Goal: Information Seeking & Learning: Learn about a topic

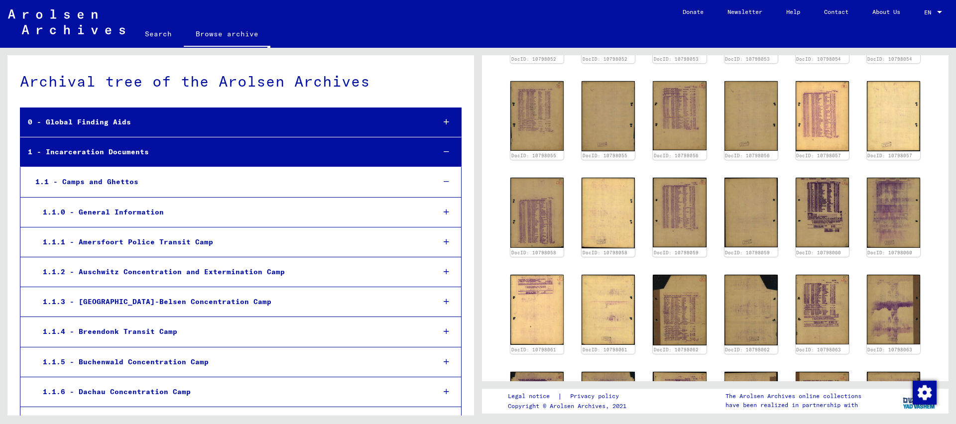
scroll to position [484, 0]
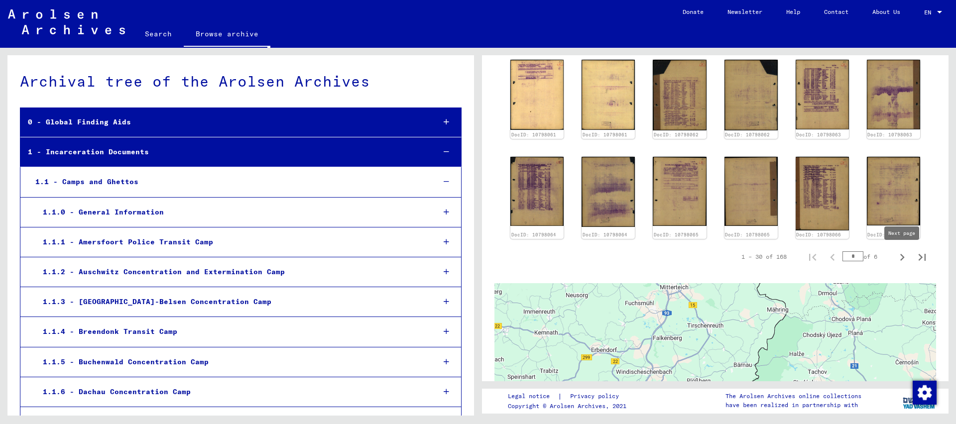
click at [903, 258] on icon "Next page" at bounding box center [903, 257] width 4 height 7
type input "*"
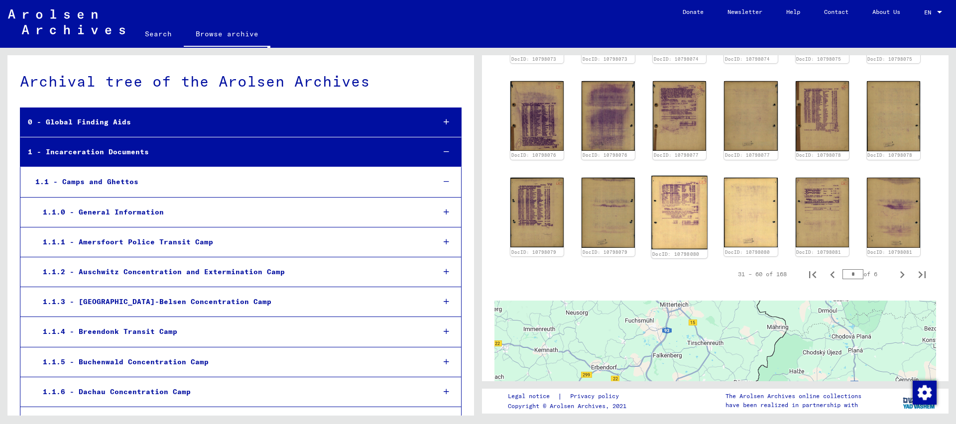
scroll to position [464, 0]
click at [683, 212] on img at bounding box center [680, 213] width 56 height 74
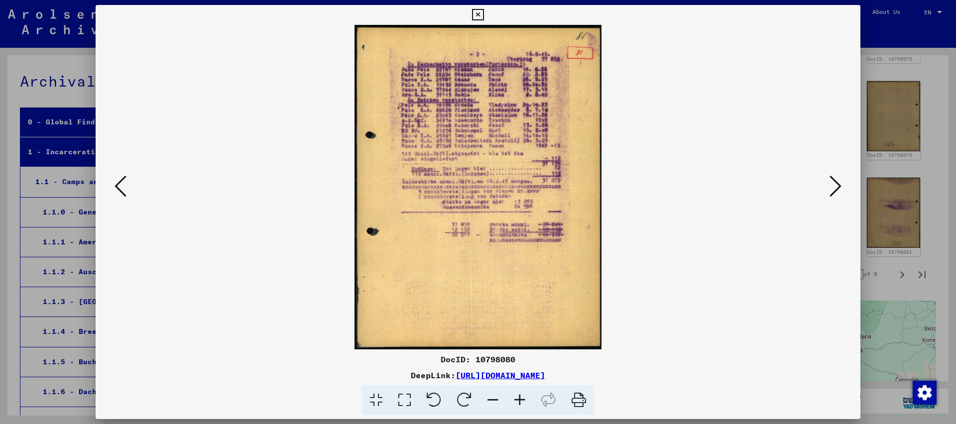
click at [830, 181] on button at bounding box center [836, 187] width 18 height 28
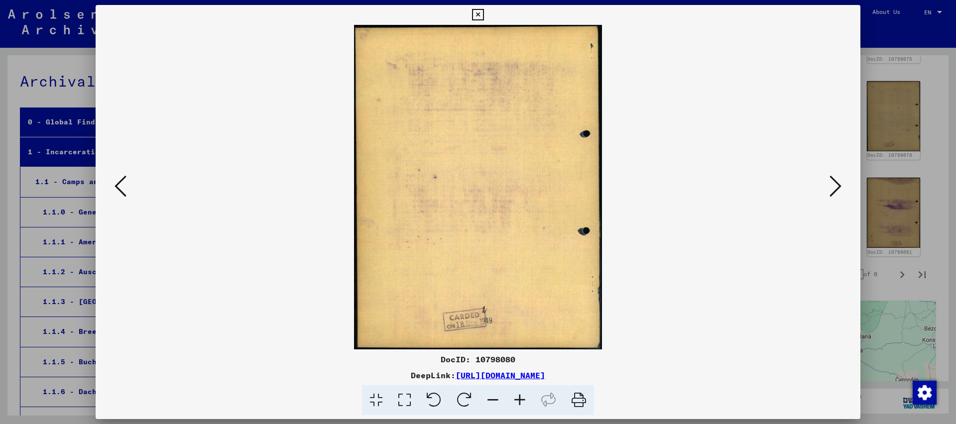
click at [830, 181] on button at bounding box center [836, 187] width 18 height 28
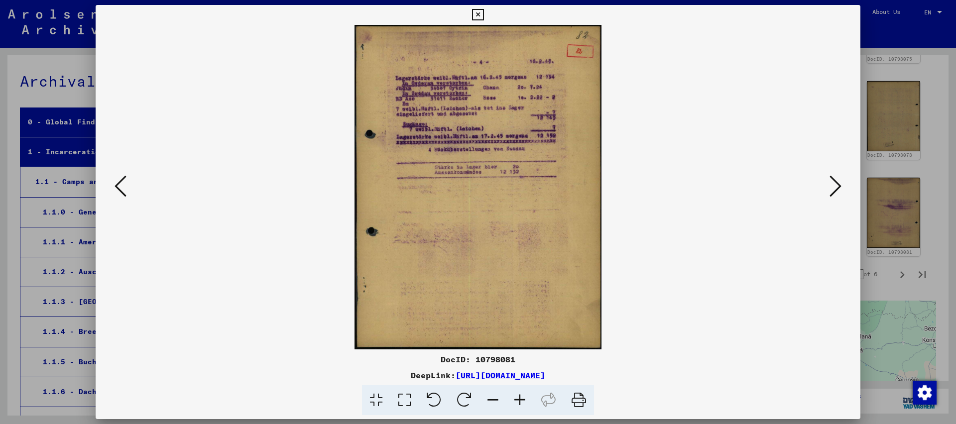
click at [484, 17] on icon at bounding box center [477, 15] width 11 height 12
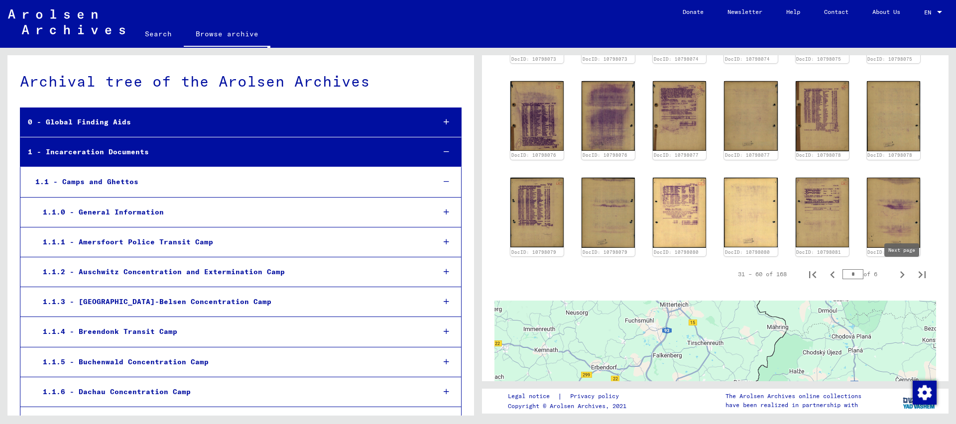
click at [903, 276] on icon "Next page" at bounding box center [903, 274] width 4 height 7
type input "*"
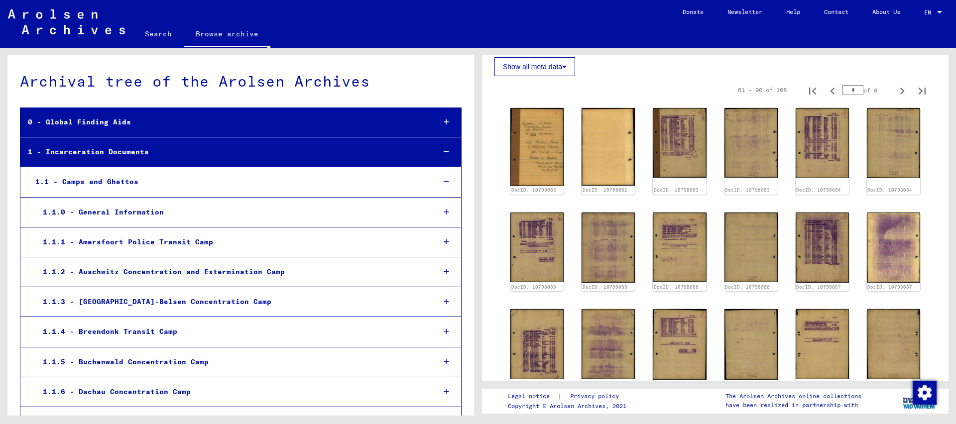
scroll to position [131, 0]
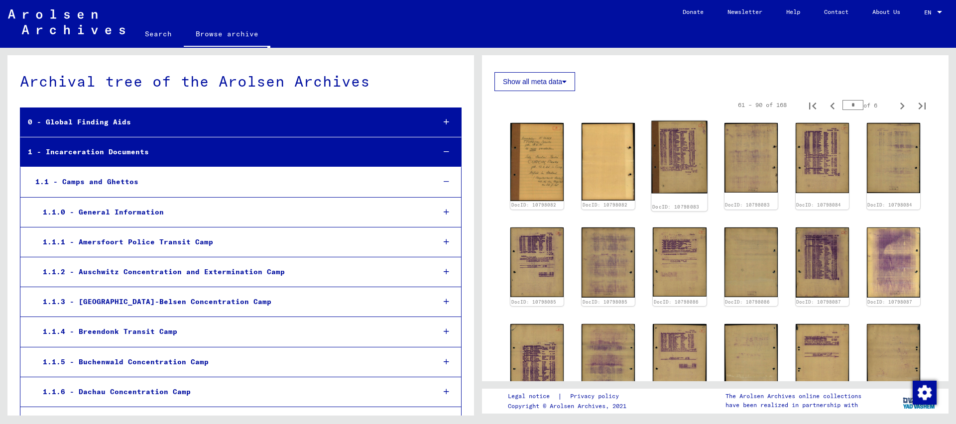
click at [687, 144] on img at bounding box center [680, 157] width 56 height 73
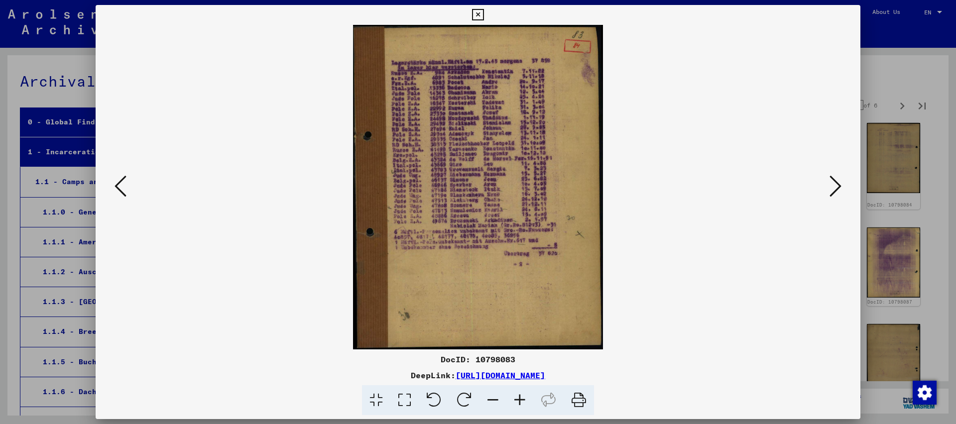
click at [841, 187] on icon at bounding box center [836, 186] width 12 height 24
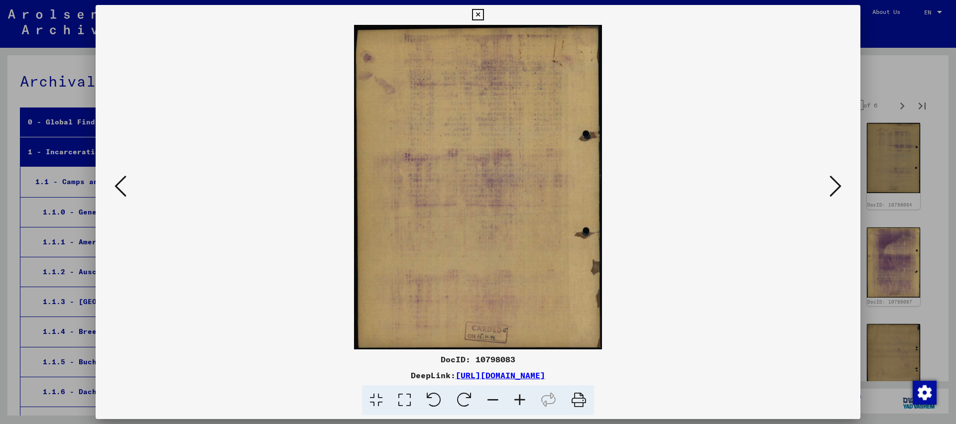
click at [841, 187] on icon at bounding box center [836, 186] width 12 height 24
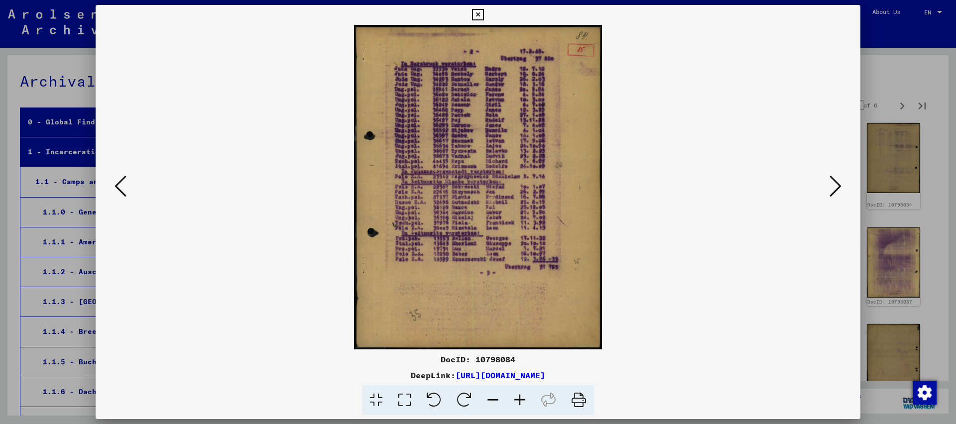
click at [831, 187] on icon at bounding box center [836, 186] width 12 height 24
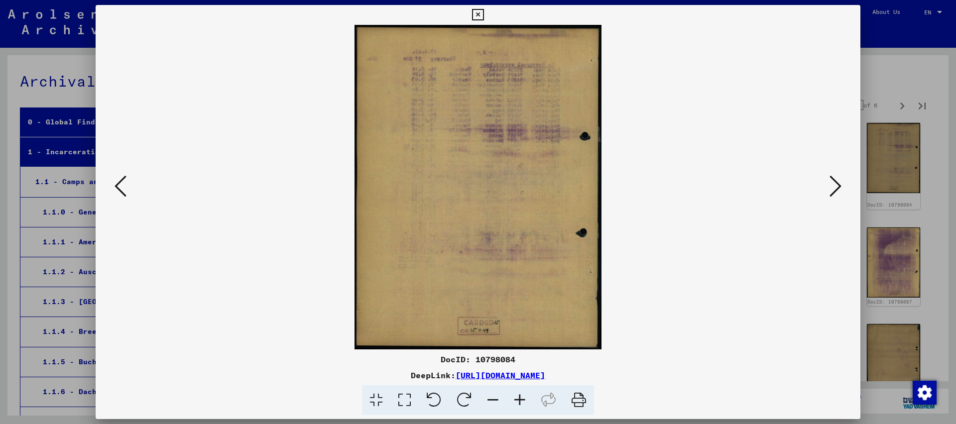
click at [830, 187] on button at bounding box center [836, 187] width 18 height 28
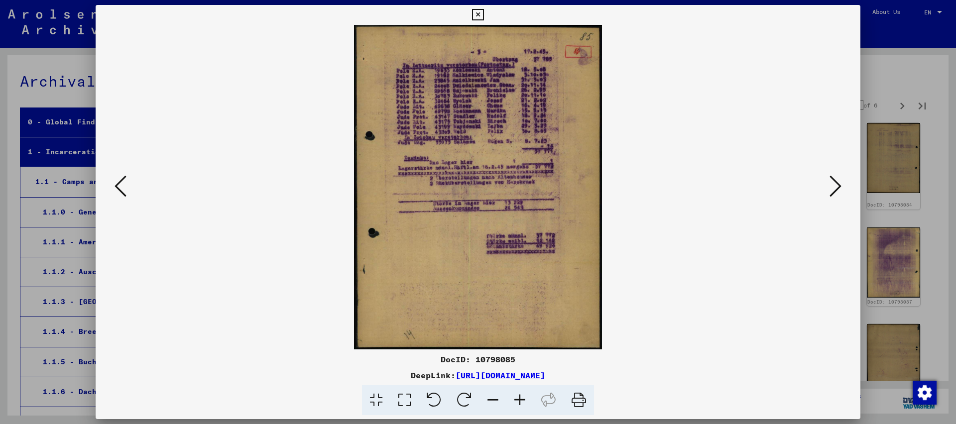
click at [826, 187] on img at bounding box center [478, 187] width 697 height 325
click at [836, 188] on icon at bounding box center [836, 186] width 12 height 24
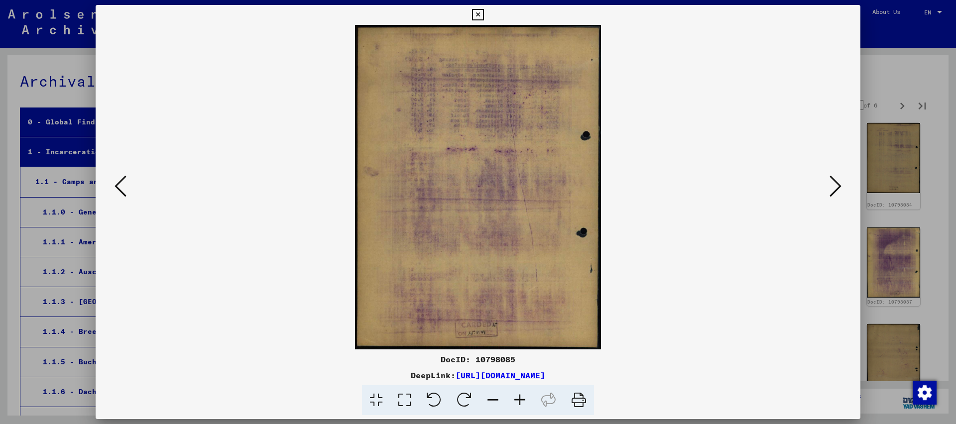
click at [836, 187] on icon at bounding box center [836, 186] width 12 height 24
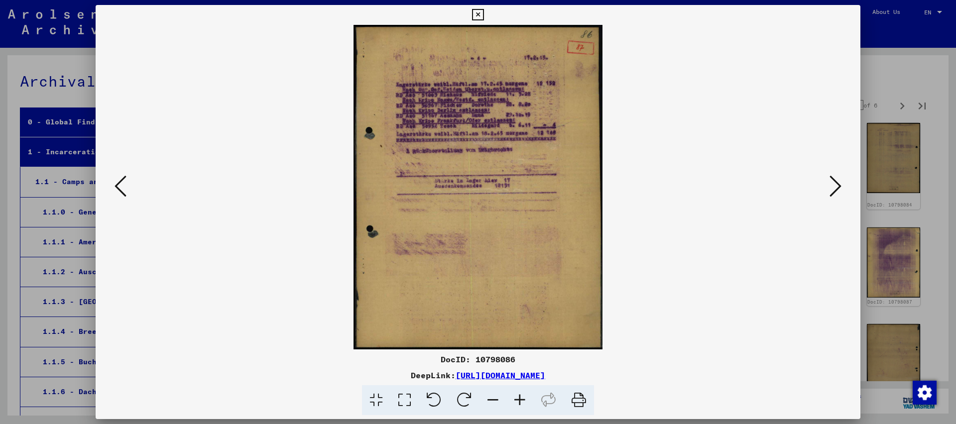
click at [835, 187] on icon at bounding box center [836, 186] width 12 height 24
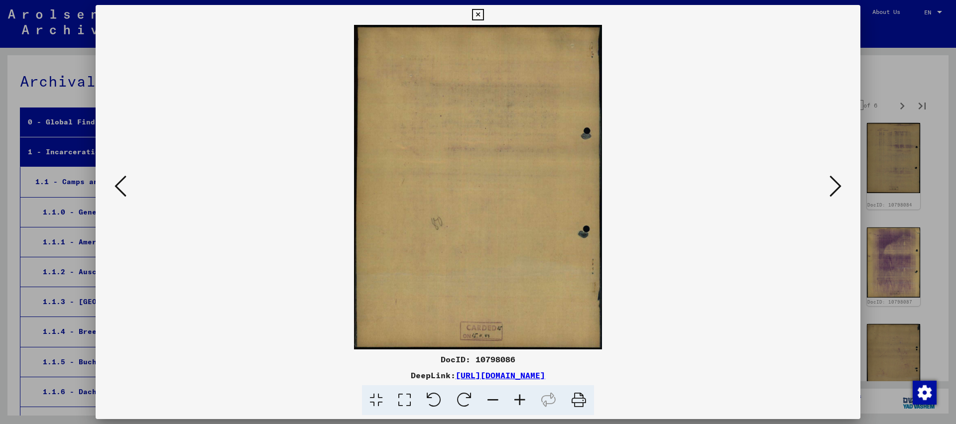
click at [835, 187] on icon at bounding box center [836, 186] width 12 height 24
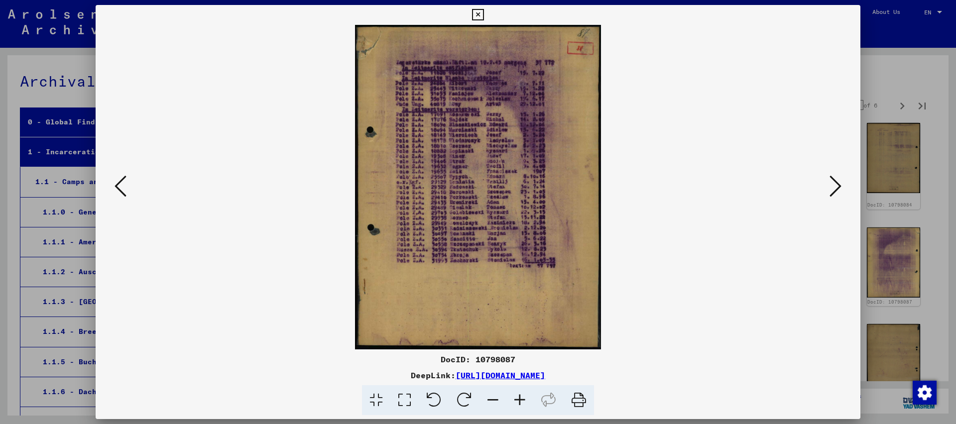
click at [835, 187] on icon at bounding box center [836, 186] width 12 height 24
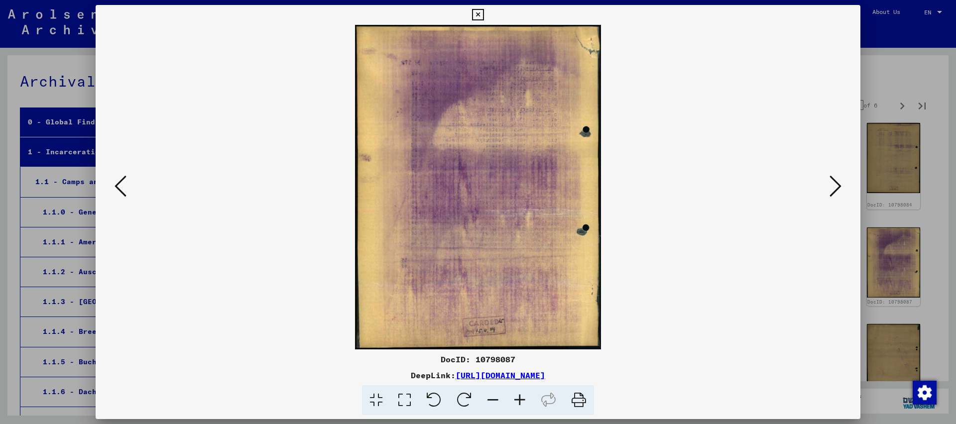
click at [835, 187] on icon at bounding box center [836, 186] width 12 height 24
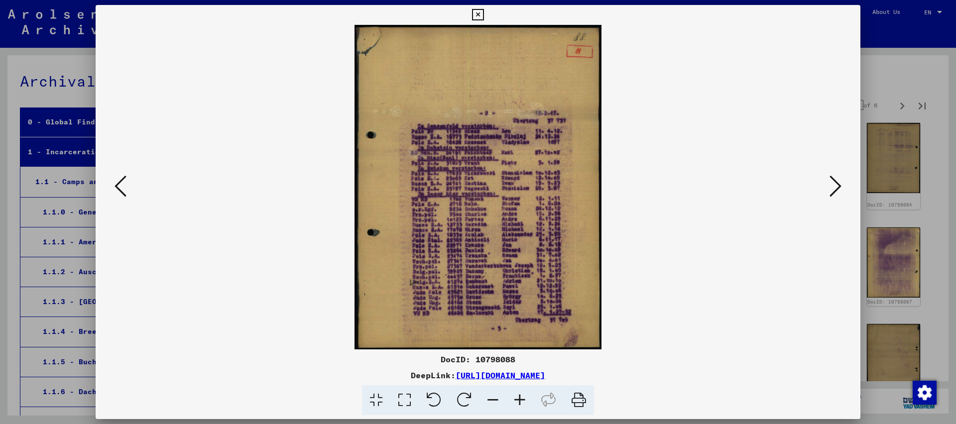
click at [834, 186] on icon at bounding box center [836, 186] width 12 height 24
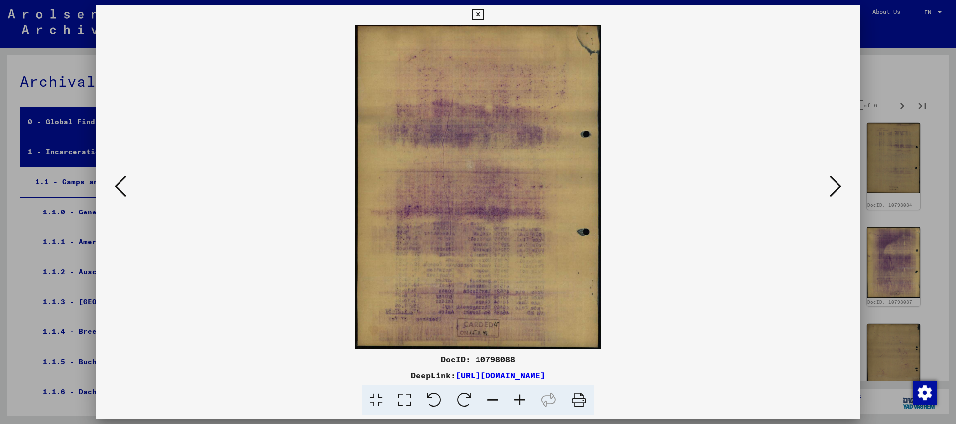
click at [834, 186] on icon at bounding box center [836, 186] width 12 height 24
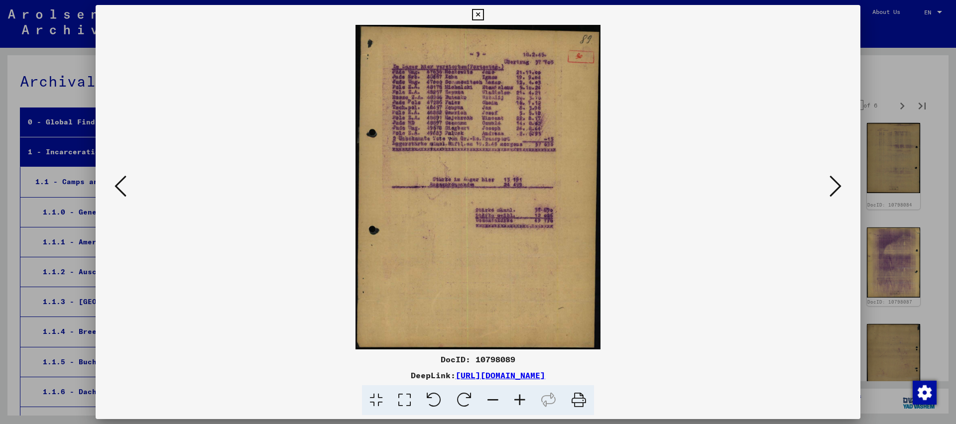
click at [834, 186] on icon at bounding box center [836, 186] width 12 height 24
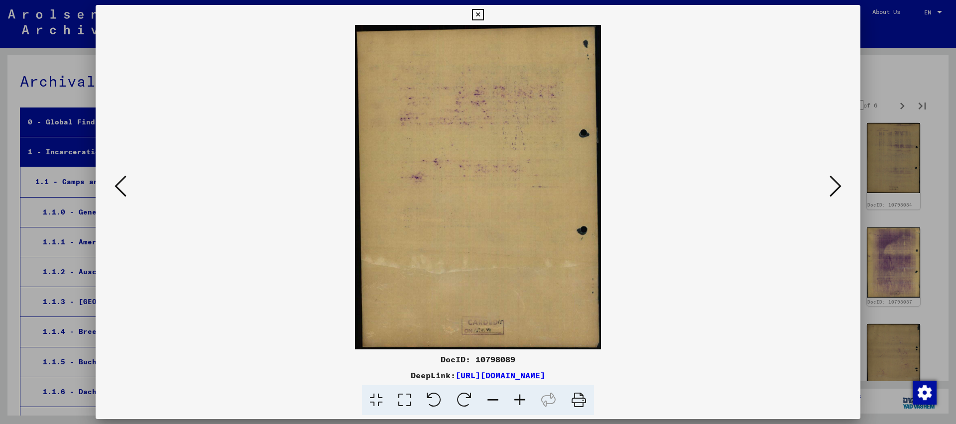
click at [834, 186] on icon at bounding box center [836, 186] width 12 height 24
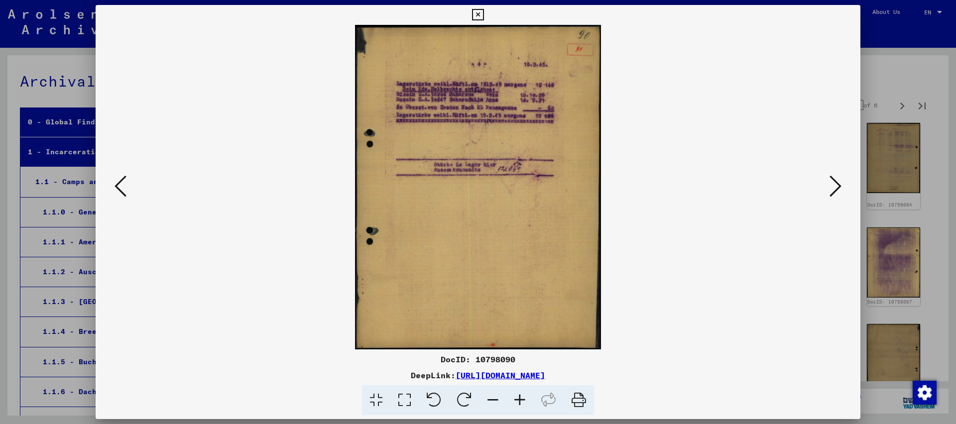
click at [834, 186] on icon at bounding box center [836, 186] width 12 height 24
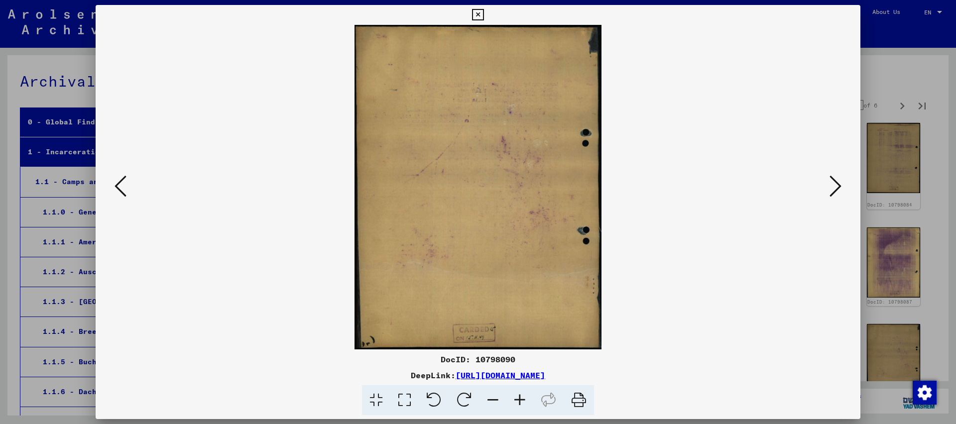
click at [117, 188] on icon at bounding box center [121, 186] width 12 height 24
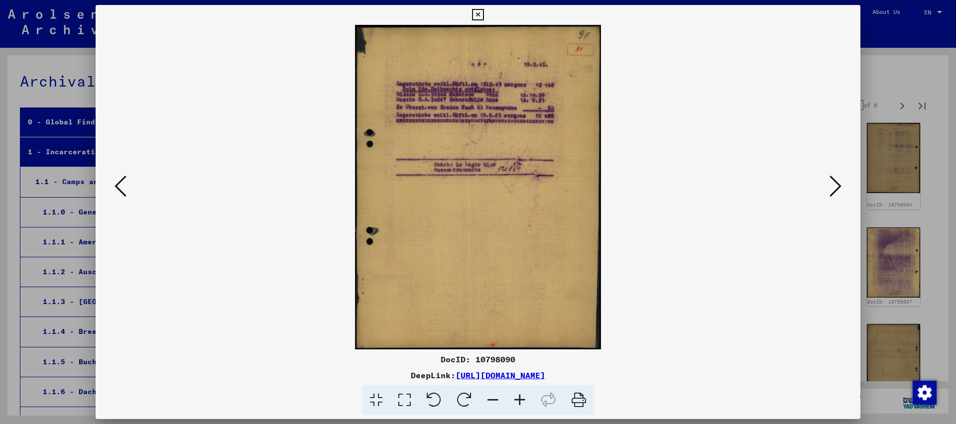
click at [484, 16] on icon at bounding box center [477, 15] width 11 height 12
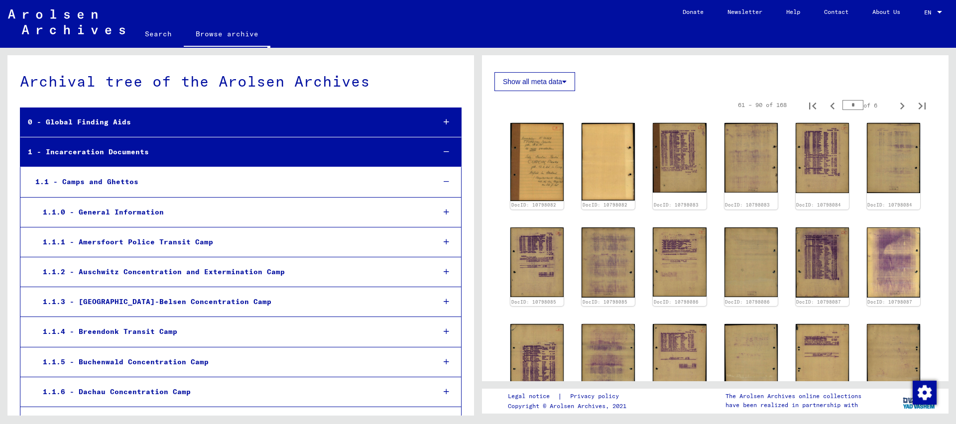
click at [163, 32] on link "Search" at bounding box center [158, 34] width 51 height 24
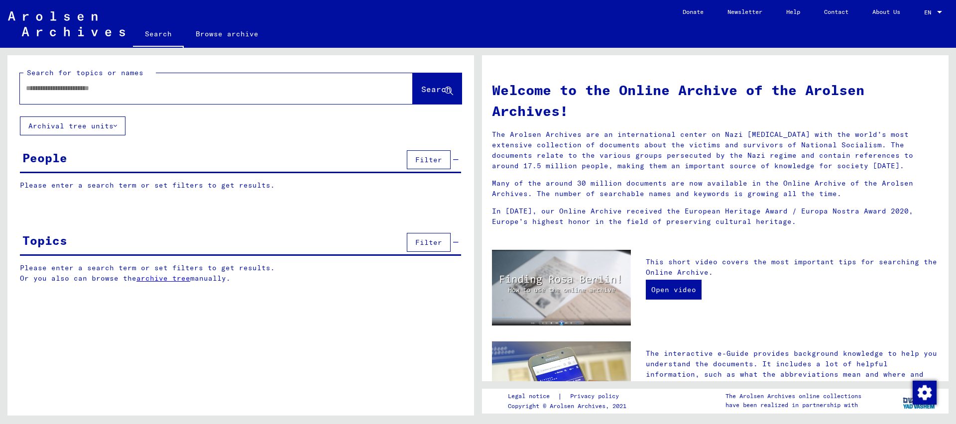
click at [74, 95] on div at bounding box center [201, 88] width 363 height 22
click at [67, 90] on input "text" at bounding box center [204, 88] width 357 height 10
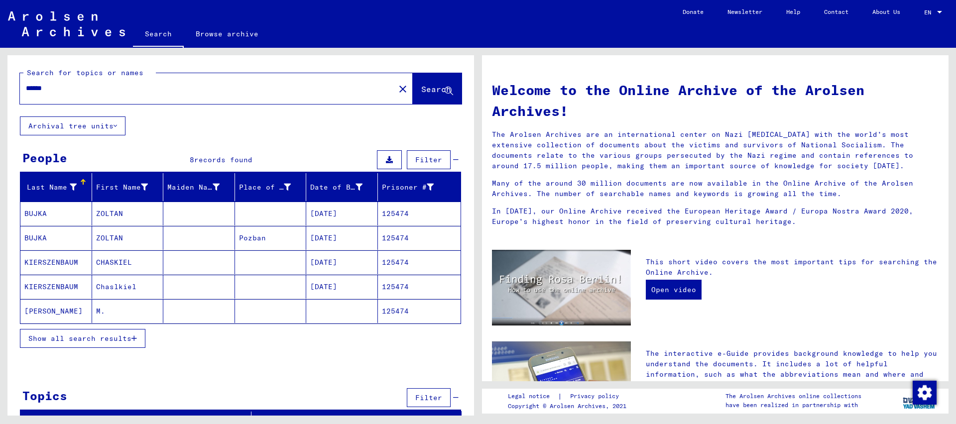
click at [114, 339] on span "Show all search results" at bounding box center [79, 338] width 103 height 9
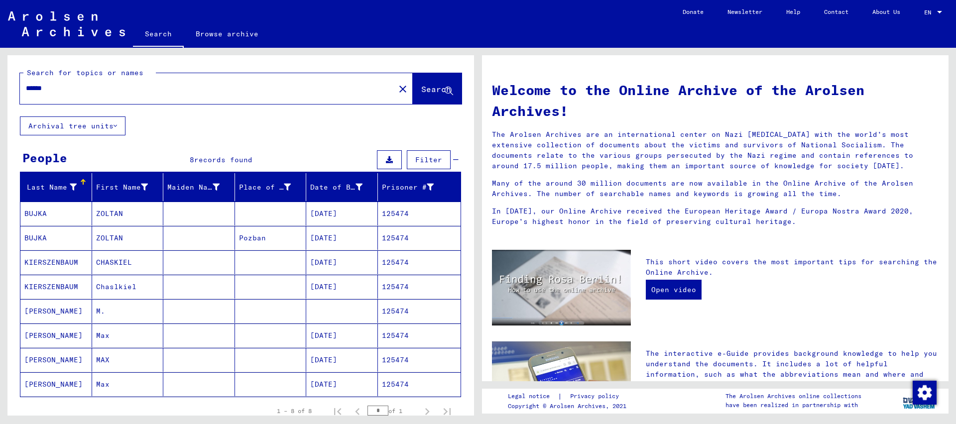
click at [395, 383] on mat-cell "125474" at bounding box center [419, 385] width 83 height 24
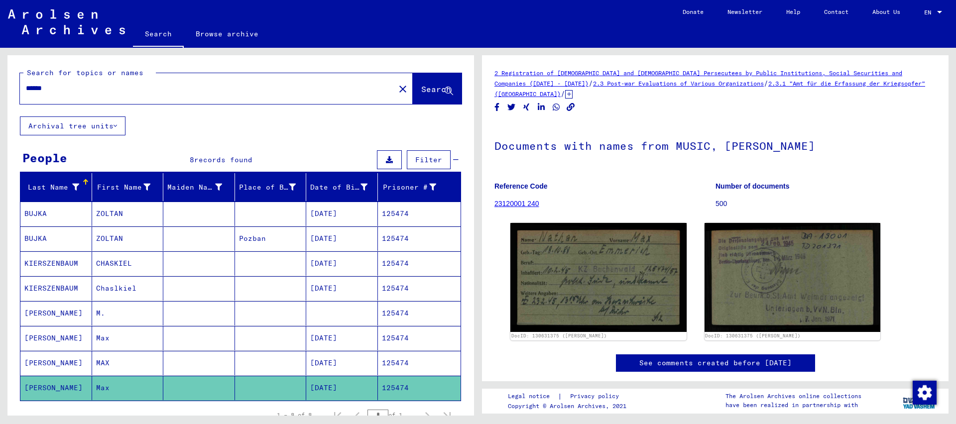
click at [395, 360] on mat-cell "125474" at bounding box center [419, 363] width 83 height 24
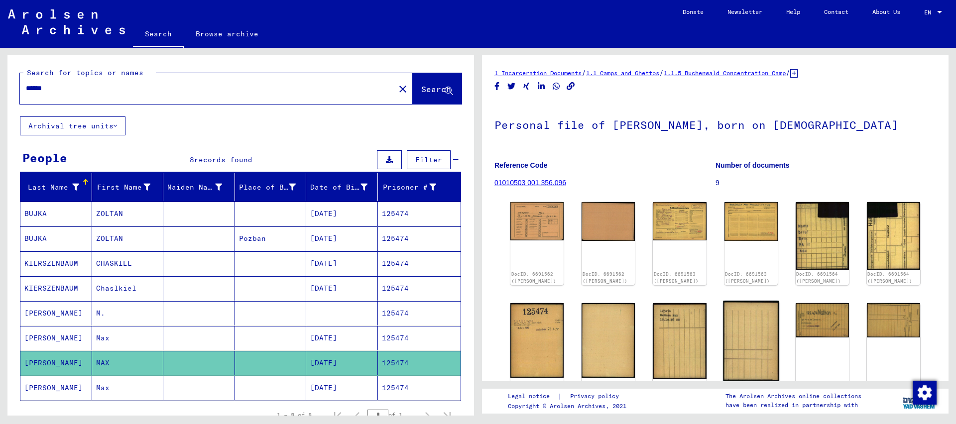
scroll to position [108, 0]
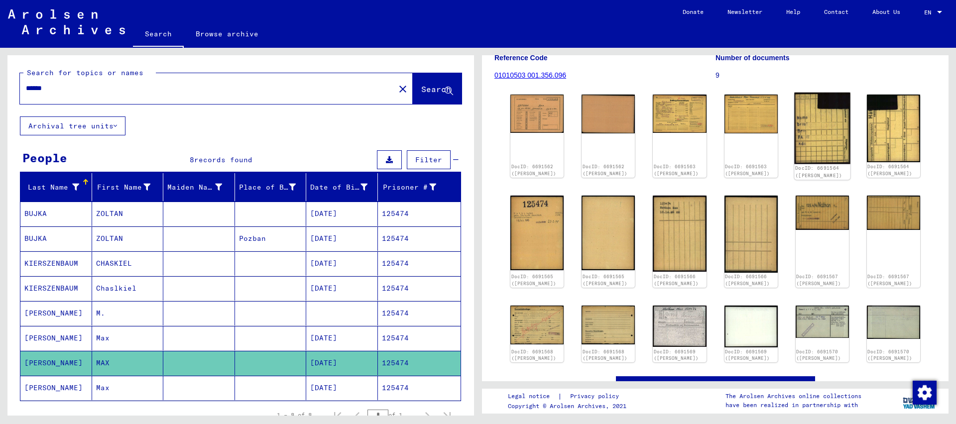
click at [828, 137] on img at bounding box center [822, 128] width 56 height 71
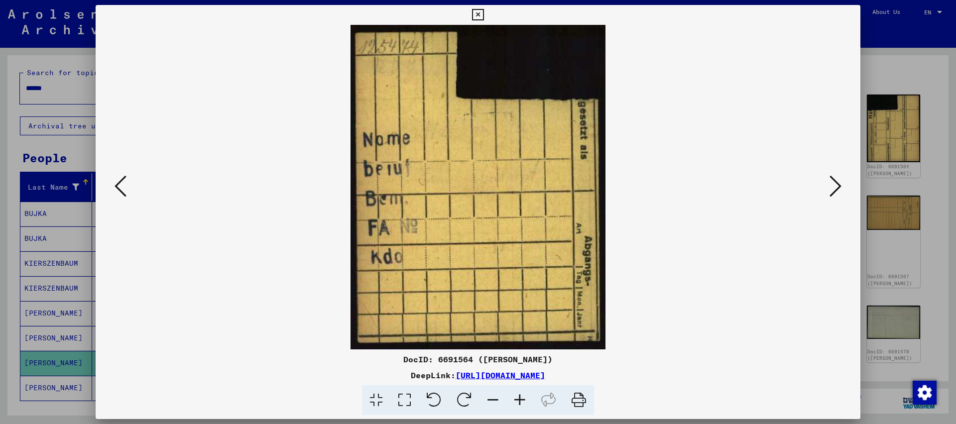
drag, startPoint x: 862, startPoint y: 10, endPoint x: 856, endPoint y: 12, distance: 6.8
click at [861, 11] on div at bounding box center [478, 212] width 956 height 424
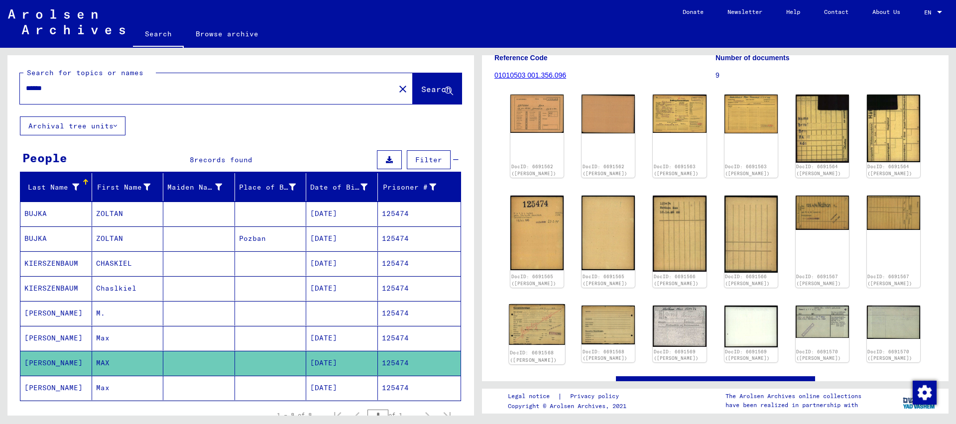
click at [522, 332] on img at bounding box center [537, 324] width 56 height 41
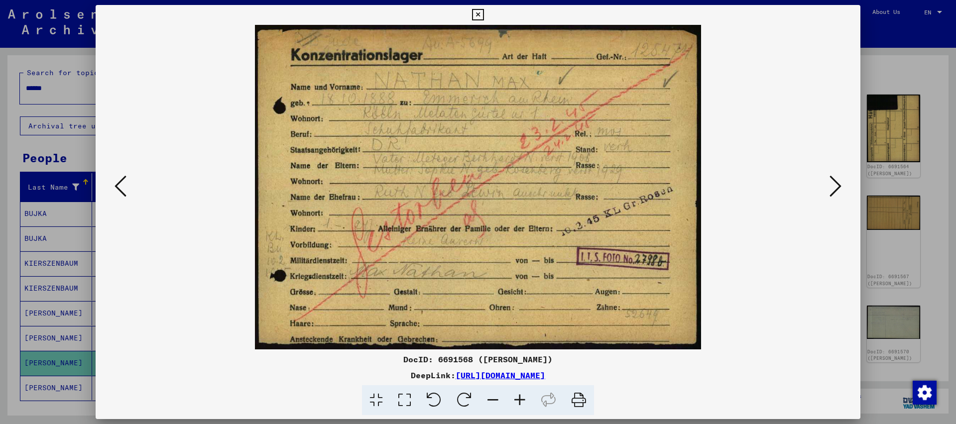
click at [484, 15] on icon at bounding box center [477, 15] width 11 height 12
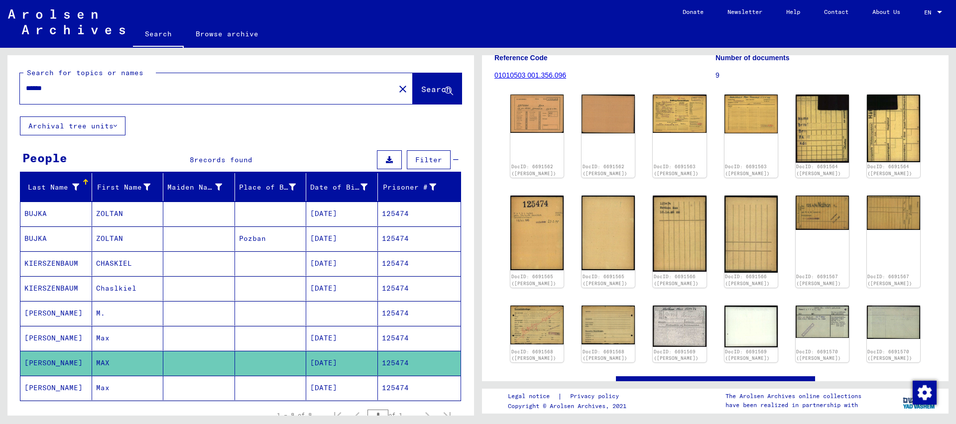
drag, startPoint x: 39, startPoint y: 88, endPoint x: 141, endPoint y: 105, distance: 103.5
click at [149, 94] on input "******" at bounding box center [207, 88] width 363 height 10
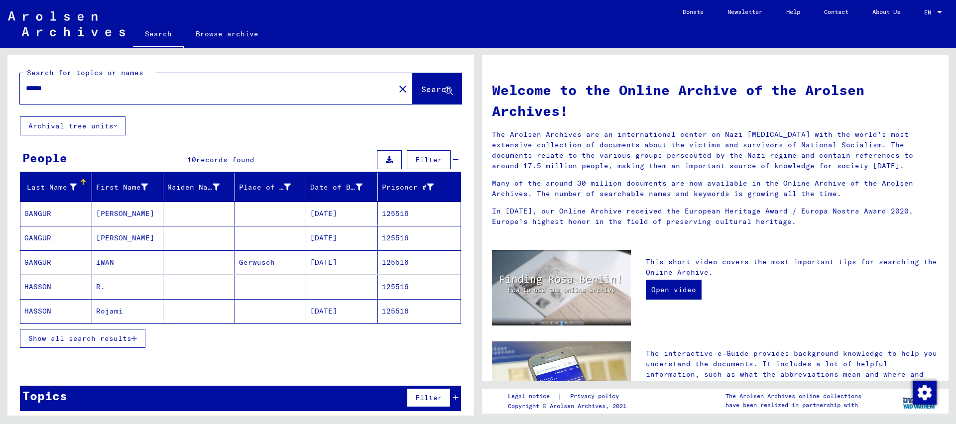
click at [132, 346] on button "Show all search results" at bounding box center [83, 338] width 126 height 19
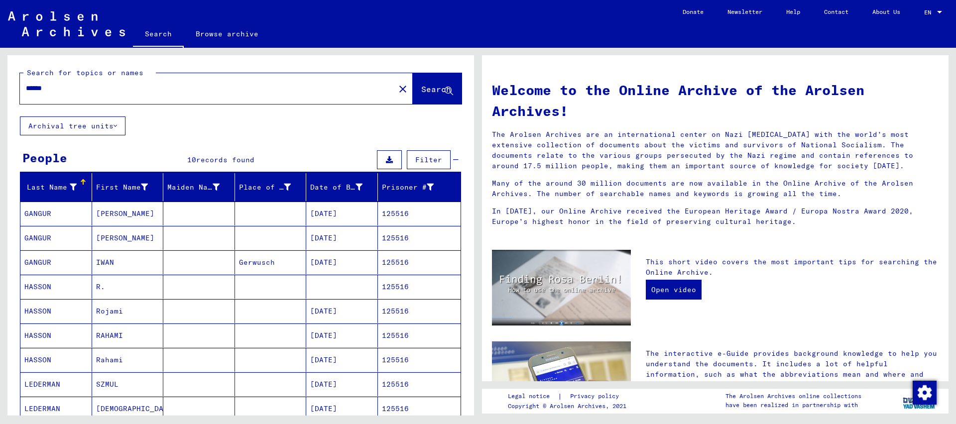
click at [396, 360] on mat-cell "125516" at bounding box center [419, 360] width 83 height 24
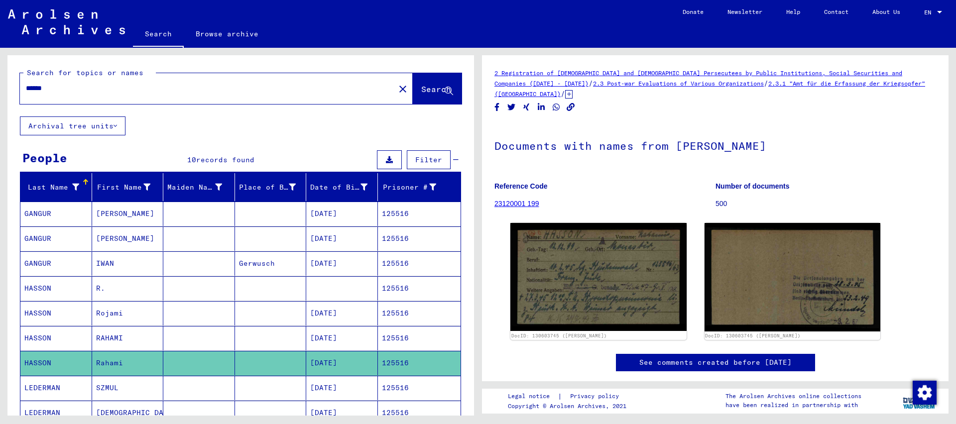
click at [397, 339] on mat-cell "125516" at bounding box center [419, 338] width 83 height 24
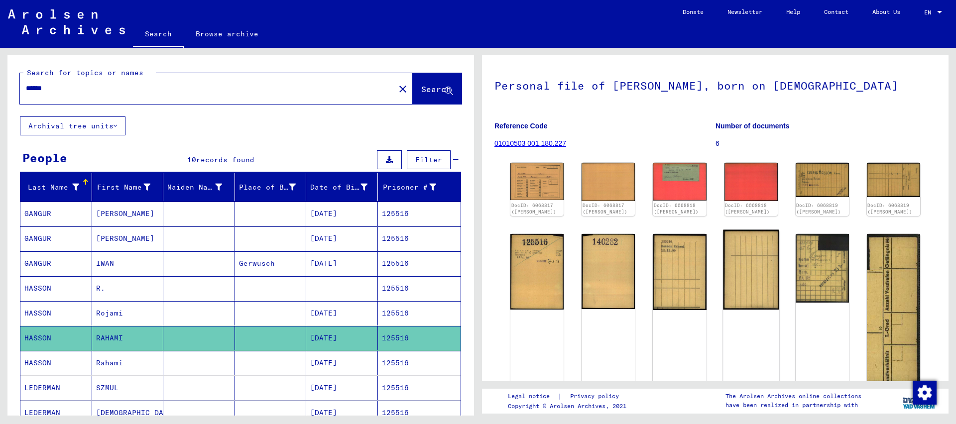
scroll to position [54, 0]
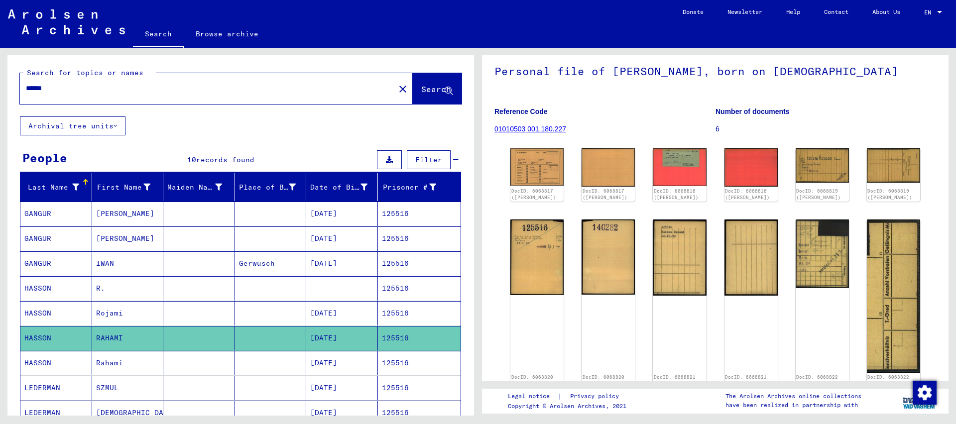
drag, startPoint x: 44, startPoint y: 88, endPoint x: 149, endPoint y: 111, distance: 107.6
click at [149, 94] on input "******" at bounding box center [207, 88] width 363 height 10
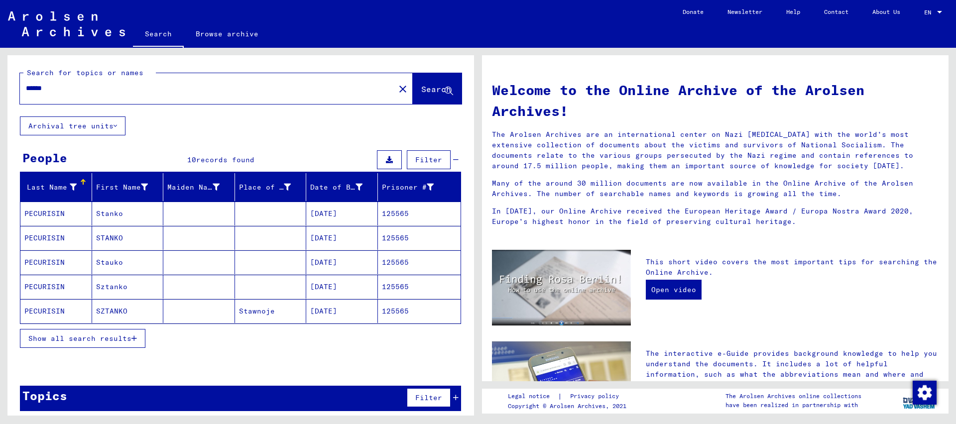
click at [124, 340] on span "Show all search results" at bounding box center [79, 338] width 103 height 9
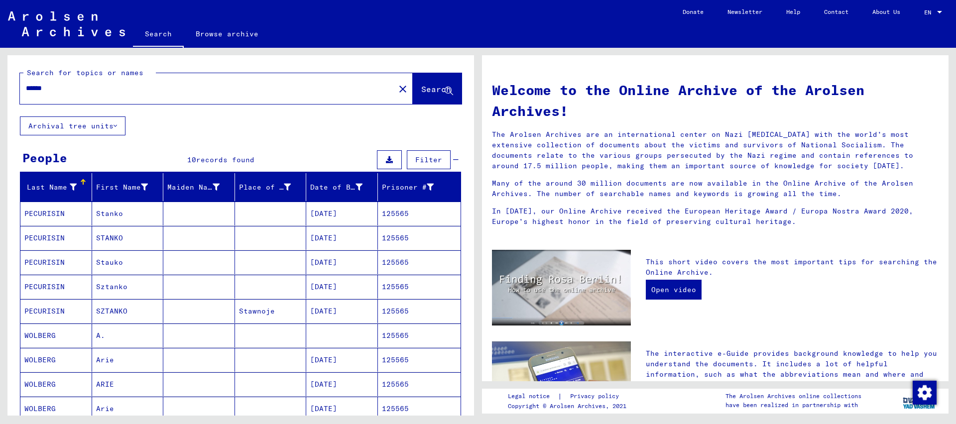
scroll to position [108, 0]
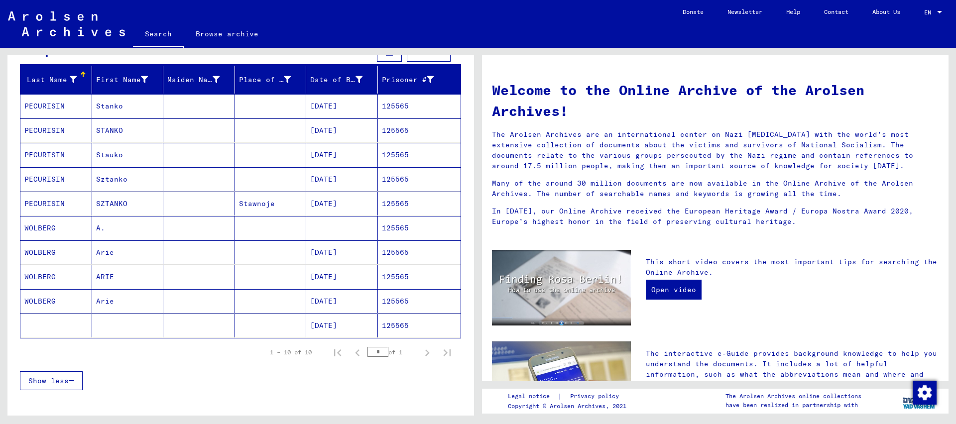
click at [396, 305] on mat-cell "125565" at bounding box center [419, 301] width 83 height 24
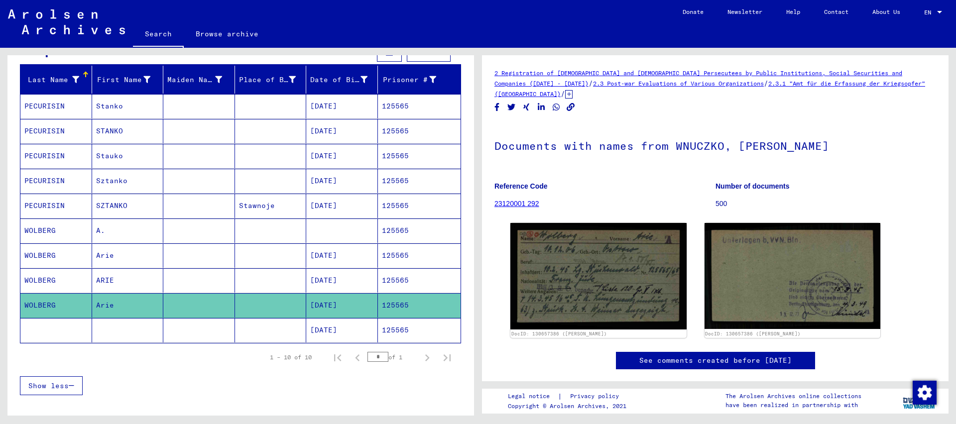
click at [399, 282] on mat-cell "125565" at bounding box center [419, 280] width 83 height 24
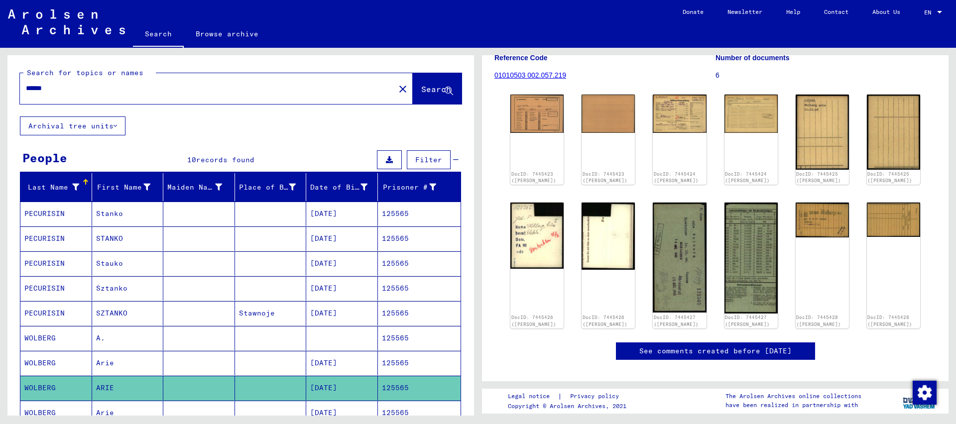
drag, startPoint x: 44, startPoint y: 88, endPoint x: 100, endPoint y: 93, distance: 55.5
click at [102, 92] on input "******" at bounding box center [207, 88] width 363 height 10
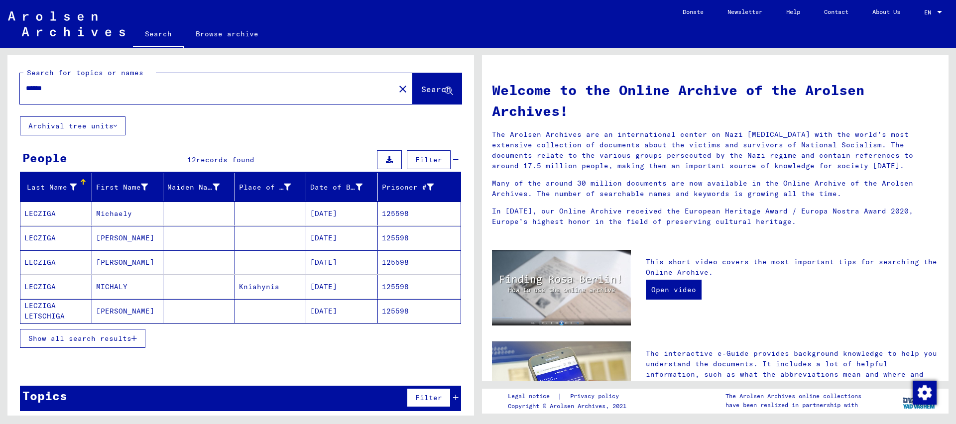
click at [111, 337] on span "Show all search results" at bounding box center [79, 338] width 103 height 9
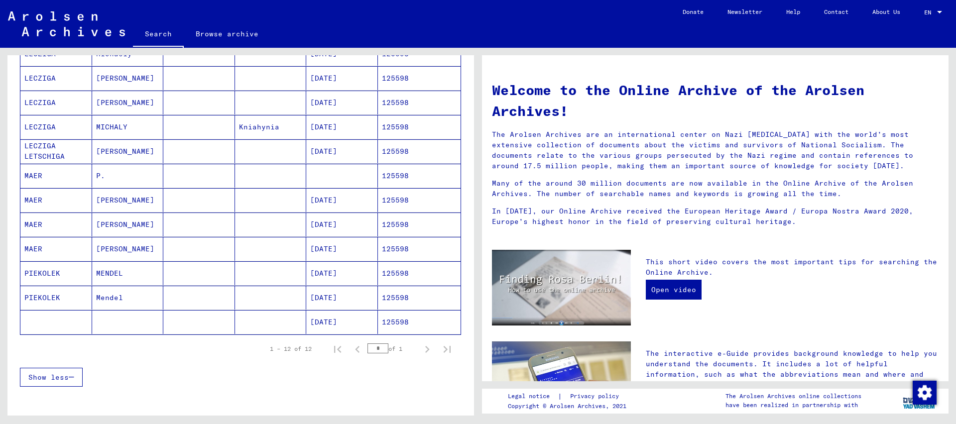
scroll to position [161, 0]
click at [387, 246] on mat-cell "125598" at bounding box center [419, 248] width 83 height 24
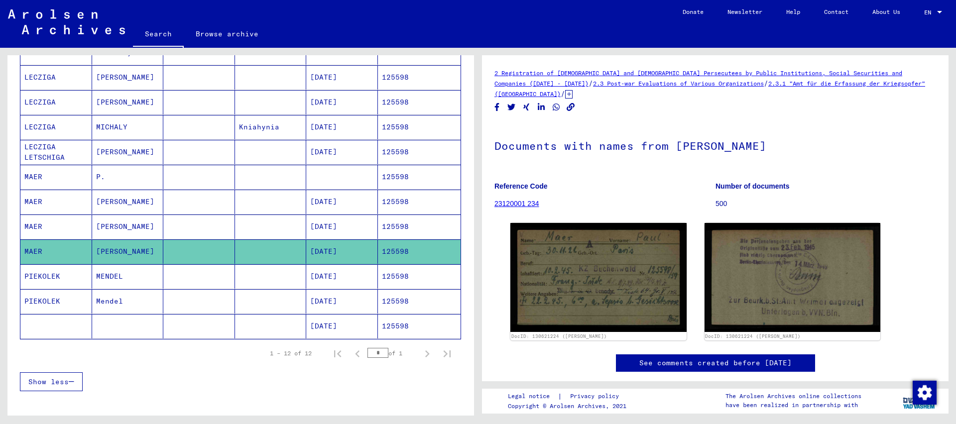
click at [399, 226] on mat-cell "125598" at bounding box center [419, 227] width 83 height 24
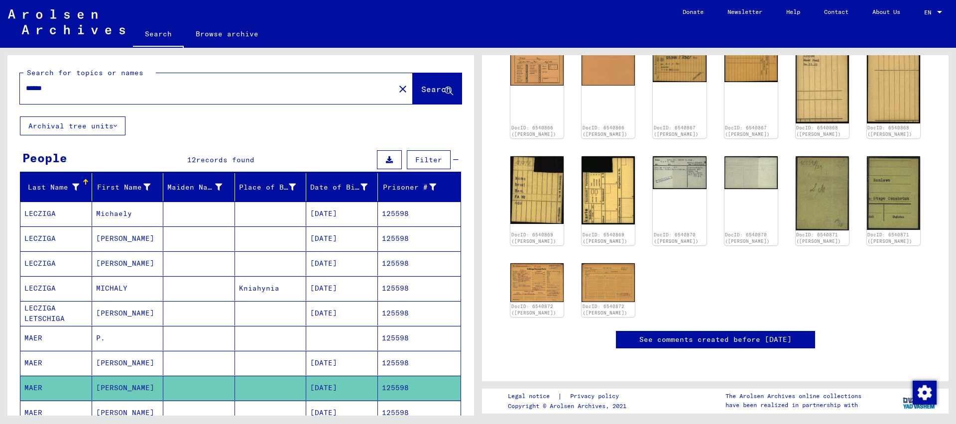
drag, startPoint x: 39, startPoint y: 88, endPoint x: 164, endPoint y: 87, distance: 124.5
click at [163, 88] on input "******" at bounding box center [207, 88] width 363 height 10
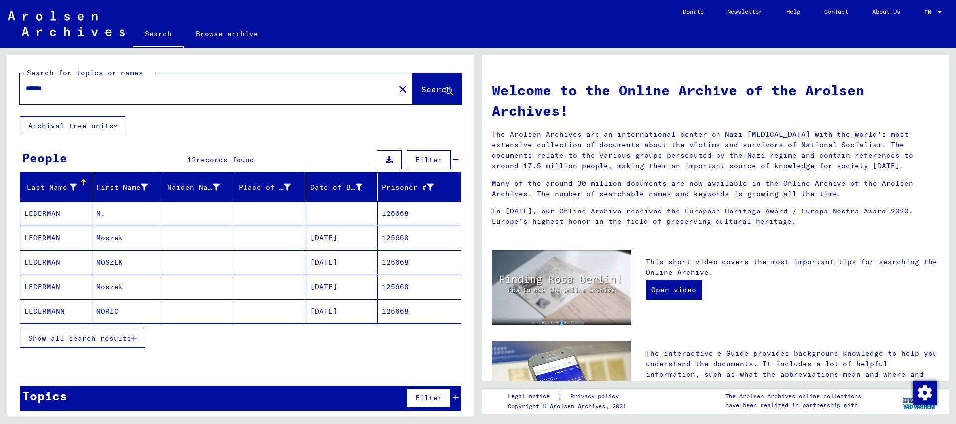
click at [393, 313] on mat-cell "125668" at bounding box center [419, 311] width 83 height 24
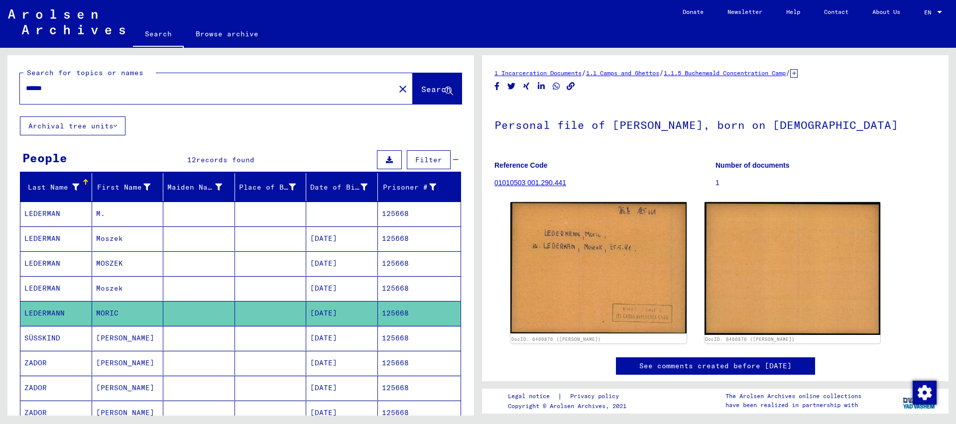
click at [395, 285] on mat-cell "125668" at bounding box center [419, 288] width 83 height 24
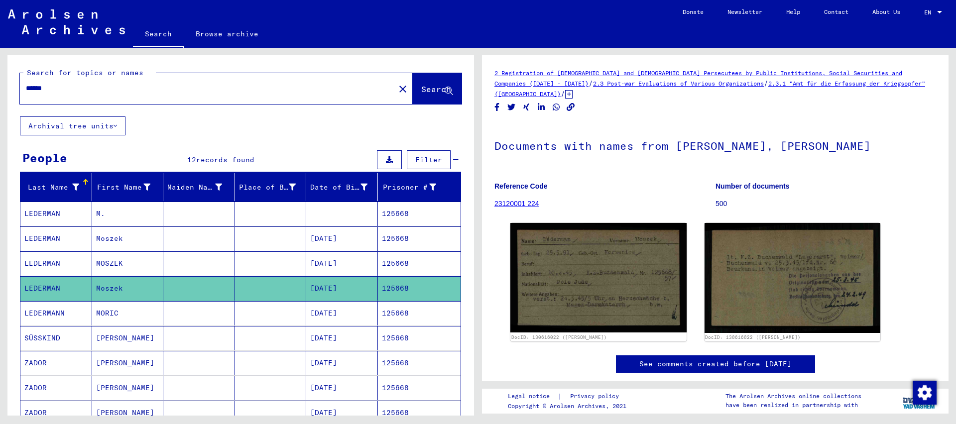
click at [400, 263] on mat-cell "125668" at bounding box center [419, 264] width 83 height 24
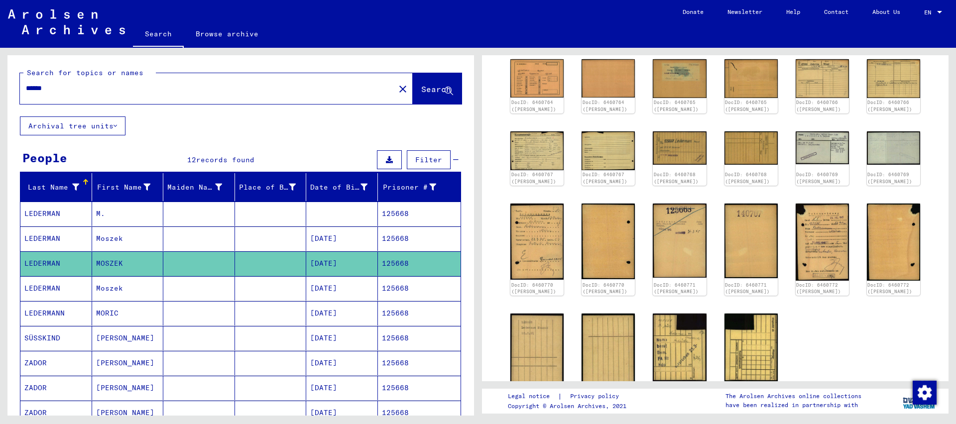
scroll to position [161, 0]
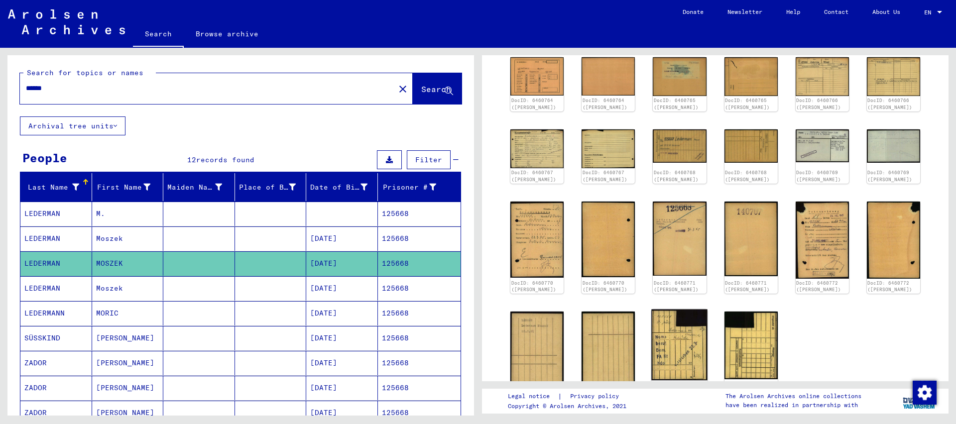
click at [686, 339] on img at bounding box center [680, 345] width 56 height 71
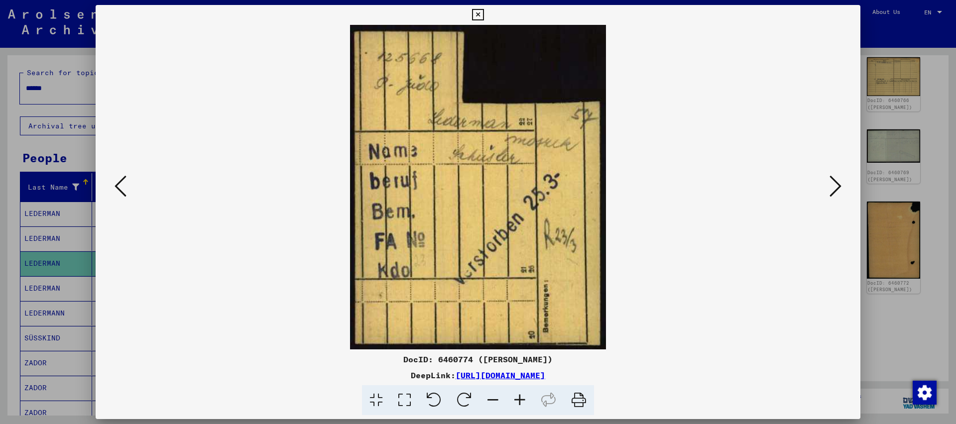
click at [484, 16] on icon at bounding box center [477, 15] width 11 height 12
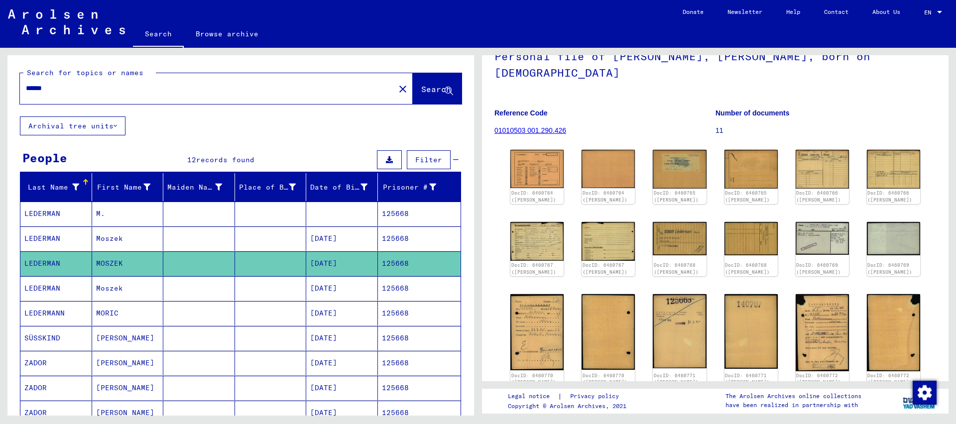
scroll to position [108, 0]
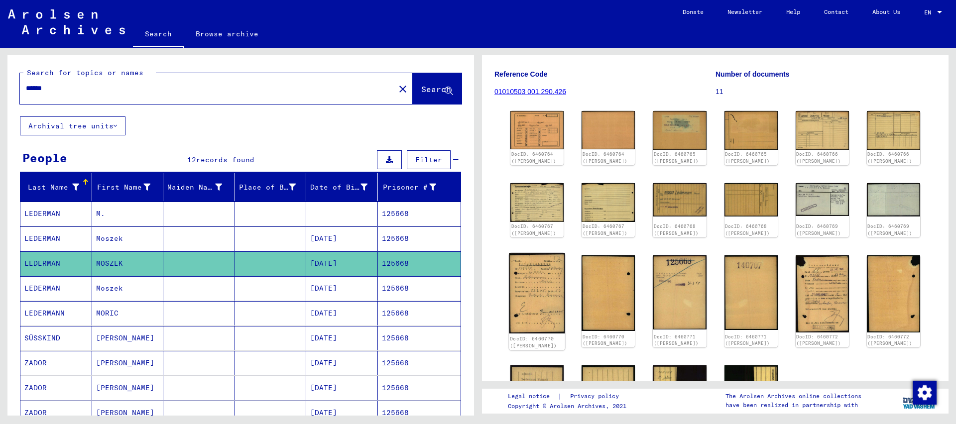
click at [531, 254] on img at bounding box center [537, 293] width 56 height 81
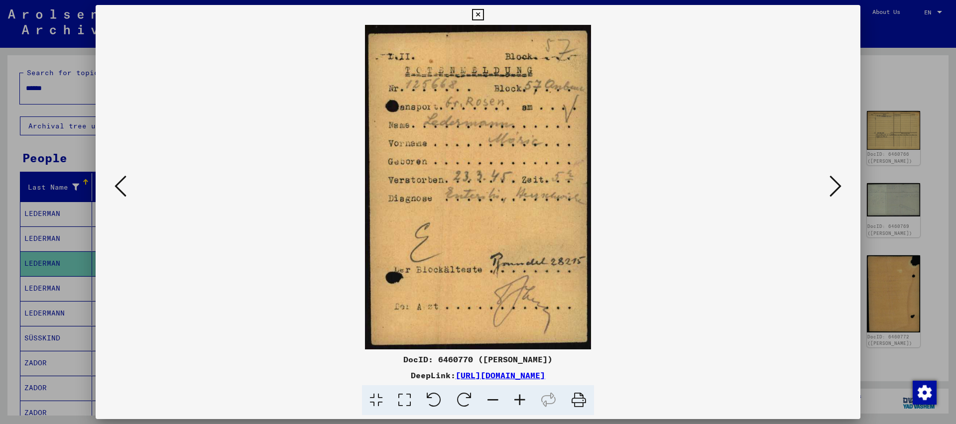
click at [484, 16] on icon at bounding box center [477, 15] width 11 height 12
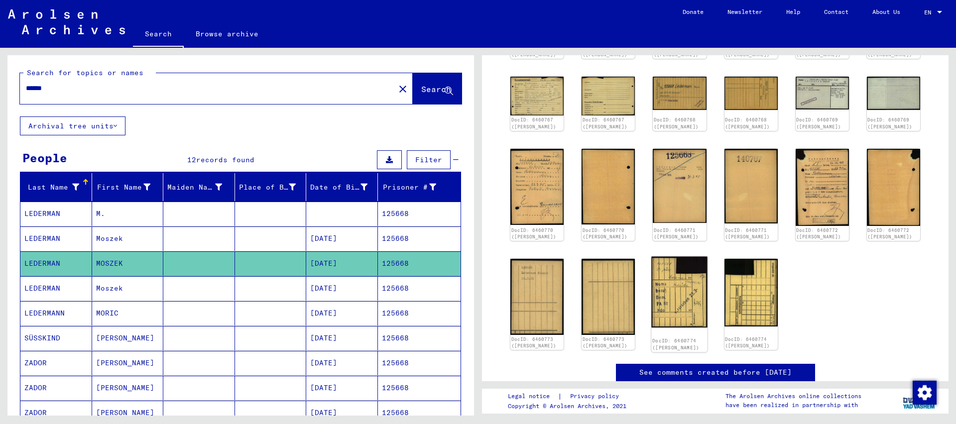
scroll to position [215, 0]
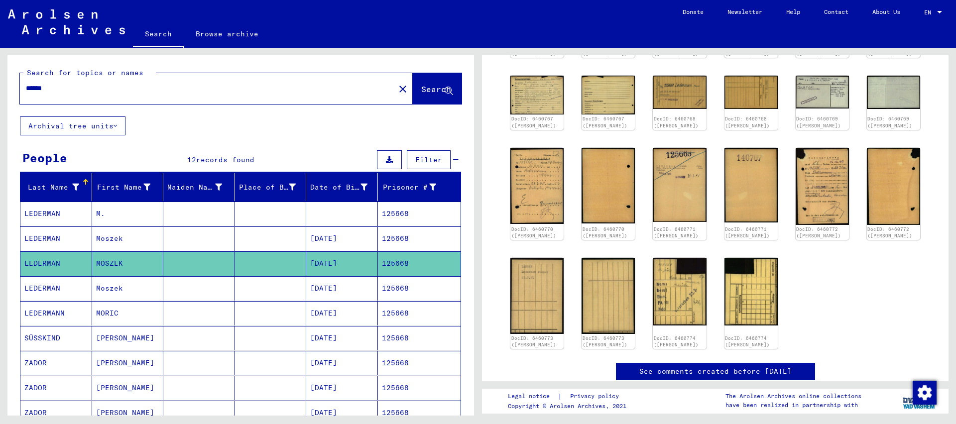
drag, startPoint x: 39, startPoint y: 91, endPoint x: 182, endPoint y: 98, distance: 143.1
click at [181, 94] on input "******" at bounding box center [207, 88] width 363 height 10
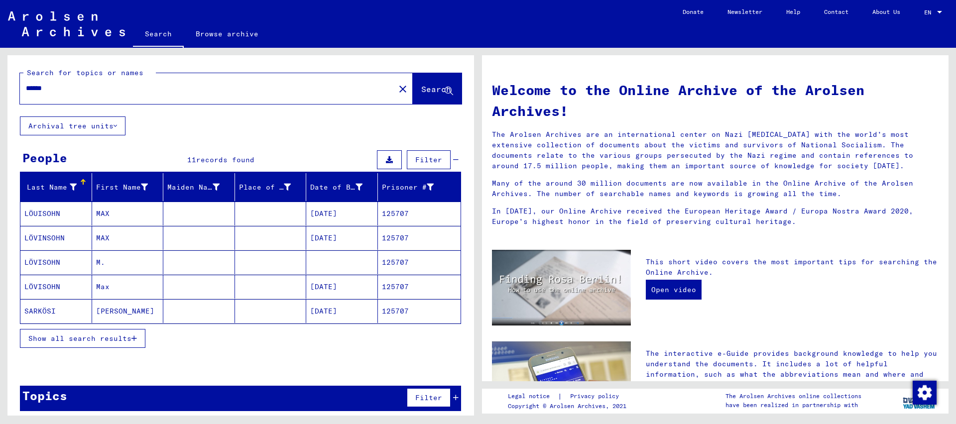
click at [400, 290] on mat-cell "125707" at bounding box center [419, 287] width 83 height 24
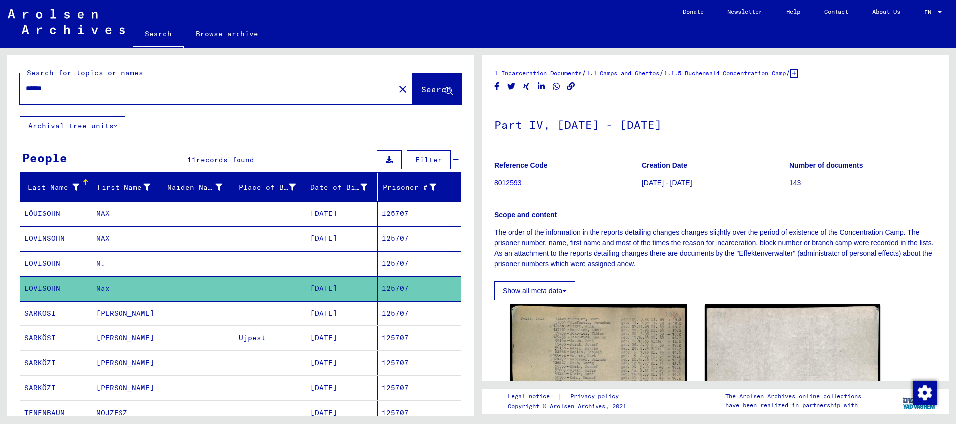
click at [401, 236] on mat-cell "125707" at bounding box center [419, 239] width 83 height 24
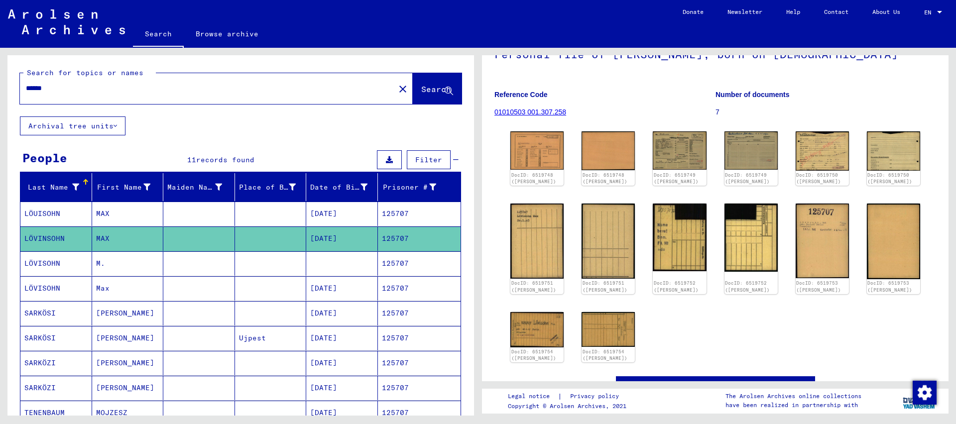
scroll to position [108, 0]
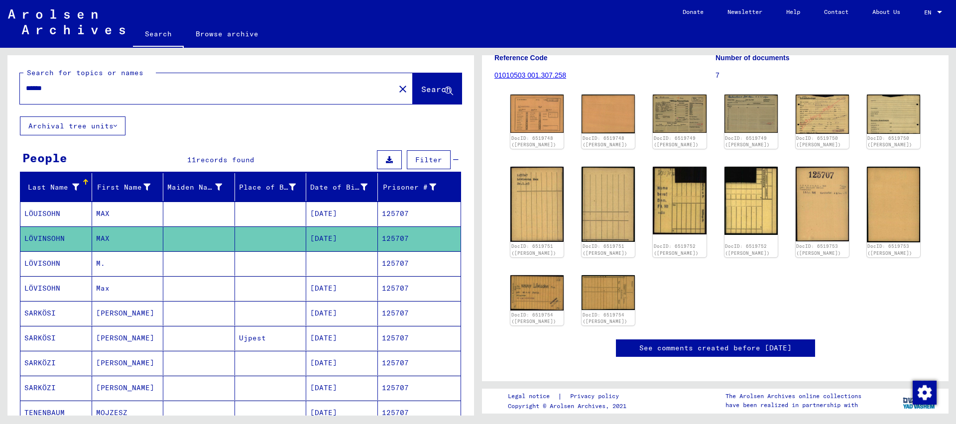
drag, startPoint x: 42, startPoint y: 86, endPoint x: 129, endPoint y: 90, distance: 86.8
click at [129, 90] on input "******" at bounding box center [207, 88] width 363 height 10
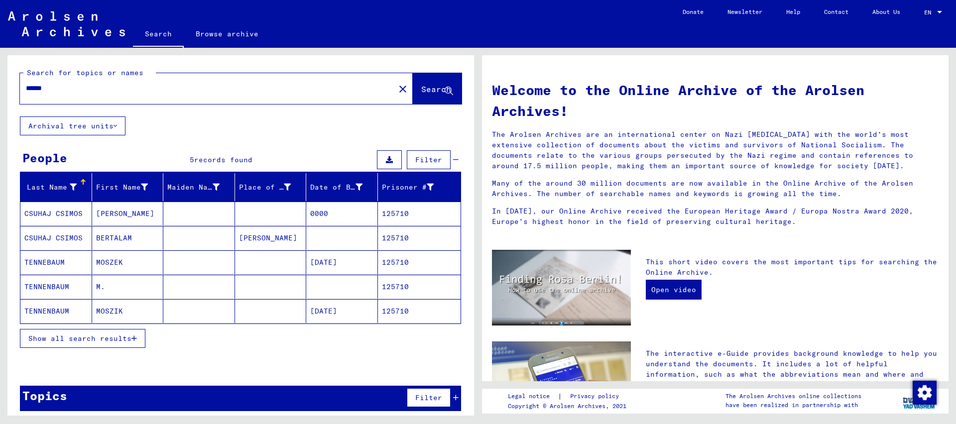
click at [391, 308] on mat-cell "125710" at bounding box center [419, 311] width 83 height 24
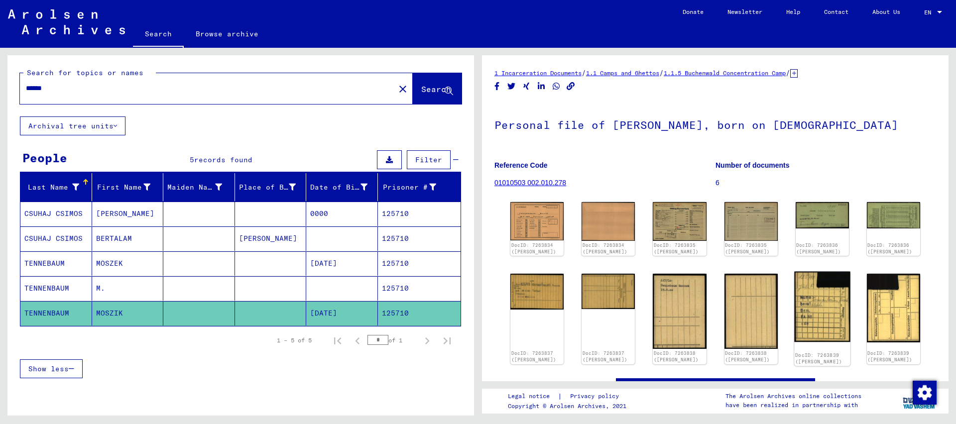
click at [833, 319] on img at bounding box center [822, 307] width 56 height 70
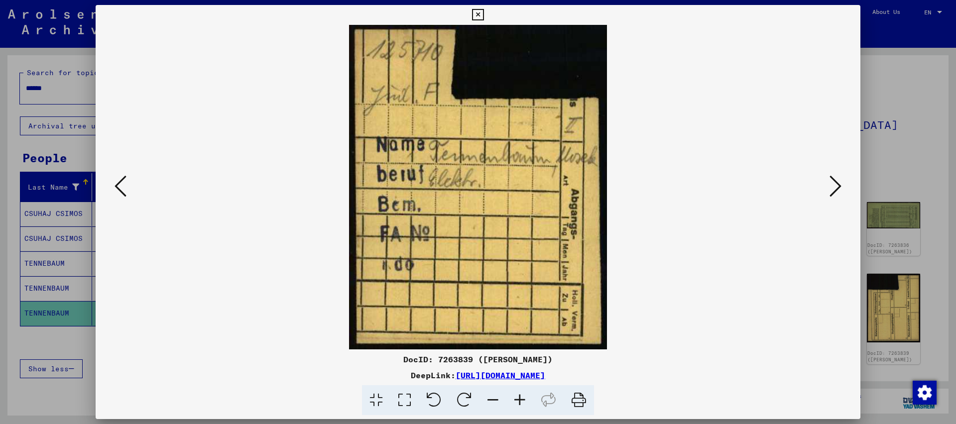
drag, startPoint x: 855, startPoint y: 12, endPoint x: 825, endPoint y: 35, distance: 37.0
click at [484, 12] on icon at bounding box center [477, 15] width 11 height 12
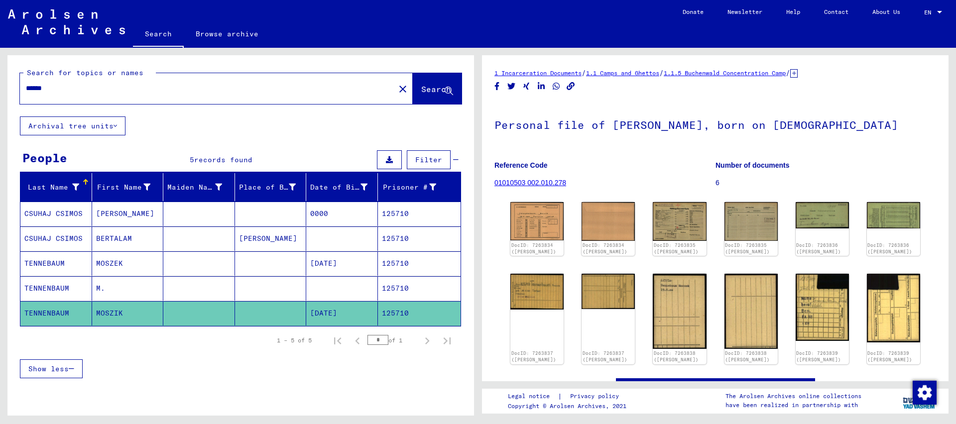
drag, startPoint x: 43, startPoint y: 90, endPoint x: 102, endPoint y: 93, distance: 58.4
click at [101, 92] on input "******" at bounding box center [207, 88] width 363 height 10
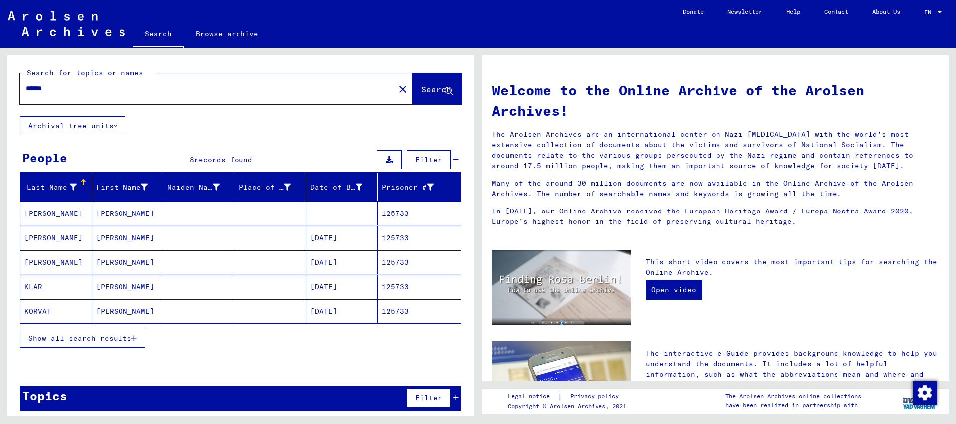
click at [405, 261] on mat-cell "125733" at bounding box center [419, 263] width 83 height 24
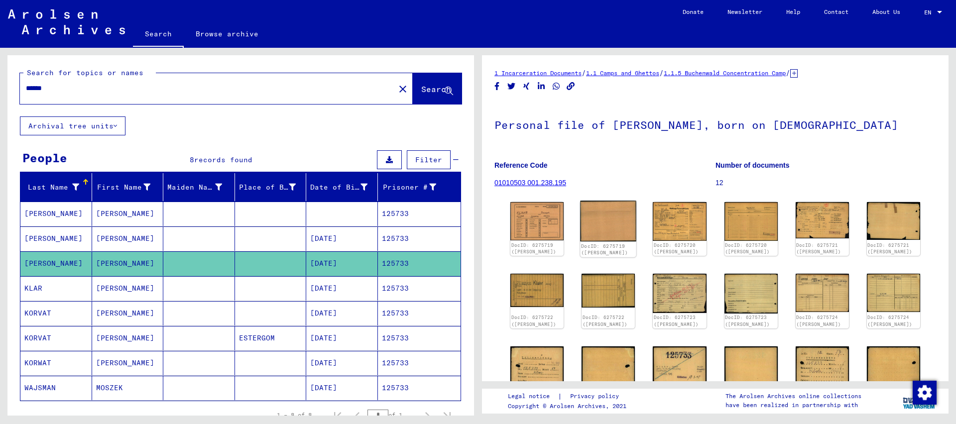
scroll to position [161, 0]
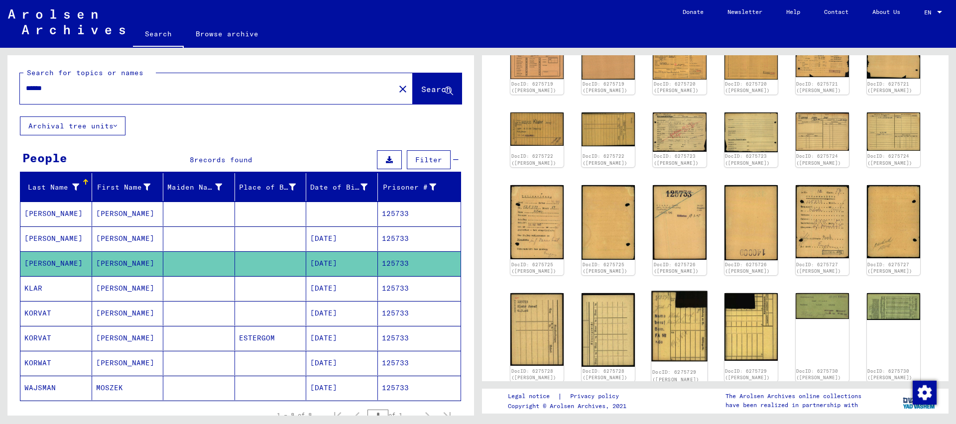
click at [675, 328] on img at bounding box center [680, 326] width 56 height 70
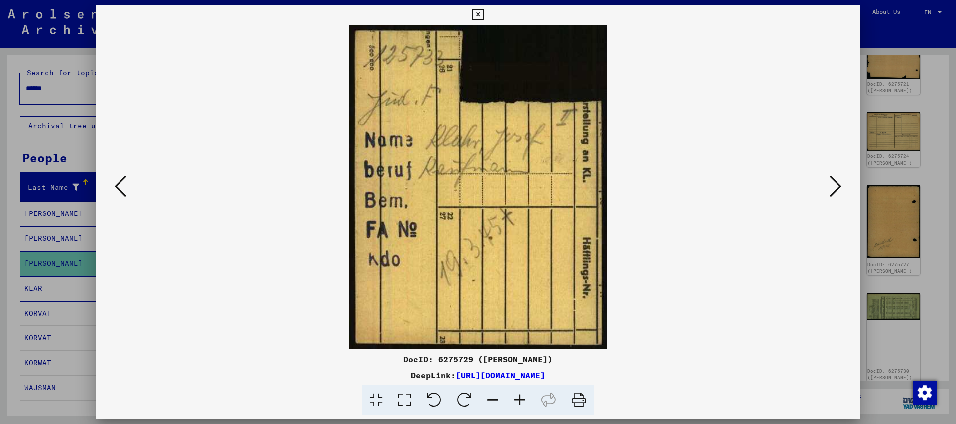
drag, startPoint x: 853, startPoint y: 13, endPoint x: 755, endPoint y: 35, distance: 101.0
click at [484, 14] on icon at bounding box center [477, 15] width 11 height 12
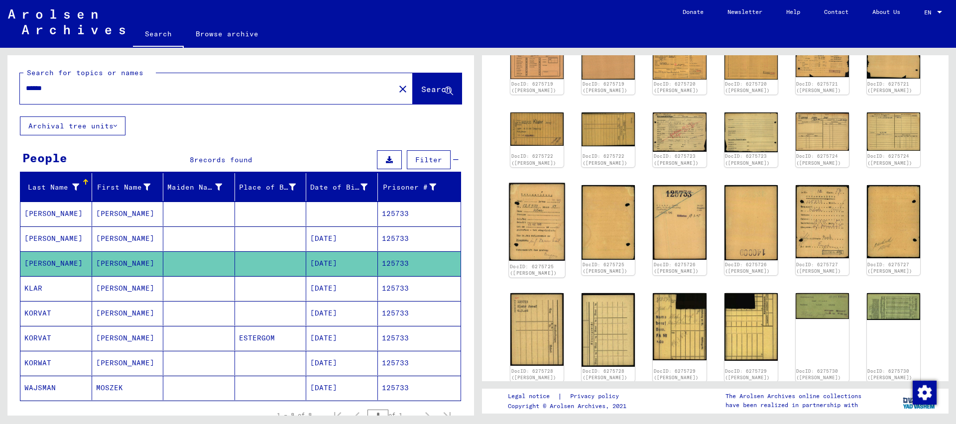
click at [529, 228] on img at bounding box center [537, 222] width 56 height 78
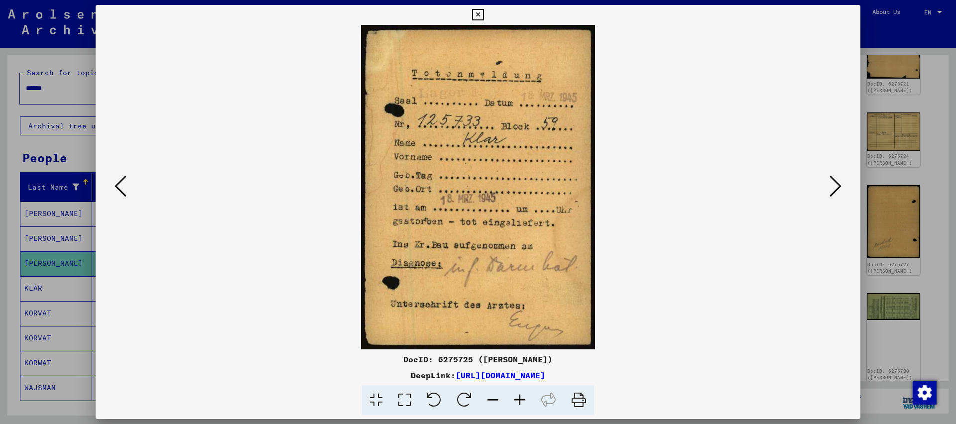
click at [484, 15] on icon at bounding box center [477, 15] width 11 height 12
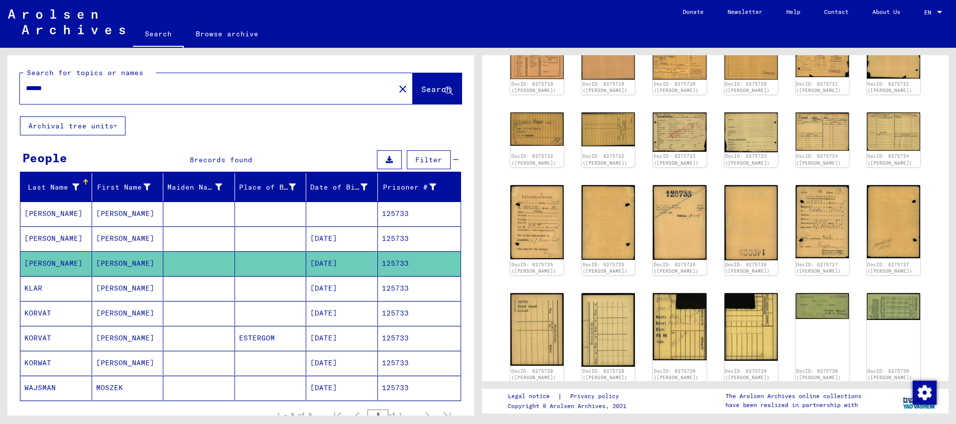
click at [66, 91] on input "******" at bounding box center [207, 88] width 363 height 10
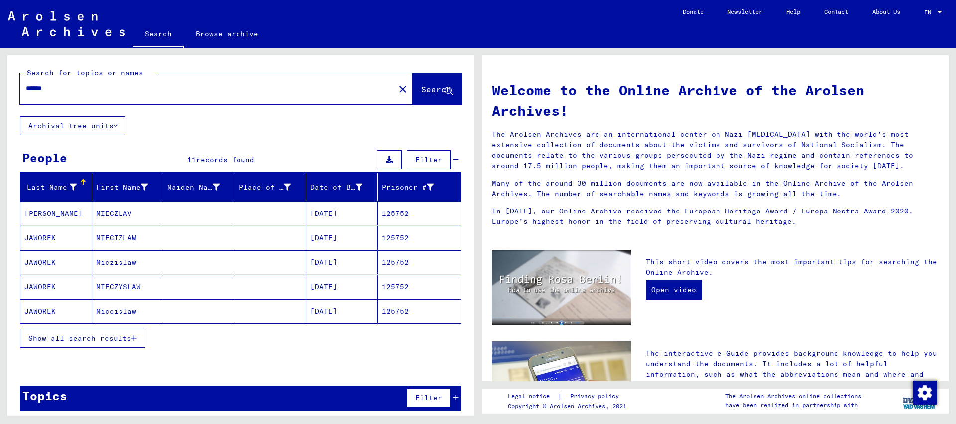
click at [133, 332] on button "Show all search results" at bounding box center [83, 338] width 126 height 19
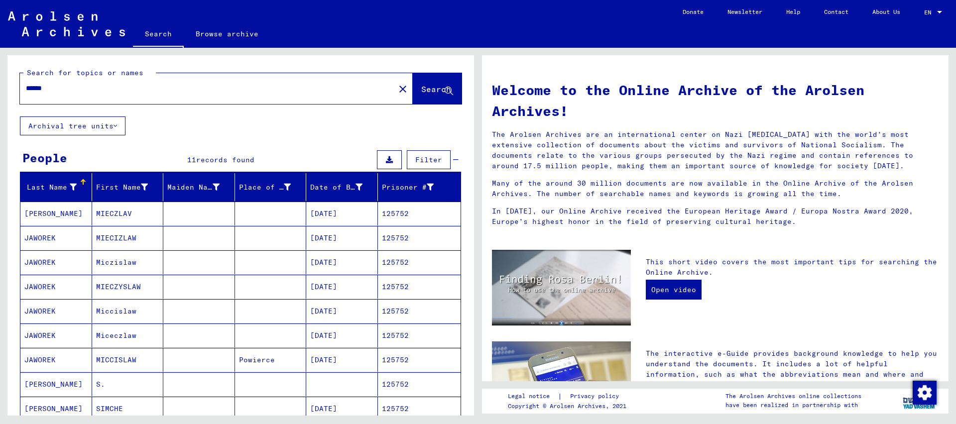
scroll to position [181, 0]
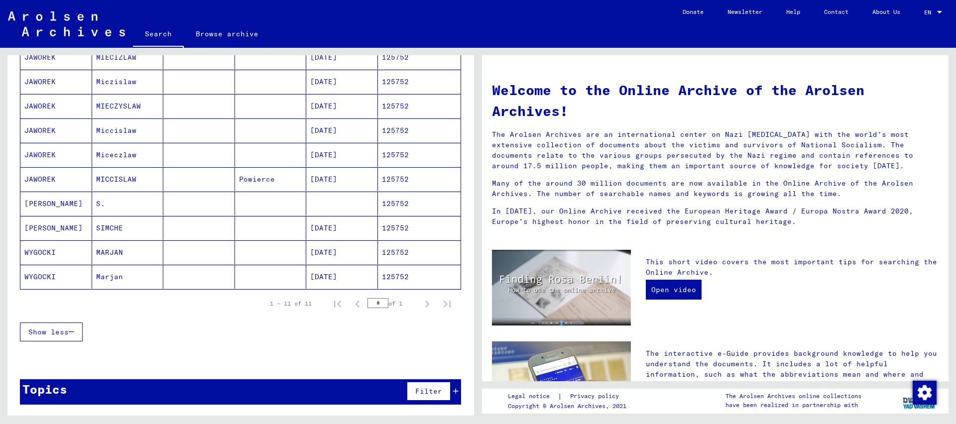
click at [400, 229] on mat-cell "125752" at bounding box center [419, 228] width 83 height 24
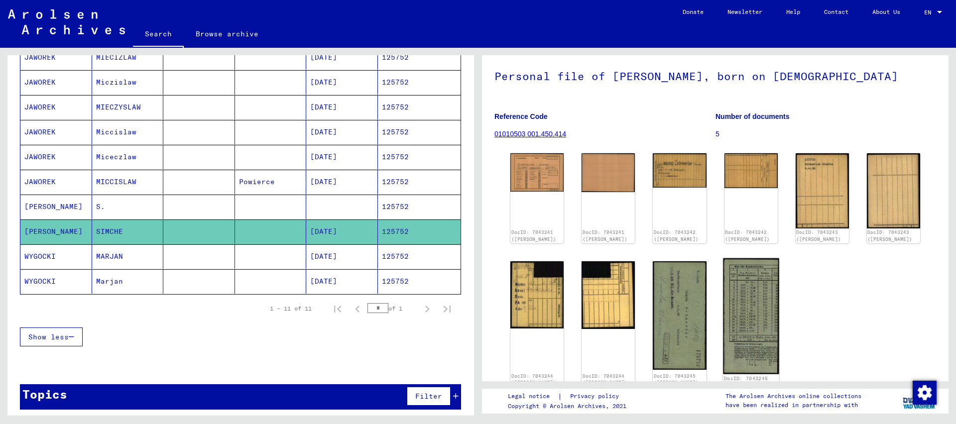
scroll to position [108, 0]
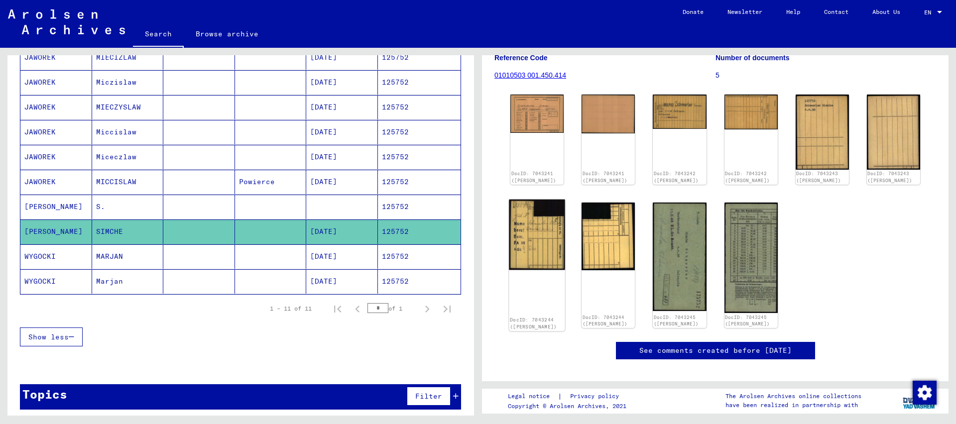
click at [521, 238] on img at bounding box center [537, 234] width 56 height 71
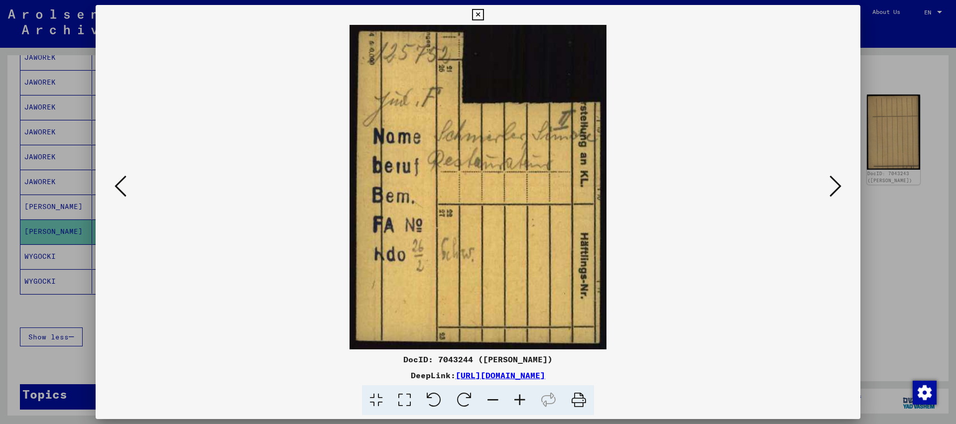
click at [484, 14] on icon at bounding box center [477, 15] width 11 height 12
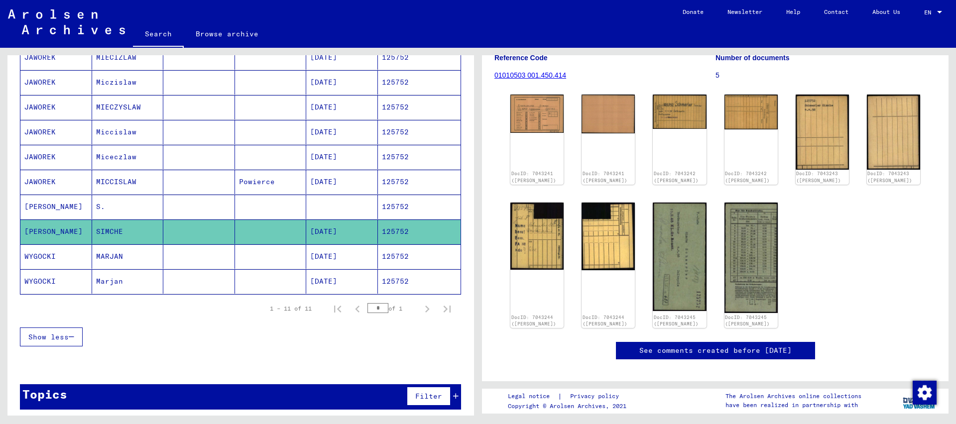
scroll to position [0, 0]
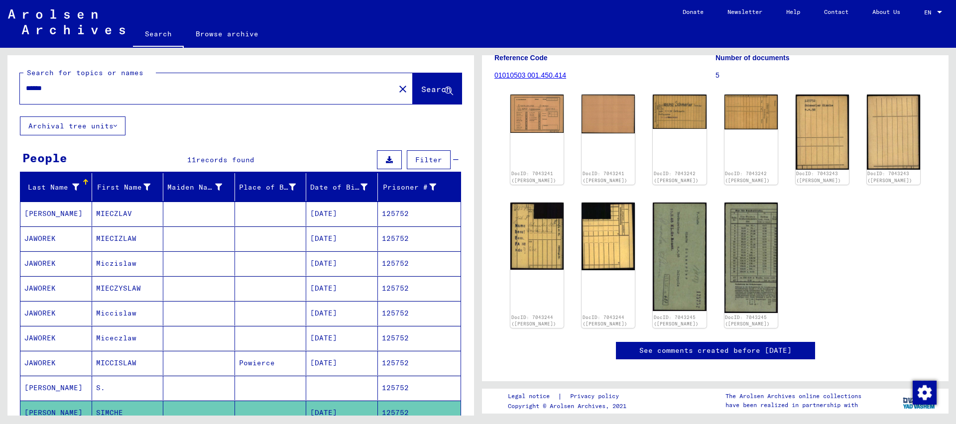
drag, startPoint x: 67, startPoint y: 89, endPoint x: 0, endPoint y: 86, distance: 67.3
click at [26, 85] on input "******" at bounding box center [207, 88] width 363 height 10
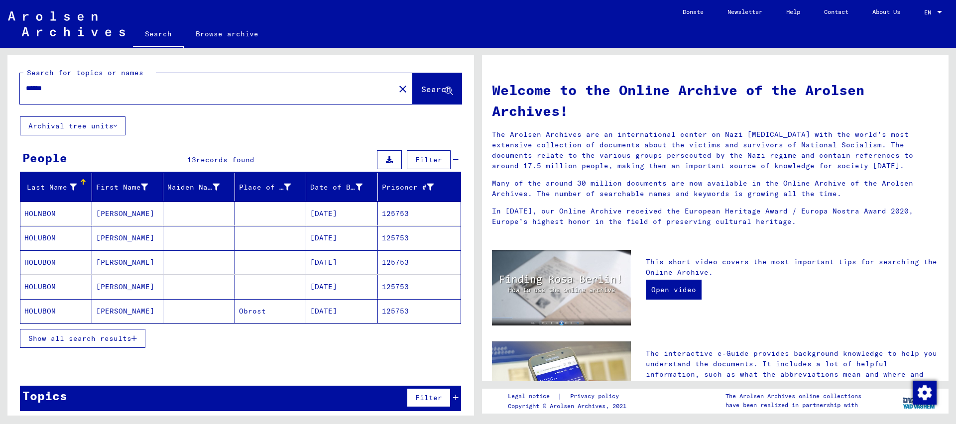
click at [120, 342] on span "Show all search results" at bounding box center [79, 338] width 103 height 9
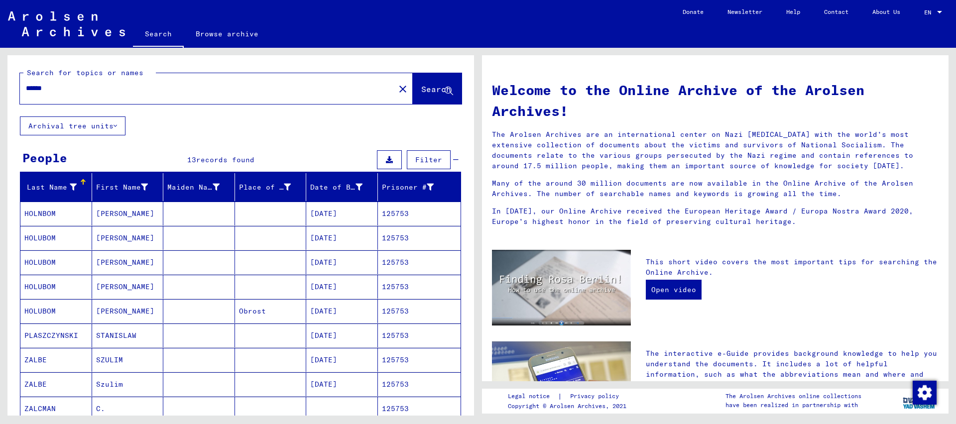
scroll to position [161, 0]
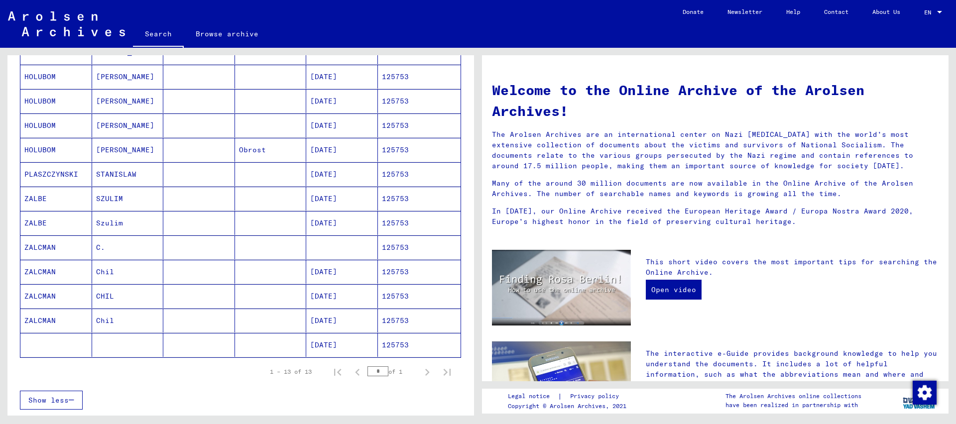
click at [401, 321] on mat-cell "125753" at bounding box center [419, 321] width 83 height 24
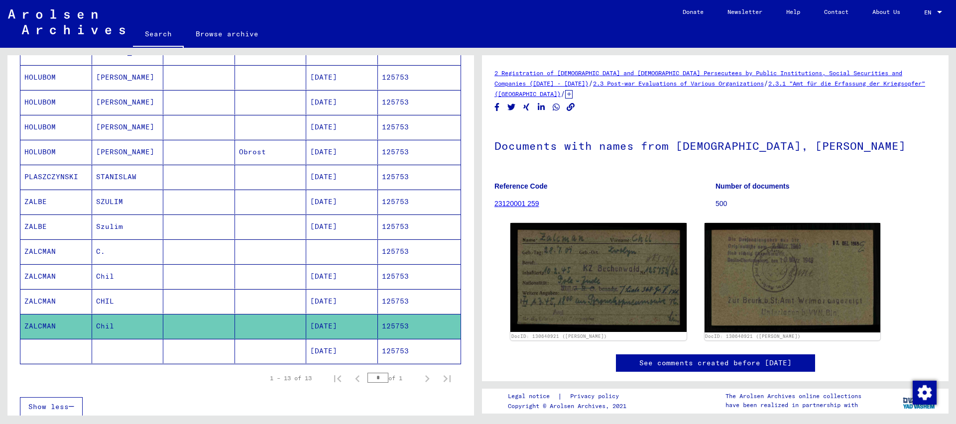
click at [397, 298] on mat-cell "125753" at bounding box center [419, 301] width 83 height 24
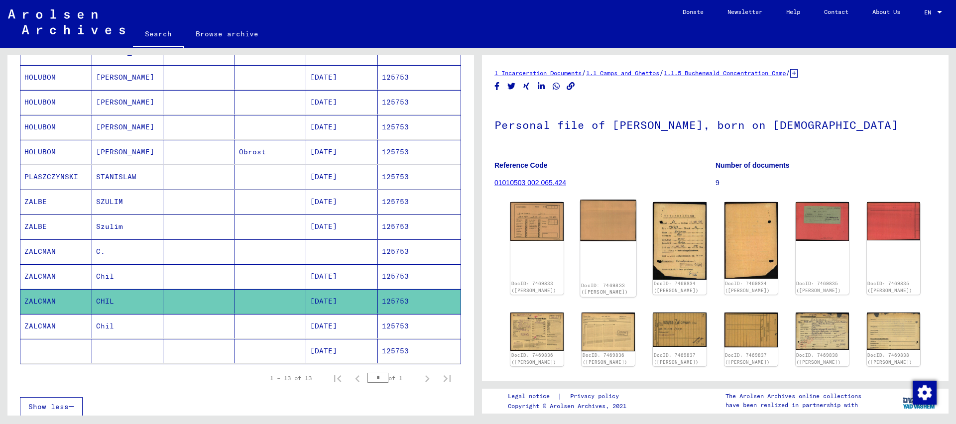
scroll to position [108, 0]
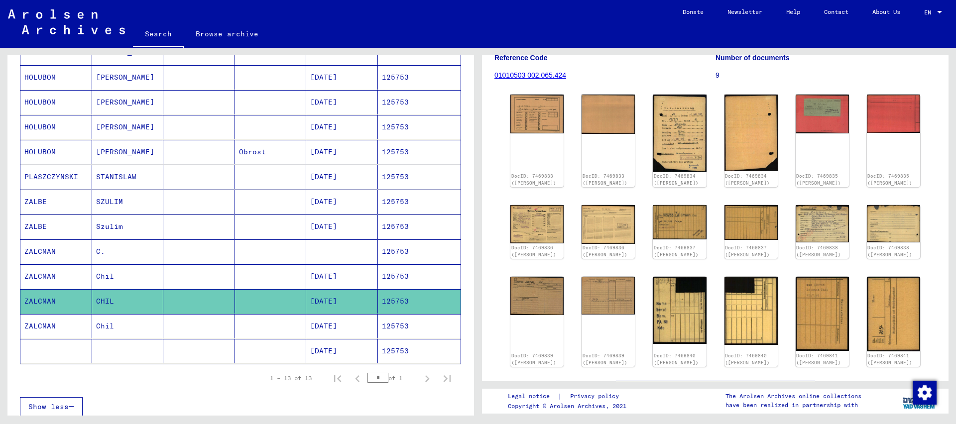
click at [710, 132] on div "DocID: 7469833 (CHIL ZALCMAN) DocID: 7469833 (CHIL ZALCMAN) DocID: 7469834 (CHI…" at bounding box center [716, 231] width 418 height 280
click at [687, 138] on img at bounding box center [680, 133] width 56 height 81
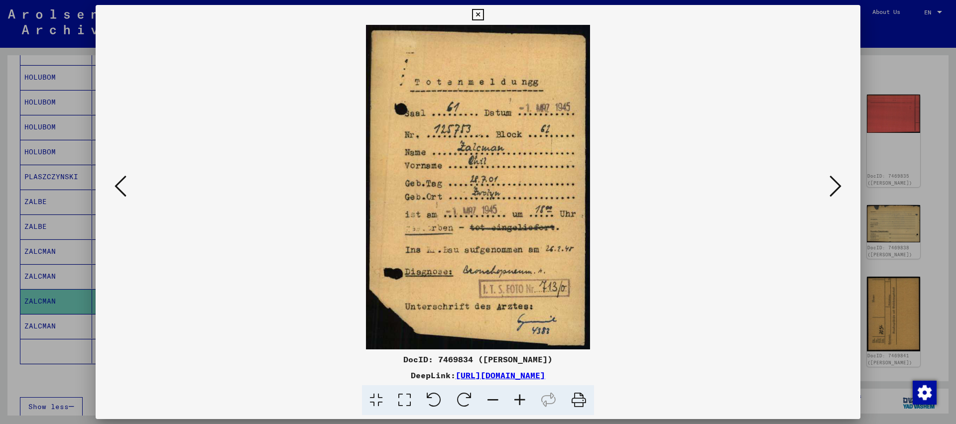
click at [484, 16] on icon at bounding box center [477, 15] width 11 height 12
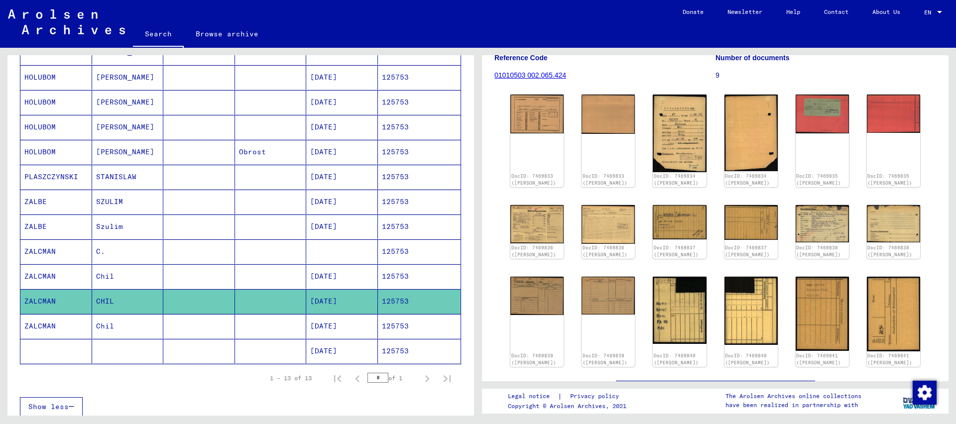
scroll to position [0, 0]
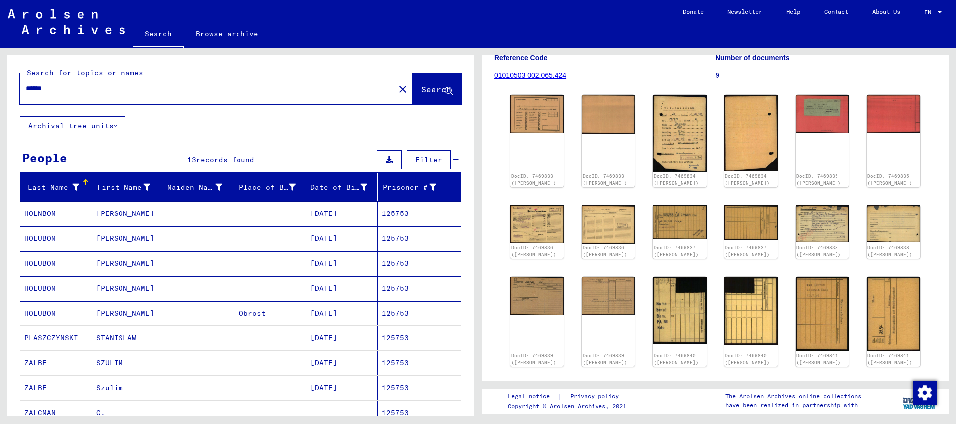
drag, startPoint x: 43, startPoint y: 89, endPoint x: 142, endPoint y: 113, distance: 101.5
click at [142, 94] on input "******" at bounding box center [207, 88] width 363 height 10
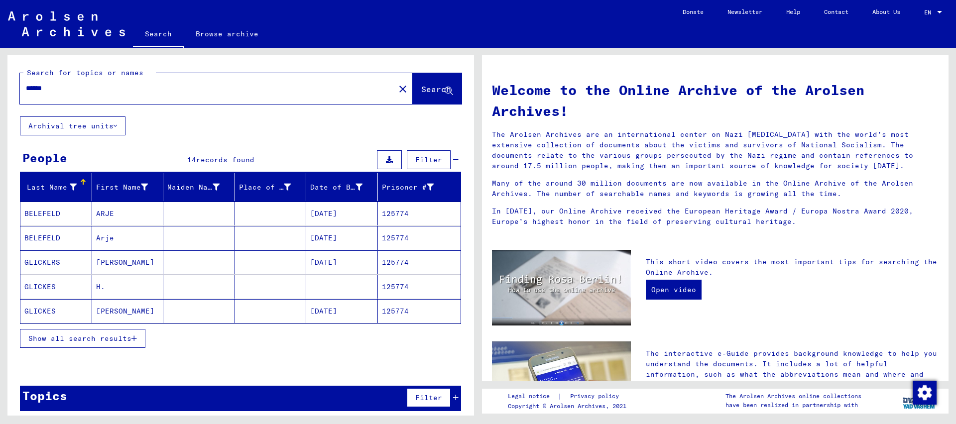
click at [389, 312] on mat-cell "125774" at bounding box center [419, 311] width 83 height 24
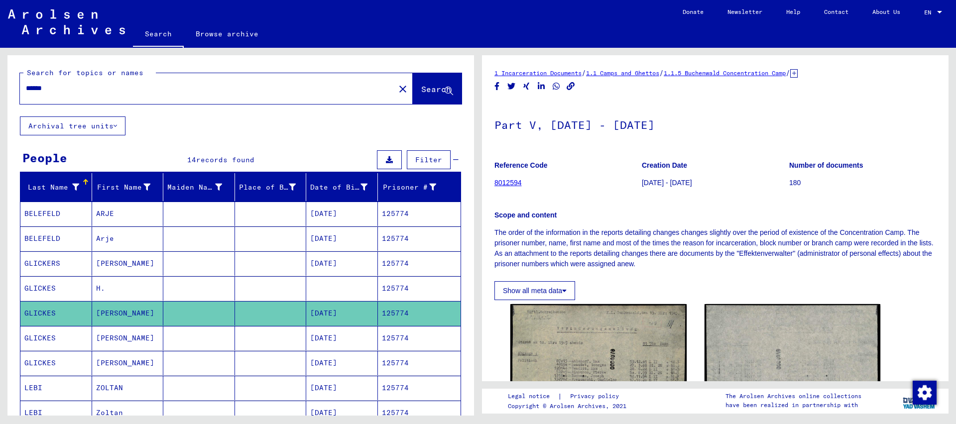
click at [397, 338] on mat-cell "125774" at bounding box center [419, 338] width 83 height 24
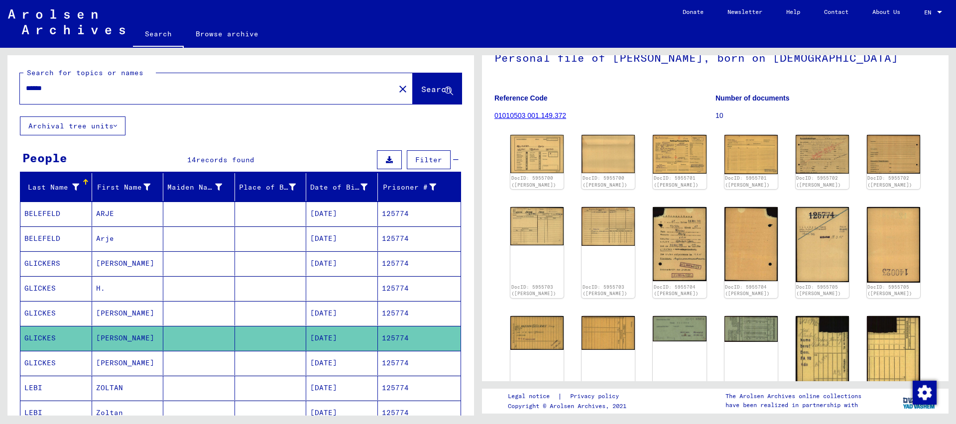
scroll to position [108, 0]
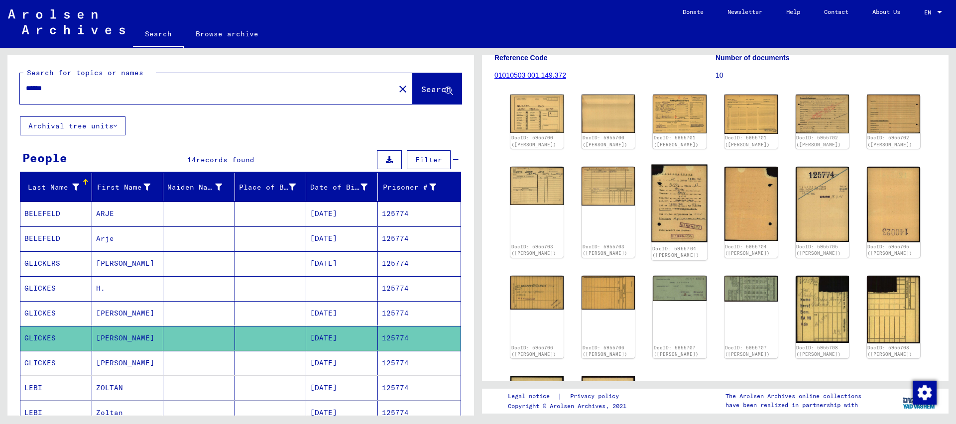
click at [690, 205] on img at bounding box center [680, 203] width 56 height 78
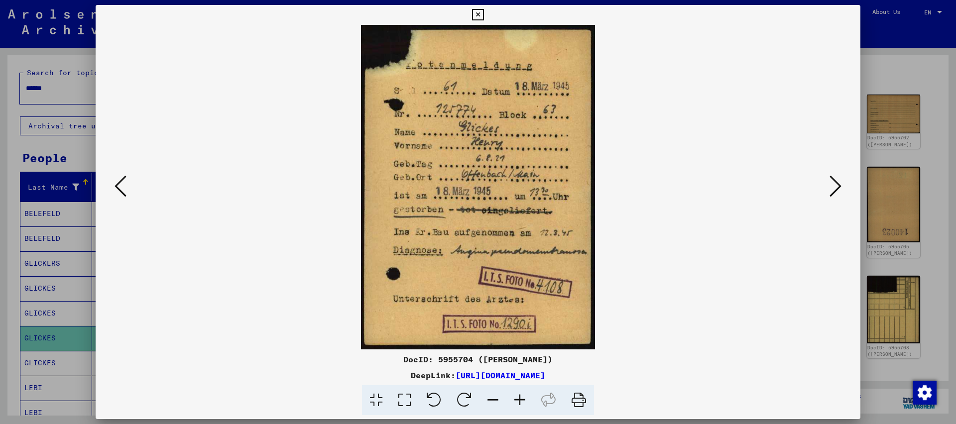
click at [484, 20] on icon at bounding box center [477, 15] width 11 height 12
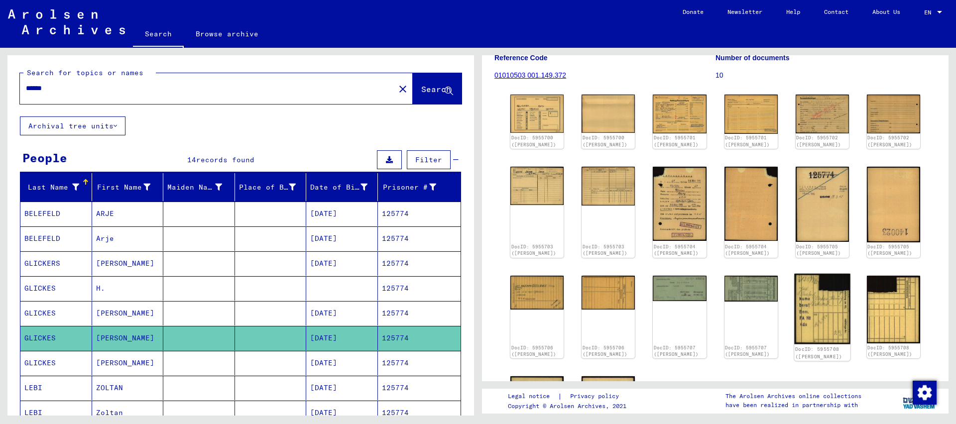
click at [830, 316] on img at bounding box center [822, 308] width 56 height 71
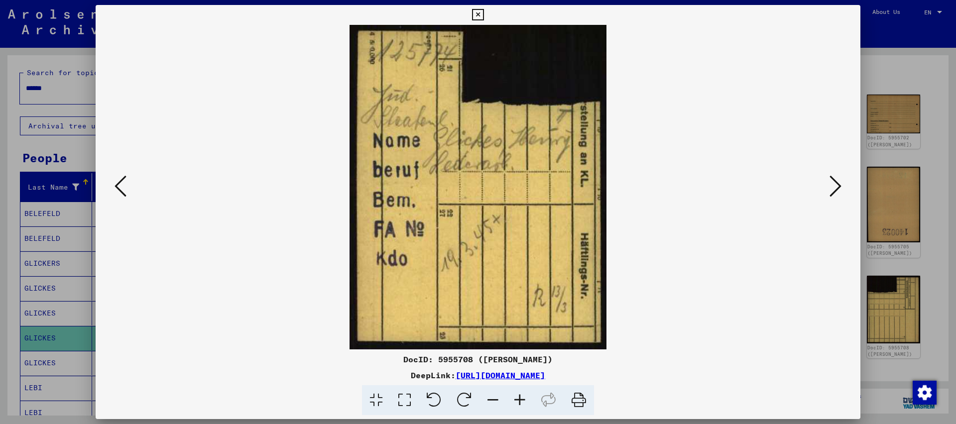
click at [484, 17] on icon at bounding box center [477, 15] width 11 height 12
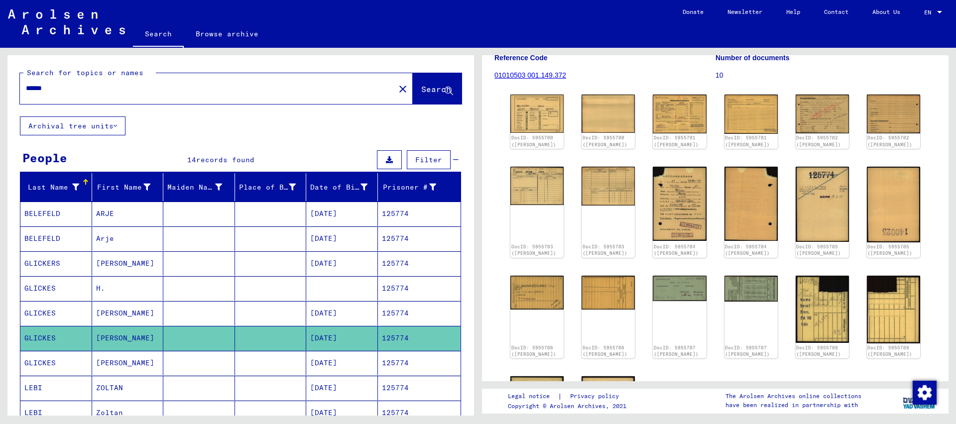
drag, startPoint x: 39, startPoint y: 91, endPoint x: 150, endPoint y: 99, distance: 111.9
click at [150, 94] on input "******" at bounding box center [207, 88] width 363 height 10
type input "******"
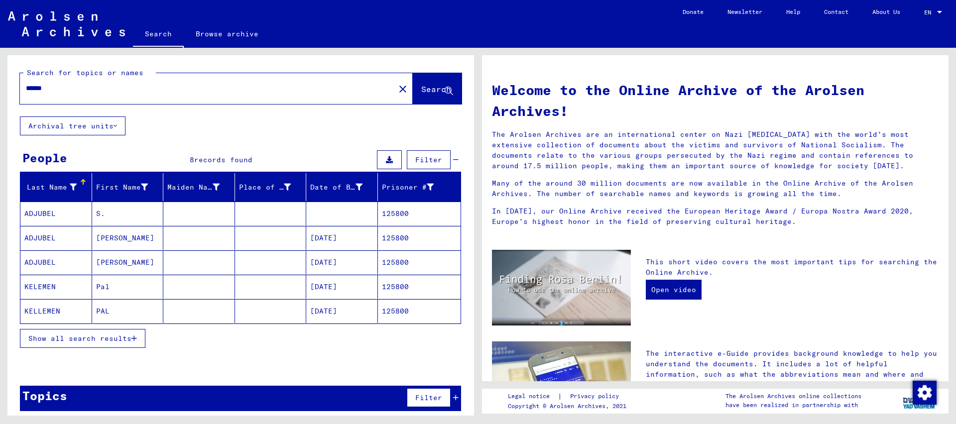
click at [412, 253] on mat-table "Last Name First Name Maiden Name Place of Birth Date of Birth Prisoner # [PERSO…" at bounding box center [240, 248] width 441 height 151
click at [398, 242] on mat-cell "125800" at bounding box center [419, 238] width 83 height 24
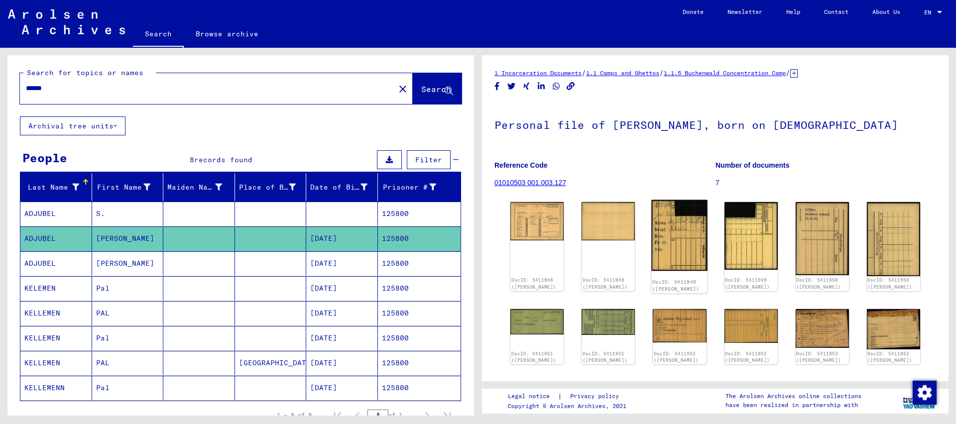
click at [673, 247] on img at bounding box center [680, 235] width 56 height 71
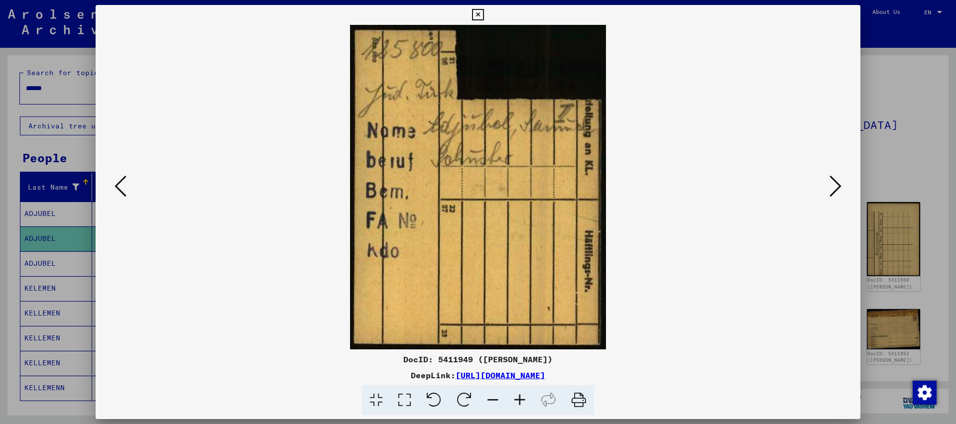
click at [484, 10] on icon at bounding box center [477, 15] width 11 height 12
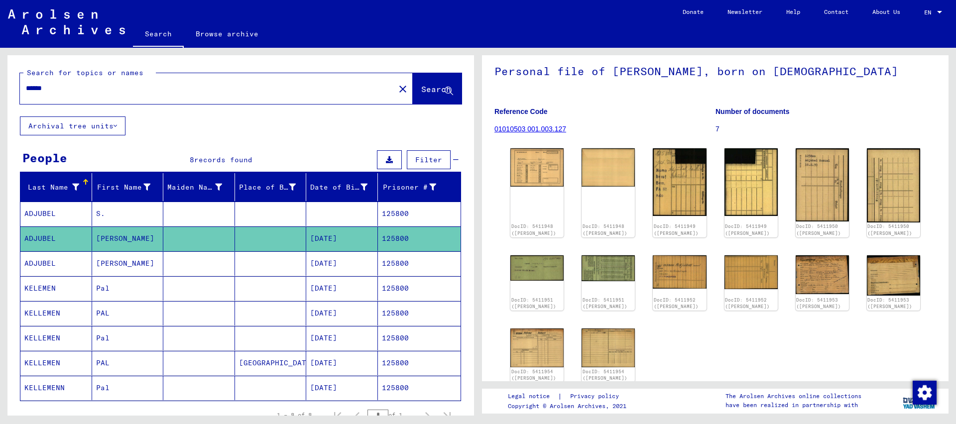
scroll to position [108, 0]
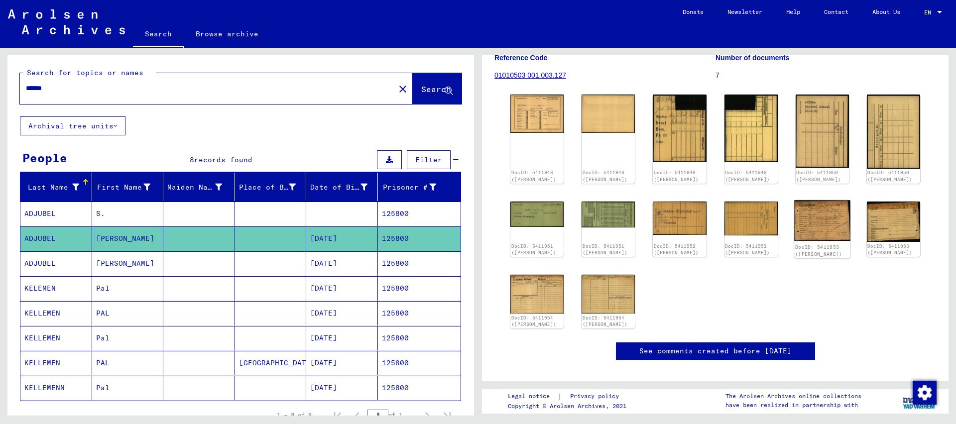
click at [818, 232] on img at bounding box center [822, 220] width 56 height 41
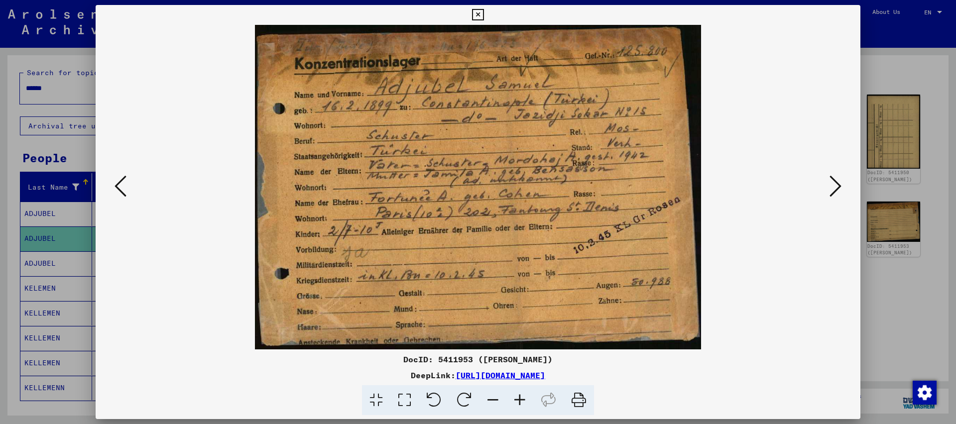
click at [836, 190] on icon at bounding box center [836, 186] width 12 height 24
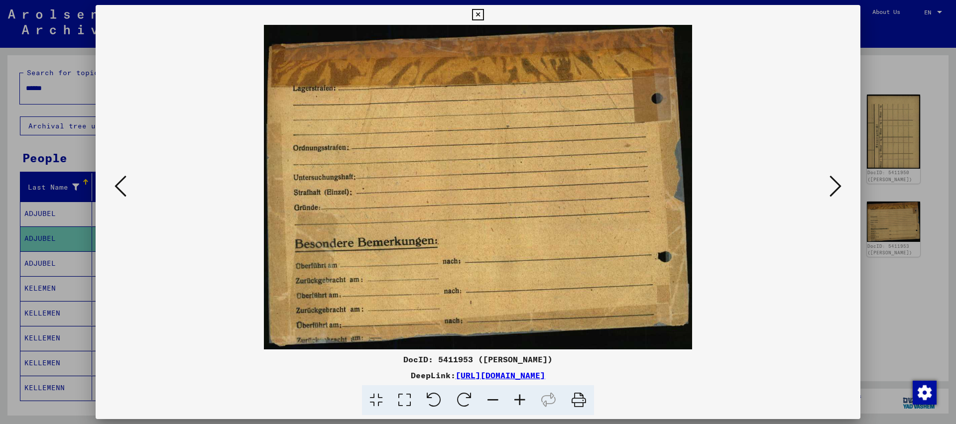
click at [827, 173] on button at bounding box center [836, 187] width 18 height 28
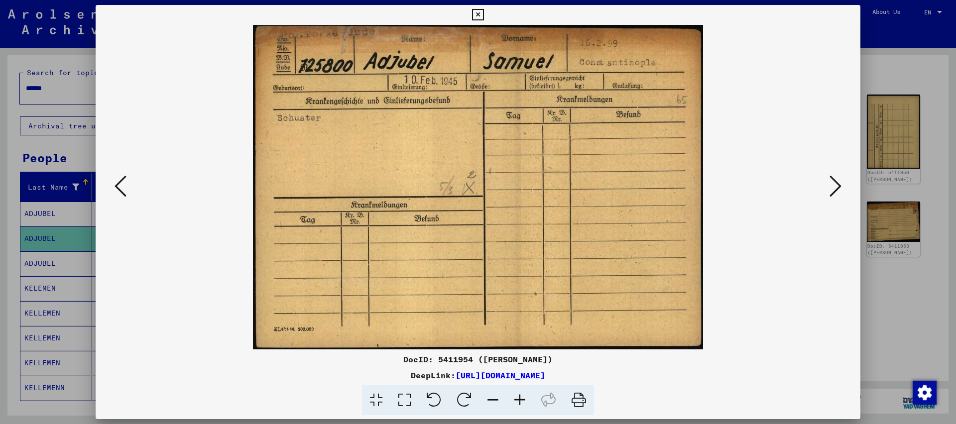
click at [827, 173] on button at bounding box center [836, 187] width 18 height 28
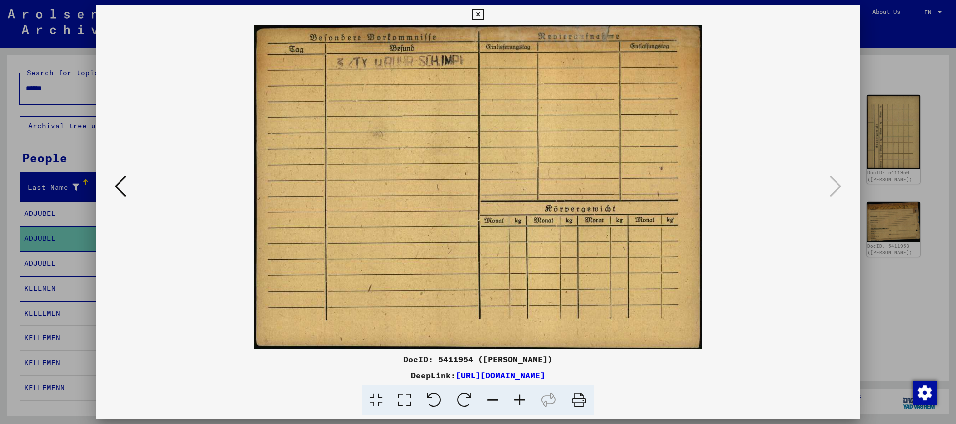
click at [115, 187] on icon at bounding box center [121, 186] width 12 height 24
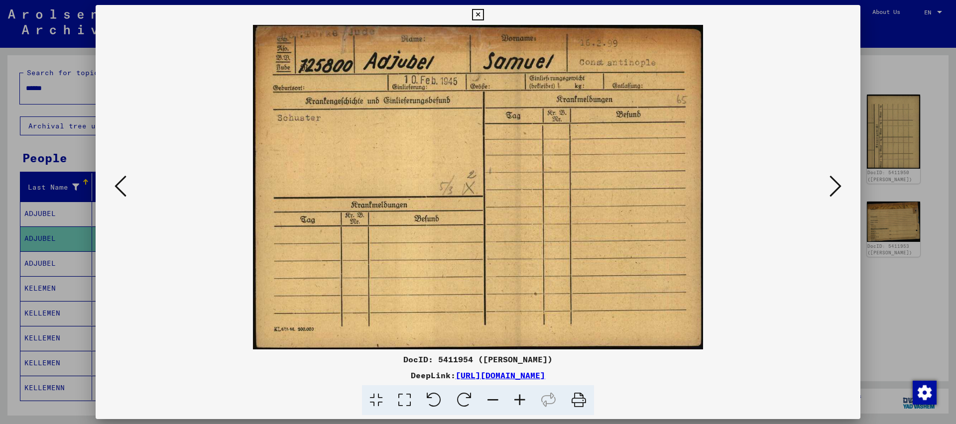
click at [112, 173] on button at bounding box center [121, 187] width 18 height 28
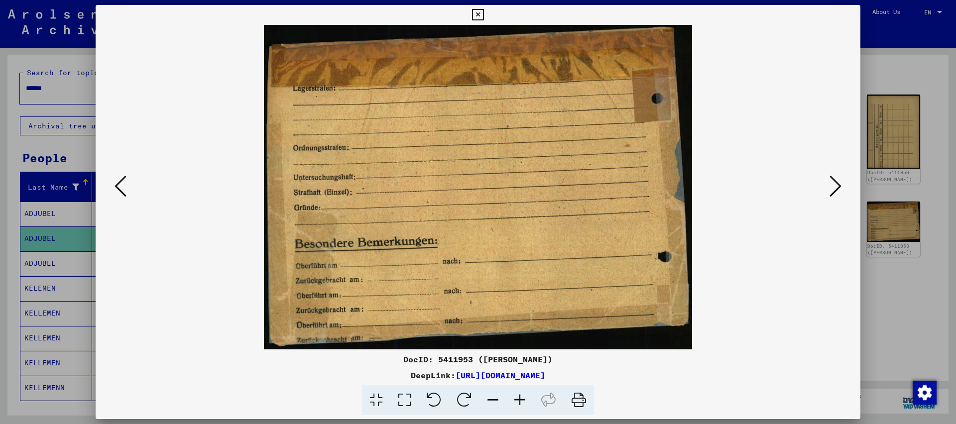
click at [112, 173] on button at bounding box center [121, 187] width 18 height 28
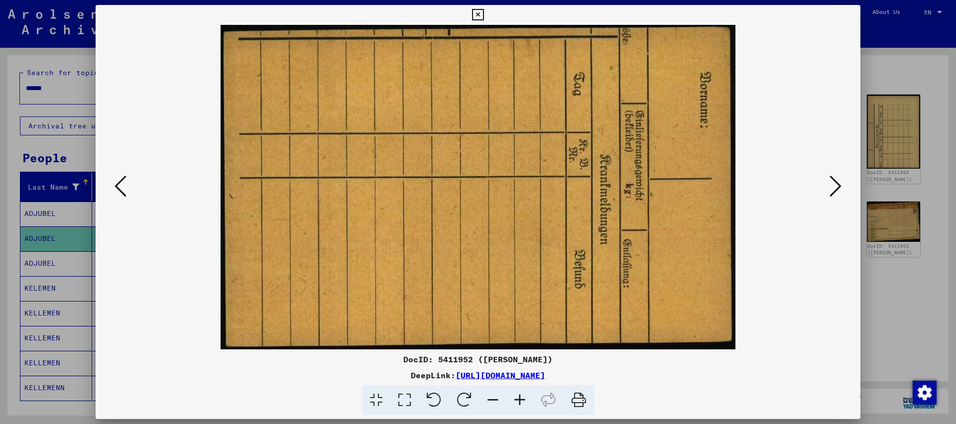
click at [112, 173] on button at bounding box center [121, 187] width 18 height 28
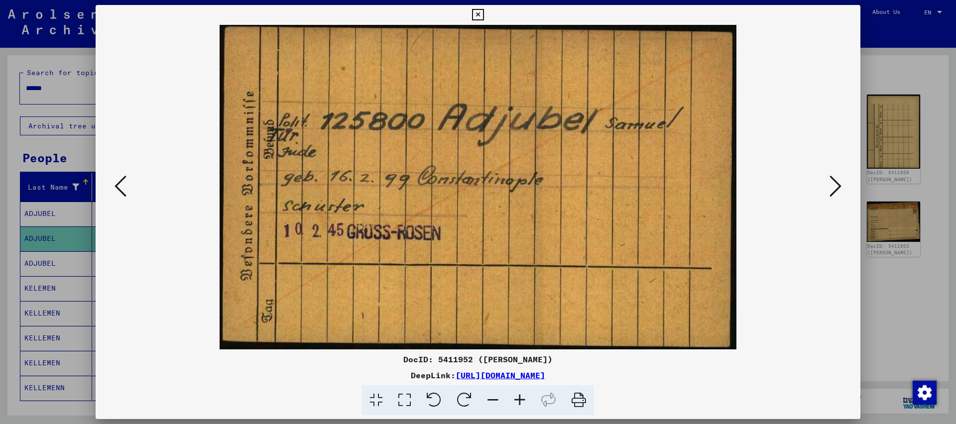
click at [112, 173] on button at bounding box center [121, 187] width 18 height 28
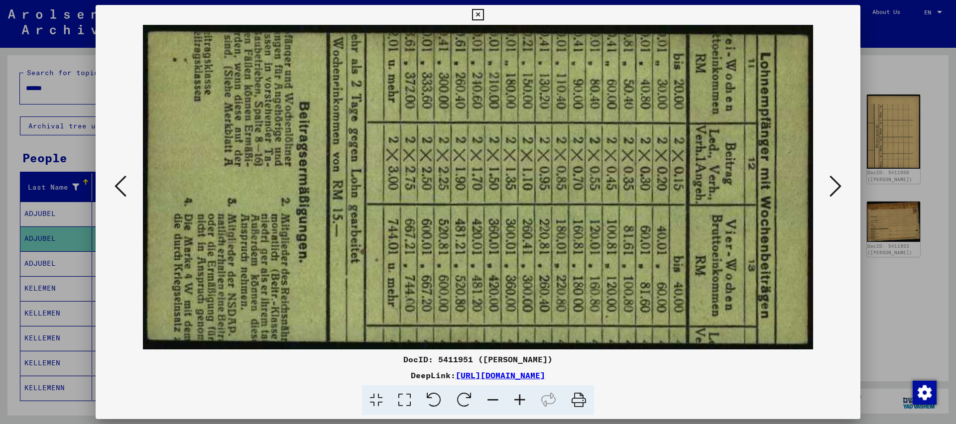
click at [112, 173] on button at bounding box center [121, 187] width 18 height 28
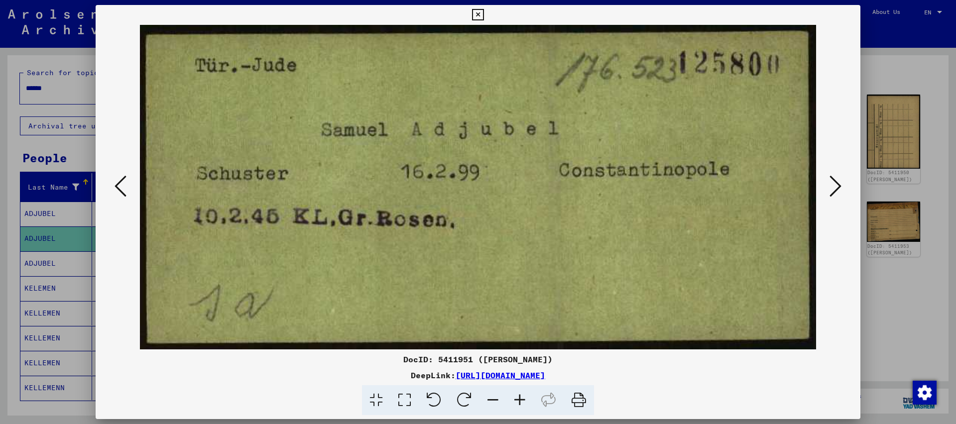
click at [112, 173] on button at bounding box center [121, 187] width 18 height 28
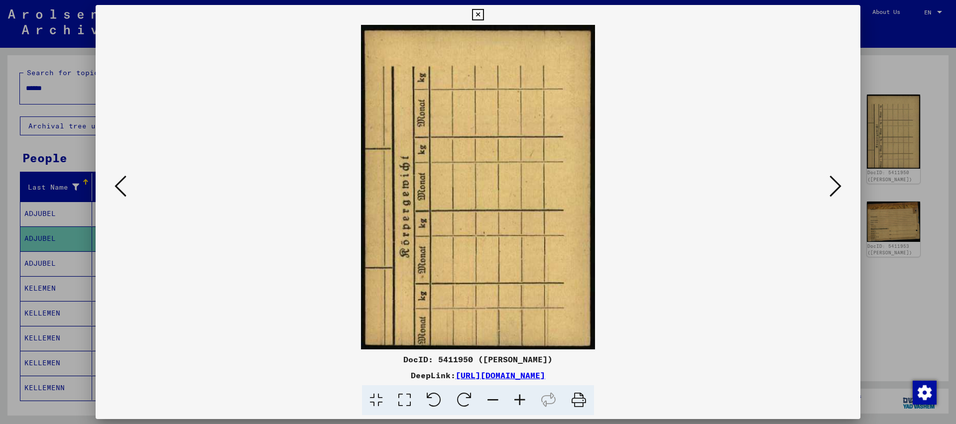
click at [112, 173] on button at bounding box center [121, 187] width 18 height 28
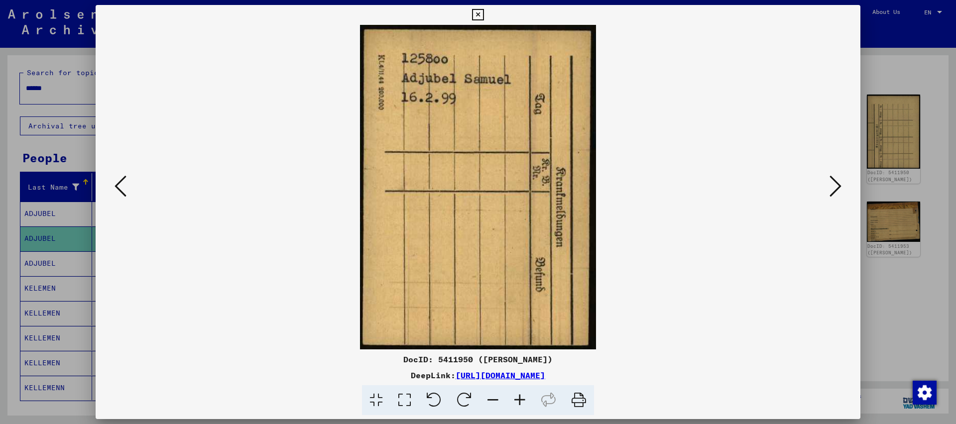
click at [112, 173] on button at bounding box center [121, 187] width 18 height 28
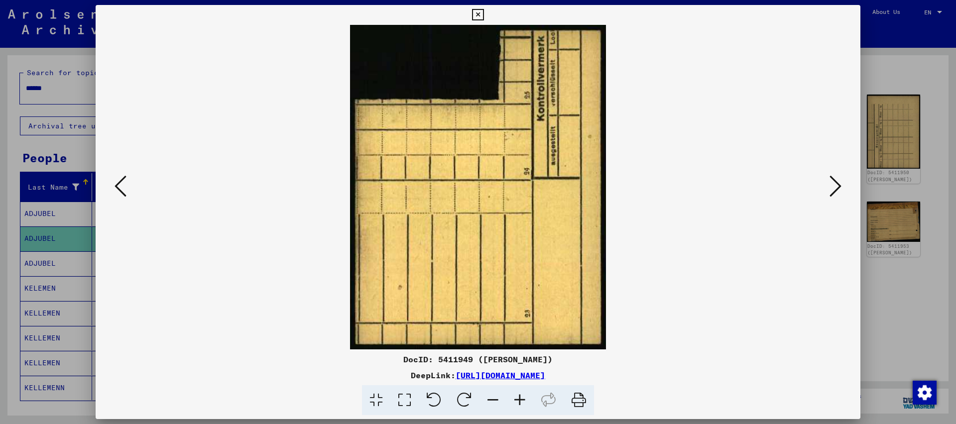
click at [112, 173] on button at bounding box center [121, 187] width 18 height 28
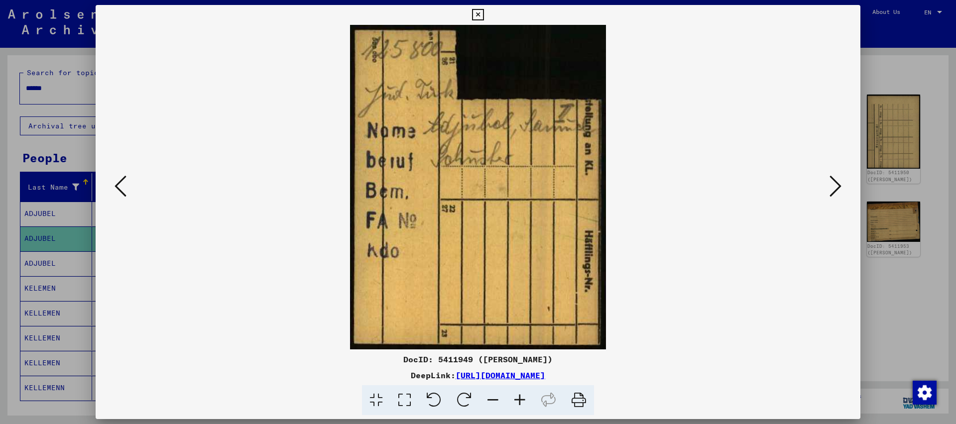
click at [112, 173] on button at bounding box center [121, 187] width 18 height 28
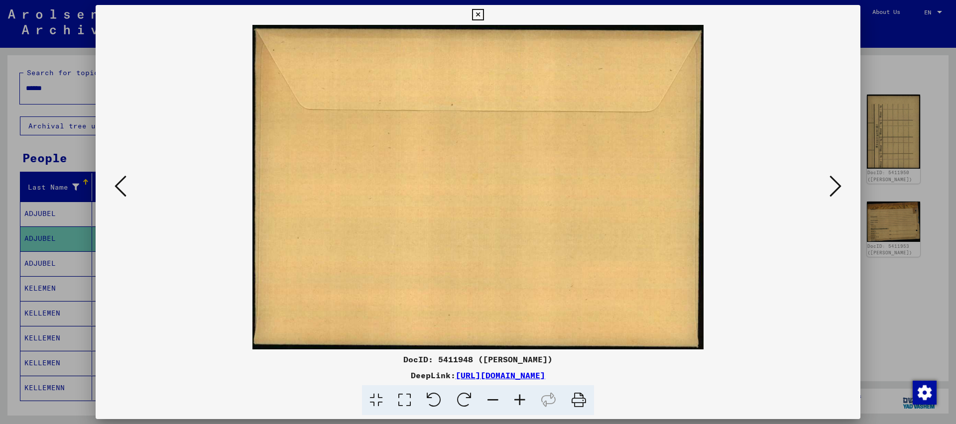
click at [112, 173] on button at bounding box center [121, 187] width 18 height 28
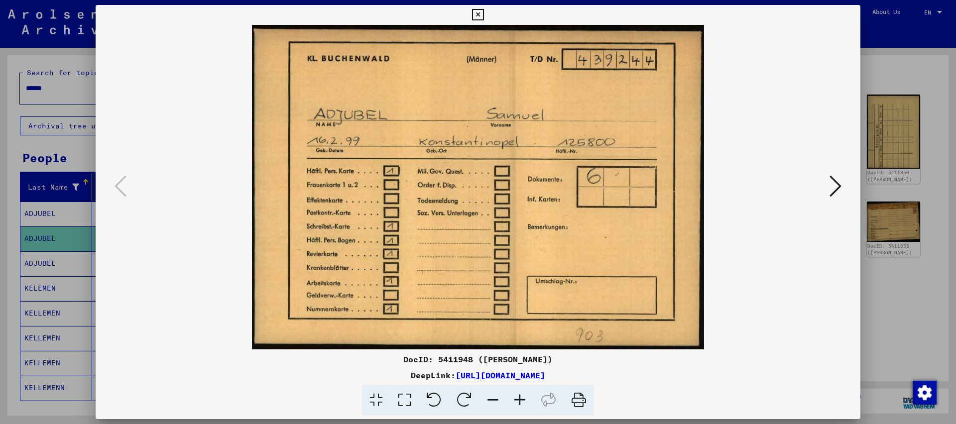
click at [836, 186] on icon at bounding box center [836, 186] width 12 height 24
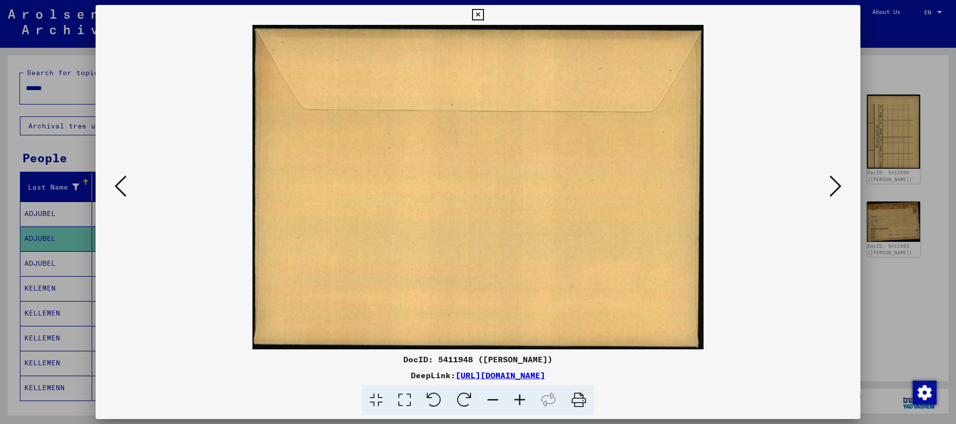
click at [836, 186] on icon at bounding box center [836, 186] width 12 height 24
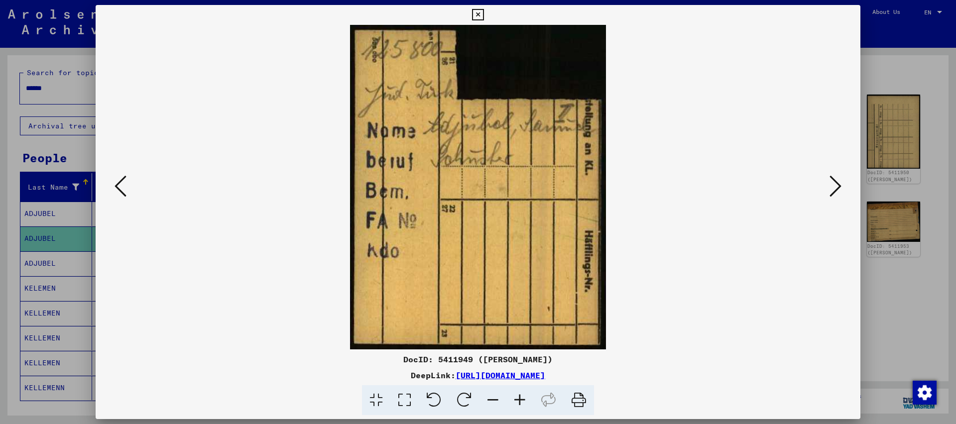
click at [484, 12] on icon at bounding box center [477, 15] width 11 height 12
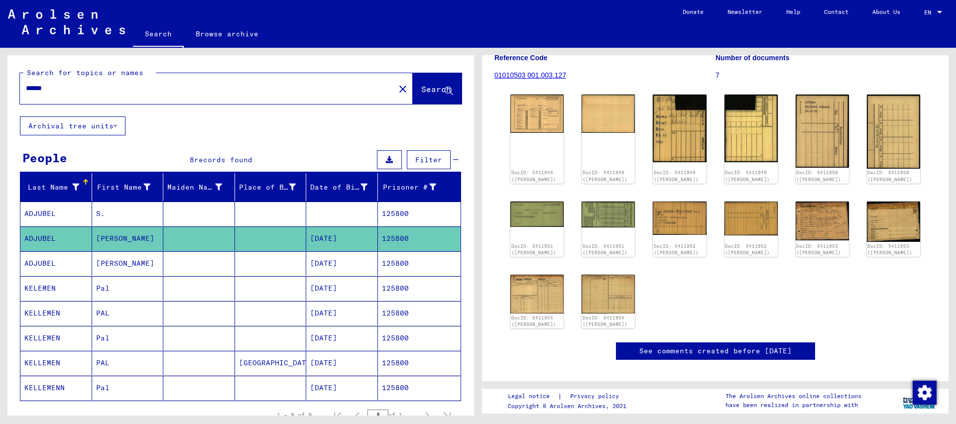
click at [59, 87] on input "******" at bounding box center [207, 88] width 363 height 10
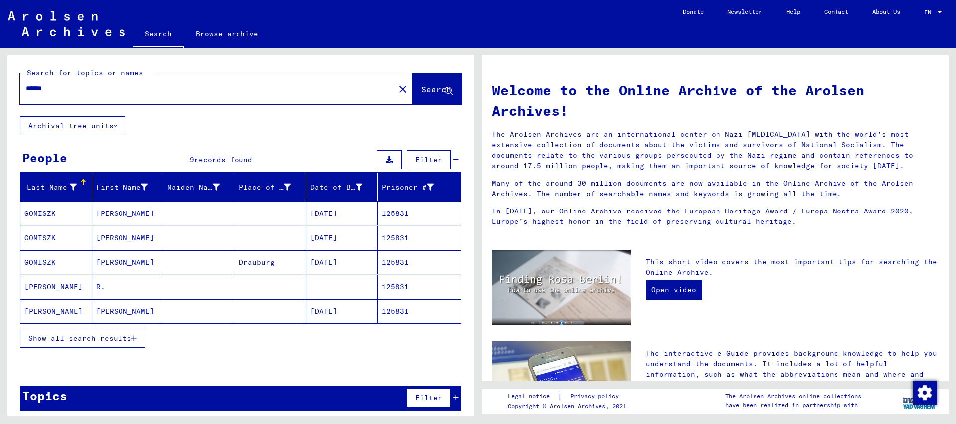
click at [92, 339] on span "Show all search results" at bounding box center [79, 338] width 103 height 9
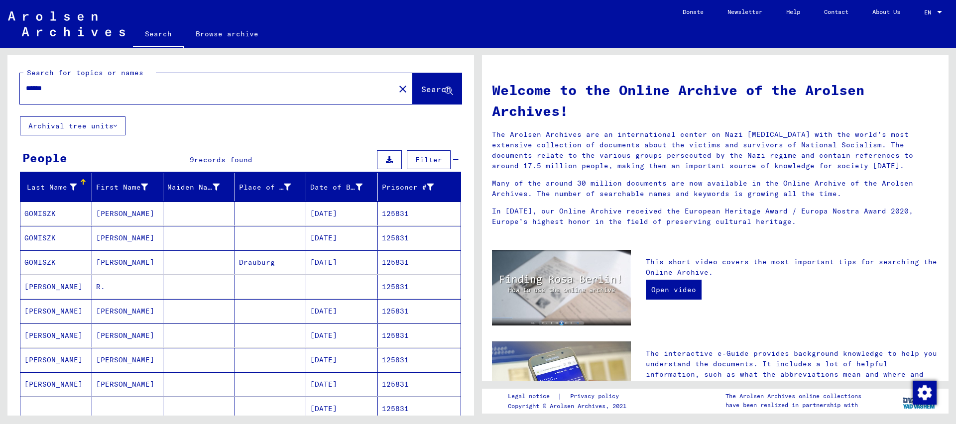
click at [396, 381] on mat-cell "125831" at bounding box center [419, 385] width 83 height 24
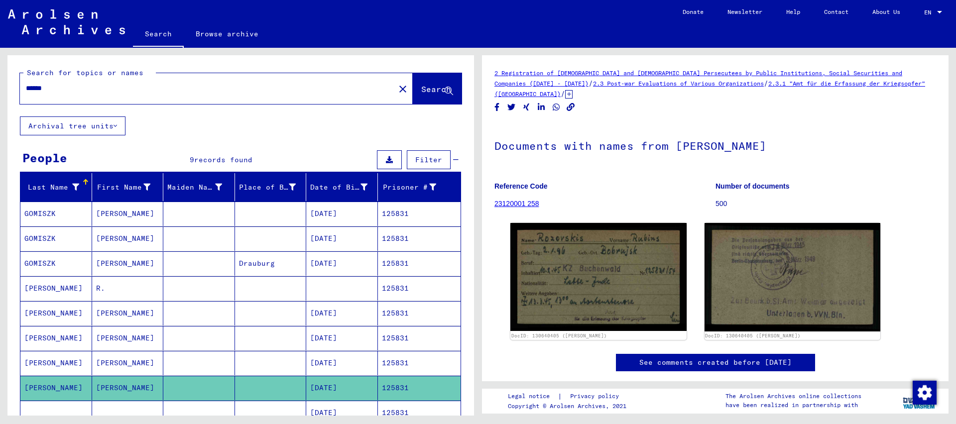
click at [399, 363] on mat-cell "125831" at bounding box center [419, 363] width 83 height 24
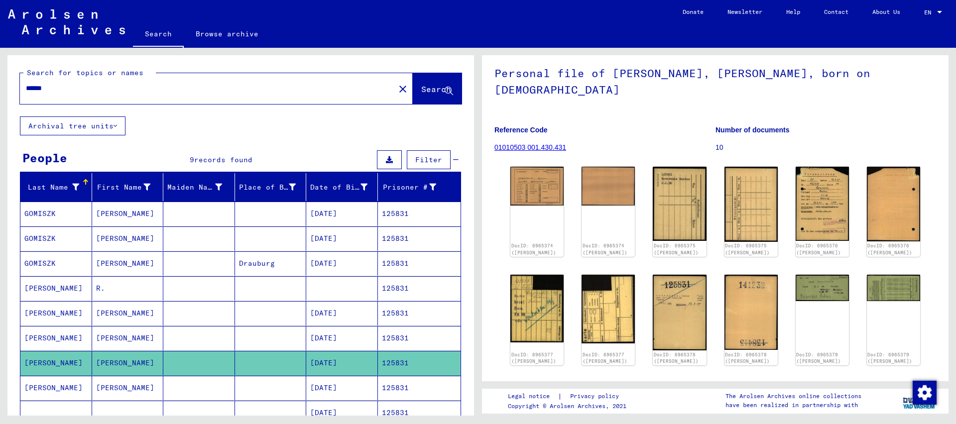
scroll to position [54, 0]
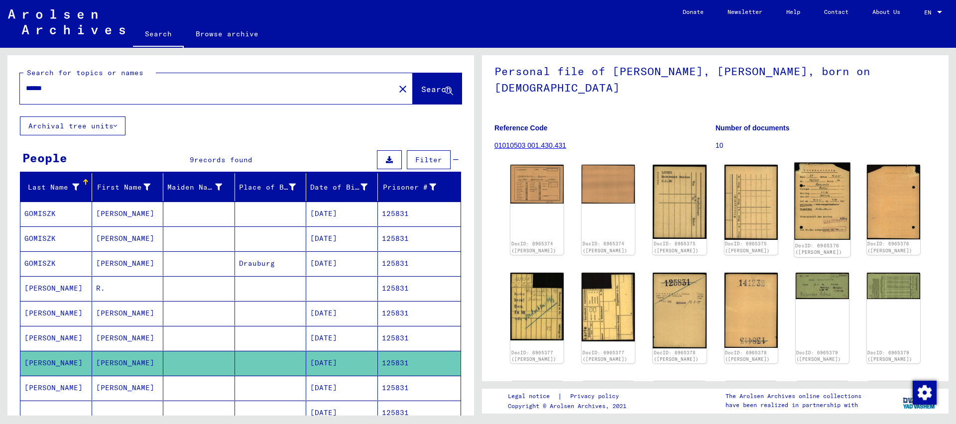
click at [832, 190] on img at bounding box center [822, 202] width 56 height 78
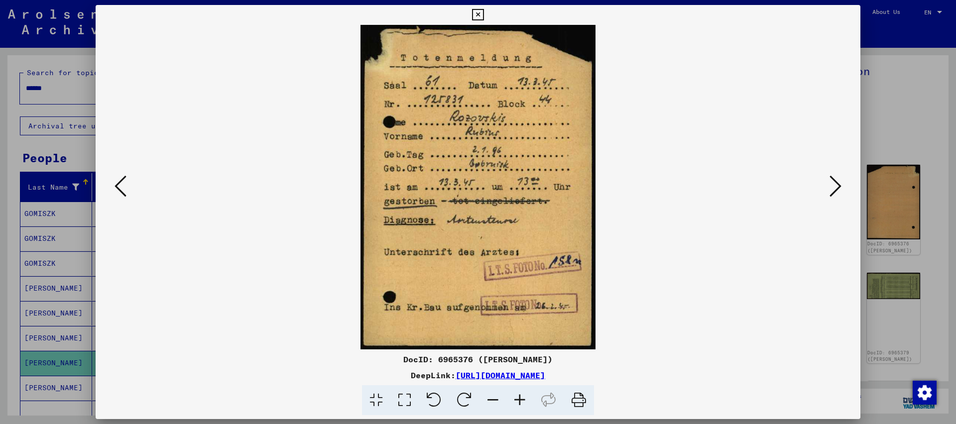
click at [484, 11] on icon at bounding box center [477, 15] width 11 height 12
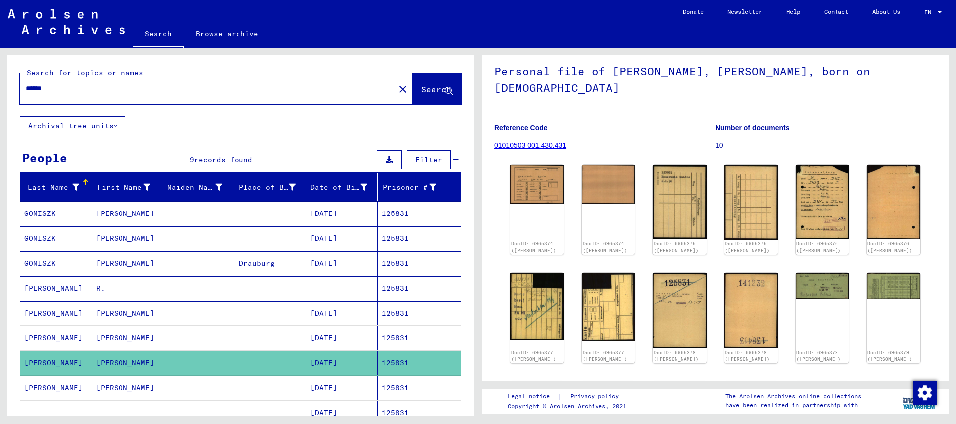
drag, startPoint x: 72, startPoint y: 81, endPoint x: 67, endPoint y: 84, distance: 6.2
click at [70, 83] on div "******" at bounding box center [204, 88] width 369 height 22
click at [65, 88] on input "******" at bounding box center [207, 88] width 363 height 10
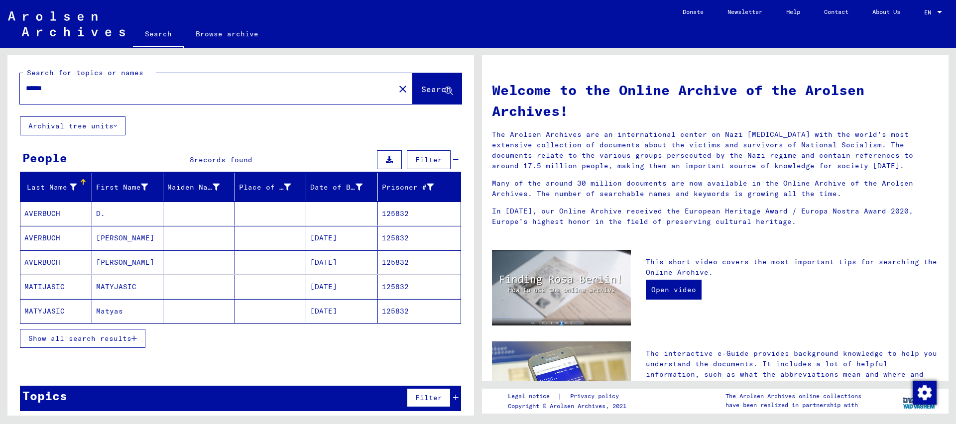
click at [408, 239] on mat-cell "125832" at bounding box center [419, 238] width 83 height 24
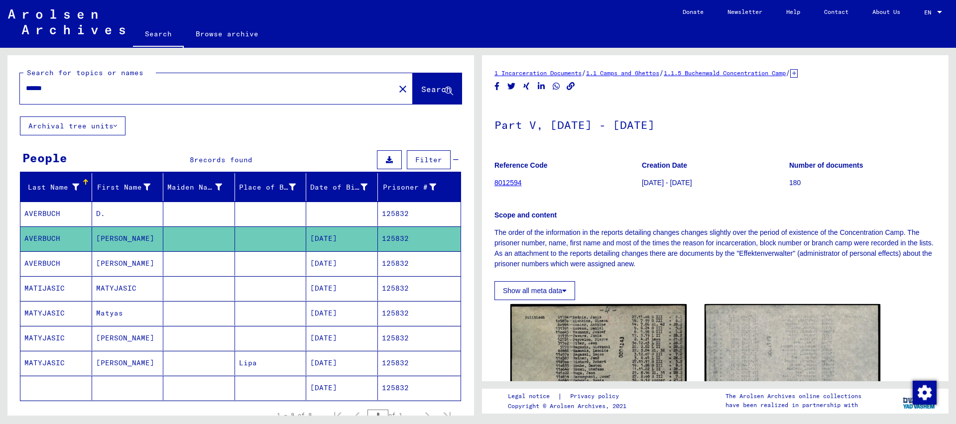
click at [405, 265] on mat-cell "125832" at bounding box center [419, 264] width 83 height 24
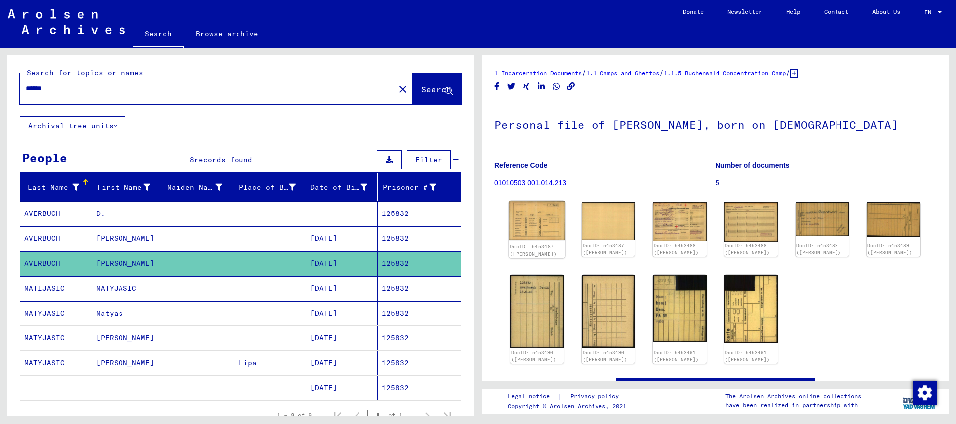
click at [535, 217] on img at bounding box center [537, 221] width 56 height 40
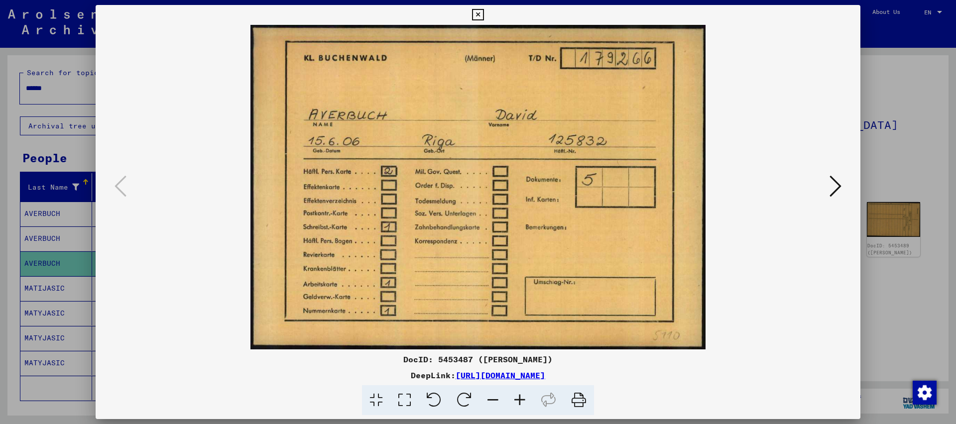
click at [484, 13] on icon at bounding box center [477, 15] width 11 height 12
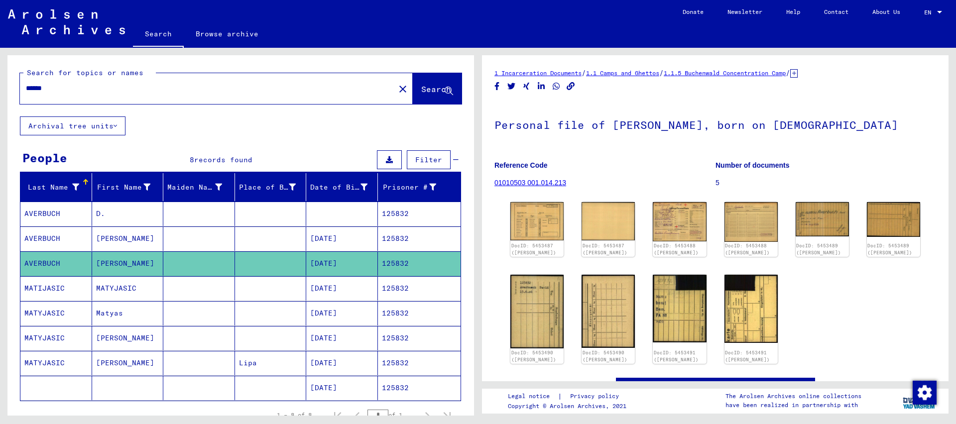
click at [343, 86] on input "******" at bounding box center [207, 88] width 363 height 10
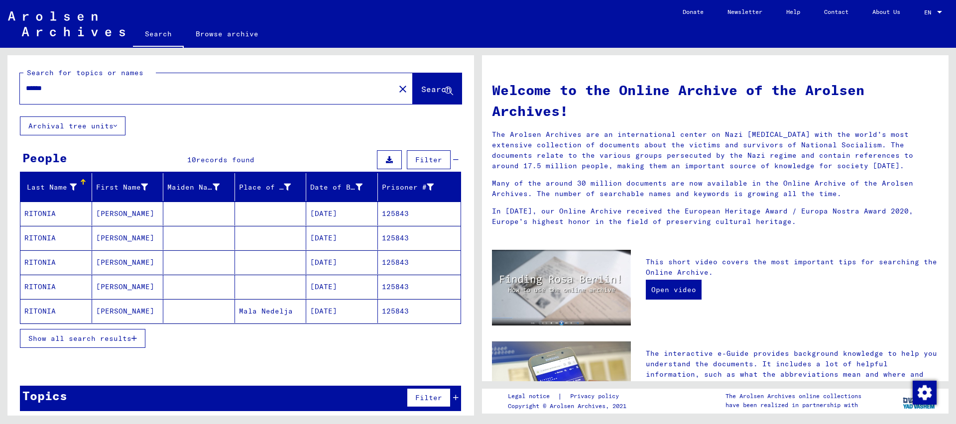
click at [92, 337] on span "Show all search results" at bounding box center [79, 338] width 103 height 9
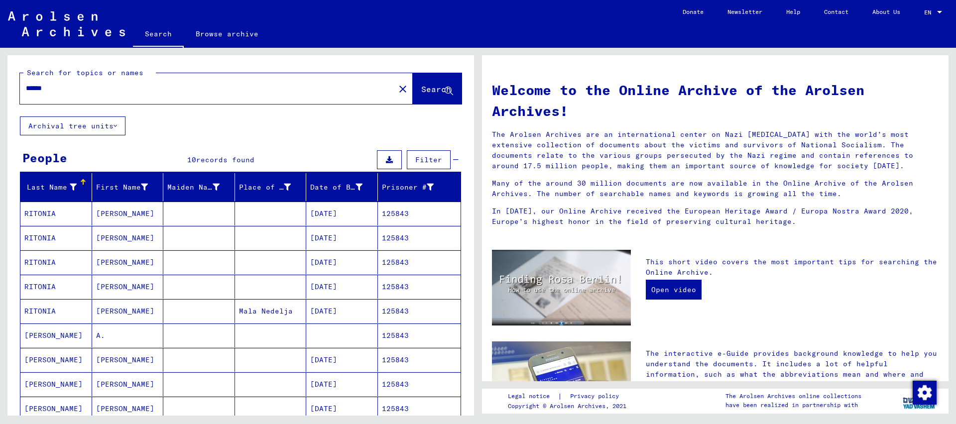
click at [409, 369] on mat-cell "125843" at bounding box center [419, 360] width 83 height 24
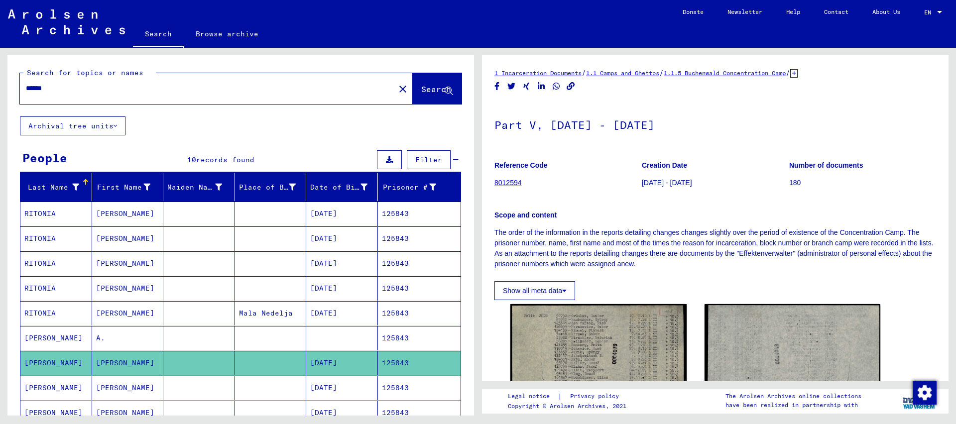
click at [400, 384] on mat-cell "125843" at bounding box center [419, 388] width 83 height 24
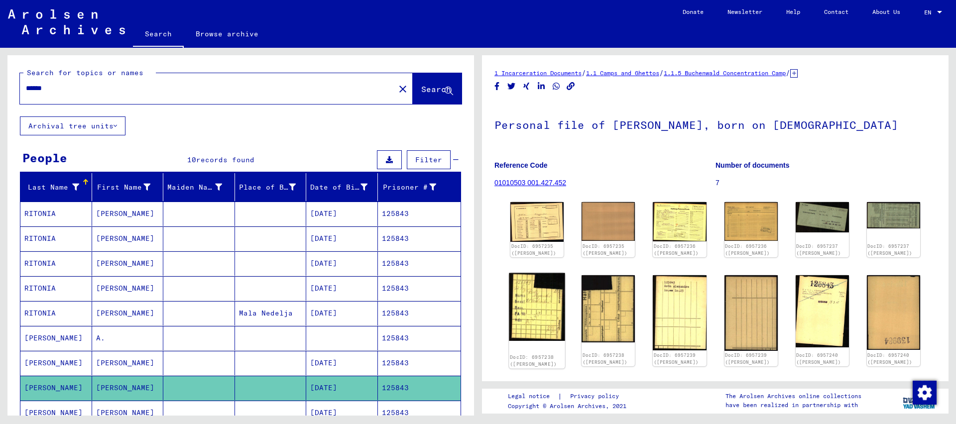
click at [518, 311] on img at bounding box center [537, 307] width 56 height 68
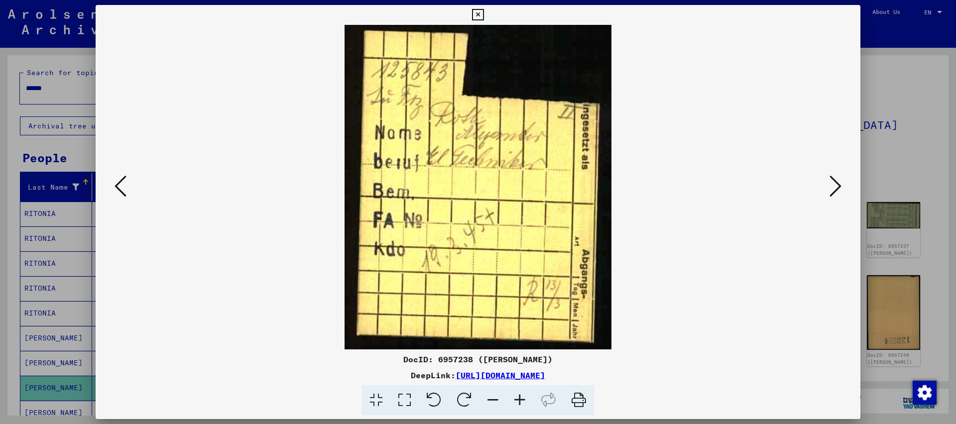
click at [864, 17] on div at bounding box center [478, 212] width 956 height 424
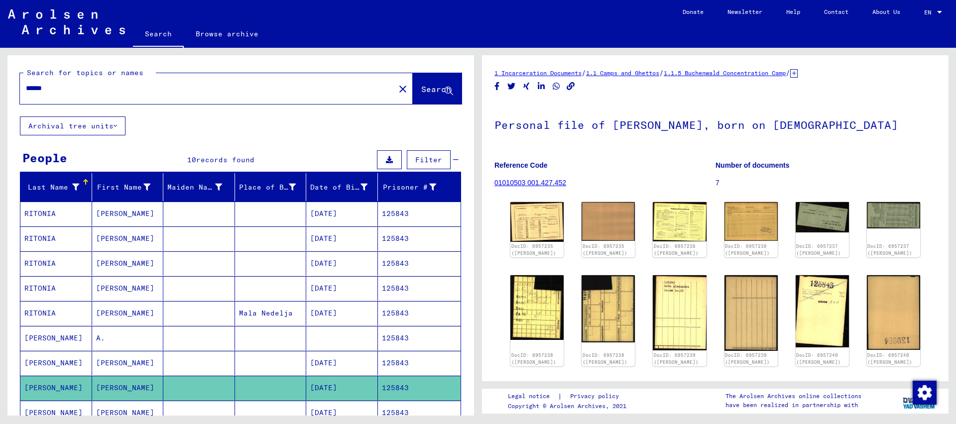
click at [236, 97] on div "******" at bounding box center [204, 88] width 369 height 22
click at [198, 92] on input "******" at bounding box center [207, 88] width 363 height 10
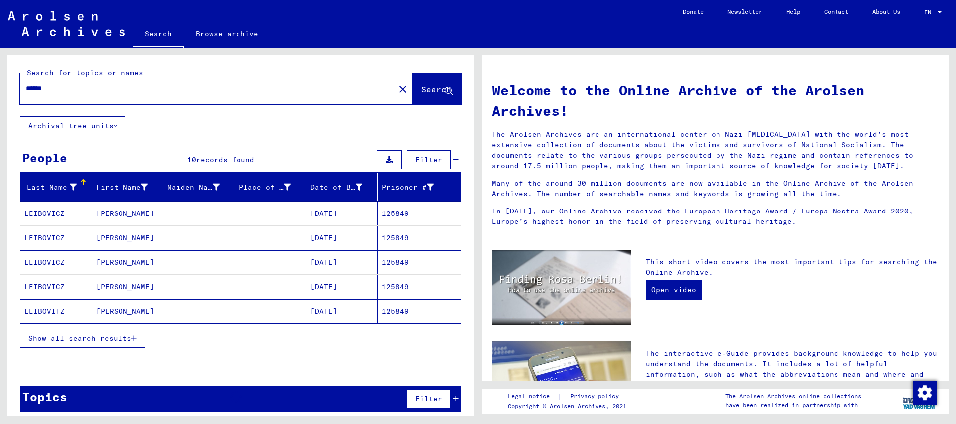
click at [104, 339] on span "Show all search results" at bounding box center [79, 338] width 103 height 9
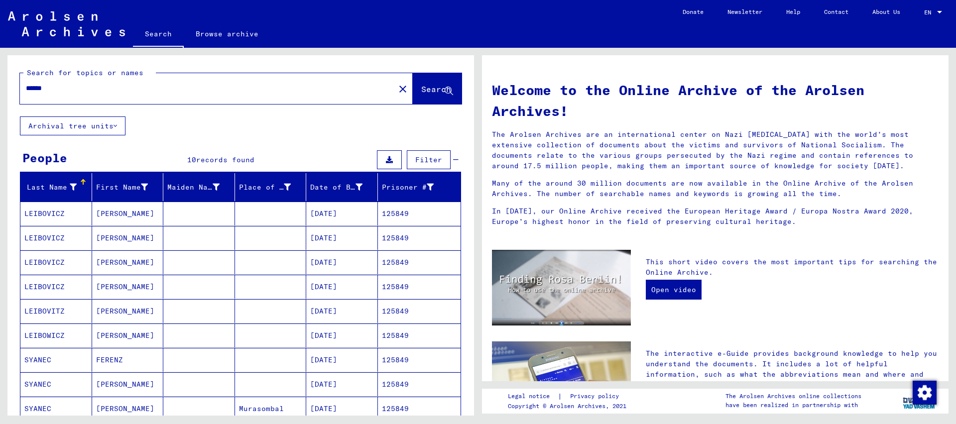
click at [402, 337] on mat-cell "125849" at bounding box center [419, 336] width 83 height 24
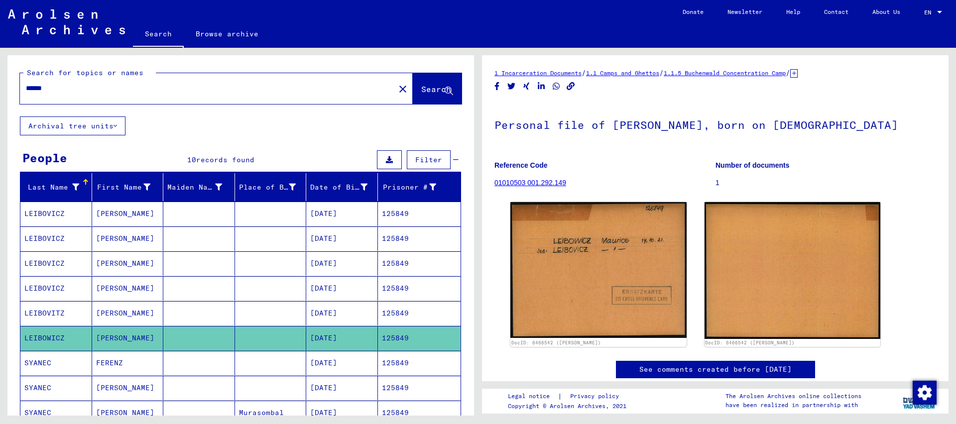
click at [392, 315] on mat-cell "125849" at bounding box center [419, 313] width 83 height 24
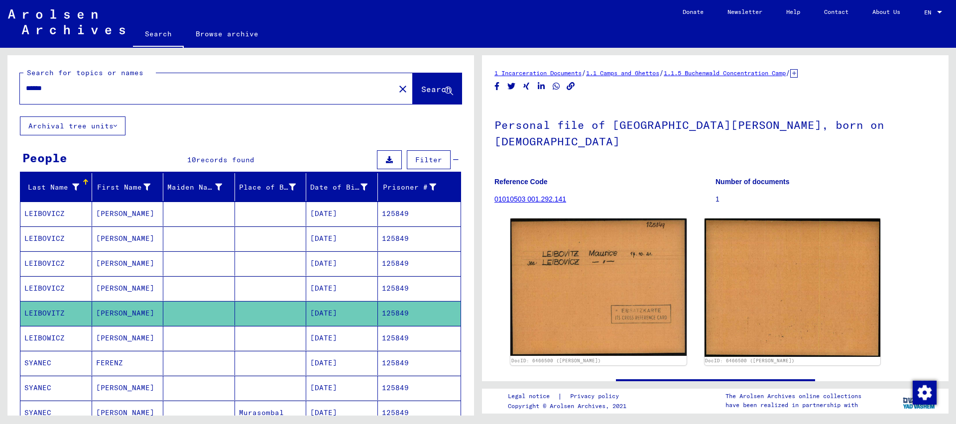
click at [398, 289] on mat-cell "125849" at bounding box center [419, 288] width 83 height 24
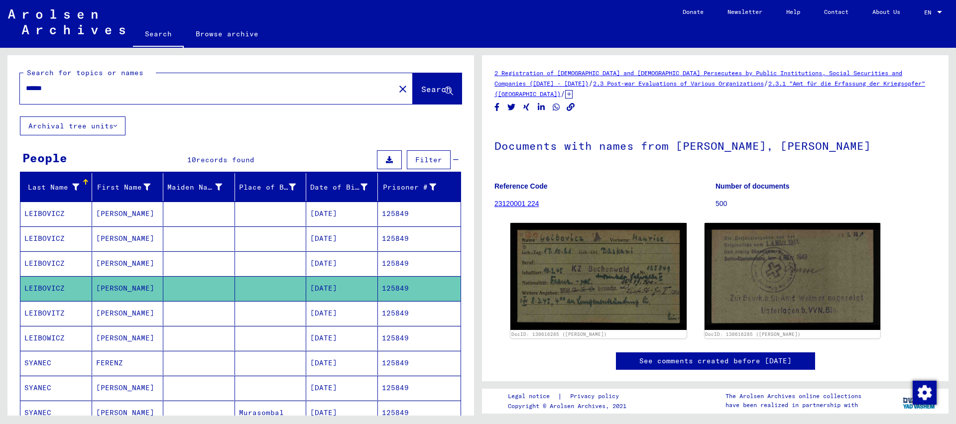
click at [400, 261] on mat-cell "125849" at bounding box center [419, 264] width 83 height 24
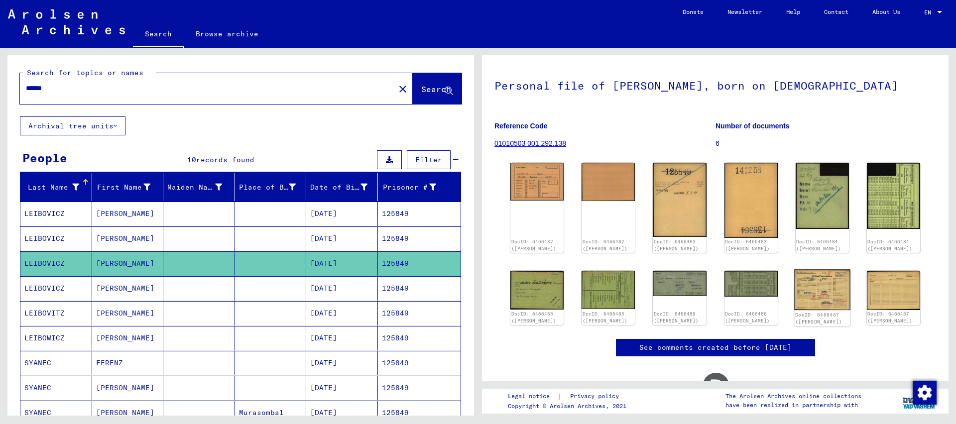
scroll to position [9, 0]
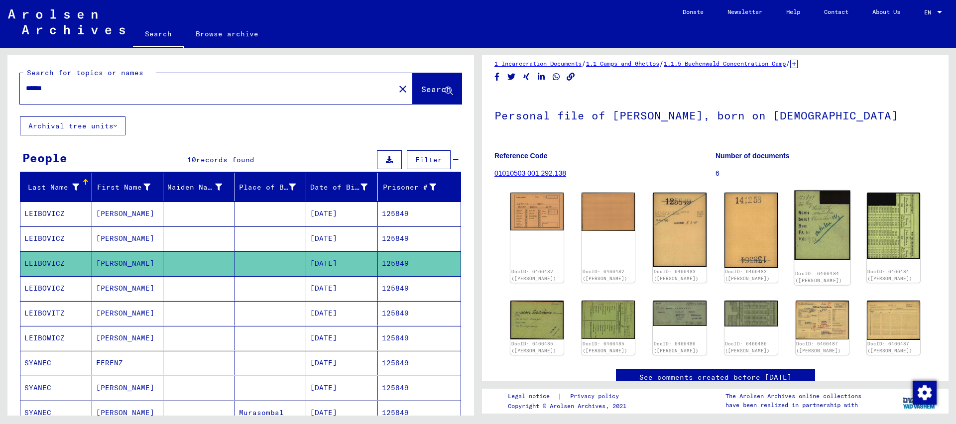
click at [839, 229] on img at bounding box center [822, 226] width 56 height 70
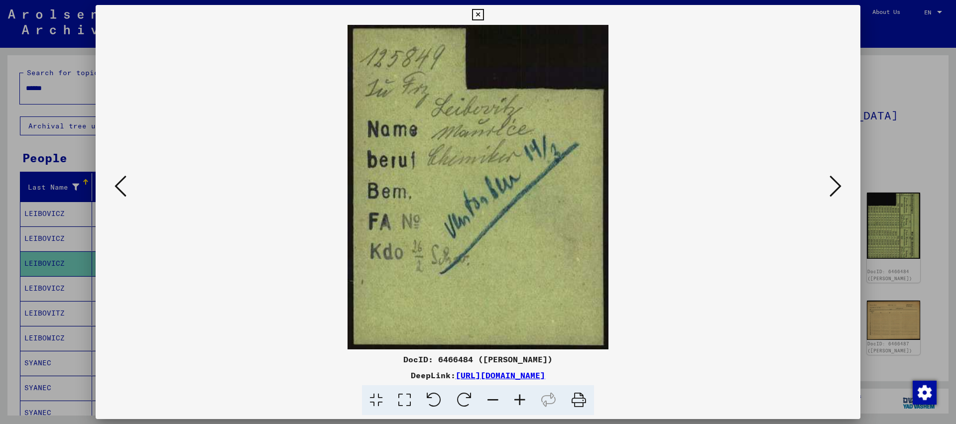
click at [484, 17] on icon at bounding box center [477, 15] width 11 height 12
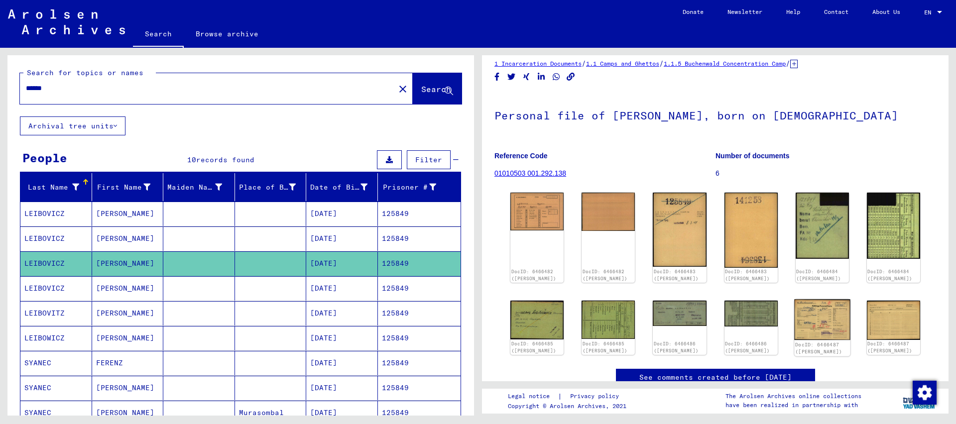
click at [821, 328] on img at bounding box center [822, 319] width 56 height 40
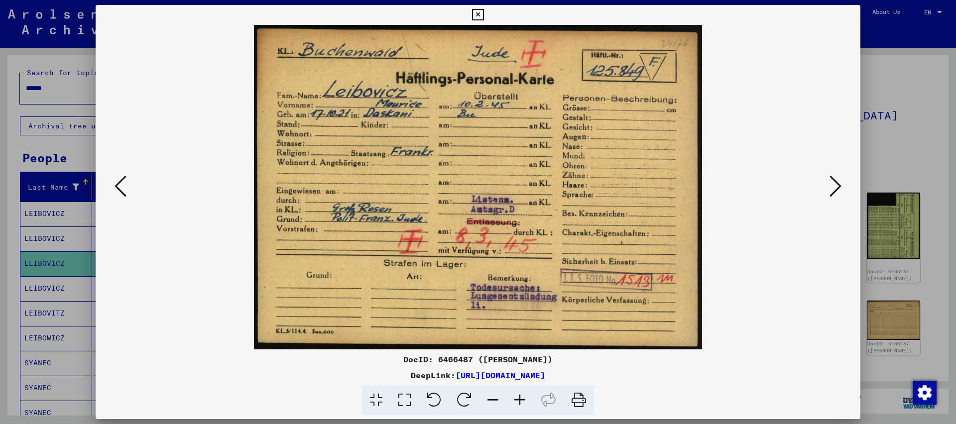
click at [484, 16] on icon at bounding box center [477, 15] width 11 height 12
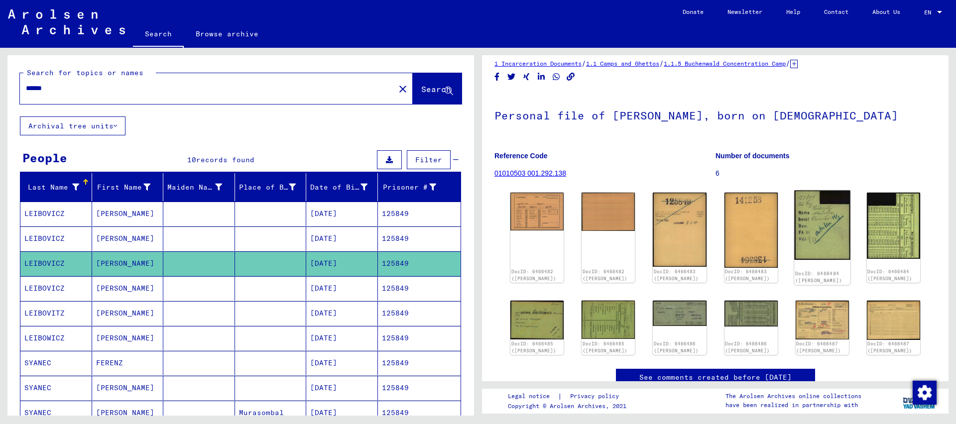
click at [824, 233] on img at bounding box center [822, 226] width 56 height 70
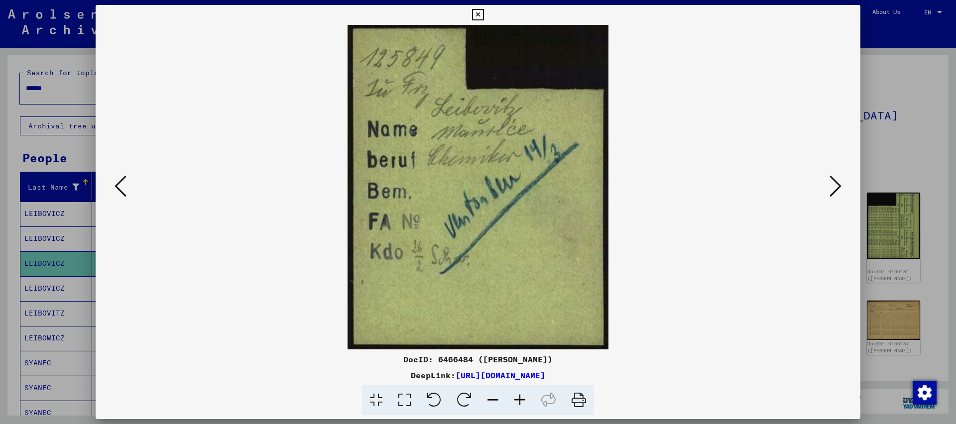
click at [484, 12] on icon at bounding box center [477, 15] width 11 height 12
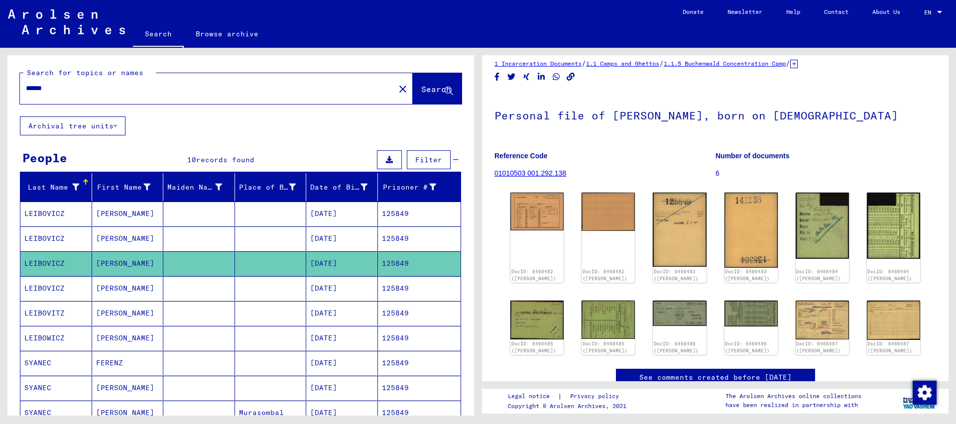
click at [57, 85] on input "******" at bounding box center [207, 88] width 363 height 10
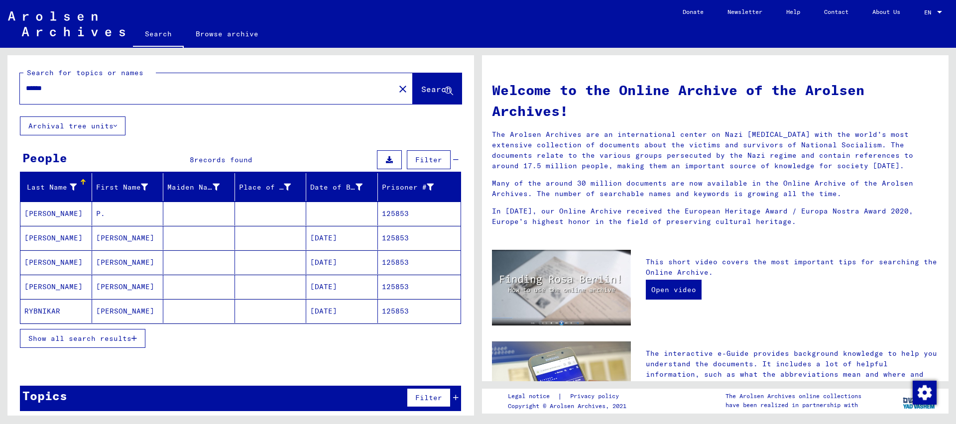
click at [398, 236] on mat-cell "125853" at bounding box center [419, 238] width 83 height 24
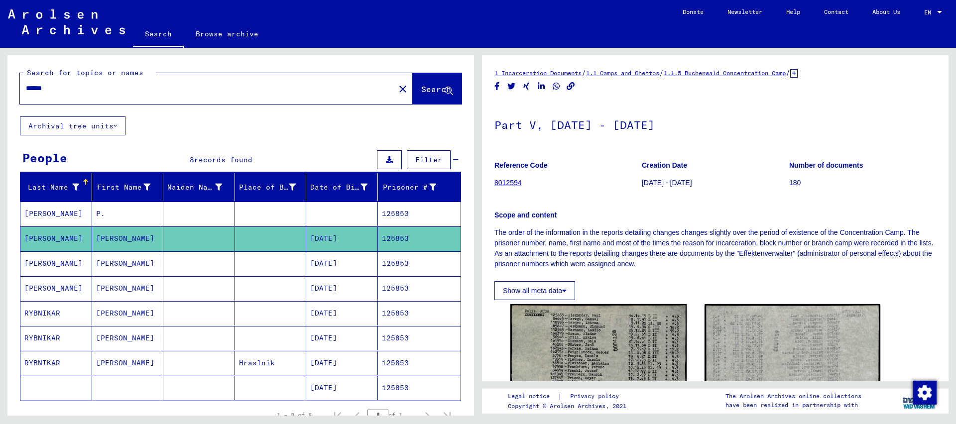
click at [399, 264] on mat-cell "125853" at bounding box center [419, 264] width 83 height 24
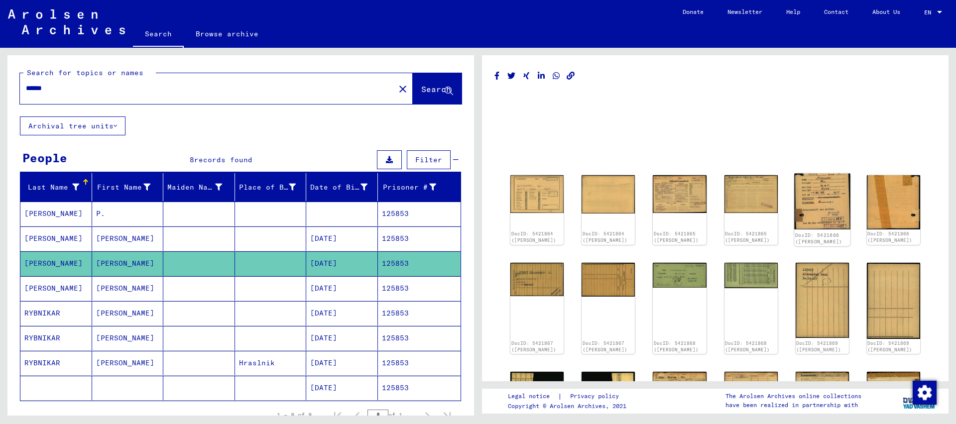
click at [823, 205] on img at bounding box center [822, 202] width 56 height 56
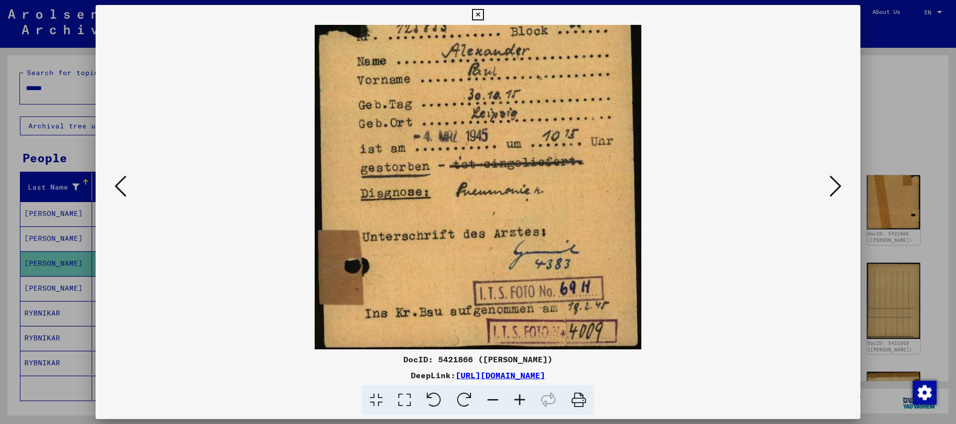
click at [484, 11] on icon at bounding box center [477, 15] width 11 height 12
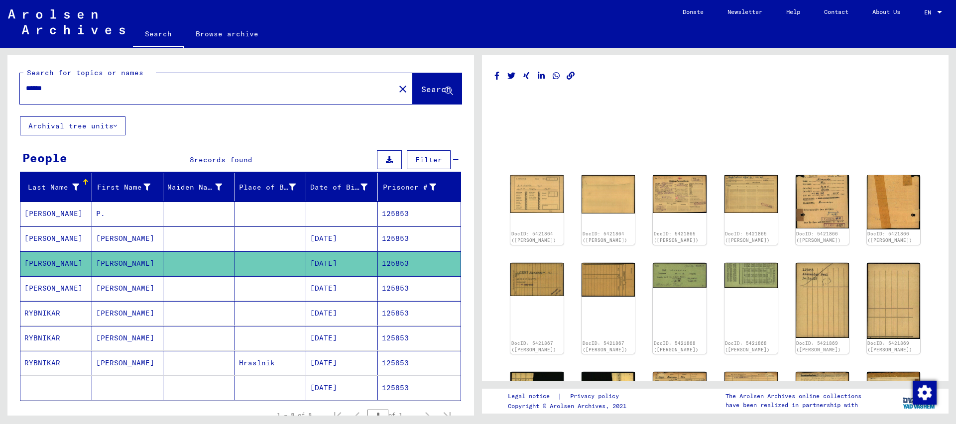
drag, startPoint x: 85, startPoint y: 99, endPoint x: 173, endPoint y: 118, distance: 90.2
click at [172, 94] on input "******" at bounding box center [207, 88] width 363 height 10
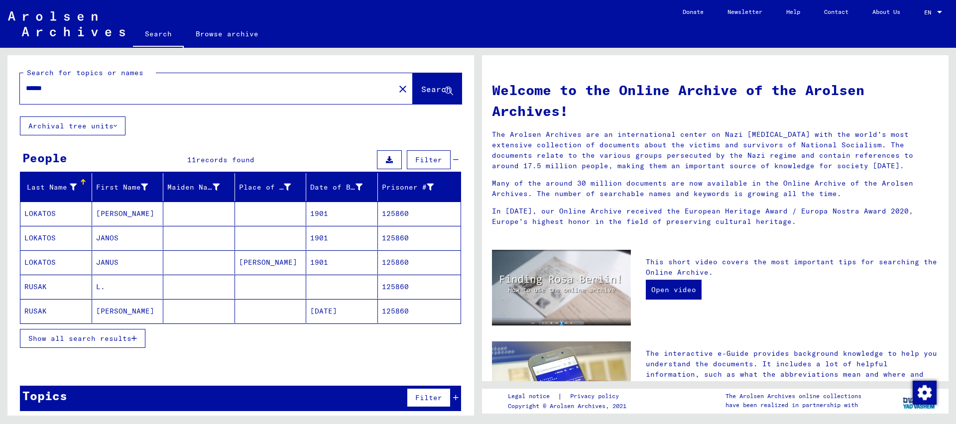
click at [396, 314] on mat-cell "125860" at bounding box center [419, 311] width 83 height 24
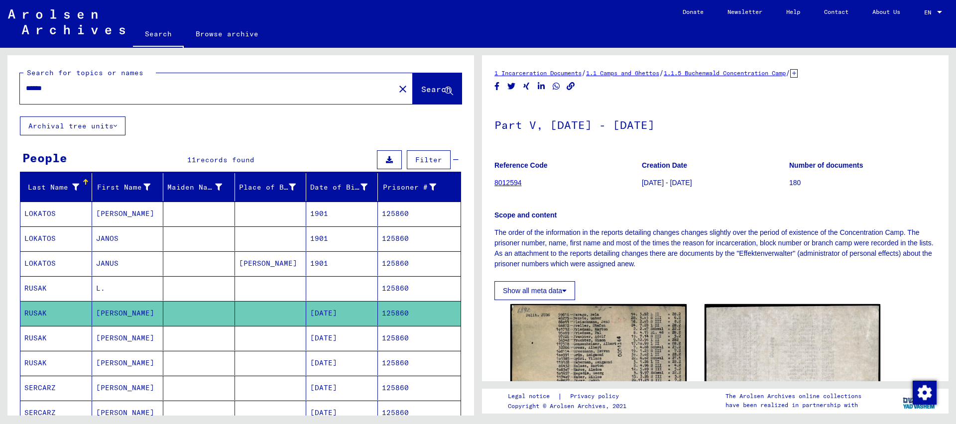
click at [388, 330] on mat-cell "125860" at bounding box center [419, 338] width 83 height 24
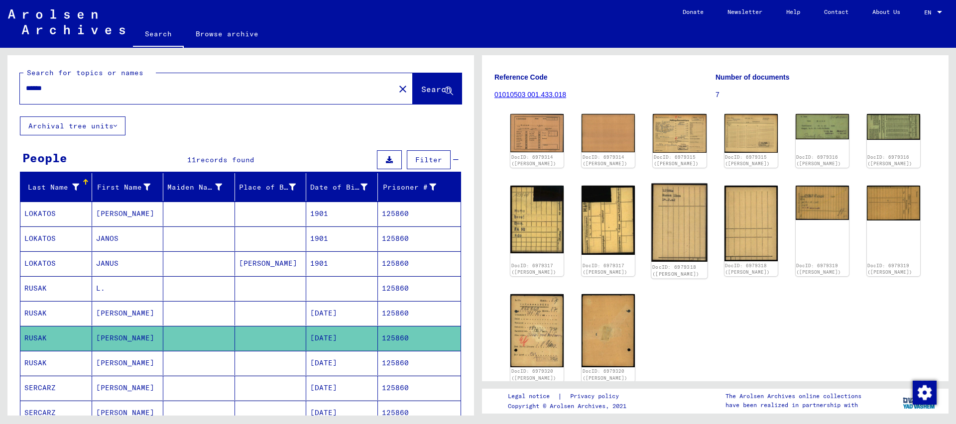
scroll to position [161, 0]
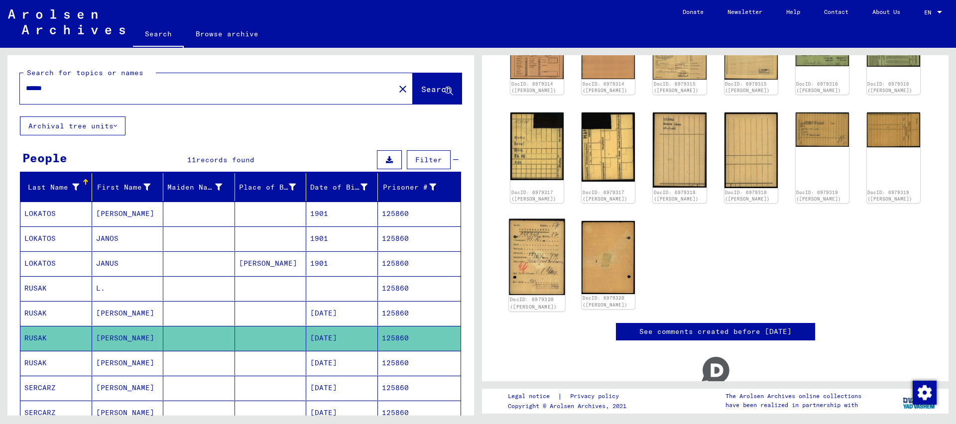
click at [550, 285] on img at bounding box center [537, 257] width 56 height 77
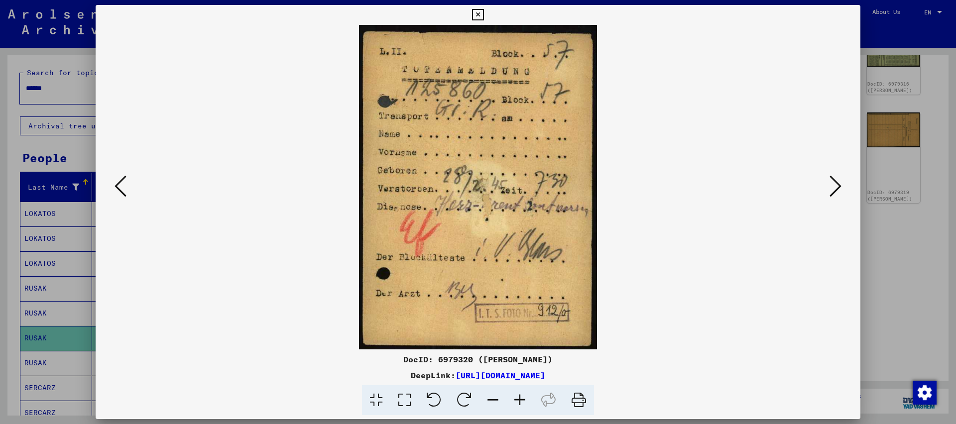
click at [484, 14] on icon at bounding box center [477, 15] width 11 height 12
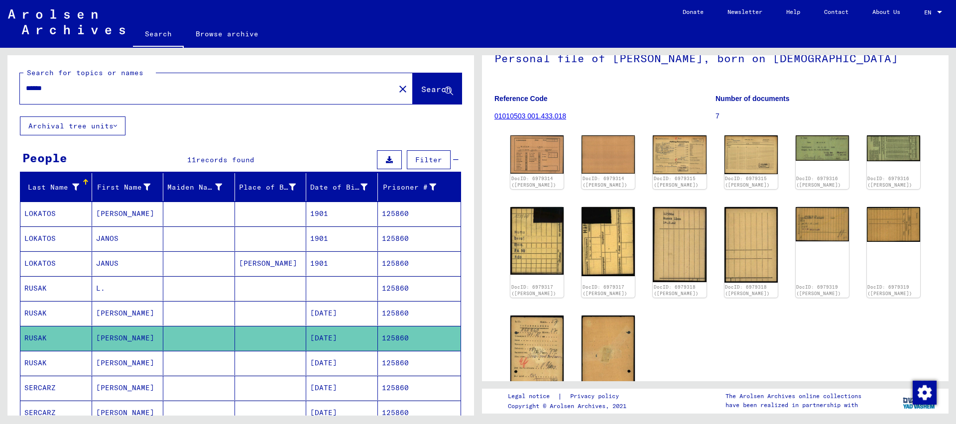
scroll to position [0, 0]
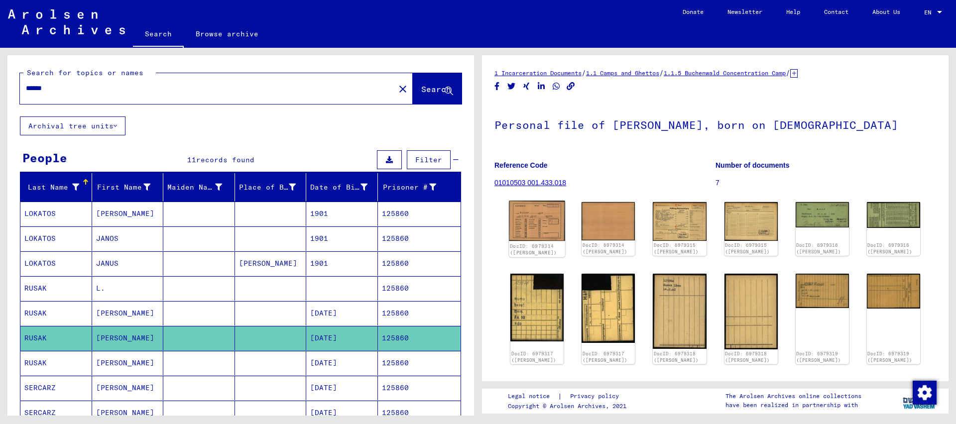
click at [539, 223] on img at bounding box center [537, 221] width 56 height 40
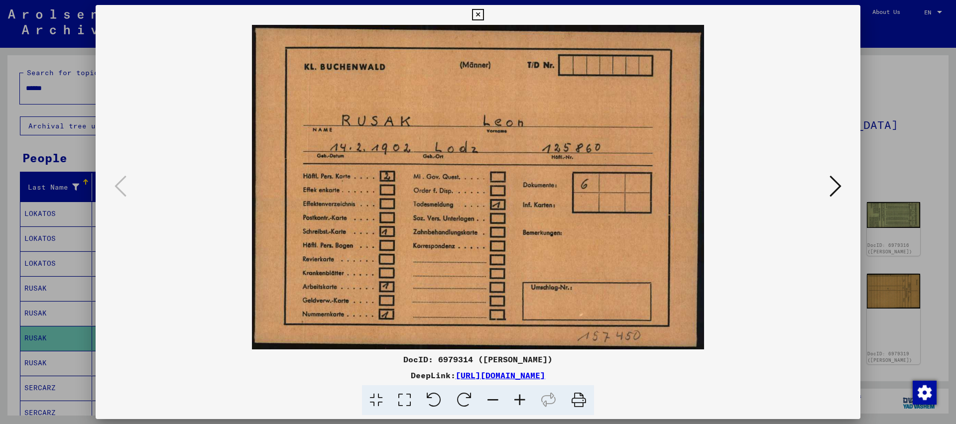
click at [487, 22] on button at bounding box center [477, 15] width 17 height 20
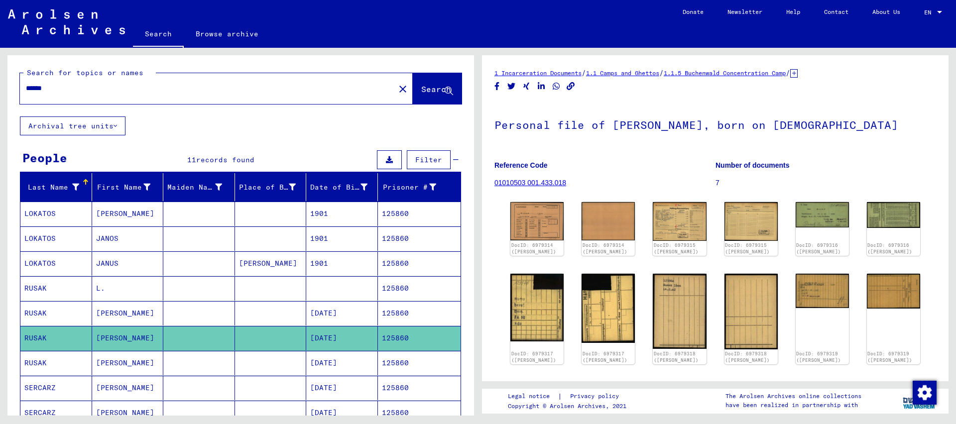
click at [66, 86] on input "******" at bounding box center [207, 88] width 363 height 10
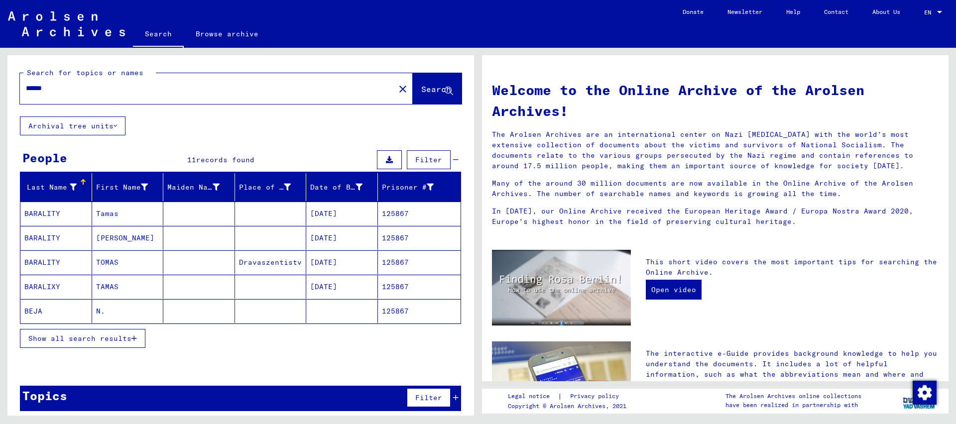
click at [136, 333] on button "Show all search results" at bounding box center [83, 338] width 126 height 19
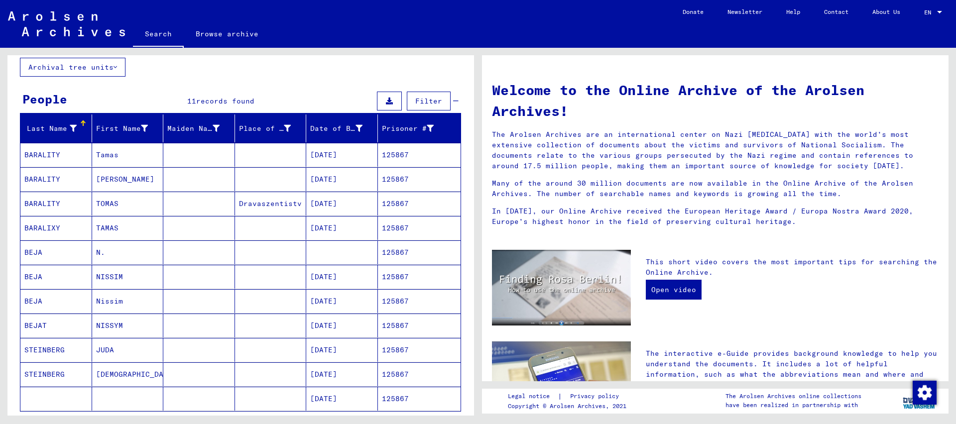
scroll to position [108, 0]
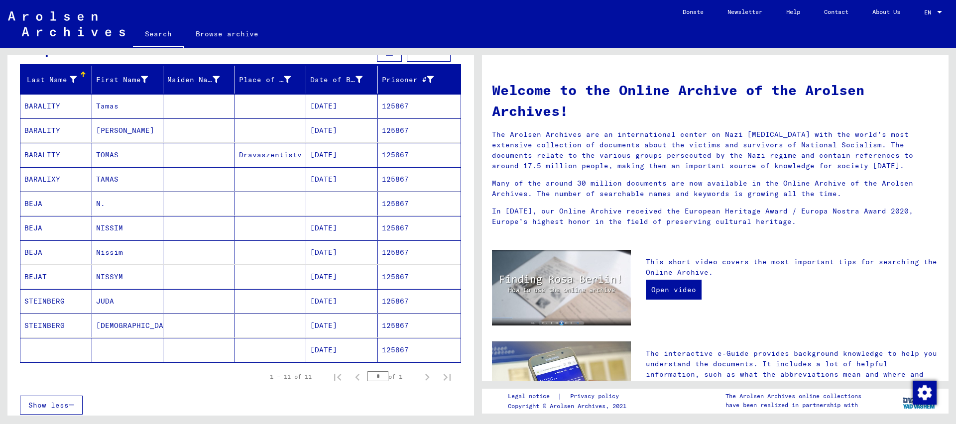
click at [414, 229] on mat-cell "125867" at bounding box center [419, 228] width 83 height 24
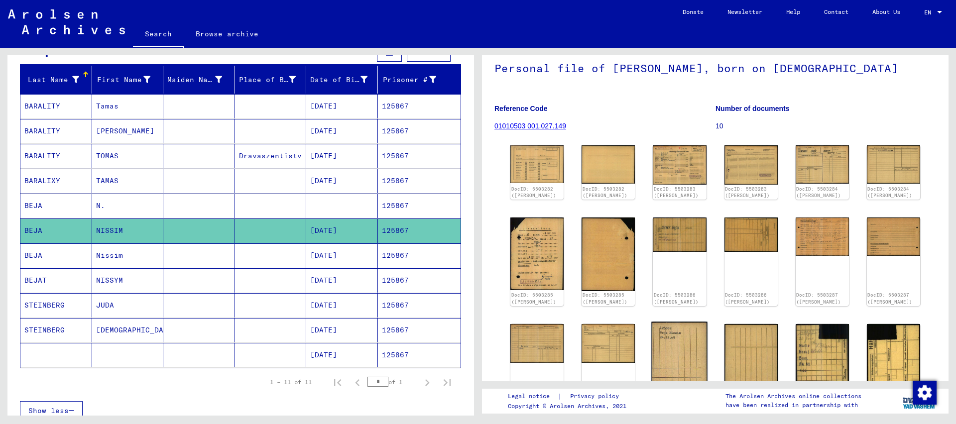
scroll to position [108, 0]
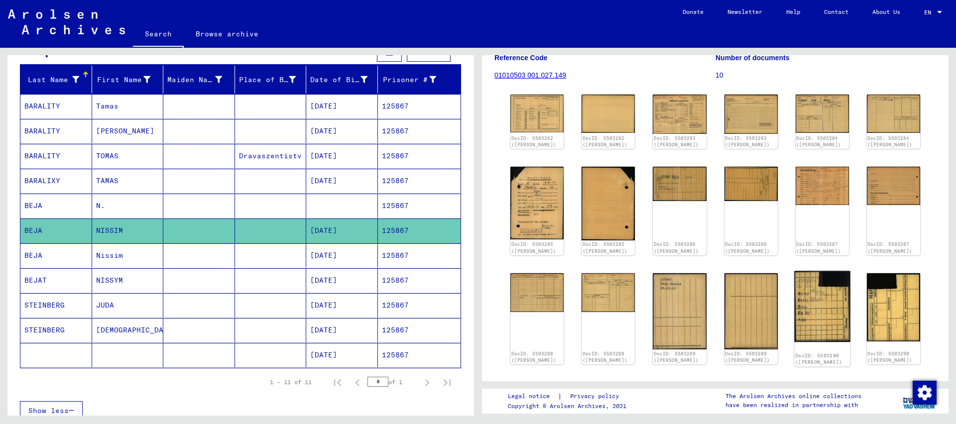
click at [823, 308] on img at bounding box center [822, 306] width 56 height 71
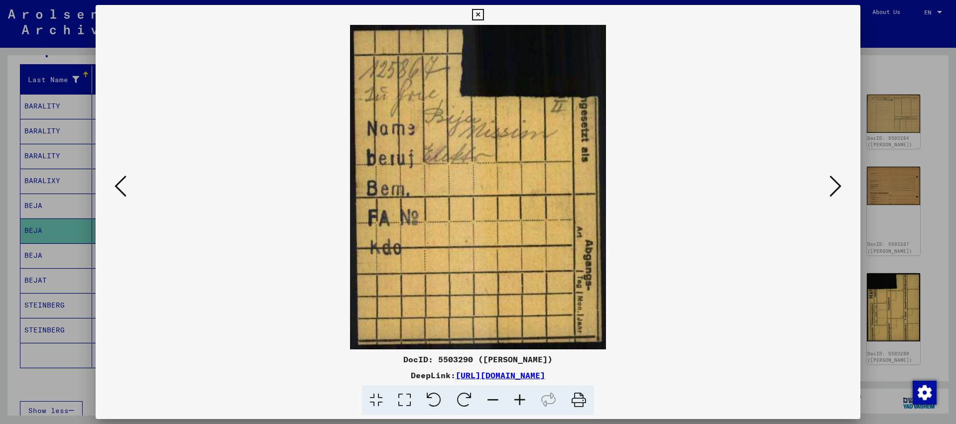
drag, startPoint x: 855, startPoint y: 15, endPoint x: 759, endPoint y: 130, distance: 149.9
click at [484, 16] on icon at bounding box center [477, 15] width 11 height 12
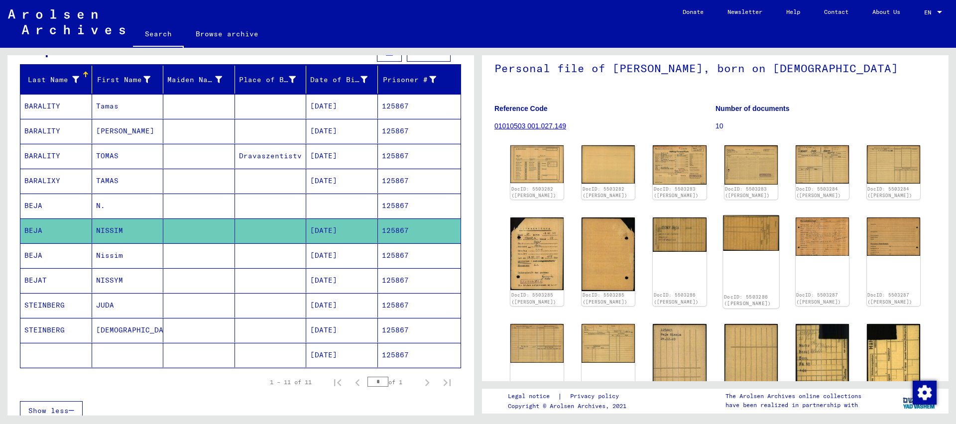
scroll to position [54, 0]
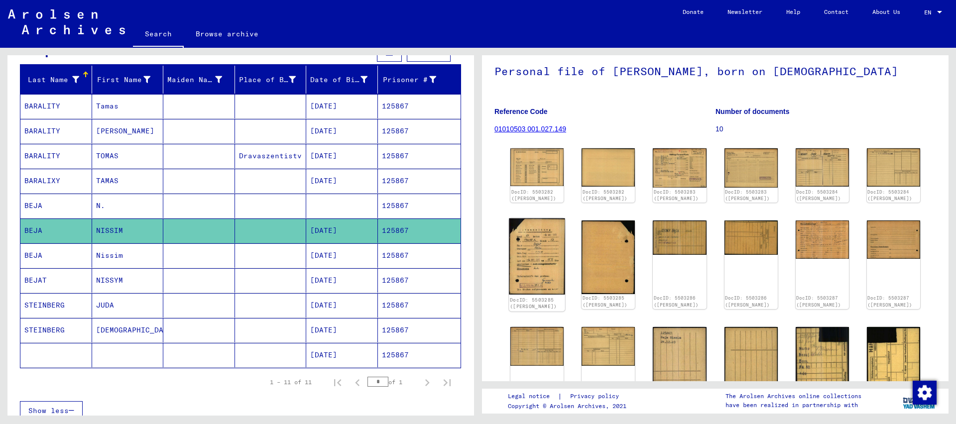
click at [532, 244] on img at bounding box center [537, 257] width 56 height 76
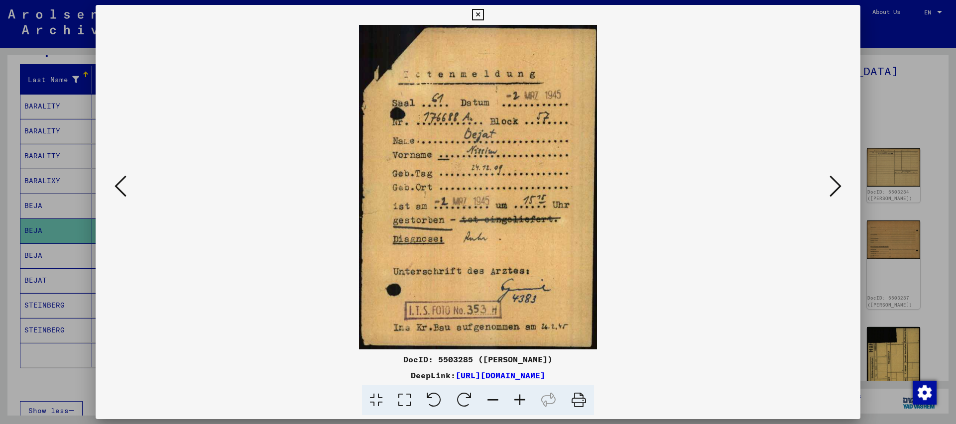
click at [484, 12] on icon at bounding box center [477, 15] width 11 height 12
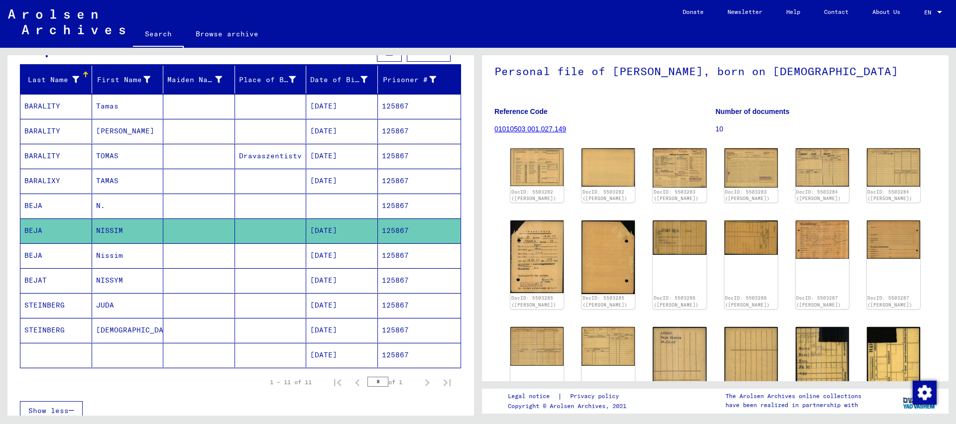
scroll to position [0, 0]
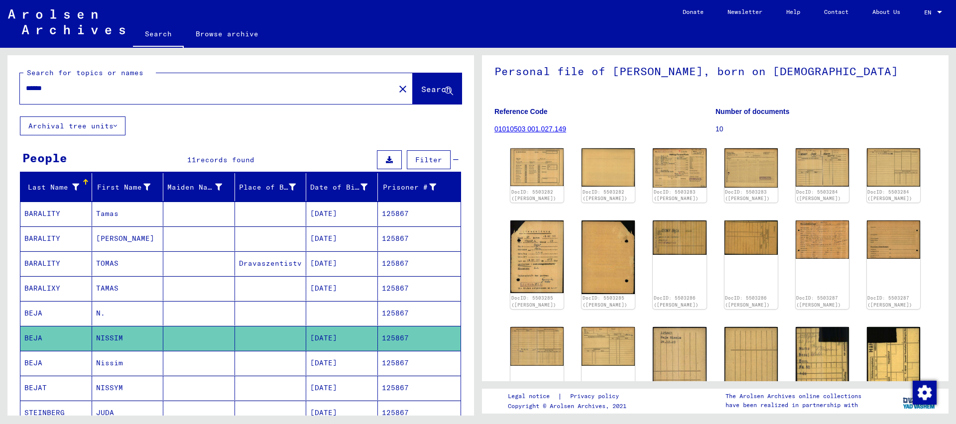
click at [54, 91] on input "******" at bounding box center [207, 88] width 363 height 10
type input "******"
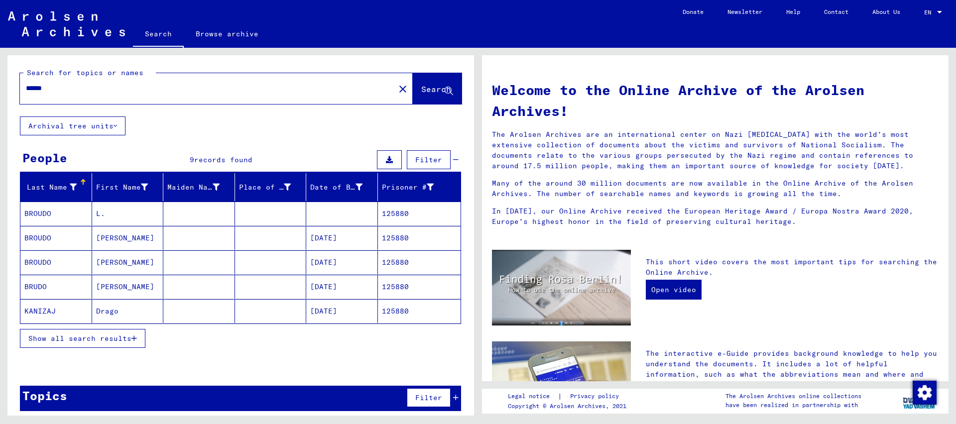
click at [403, 266] on mat-cell "125880" at bounding box center [419, 263] width 83 height 24
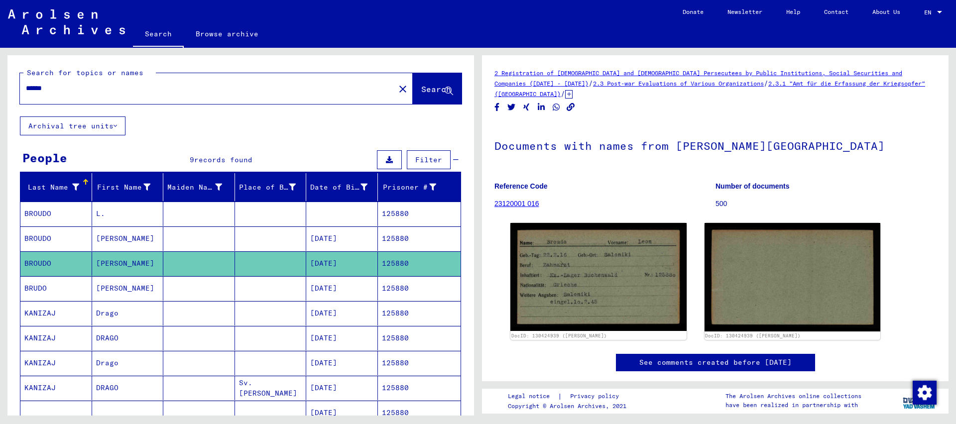
click at [400, 282] on mat-cell "125880" at bounding box center [419, 288] width 83 height 24
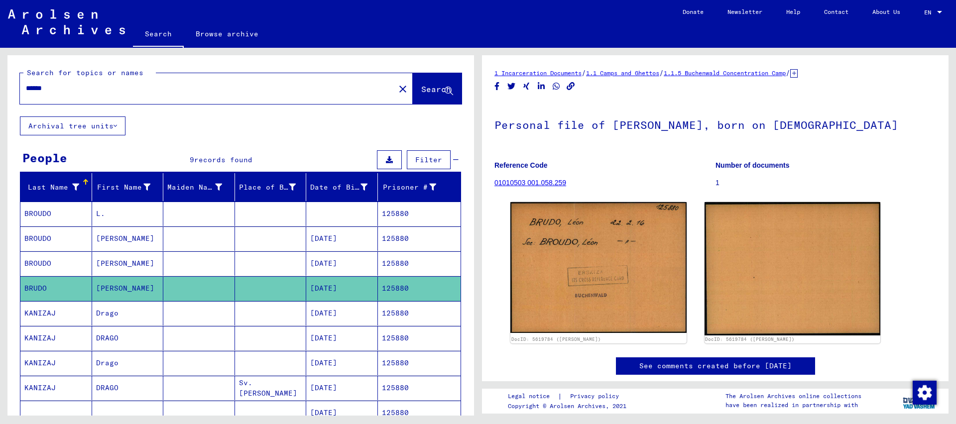
click at [404, 241] on mat-cell "125880" at bounding box center [419, 239] width 83 height 24
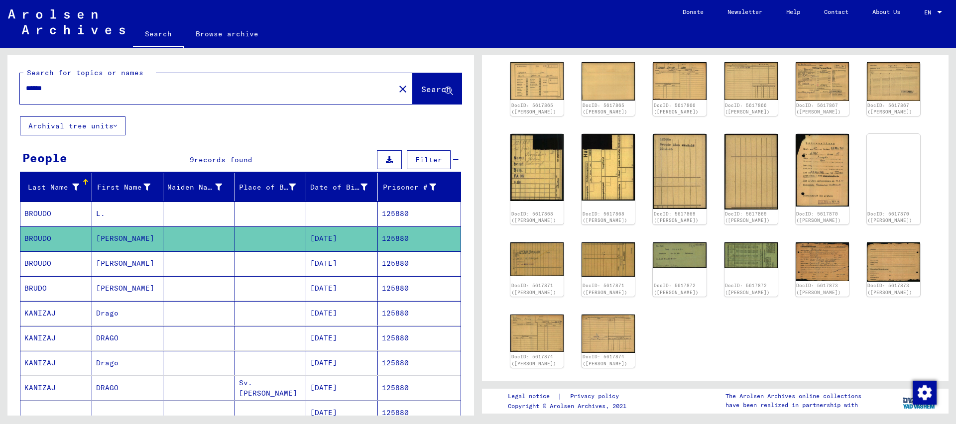
scroll to position [204, 0]
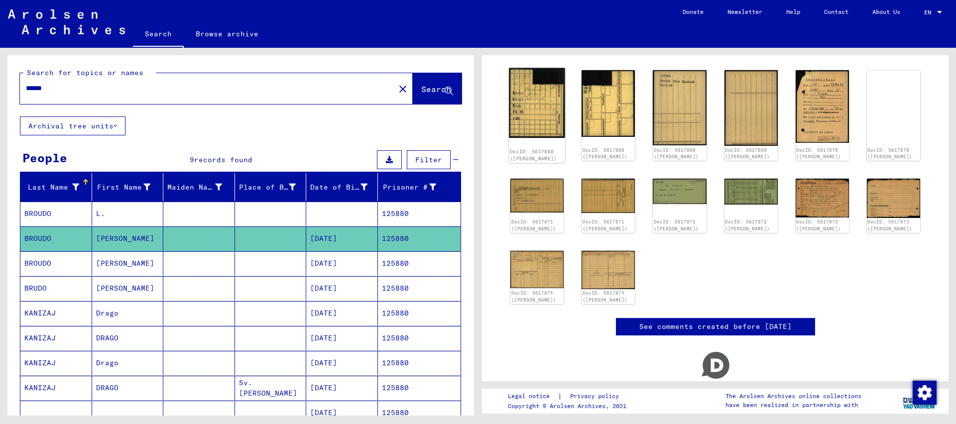
click at [533, 106] on img at bounding box center [537, 103] width 56 height 70
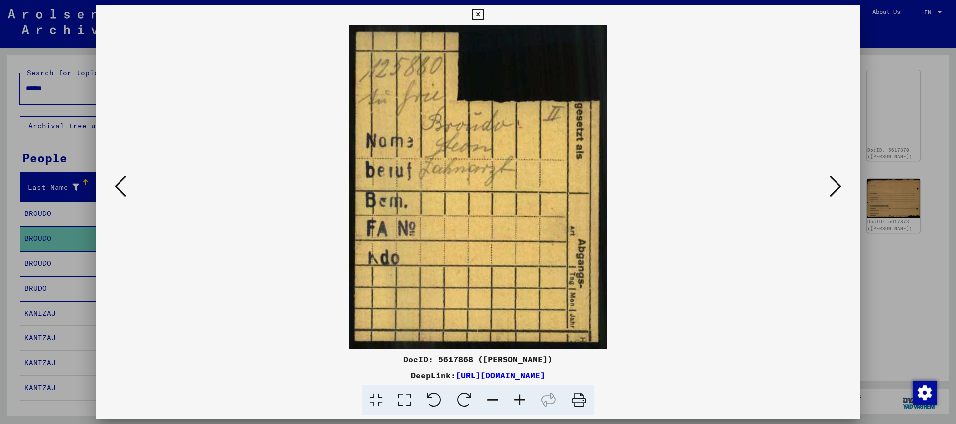
click at [832, 184] on icon at bounding box center [836, 186] width 12 height 24
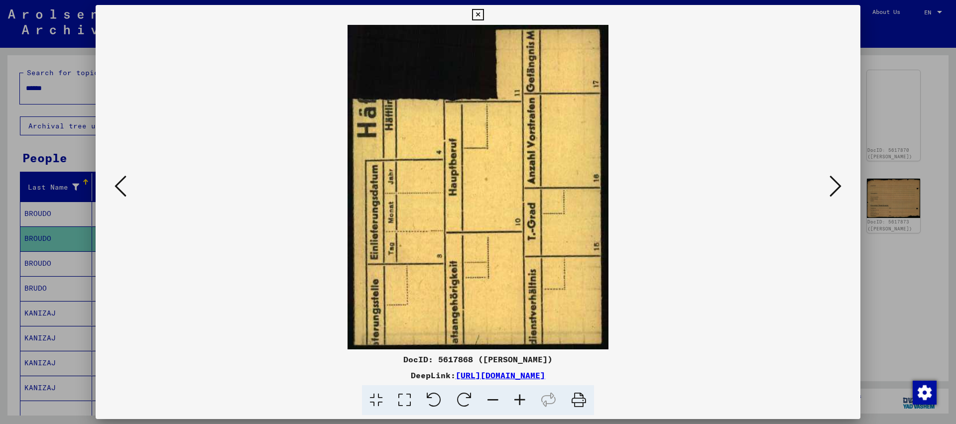
click at [827, 173] on button at bounding box center [836, 187] width 18 height 28
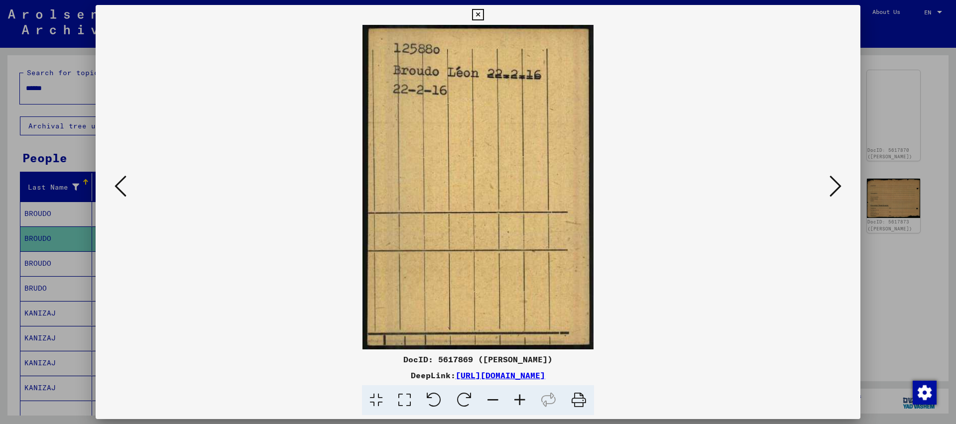
click at [827, 173] on button at bounding box center [836, 187] width 18 height 28
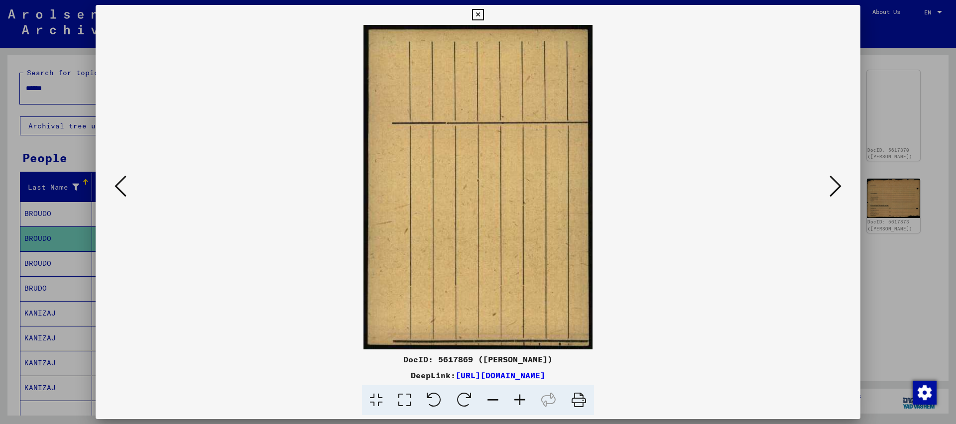
click at [827, 173] on button at bounding box center [836, 187] width 18 height 28
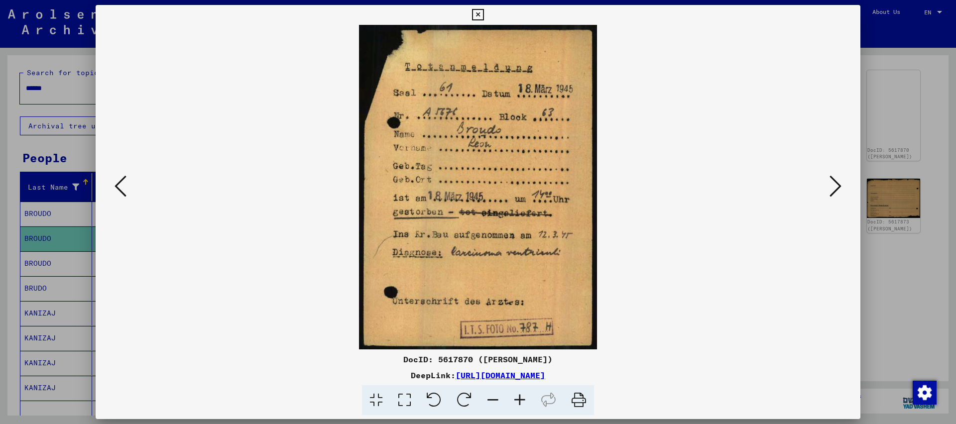
click at [827, 173] on button at bounding box center [836, 187] width 18 height 28
click at [116, 185] on icon at bounding box center [121, 186] width 12 height 24
click at [838, 190] on icon at bounding box center [836, 186] width 12 height 24
click at [827, 173] on button at bounding box center [836, 187] width 18 height 28
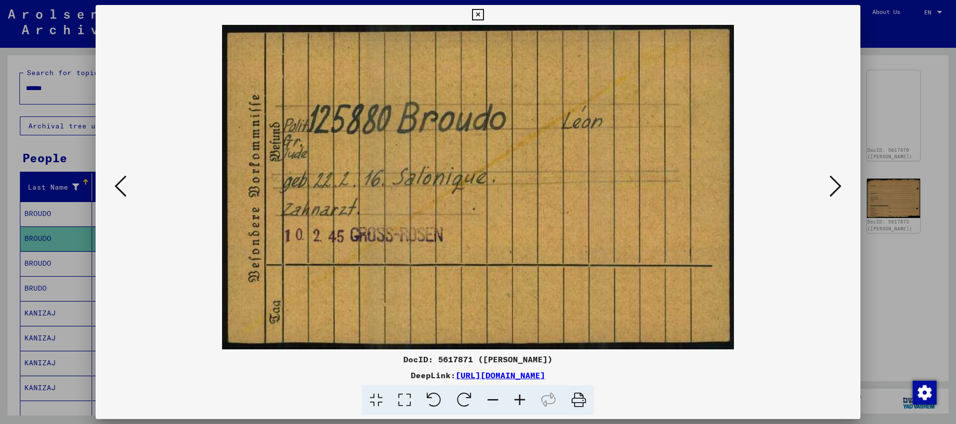
click at [827, 173] on button at bounding box center [836, 187] width 18 height 28
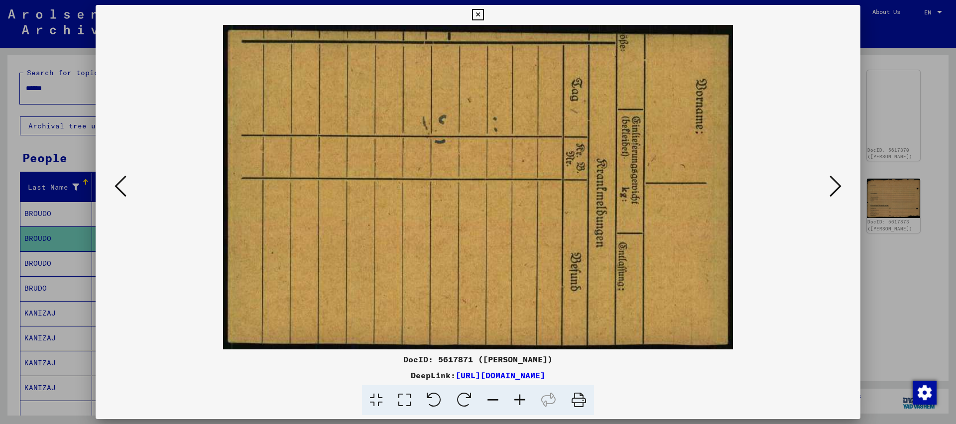
click at [827, 173] on button at bounding box center [836, 187] width 18 height 28
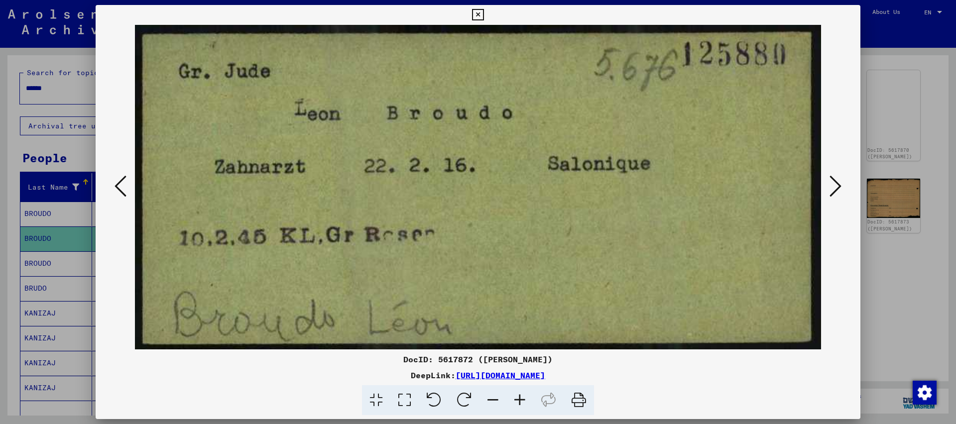
click at [827, 173] on button at bounding box center [836, 187] width 18 height 28
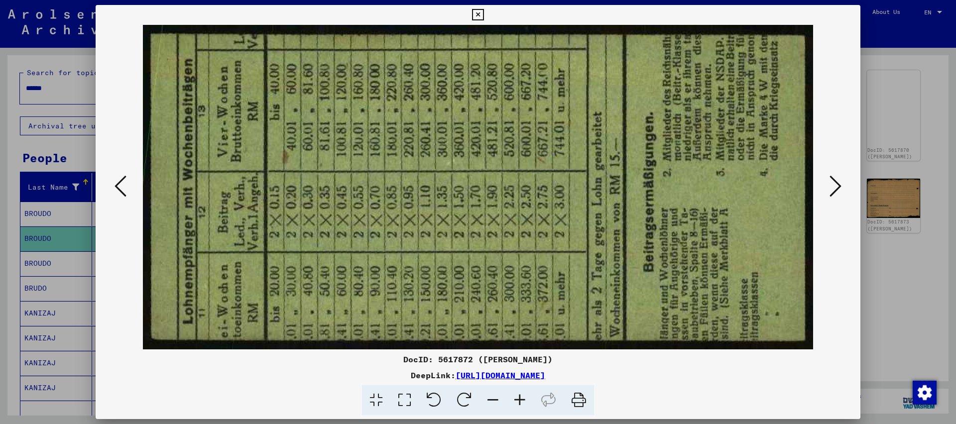
click at [827, 173] on button at bounding box center [836, 187] width 18 height 28
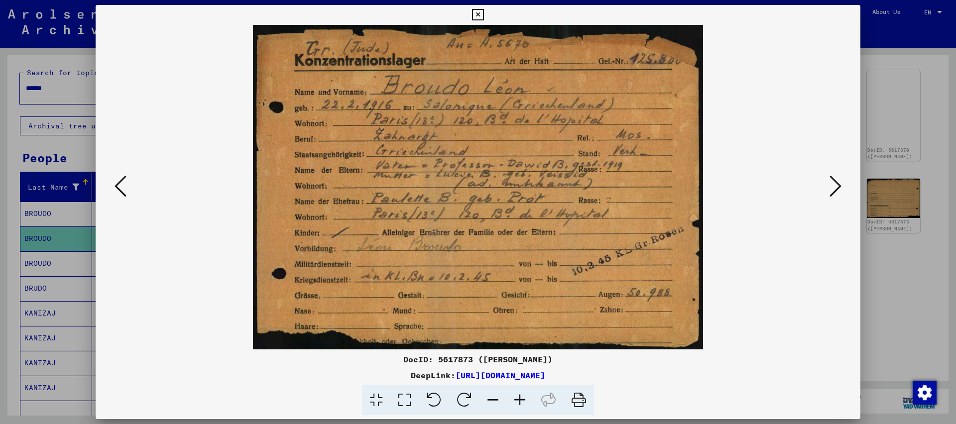
click at [827, 173] on button at bounding box center [836, 187] width 18 height 28
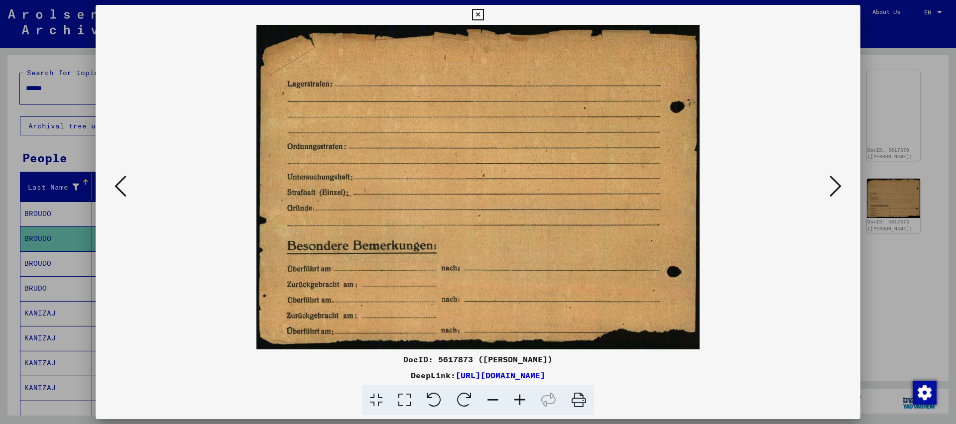
click at [827, 173] on button at bounding box center [836, 187] width 18 height 28
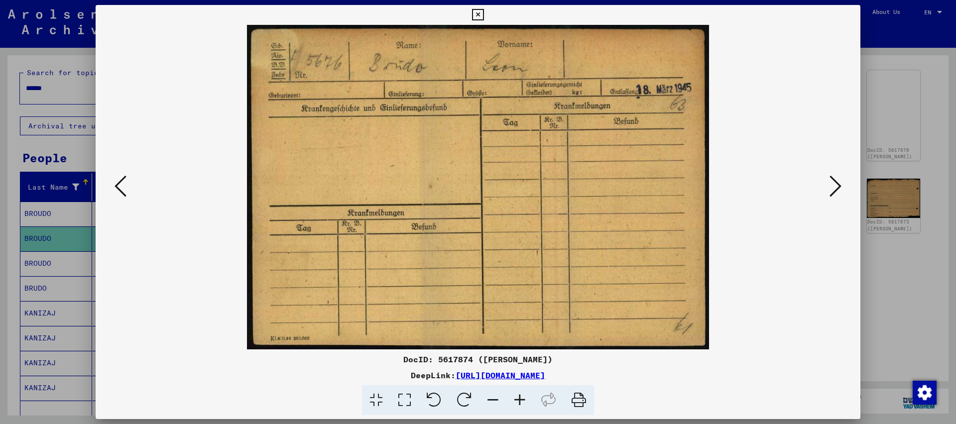
click at [827, 173] on button at bounding box center [836, 187] width 18 height 28
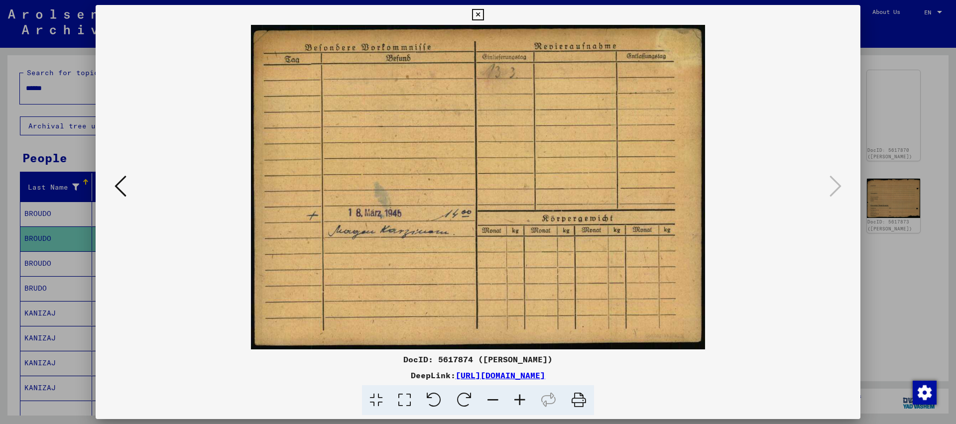
click at [115, 194] on icon at bounding box center [121, 186] width 12 height 24
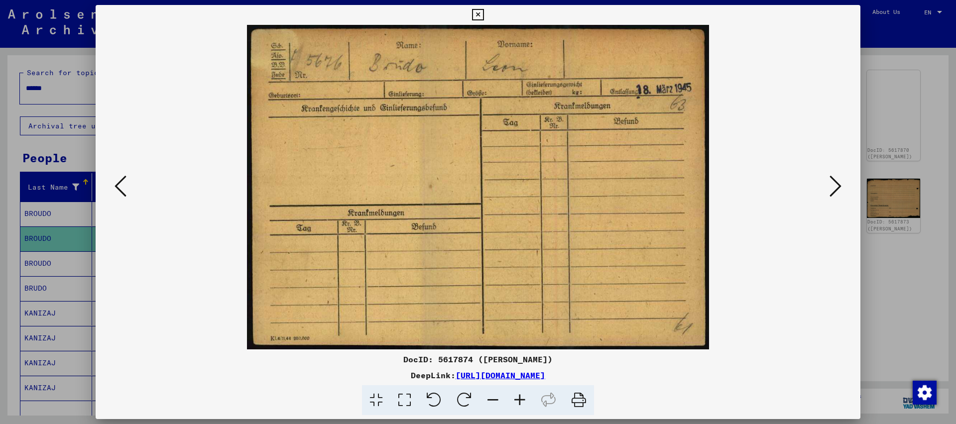
click at [112, 173] on button at bounding box center [121, 187] width 18 height 28
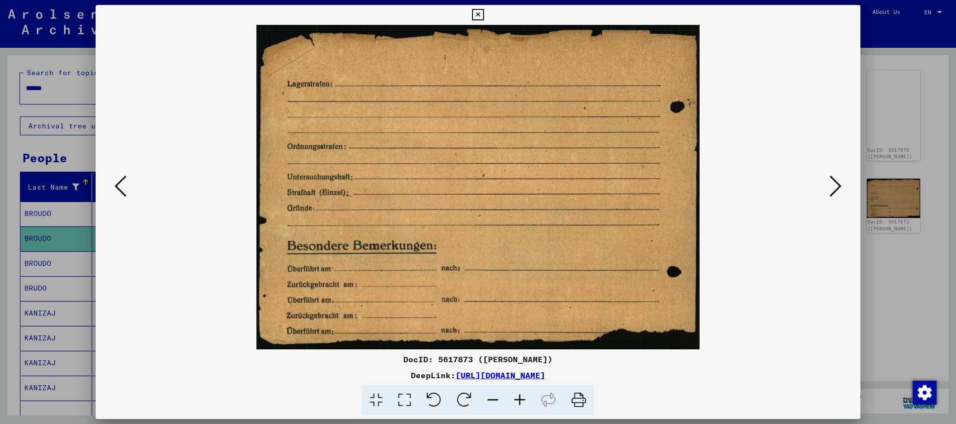
click at [112, 173] on button at bounding box center [121, 187] width 18 height 28
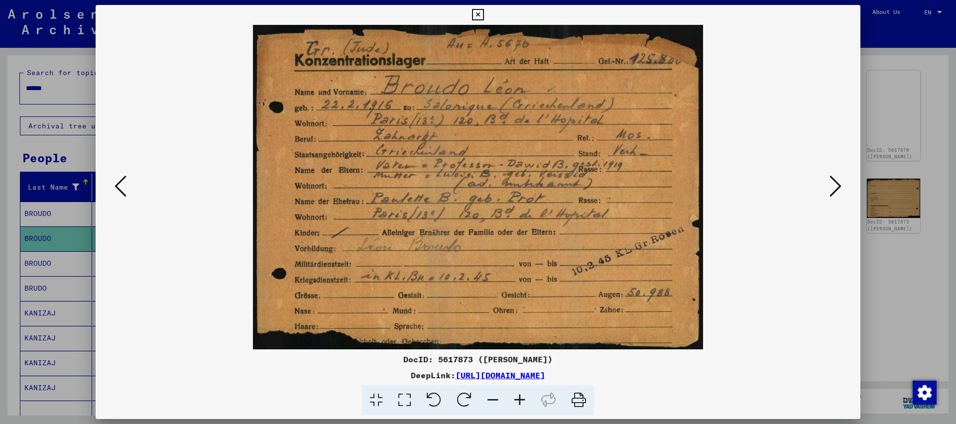
click at [112, 173] on button at bounding box center [121, 187] width 18 height 28
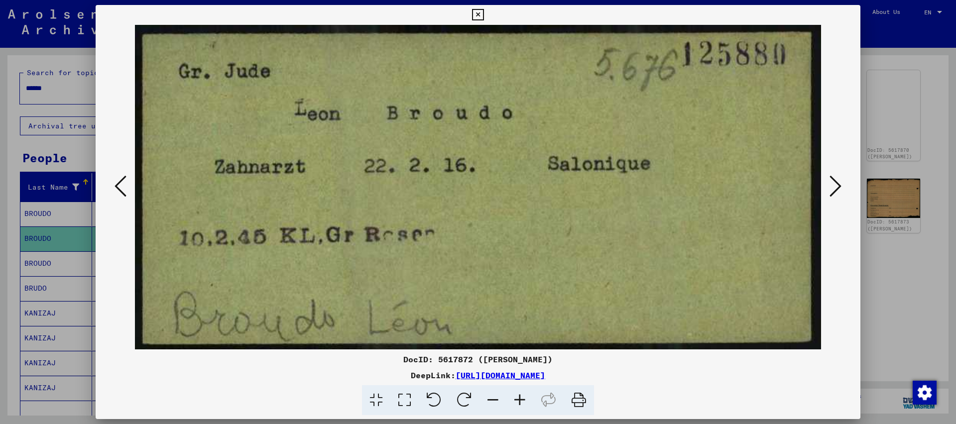
click at [112, 173] on button at bounding box center [121, 187] width 18 height 28
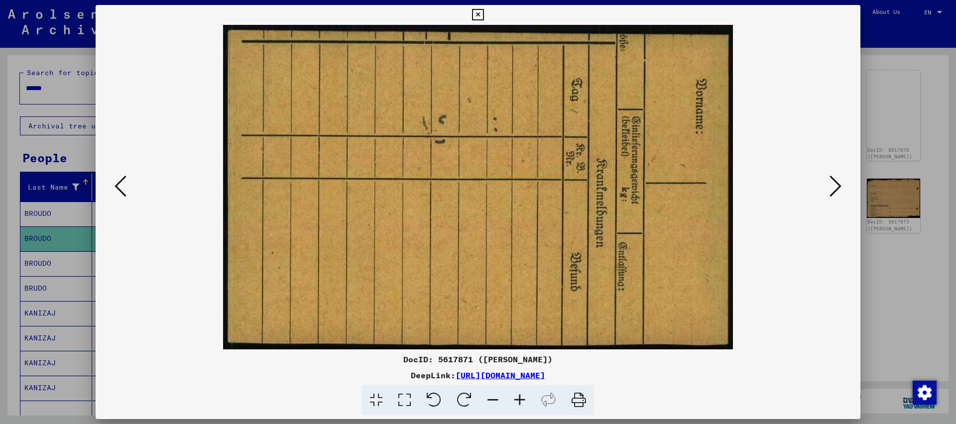
click at [112, 173] on button at bounding box center [121, 187] width 18 height 28
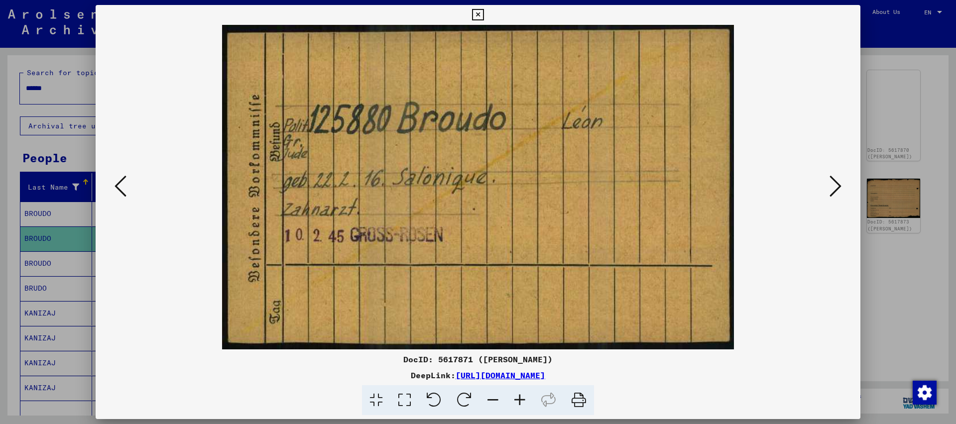
click at [112, 173] on button at bounding box center [121, 187] width 18 height 28
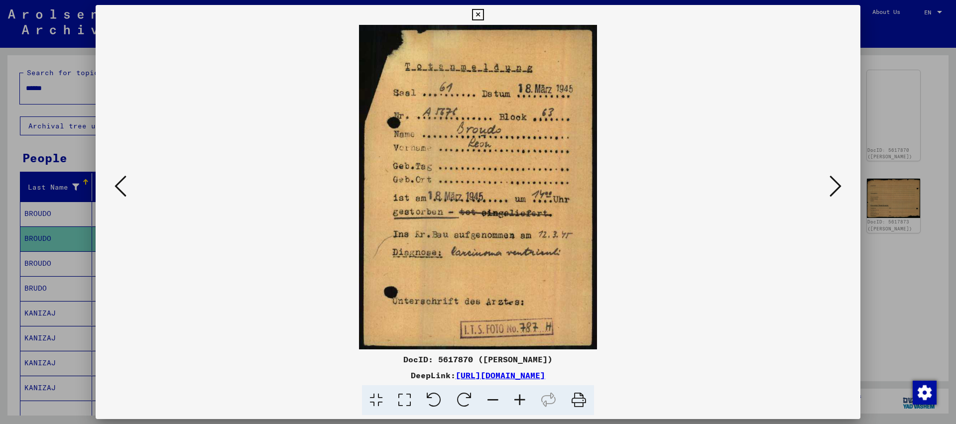
click at [112, 173] on button at bounding box center [121, 187] width 18 height 28
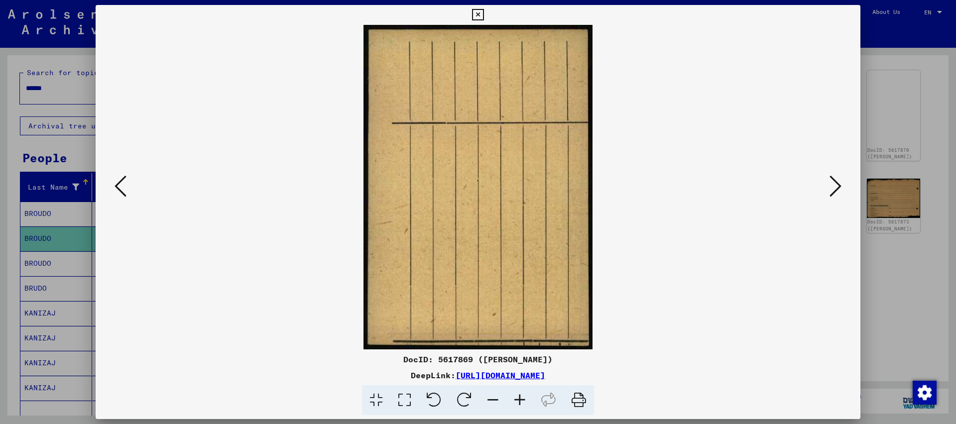
click at [112, 173] on button at bounding box center [121, 187] width 18 height 28
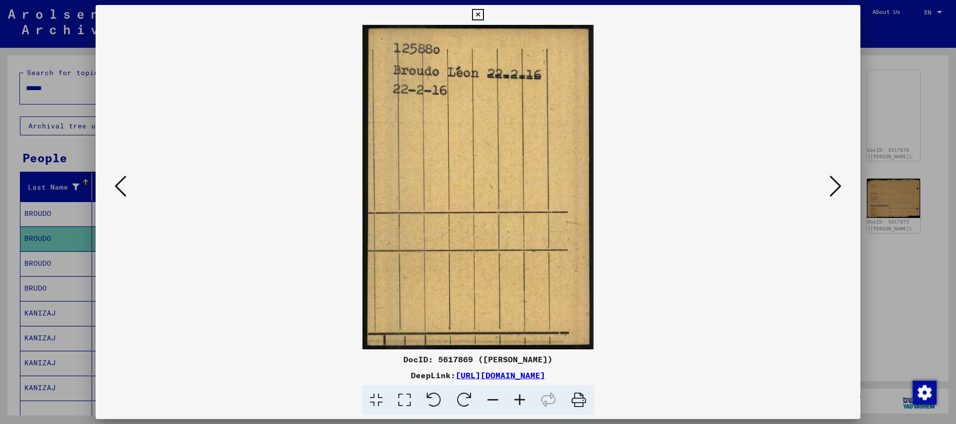
click at [112, 173] on button at bounding box center [121, 187] width 18 height 28
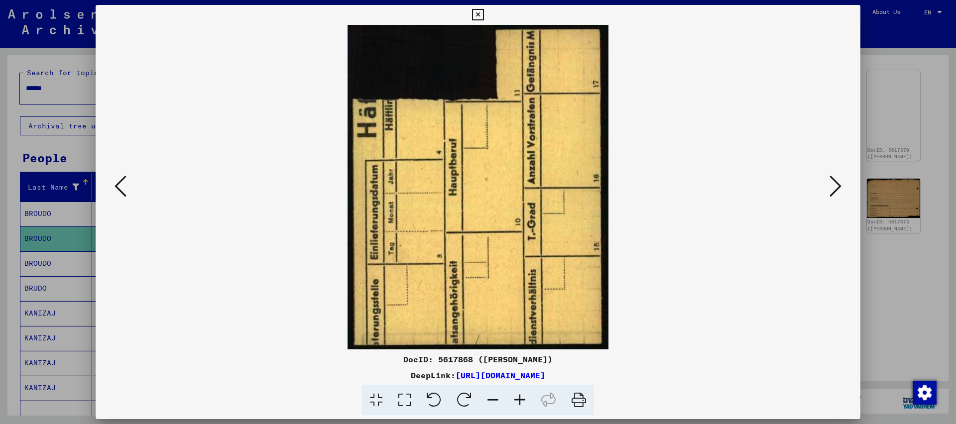
click at [112, 173] on button at bounding box center [121, 187] width 18 height 28
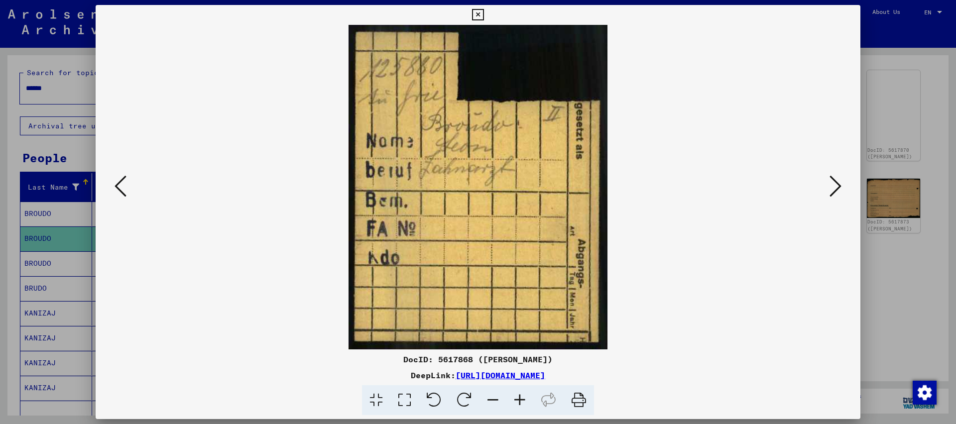
click at [112, 173] on button at bounding box center [121, 187] width 18 height 28
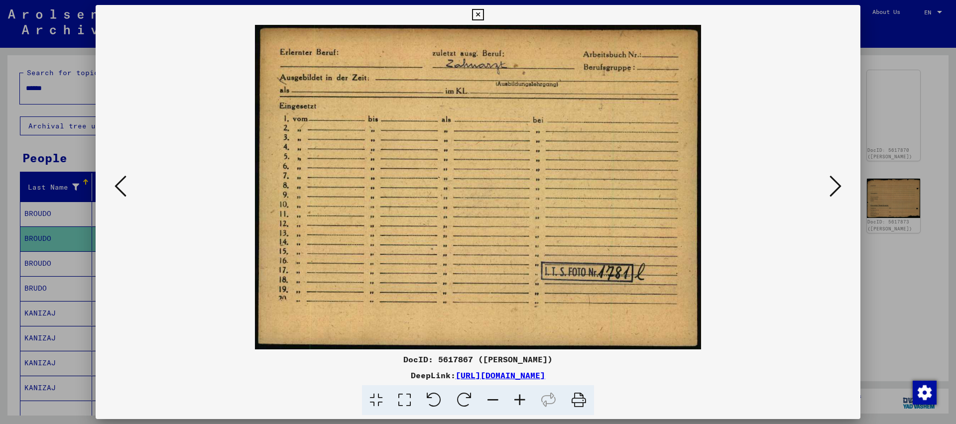
click at [112, 173] on button at bounding box center [121, 187] width 18 height 28
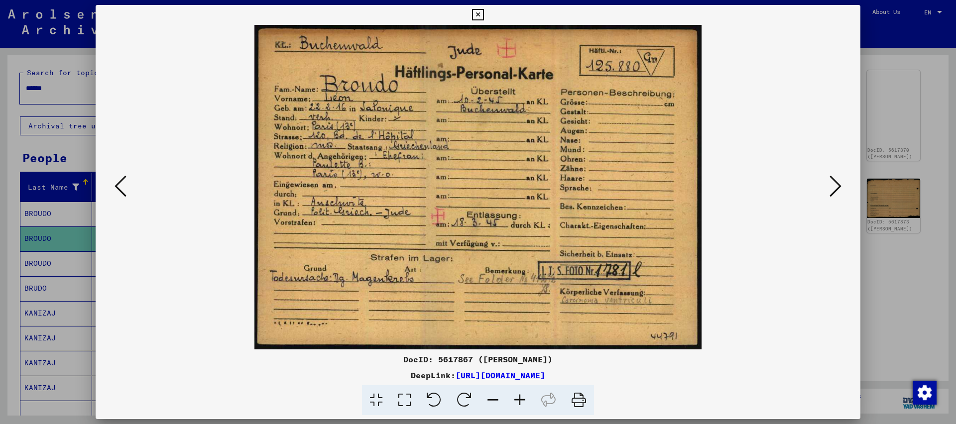
click at [112, 173] on button at bounding box center [121, 187] width 18 height 28
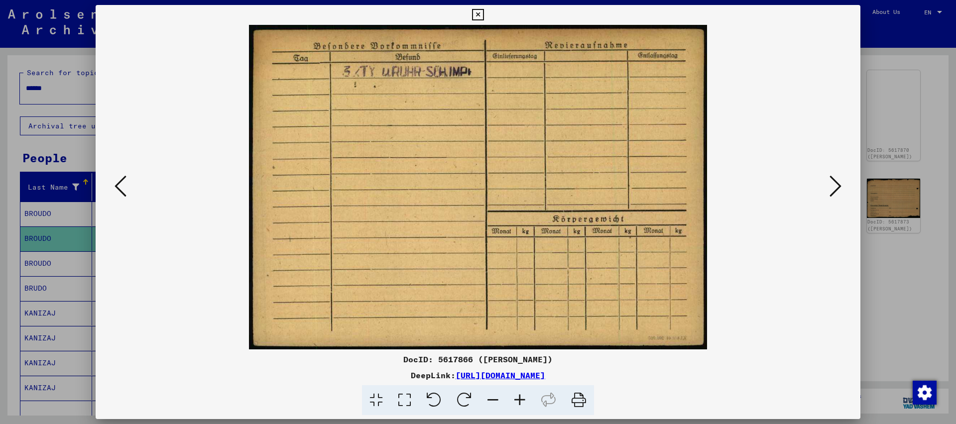
click at [112, 173] on button at bounding box center [121, 187] width 18 height 28
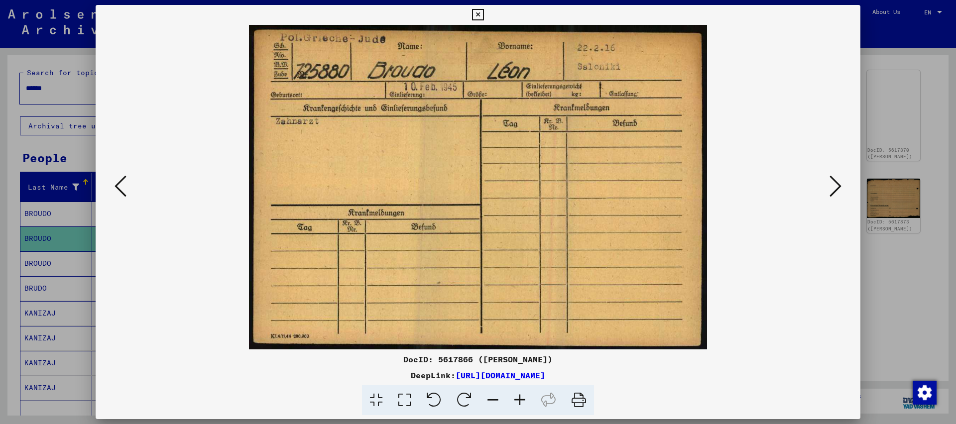
click at [112, 173] on button at bounding box center [121, 187] width 18 height 28
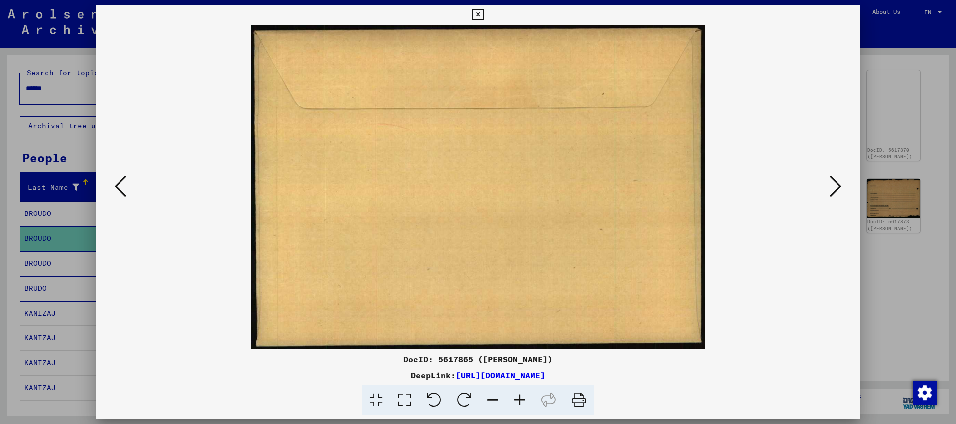
drag, startPoint x: 856, startPoint y: 17, endPoint x: 851, endPoint y: 17, distance: 5.0
click at [484, 17] on icon at bounding box center [477, 15] width 11 height 12
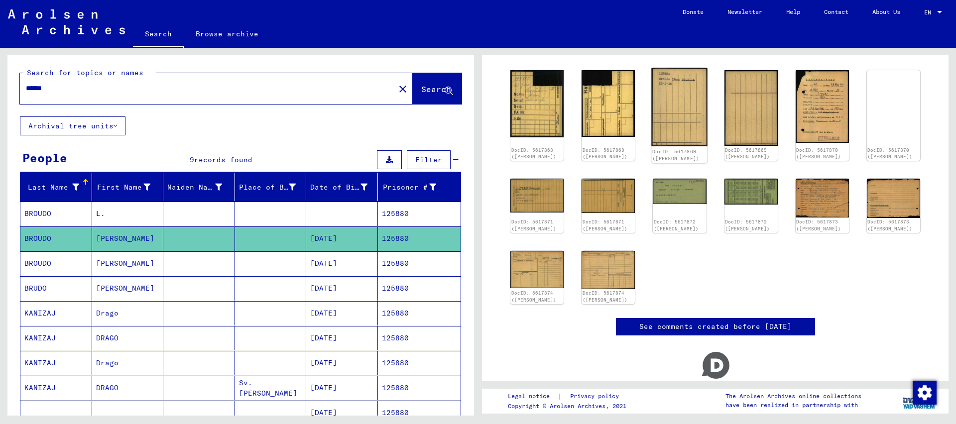
scroll to position [0, 0]
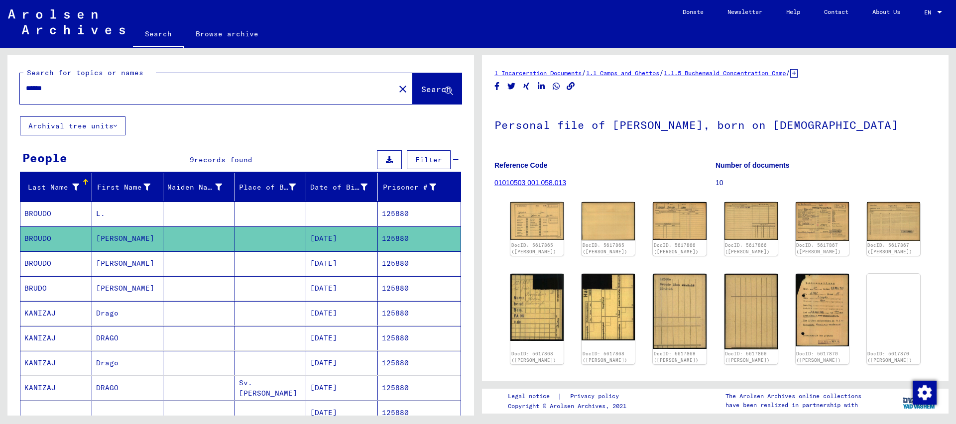
click at [141, 88] on input "******" at bounding box center [207, 88] width 363 height 10
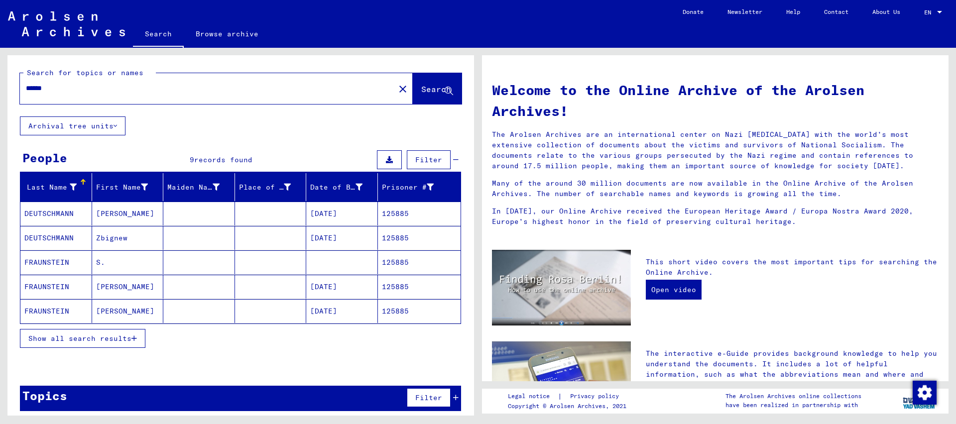
click at [422, 300] on mat-cell "125885" at bounding box center [419, 311] width 83 height 24
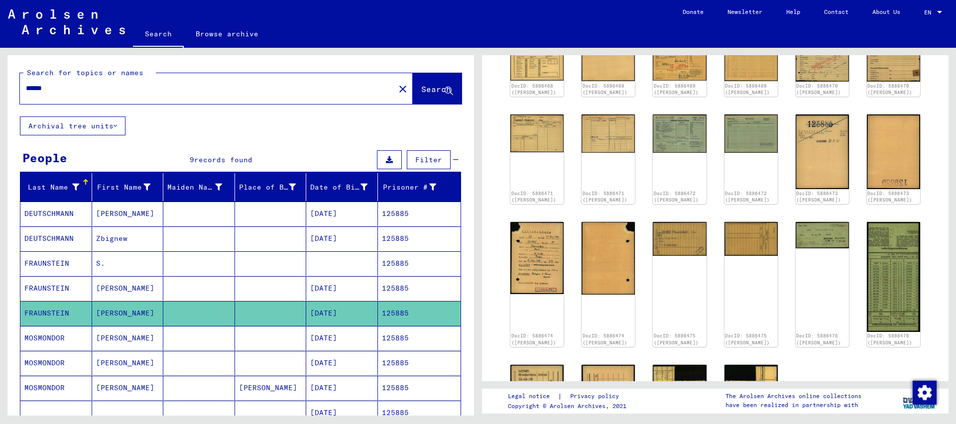
scroll to position [269, 0]
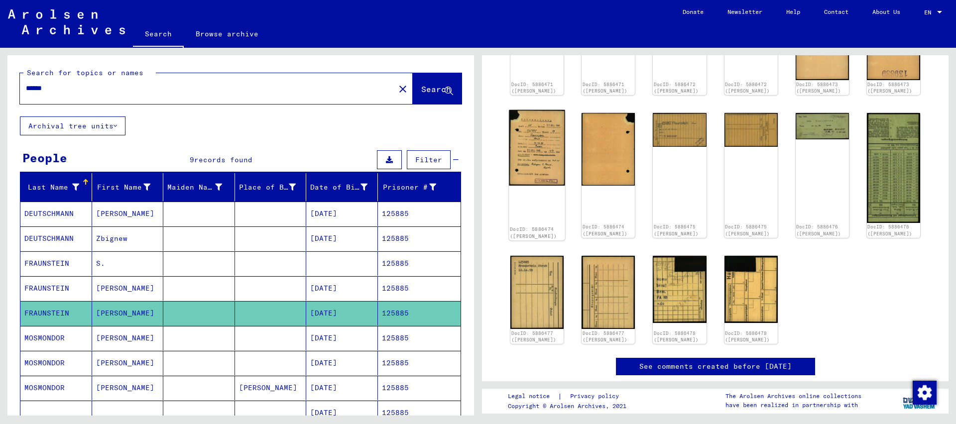
click at [532, 135] on img at bounding box center [537, 148] width 56 height 76
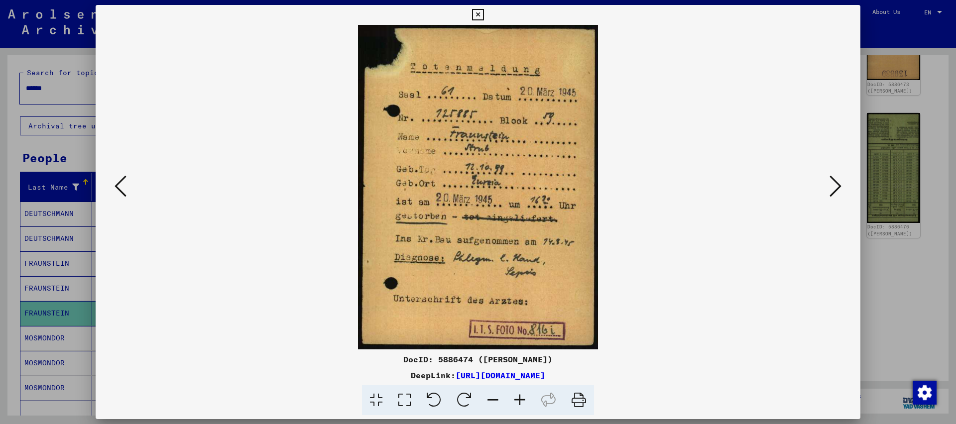
click at [484, 16] on icon at bounding box center [477, 15] width 11 height 12
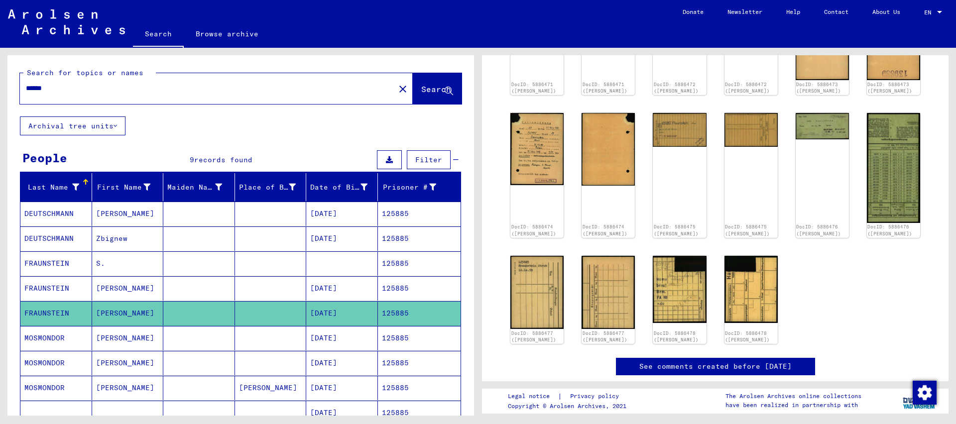
click at [60, 86] on input "******" at bounding box center [207, 88] width 363 height 10
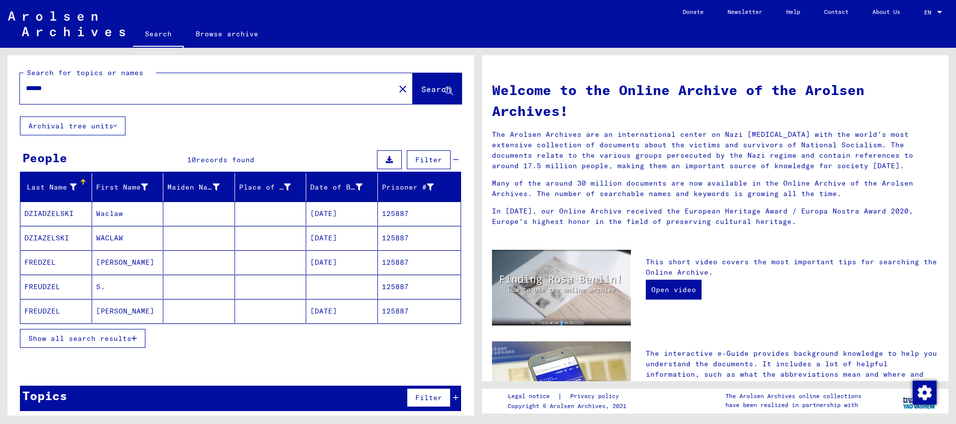
click at [398, 308] on mat-cell "125887" at bounding box center [419, 311] width 83 height 24
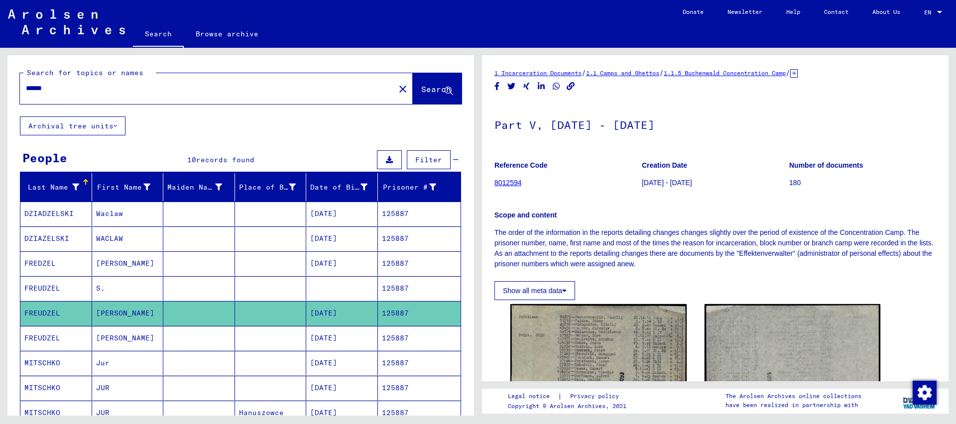
click at [396, 264] on mat-cell "125887" at bounding box center [419, 264] width 83 height 24
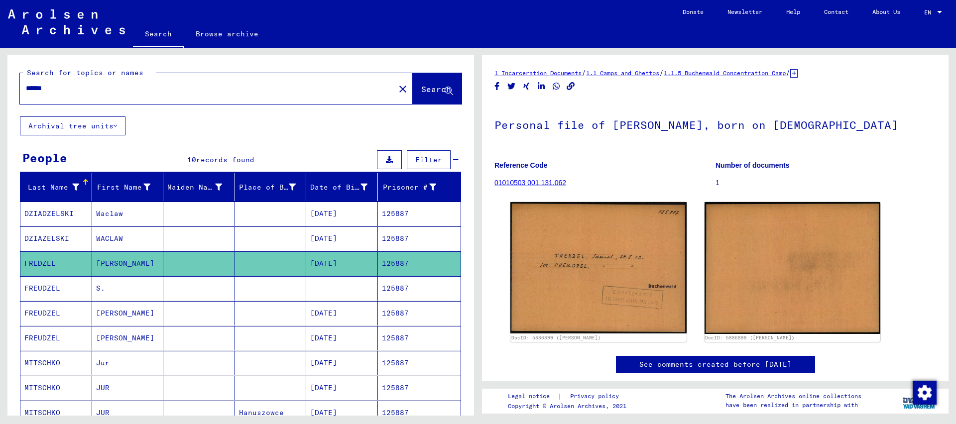
click at [393, 337] on mat-cell "125887" at bounding box center [419, 338] width 83 height 24
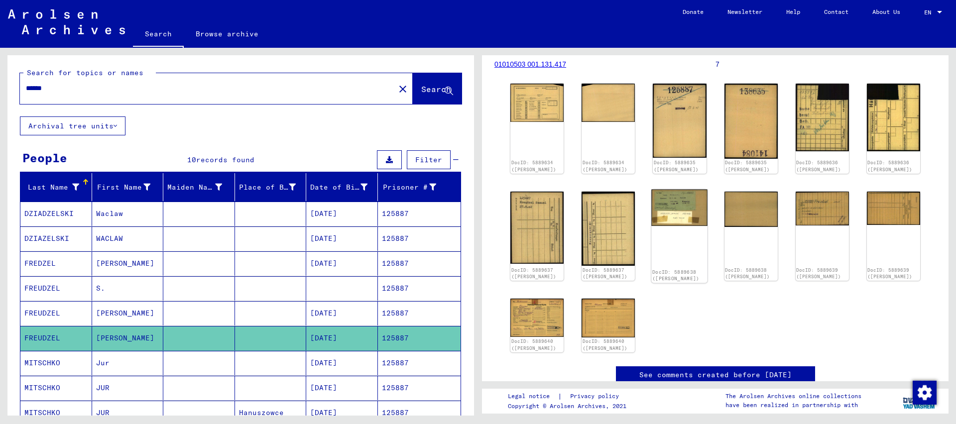
scroll to position [161, 0]
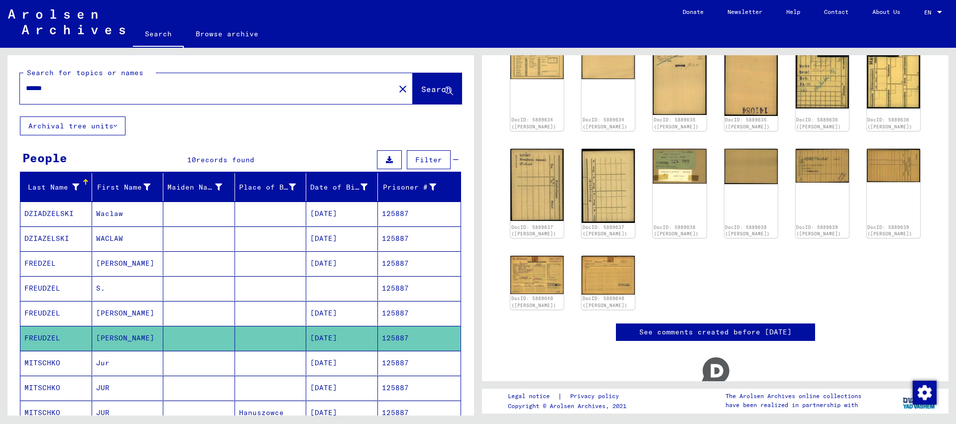
click at [53, 87] on input "******" at bounding box center [207, 88] width 363 height 10
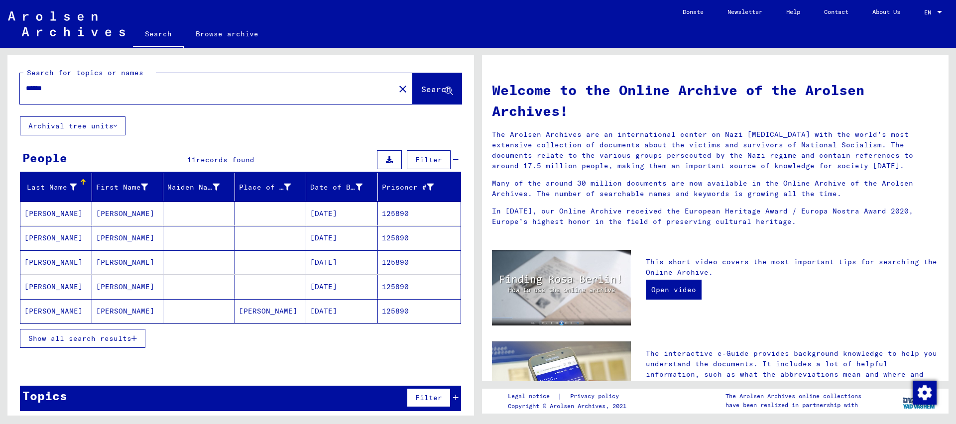
click at [95, 339] on span "Show all search results" at bounding box center [79, 338] width 103 height 9
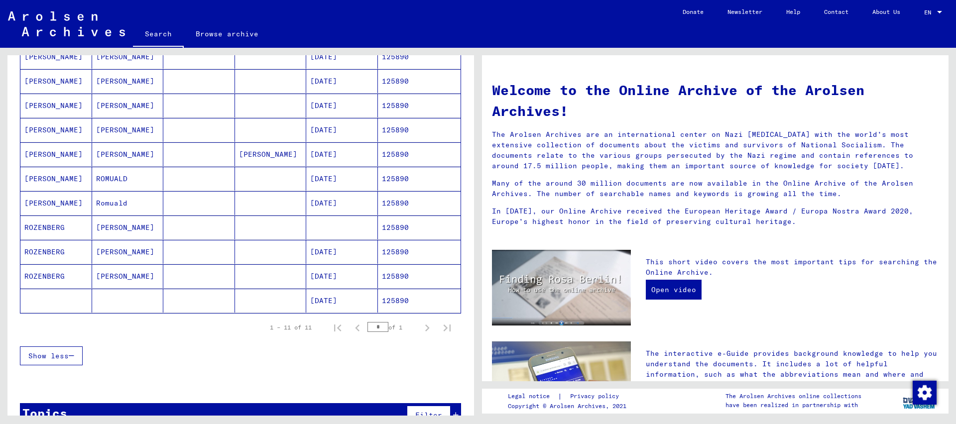
scroll to position [161, 0]
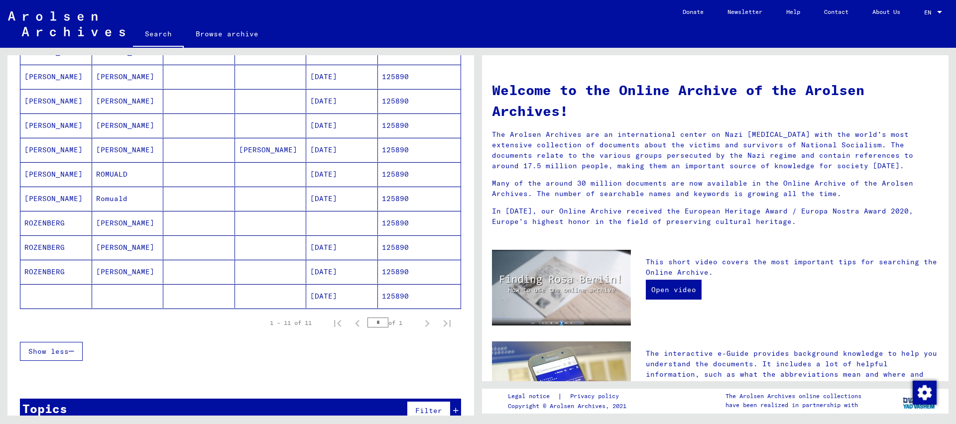
click at [405, 273] on mat-cell "125890" at bounding box center [419, 272] width 83 height 24
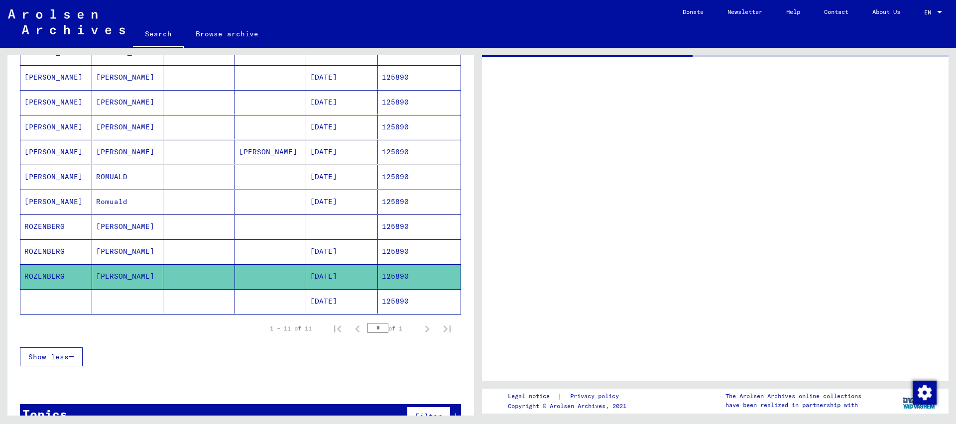
scroll to position [161, 0]
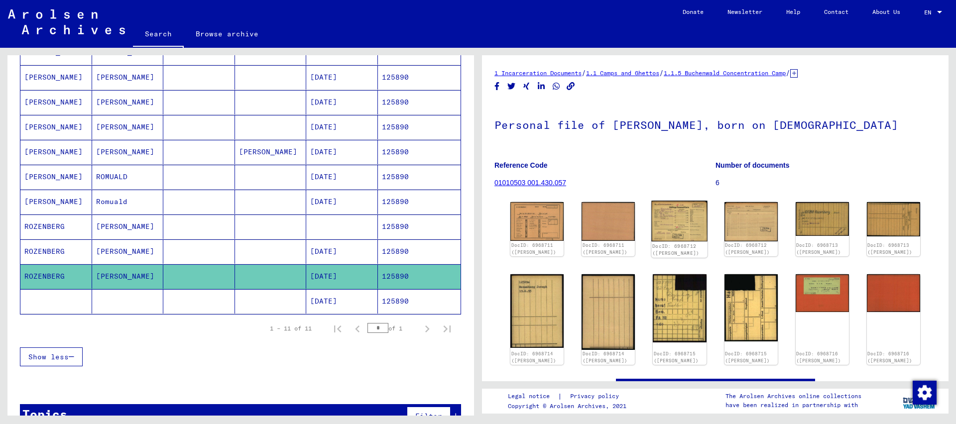
click at [685, 224] on img at bounding box center [680, 221] width 56 height 41
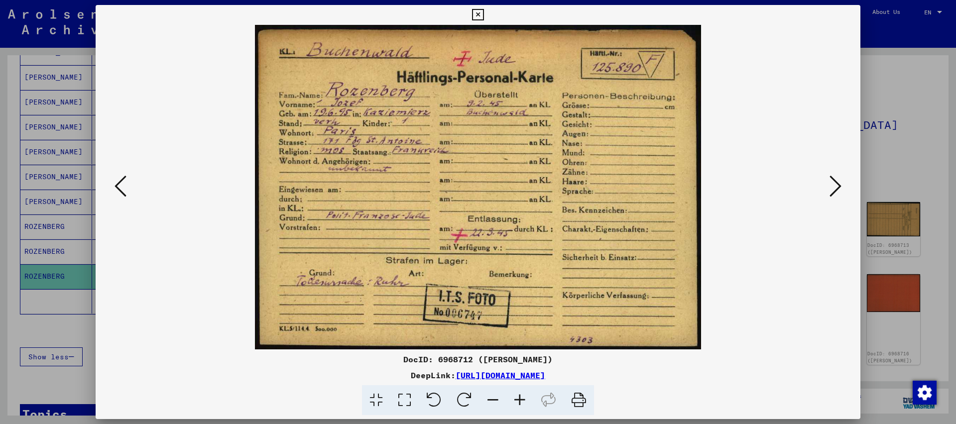
click at [484, 14] on icon at bounding box center [477, 15] width 11 height 12
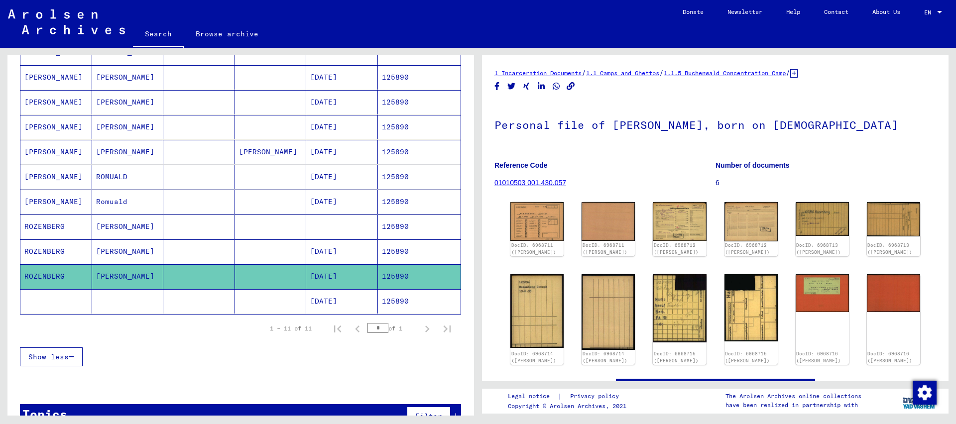
scroll to position [0, 0]
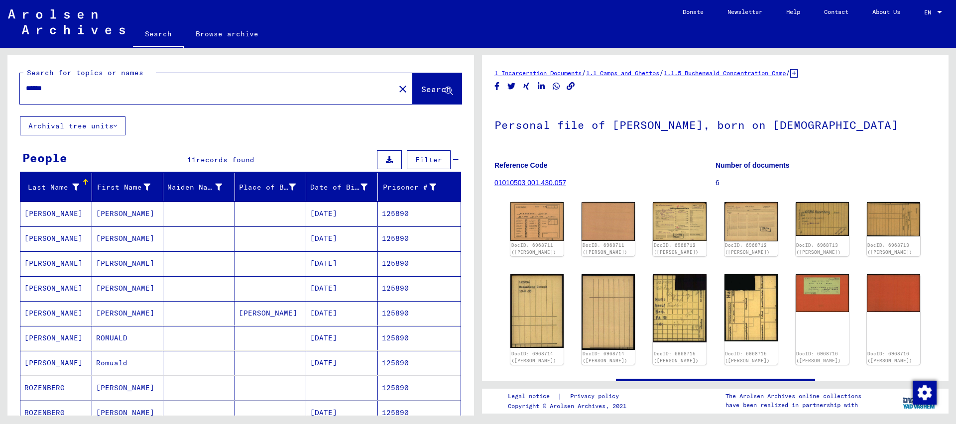
click at [51, 87] on input "******" at bounding box center [207, 88] width 363 height 10
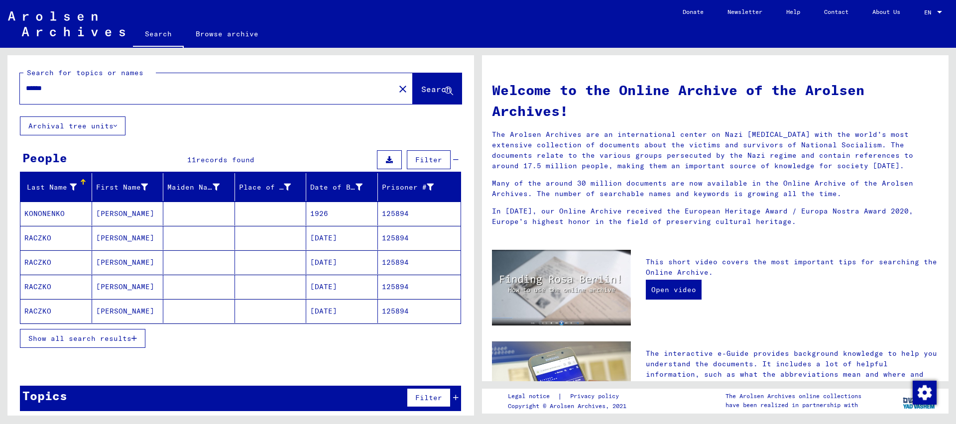
click at [111, 340] on span "Show all search results" at bounding box center [79, 338] width 103 height 9
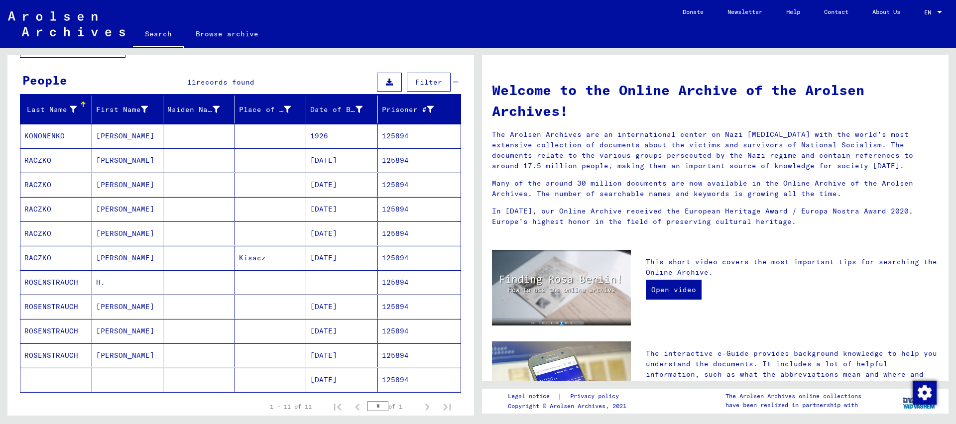
scroll to position [161, 0]
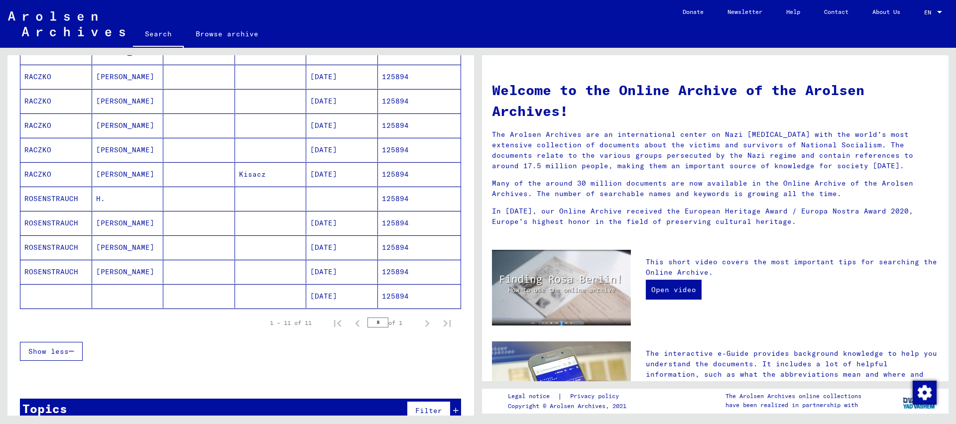
click at [411, 276] on mat-cell "125894" at bounding box center [419, 272] width 83 height 24
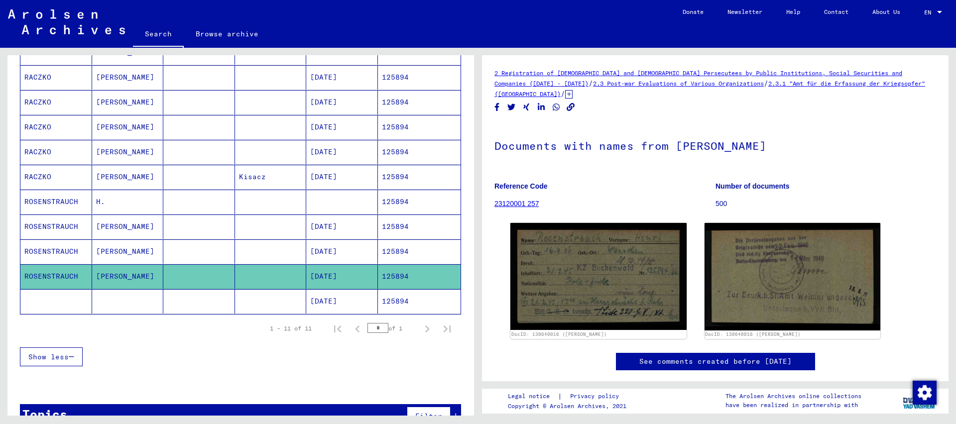
click at [403, 254] on mat-cell "125894" at bounding box center [419, 252] width 83 height 24
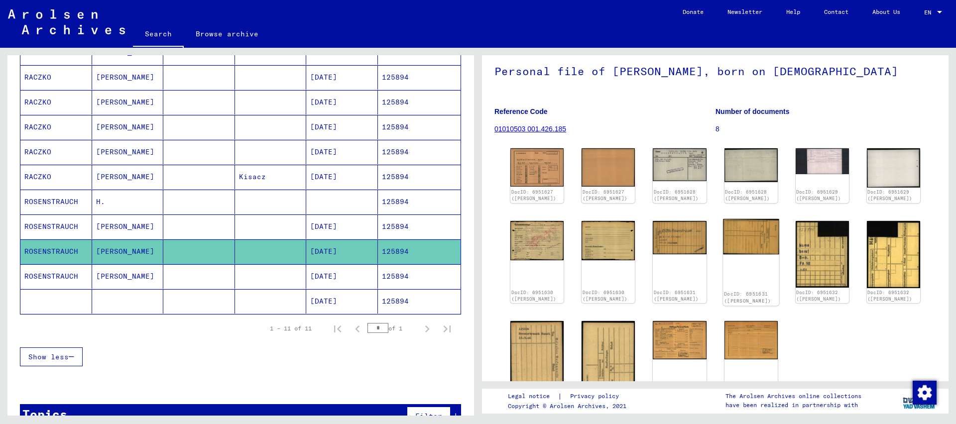
scroll to position [108, 0]
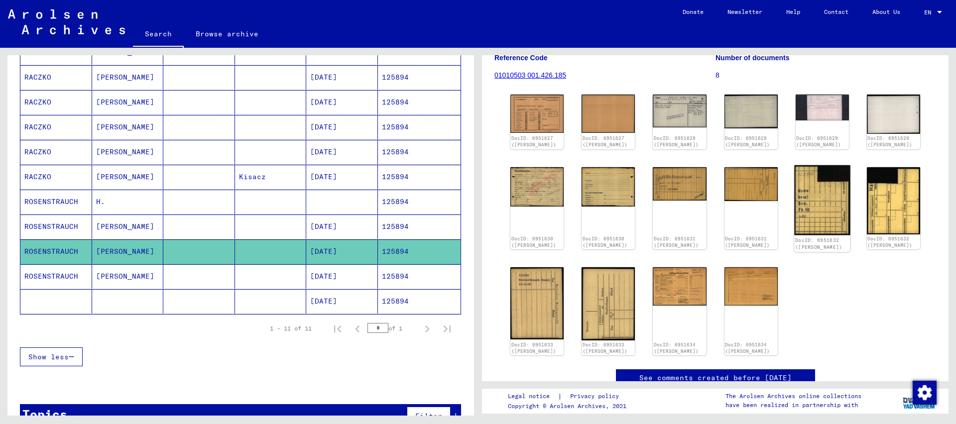
click at [821, 197] on img at bounding box center [822, 200] width 56 height 70
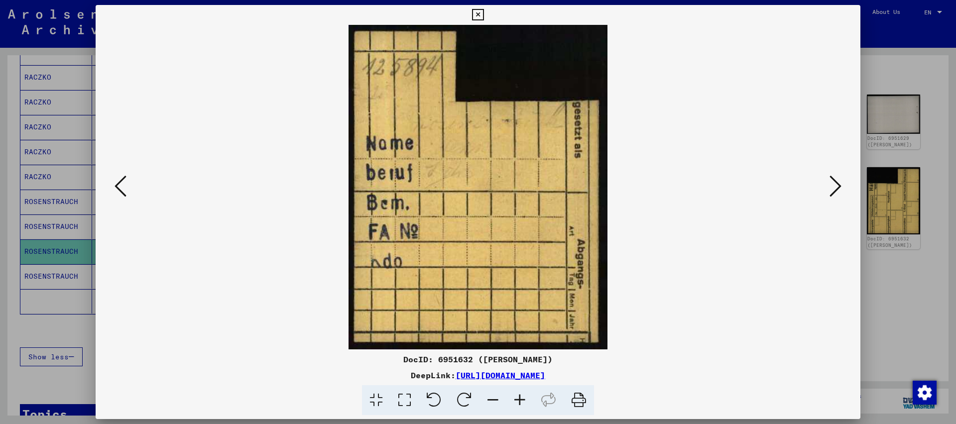
click at [484, 11] on icon at bounding box center [477, 15] width 11 height 12
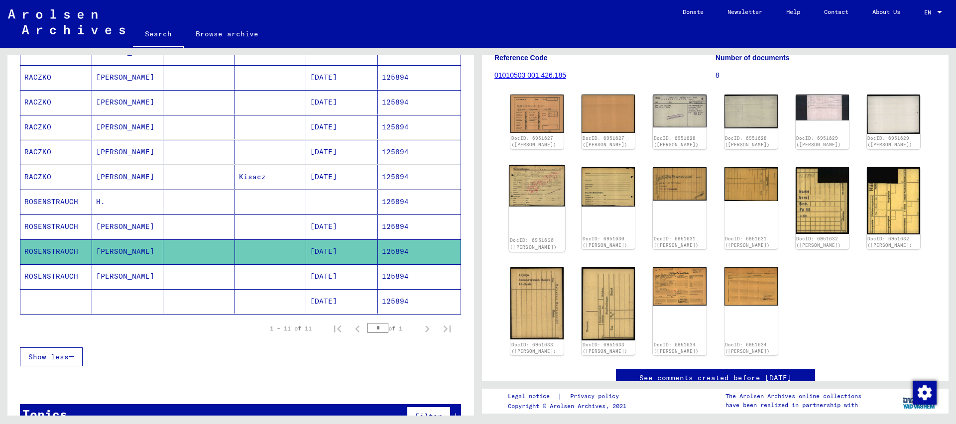
click at [529, 188] on img at bounding box center [537, 185] width 56 height 41
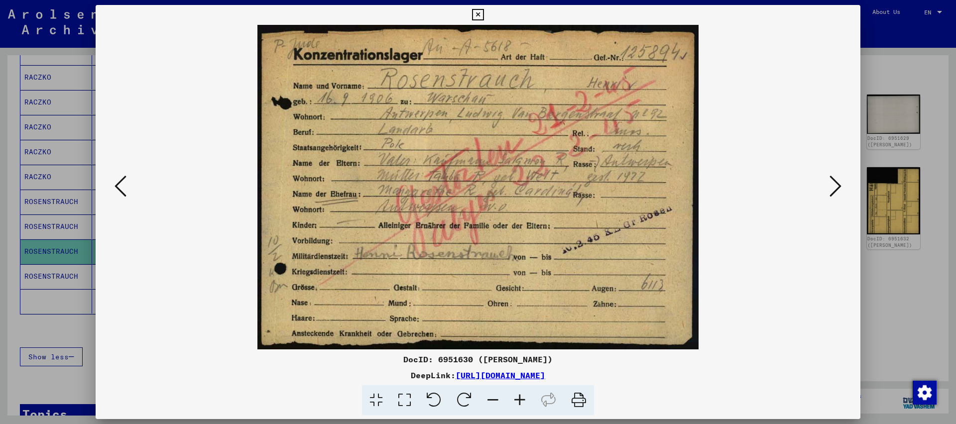
click at [484, 13] on icon at bounding box center [477, 15] width 11 height 12
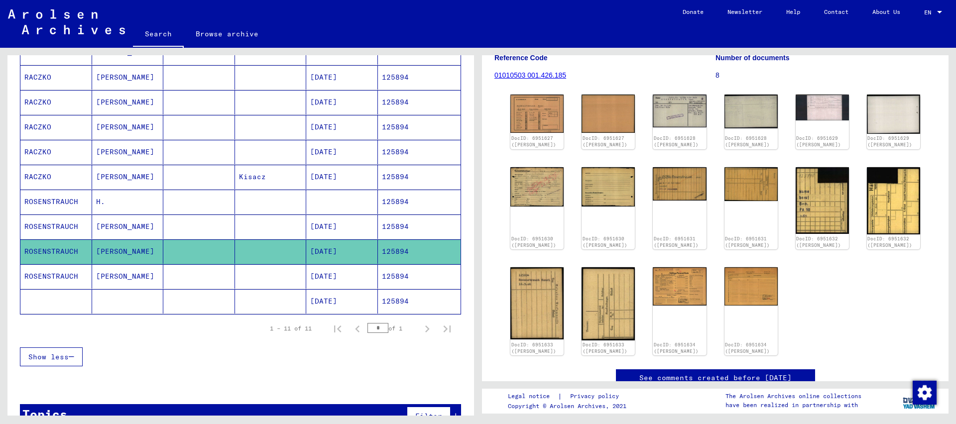
scroll to position [0, 0]
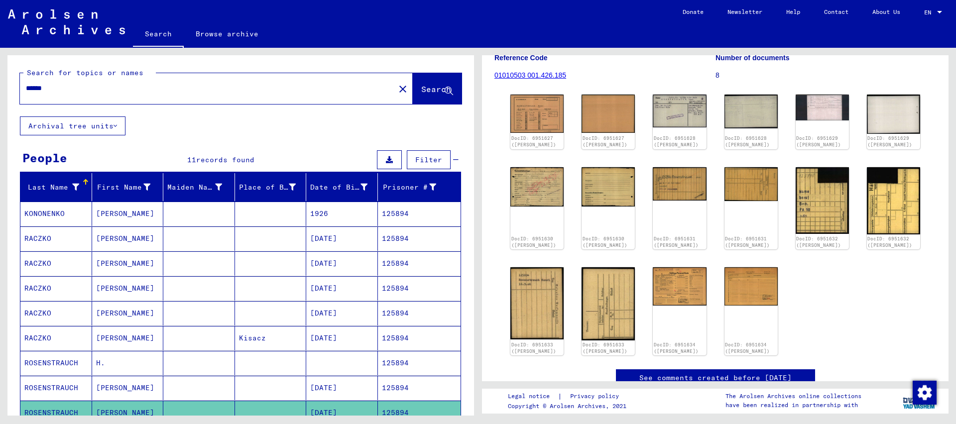
click at [60, 88] on input "******" at bounding box center [207, 88] width 363 height 10
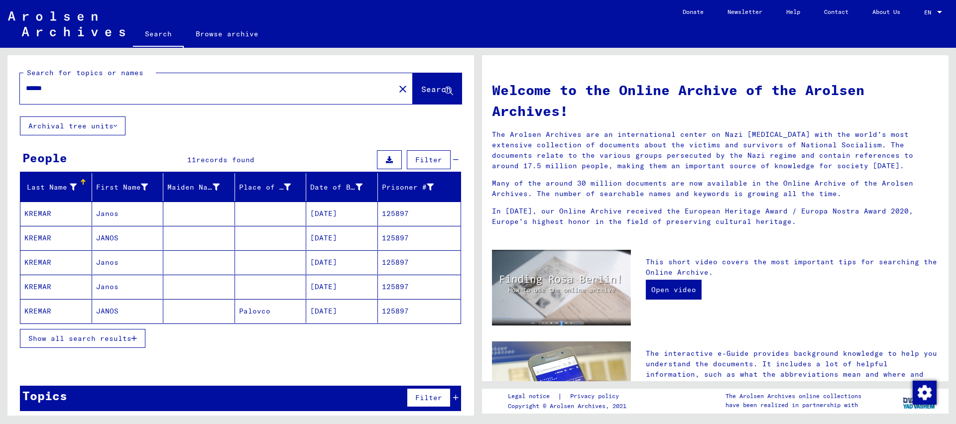
click at [118, 340] on span "Show all search results" at bounding box center [79, 338] width 103 height 9
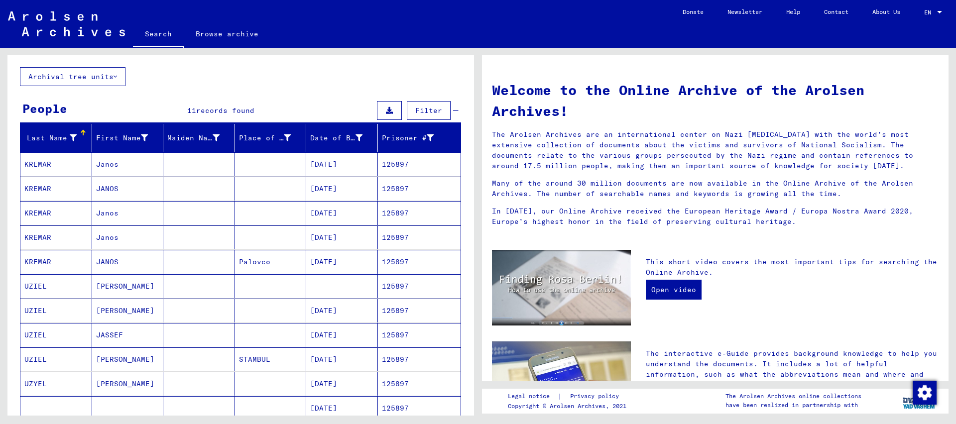
scroll to position [108, 0]
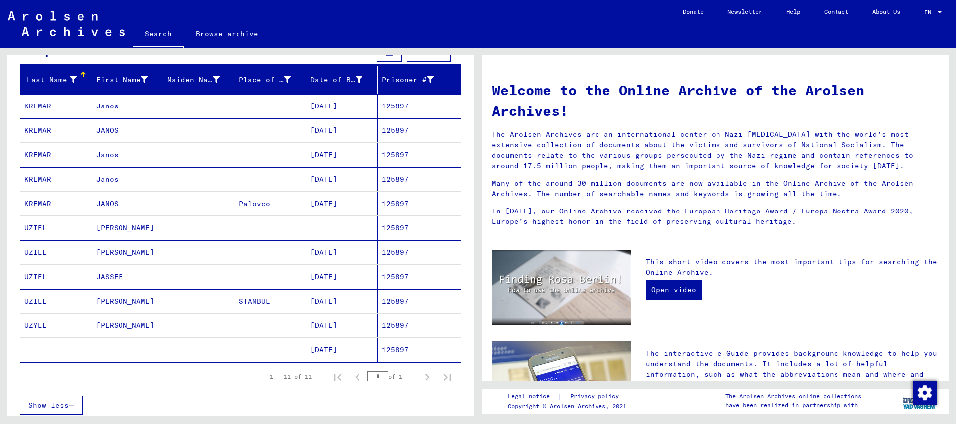
click at [388, 254] on mat-cell "125897" at bounding box center [419, 253] width 83 height 24
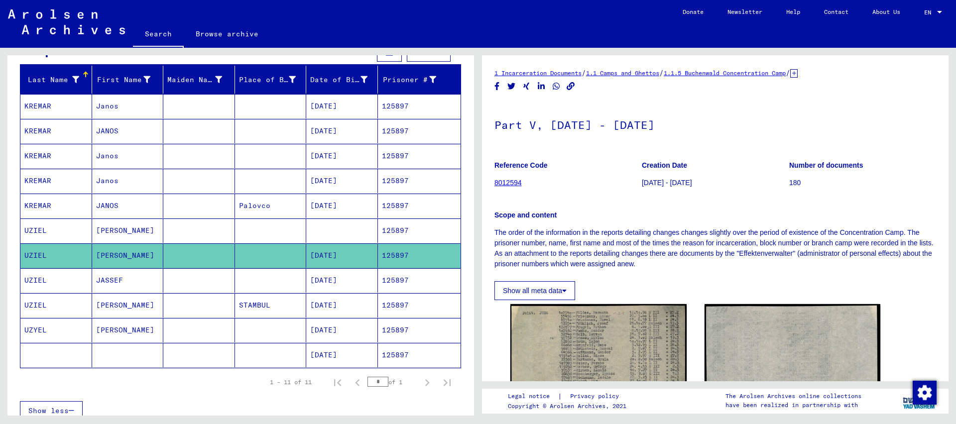
click at [402, 284] on mat-cell "125897" at bounding box center [419, 280] width 83 height 24
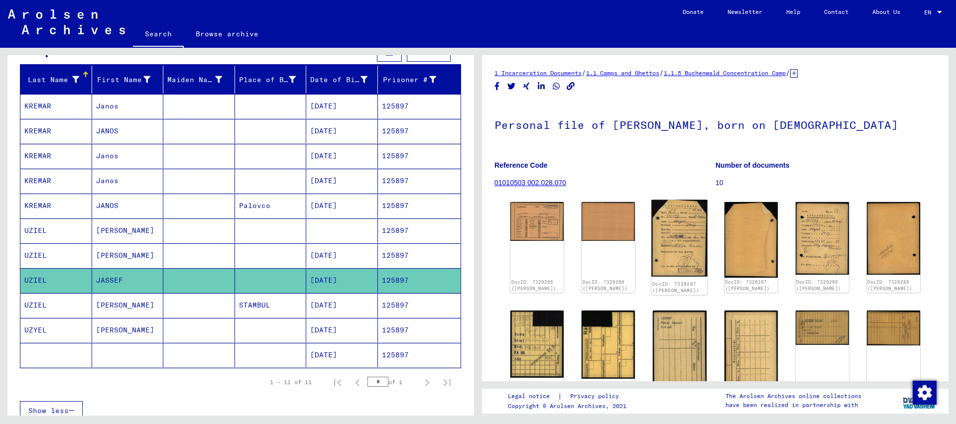
scroll to position [161, 0]
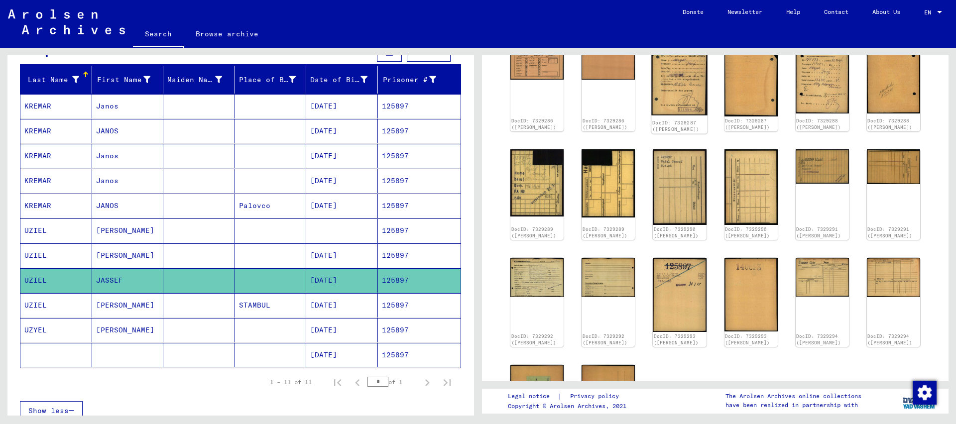
click at [694, 74] on img at bounding box center [680, 77] width 56 height 77
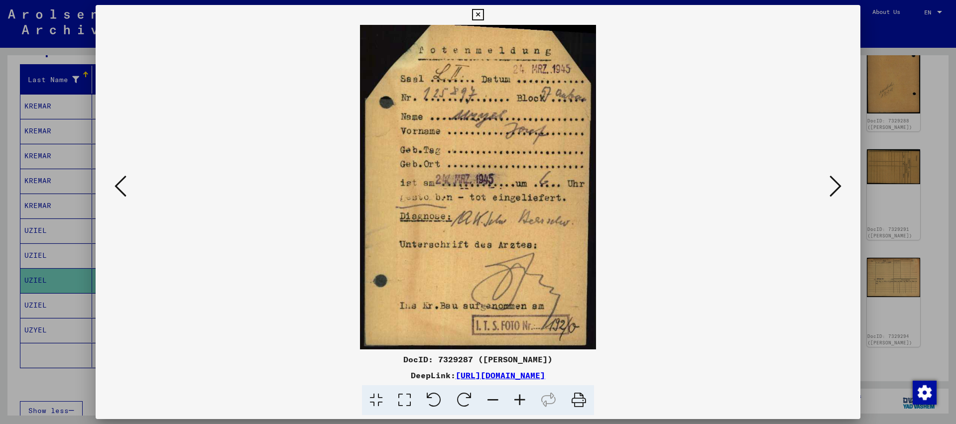
click at [484, 12] on icon at bounding box center [477, 15] width 11 height 12
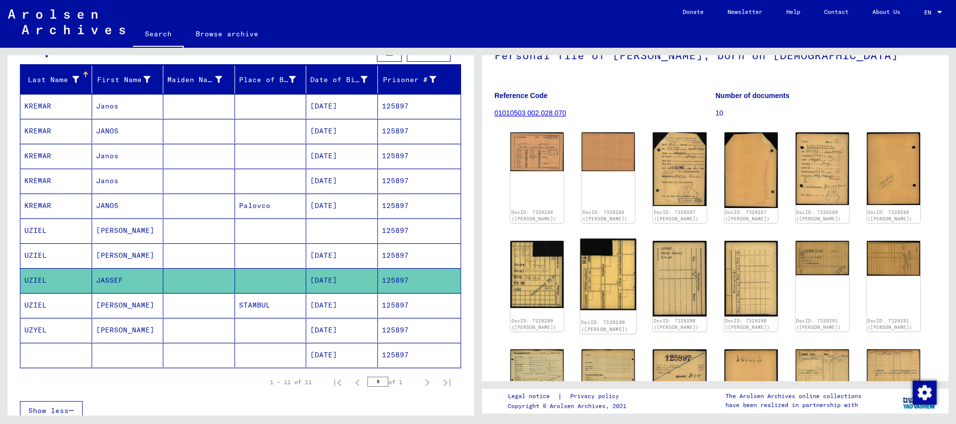
scroll to position [87, 0]
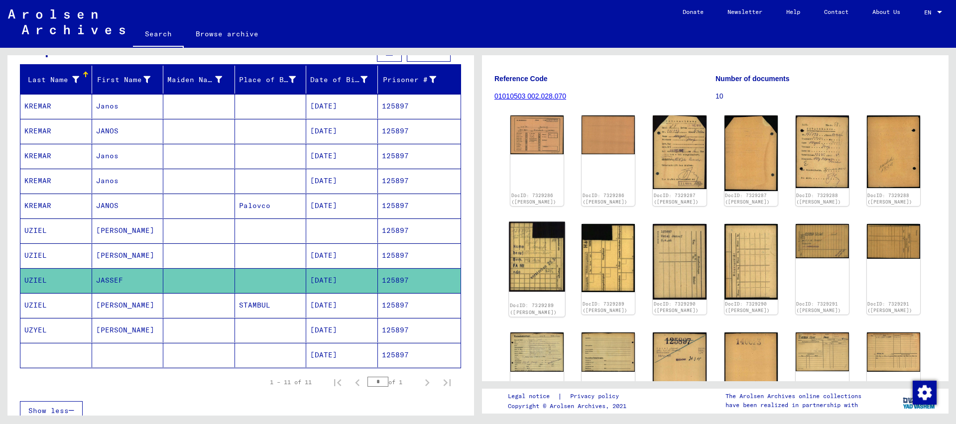
click at [531, 265] on img at bounding box center [537, 257] width 56 height 70
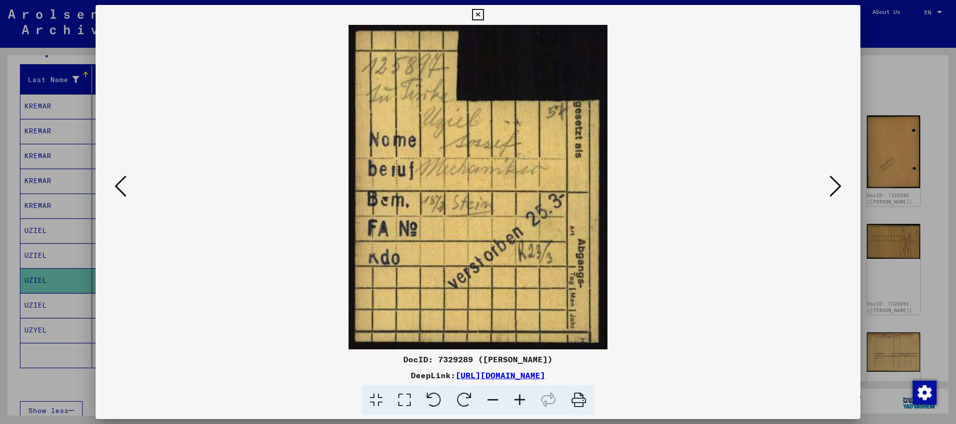
click at [484, 14] on icon at bounding box center [477, 15] width 11 height 12
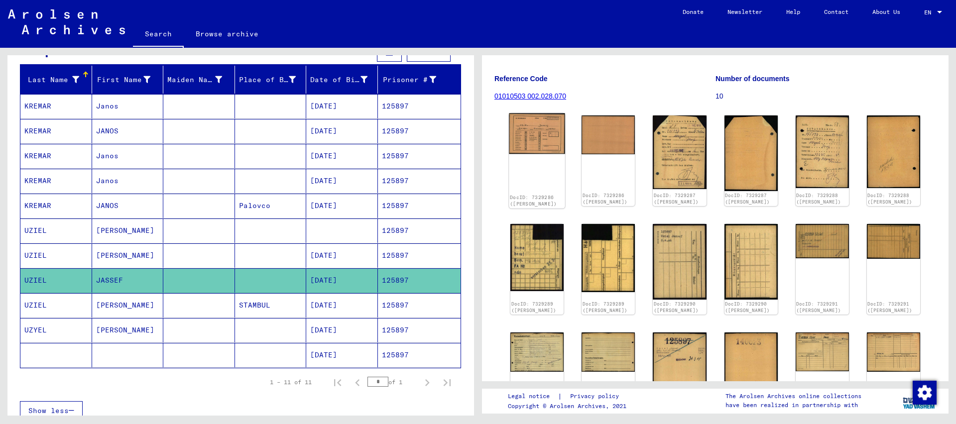
click at [530, 136] on img at bounding box center [537, 134] width 56 height 40
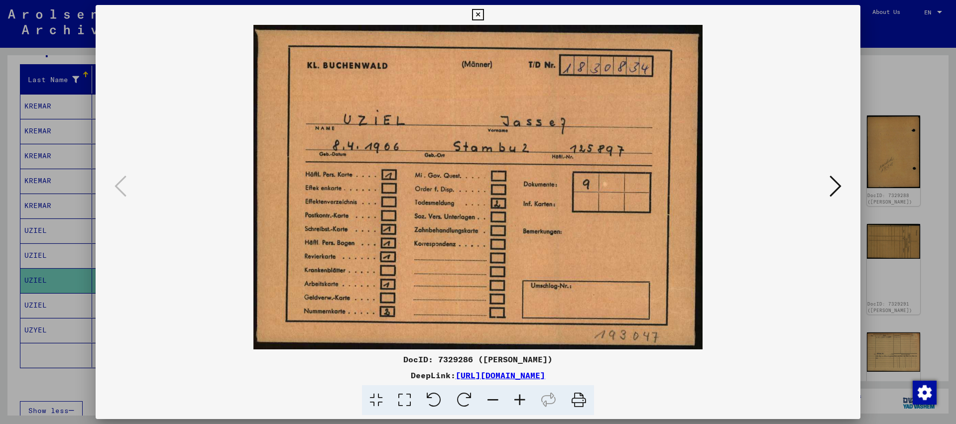
click at [484, 12] on icon at bounding box center [477, 15] width 11 height 12
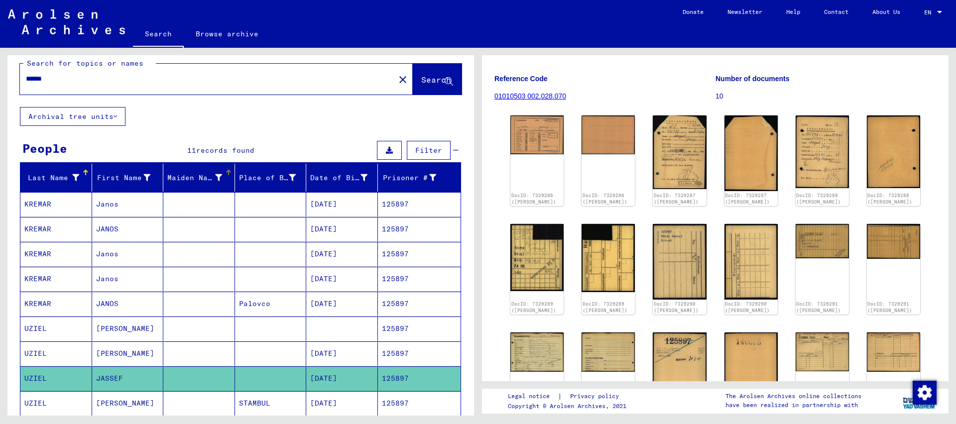
scroll to position [0, 0]
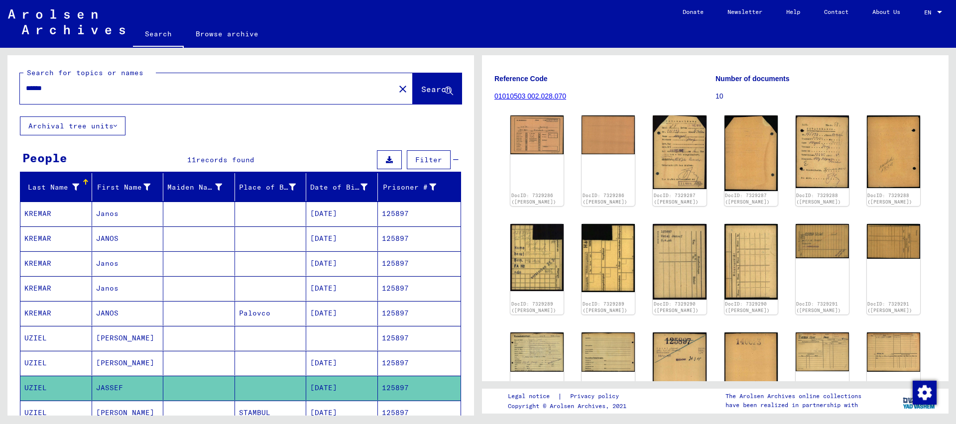
click at [65, 90] on input "******" at bounding box center [207, 88] width 363 height 10
type input "******"
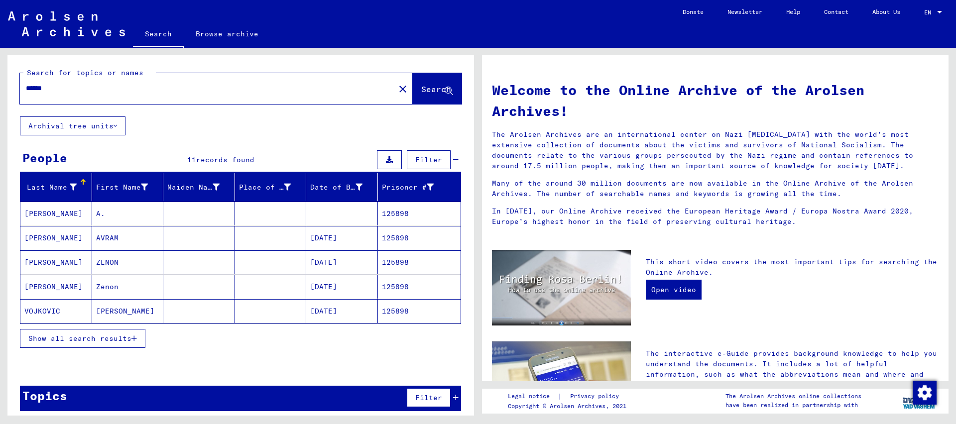
click at [388, 240] on mat-cell "125898" at bounding box center [419, 238] width 83 height 24
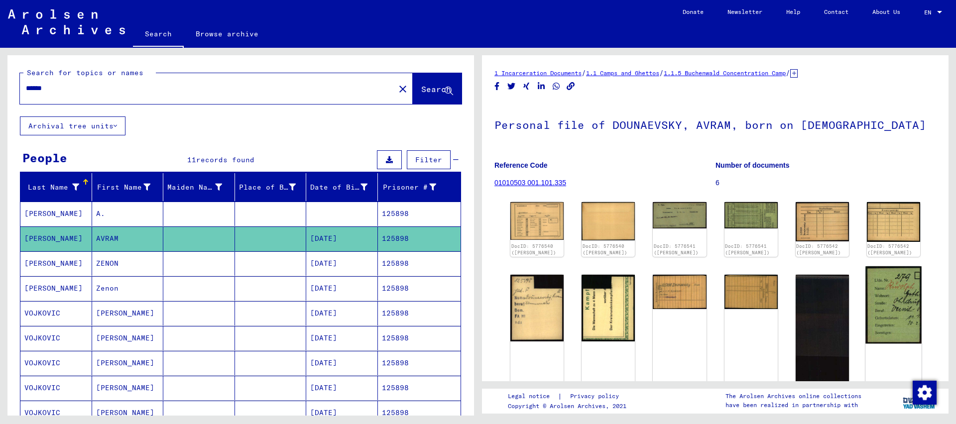
click at [891, 306] on img at bounding box center [894, 304] width 56 height 77
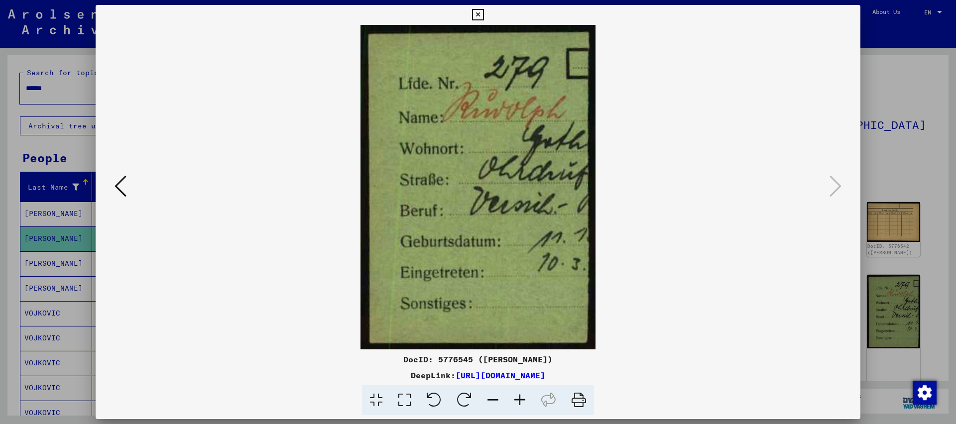
click at [484, 14] on icon at bounding box center [477, 15] width 11 height 12
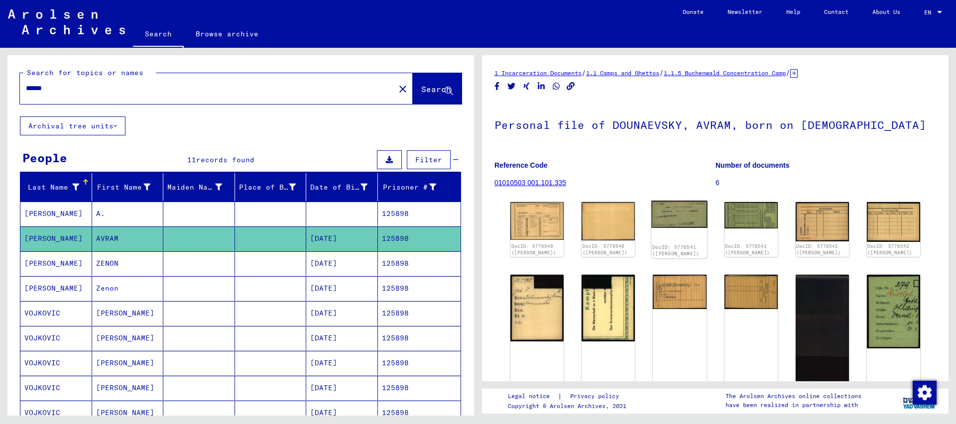
click at [688, 217] on img at bounding box center [680, 214] width 56 height 27
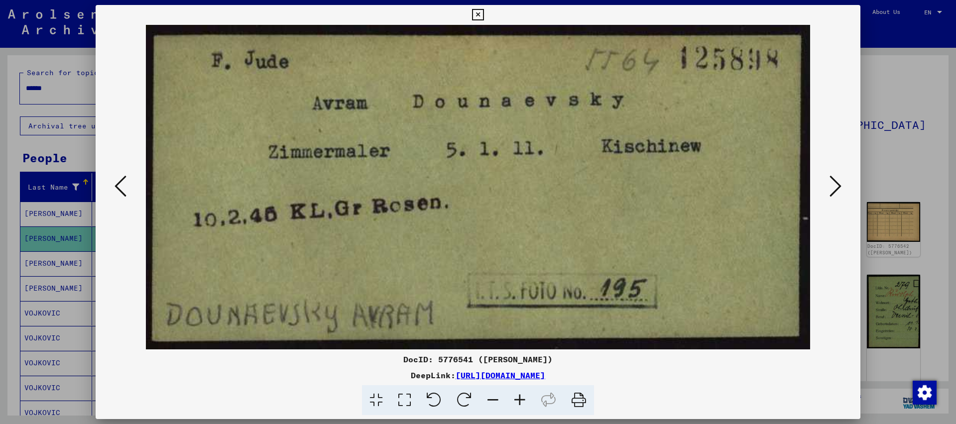
click at [829, 184] on button at bounding box center [836, 187] width 18 height 28
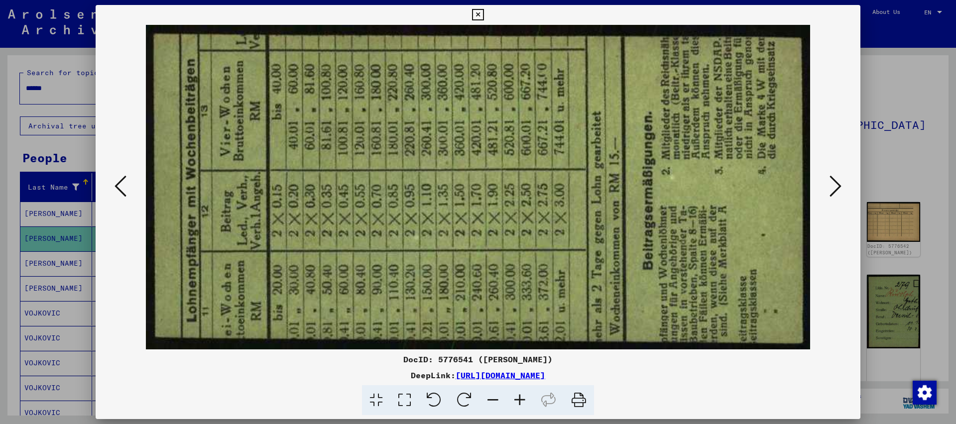
click at [827, 173] on button at bounding box center [836, 187] width 18 height 28
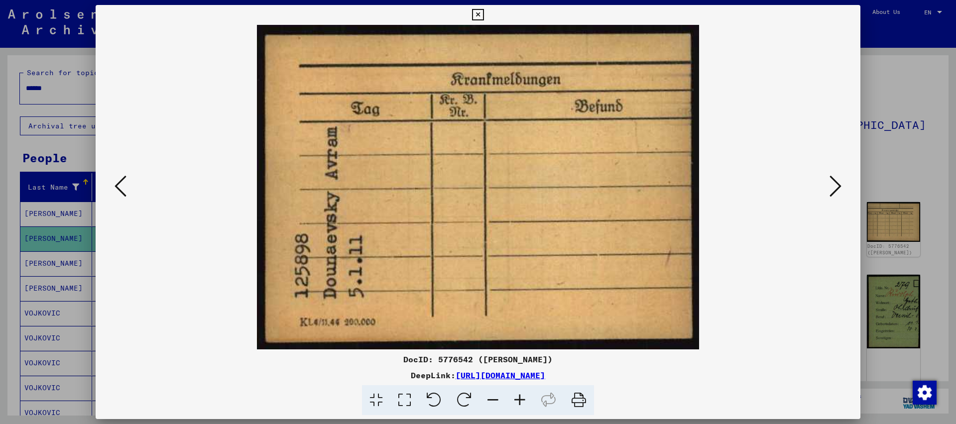
click at [827, 173] on button at bounding box center [836, 187] width 18 height 28
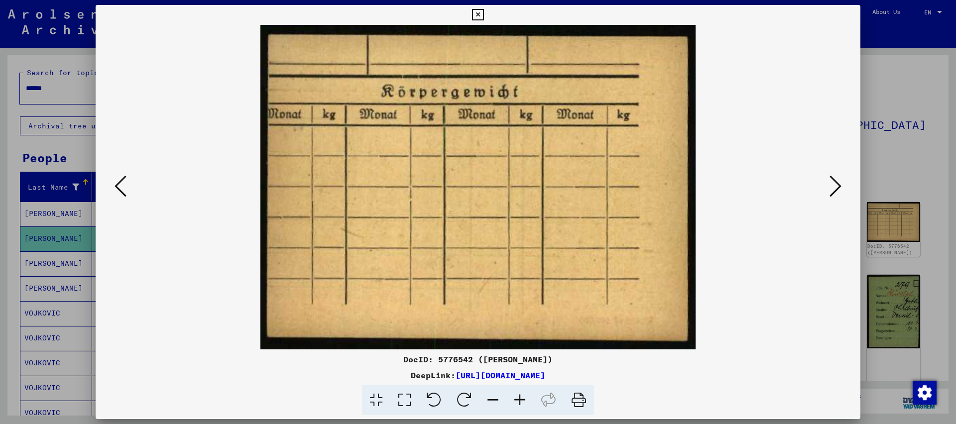
click at [827, 173] on button at bounding box center [836, 187] width 18 height 28
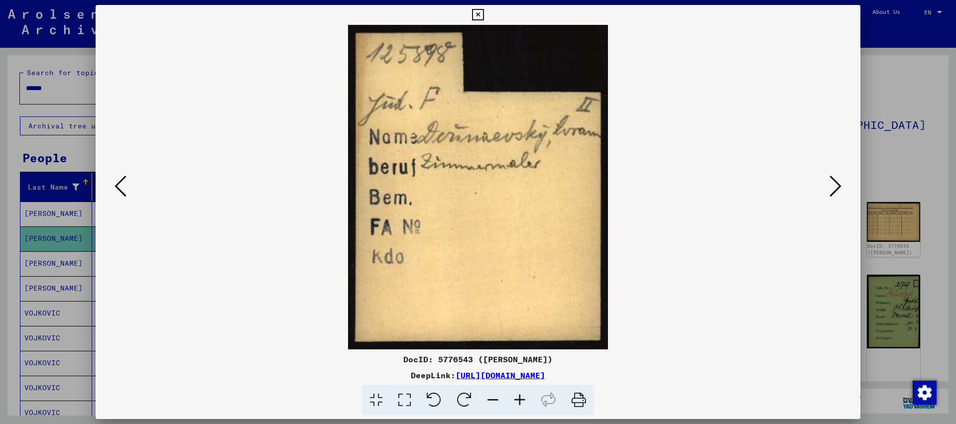
click at [827, 173] on button at bounding box center [836, 187] width 18 height 28
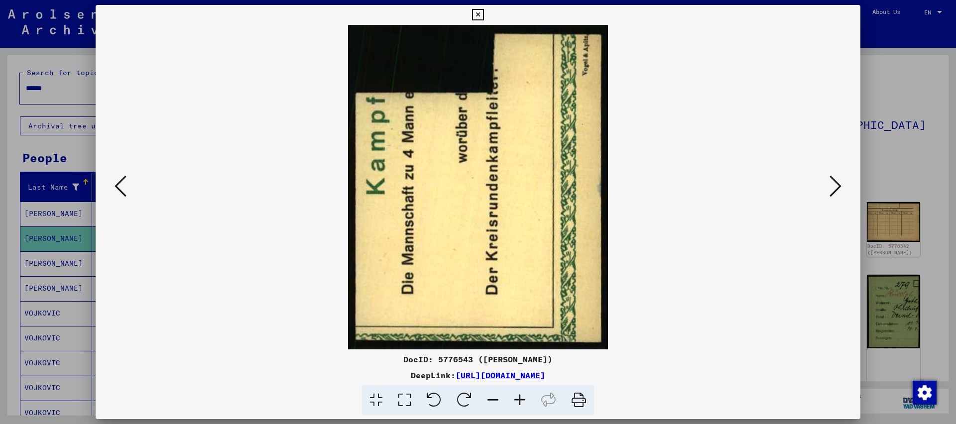
click at [827, 173] on button at bounding box center [836, 187] width 18 height 28
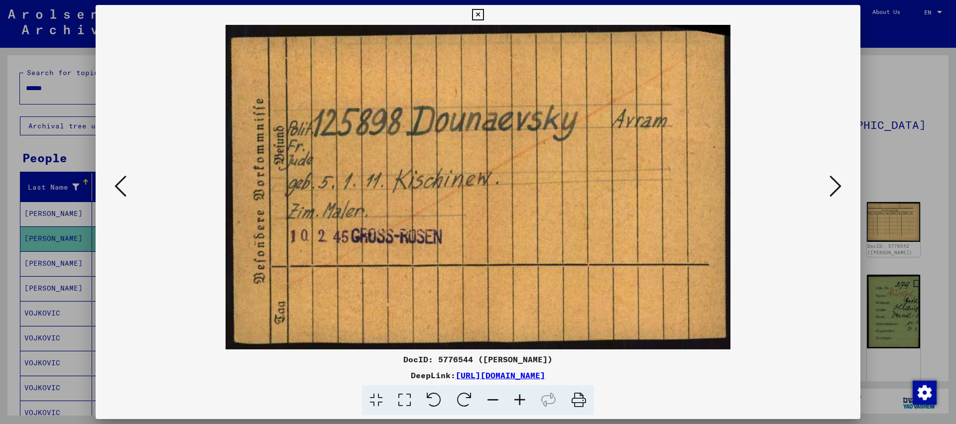
click at [827, 173] on button at bounding box center [836, 187] width 18 height 28
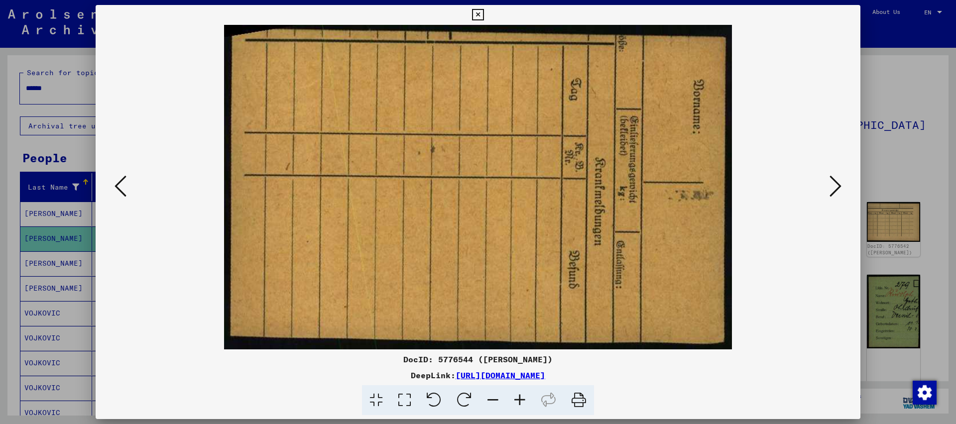
click at [827, 173] on button at bounding box center [836, 187] width 18 height 28
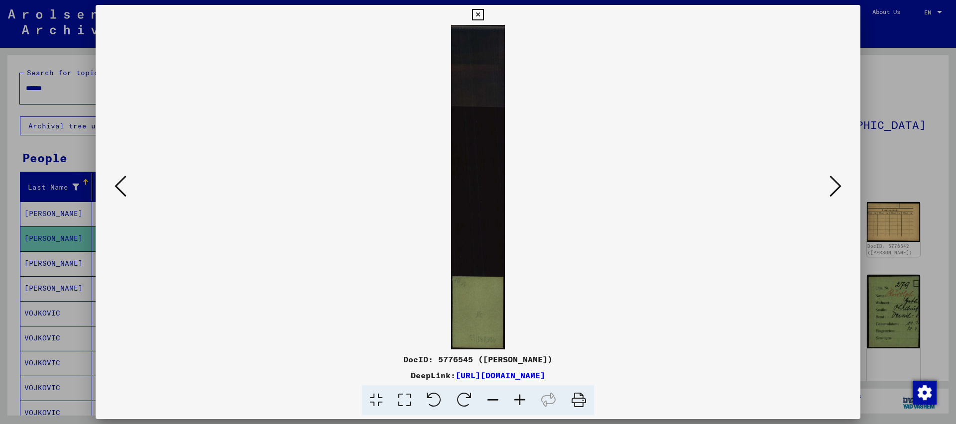
click at [827, 173] on button at bounding box center [836, 187] width 18 height 28
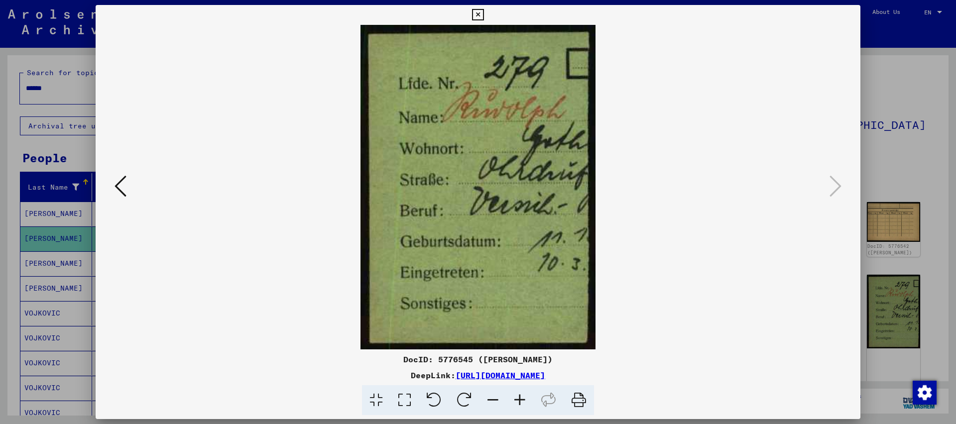
click at [484, 16] on icon at bounding box center [477, 15] width 11 height 12
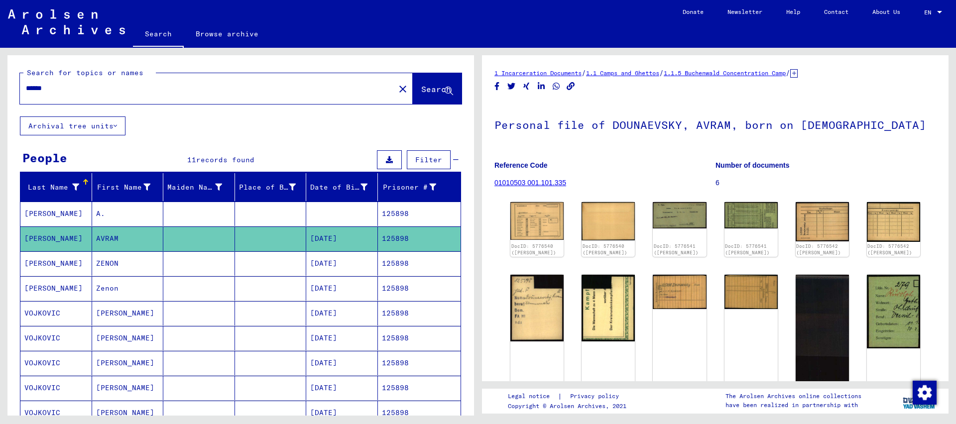
drag, startPoint x: 38, startPoint y: 89, endPoint x: 125, endPoint y: 91, distance: 86.7
click at [123, 90] on input "******" at bounding box center [207, 88] width 363 height 10
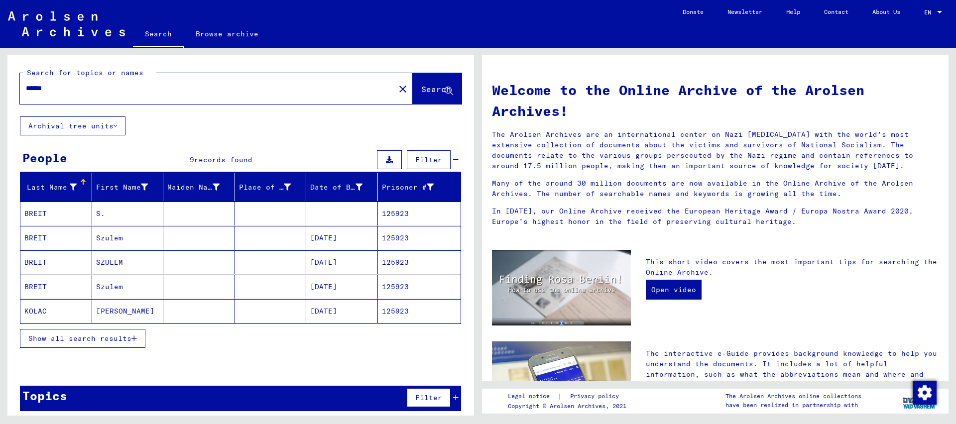
click at [404, 237] on mat-cell "125923" at bounding box center [419, 238] width 83 height 24
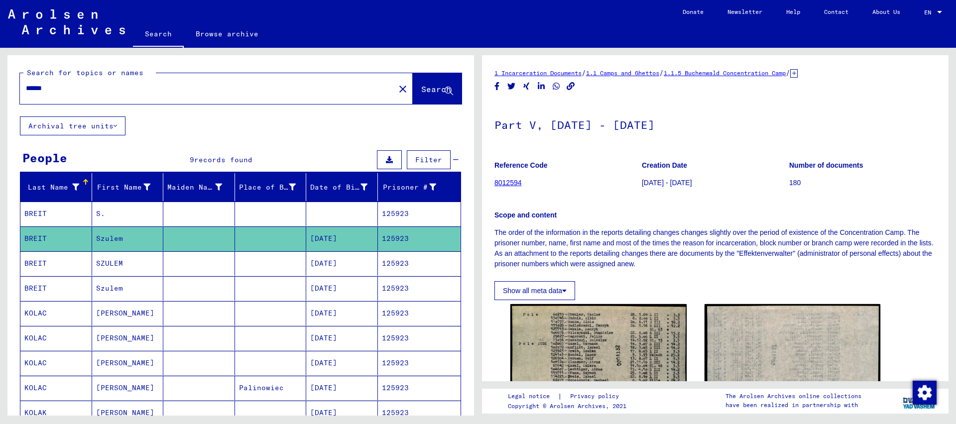
click at [402, 268] on mat-cell "125923" at bounding box center [419, 264] width 83 height 24
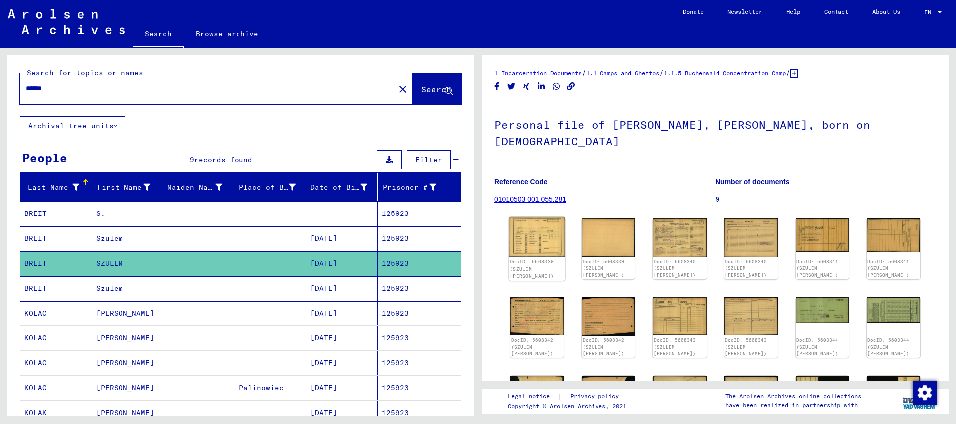
click at [561, 217] on img at bounding box center [537, 237] width 56 height 40
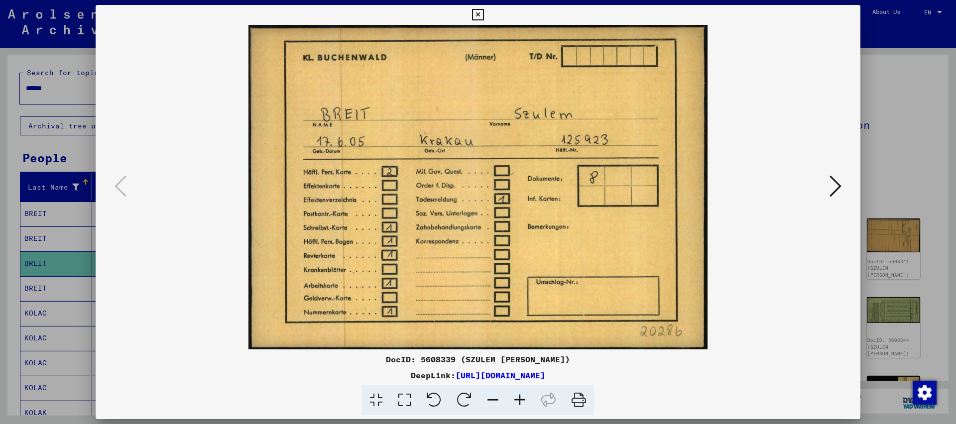
drag, startPoint x: 857, startPoint y: 12, endPoint x: 838, endPoint y: 28, distance: 24.7
click at [484, 12] on icon at bounding box center [477, 15] width 11 height 12
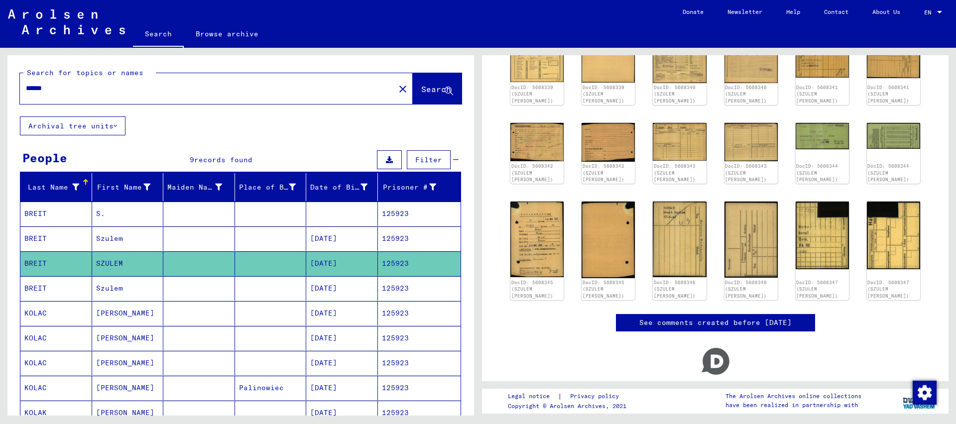
scroll to position [177, 0]
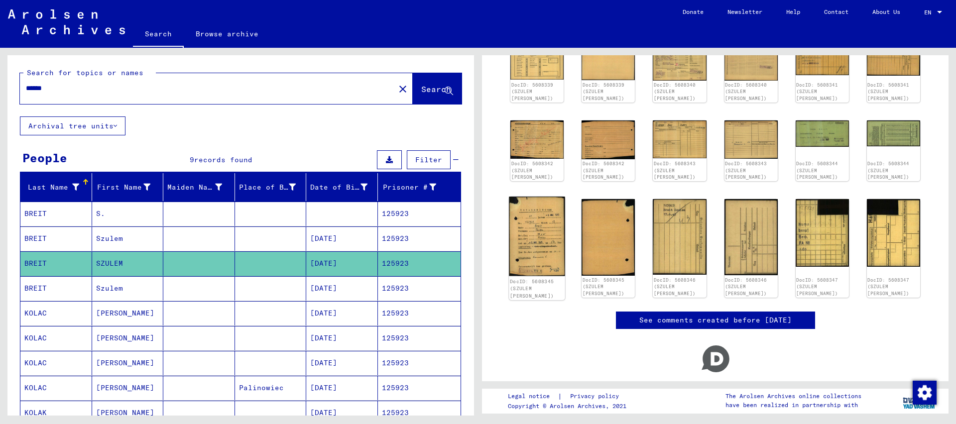
click at [518, 203] on img at bounding box center [537, 237] width 56 height 80
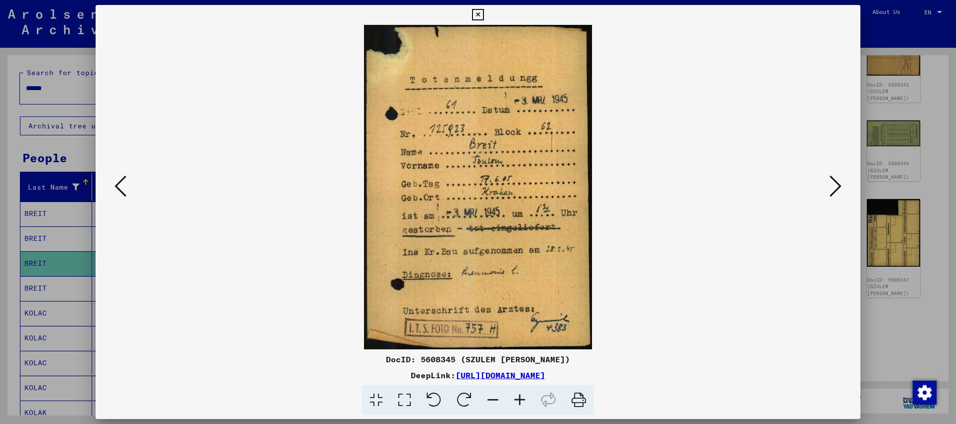
click at [484, 16] on icon at bounding box center [477, 15] width 11 height 12
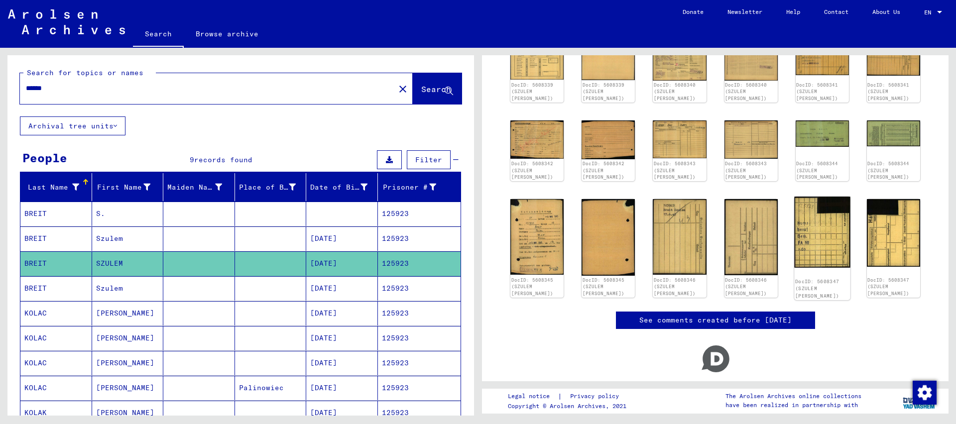
click at [801, 223] on img at bounding box center [822, 232] width 56 height 71
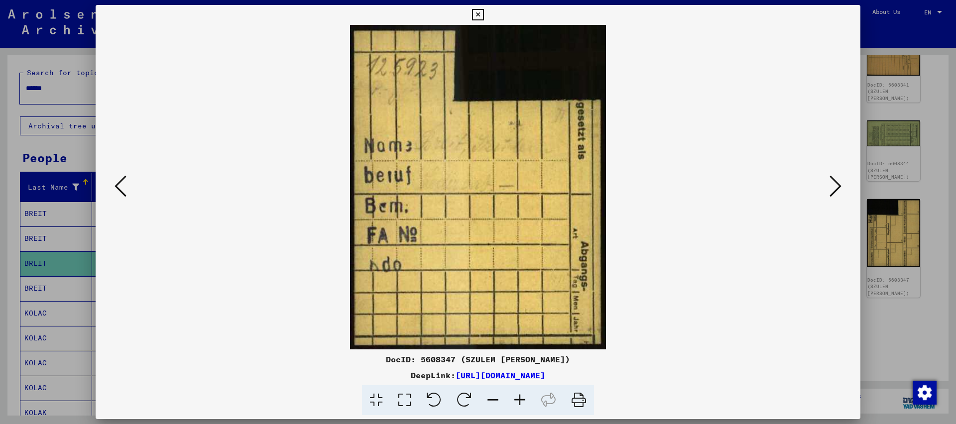
drag, startPoint x: 853, startPoint y: 9, endPoint x: 849, endPoint y: 15, distance: 7.2
click at [484, 11] on icon at bounding box center [477, 15] width 11 height 12
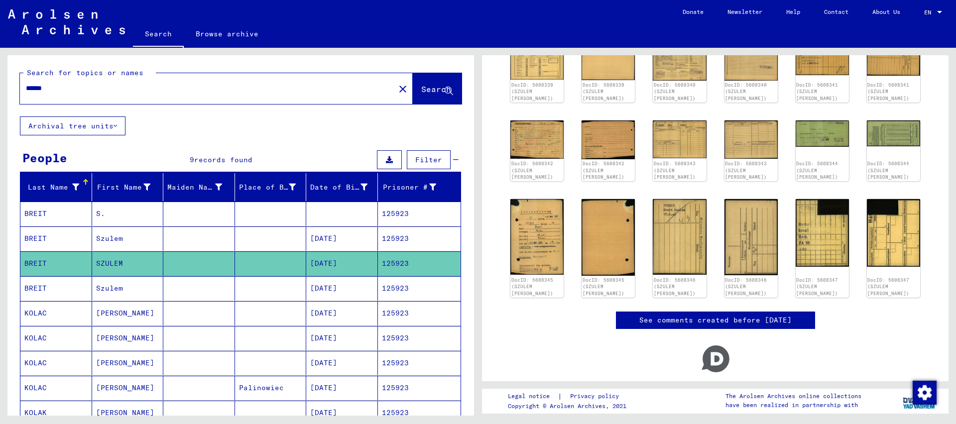
click at [54, 90] on input "******" at bounding box center [207, 88] width 363 height 10
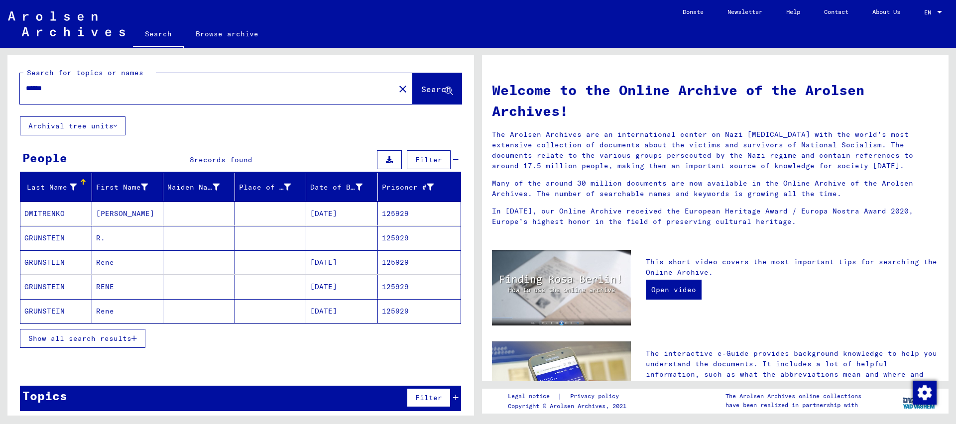
click at [405, 266] on mat-cell "125929" at bounding box center [419, 263] width 83 height 24
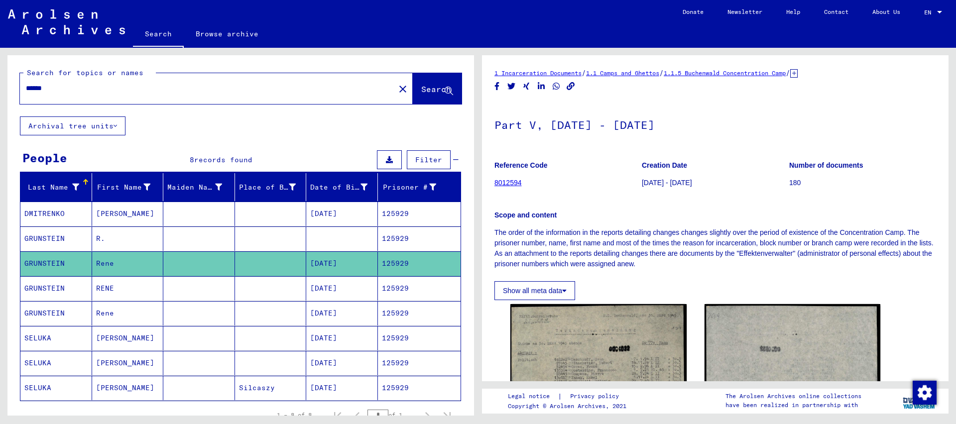
click at [395, 295] on mat-cell "125929" at bounding box center [419, 288] width 83 height 24
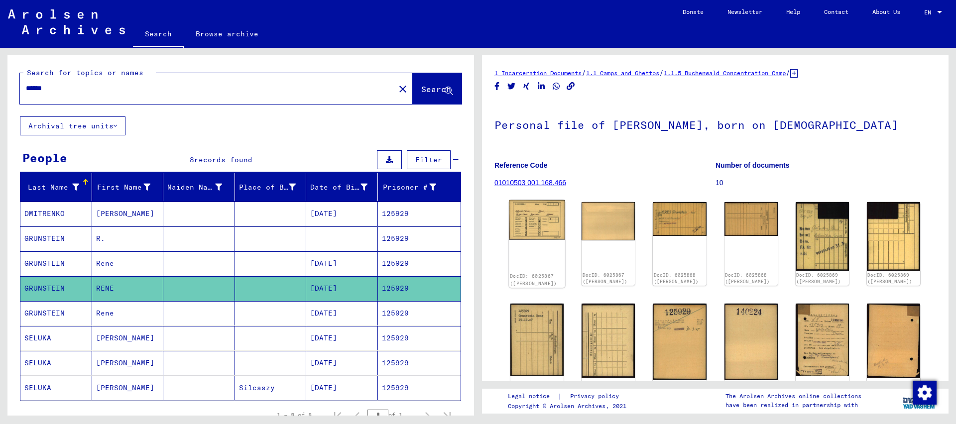
click at [546, 225] on img at bounding box center [537, 220] width 56 height 40
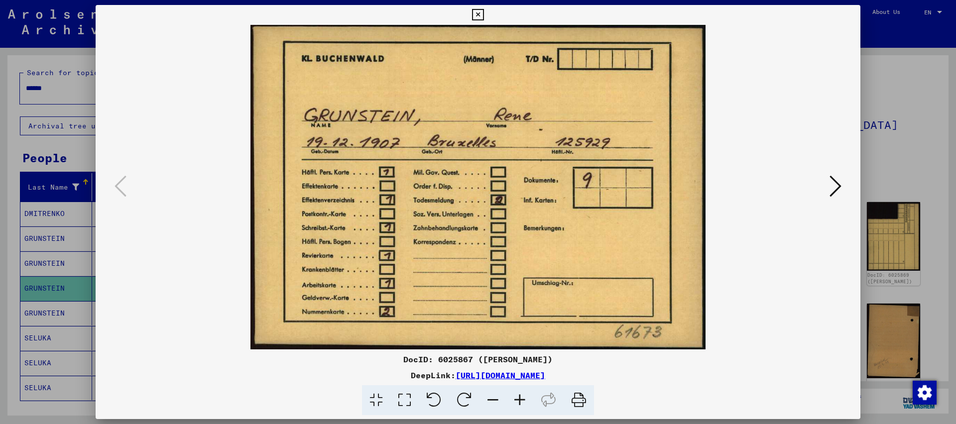
click at [484, 15] on icon at bounding box center [477, 15] width 11 height 12
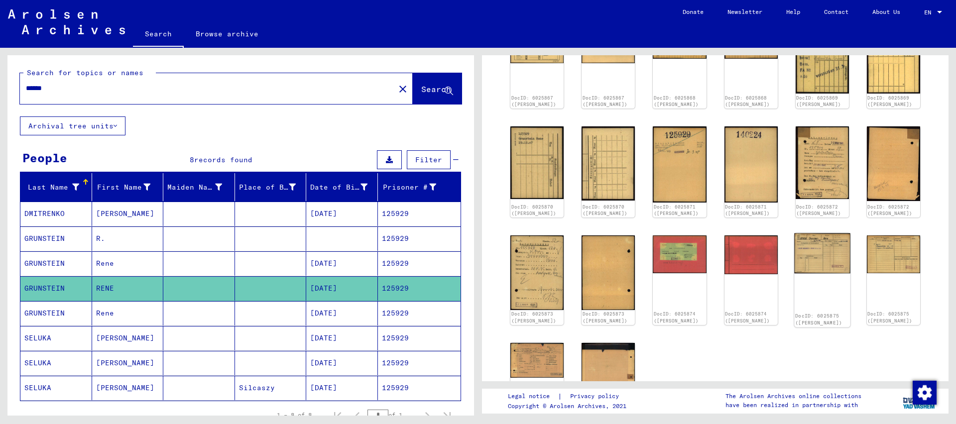
scroll to position [161, 0]
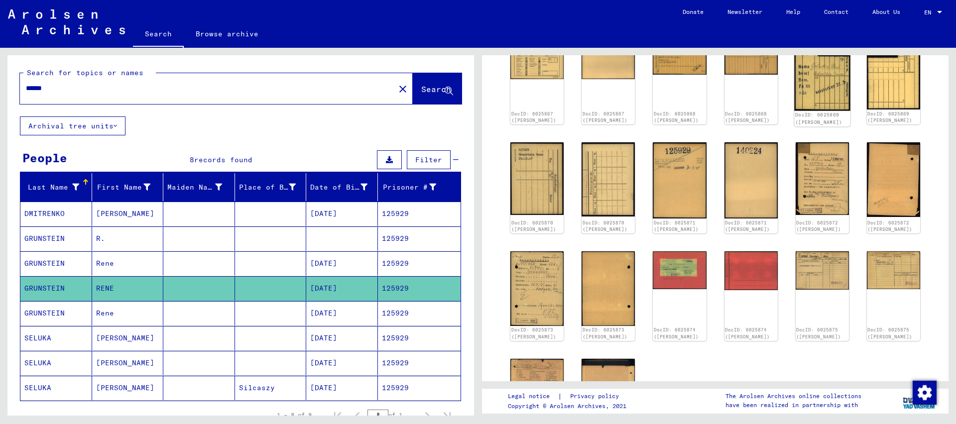
click at [825, 76] on img at bounding box center [822, 75] width 56 height 72
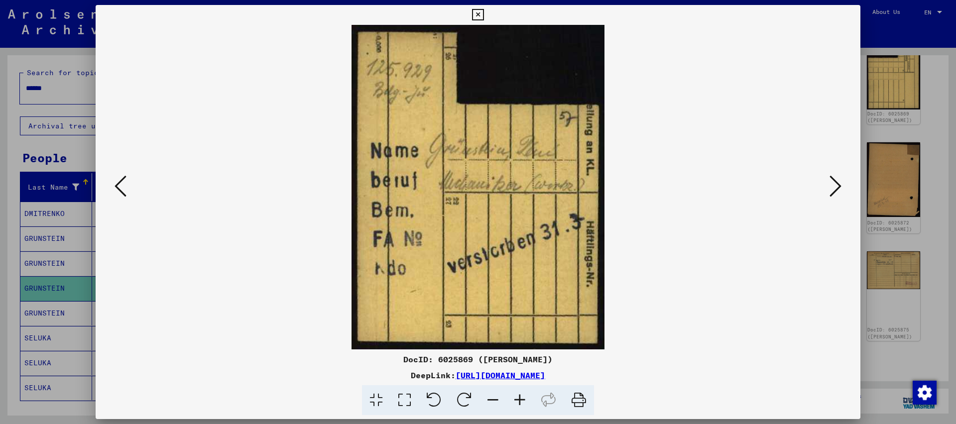
click at [484, 15] on icon at bounding box center [477, 15] width 11 height 12
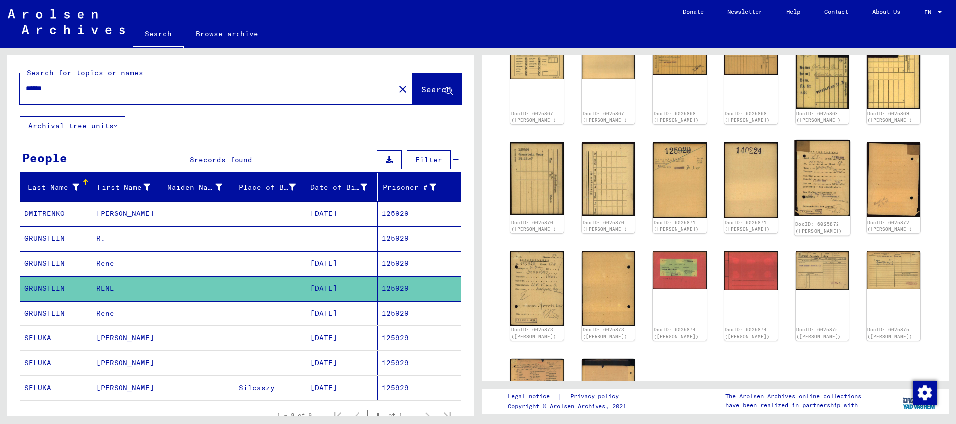
click at [820, 190] on img at bounding box center [822, 178] width 56 height 76
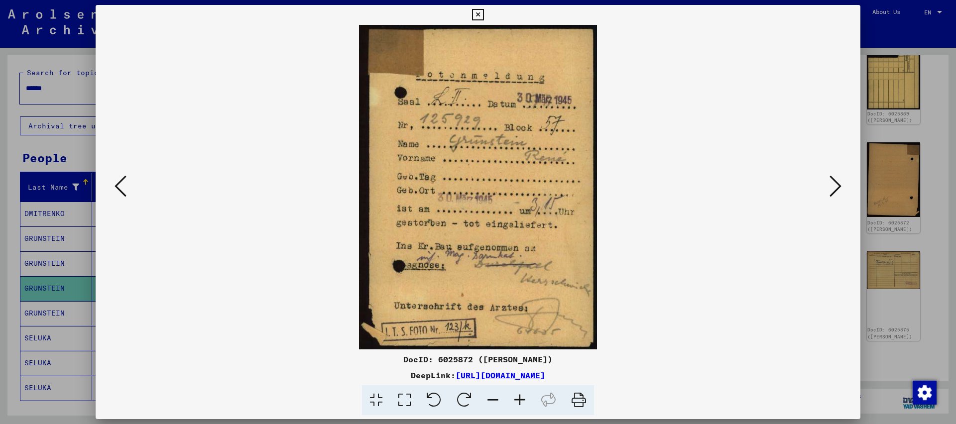
click at [484, 13] on icon at bounding box center [477, 15] width 11 height 12
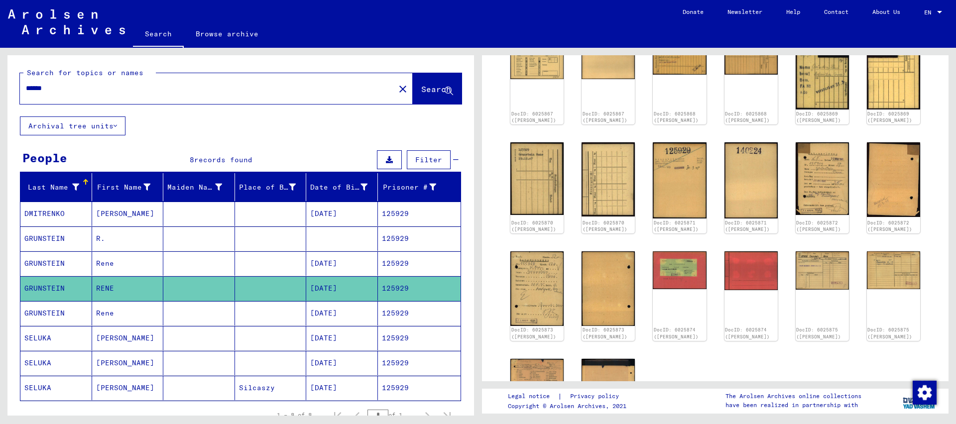
drag, startPoint x: 41, startPoint y: 87, endPoint x: 311, endPoint y: 138, distance: 275.2
click at [311, 94] on input "******" at bounding box center [207, 88] width 363 height 10
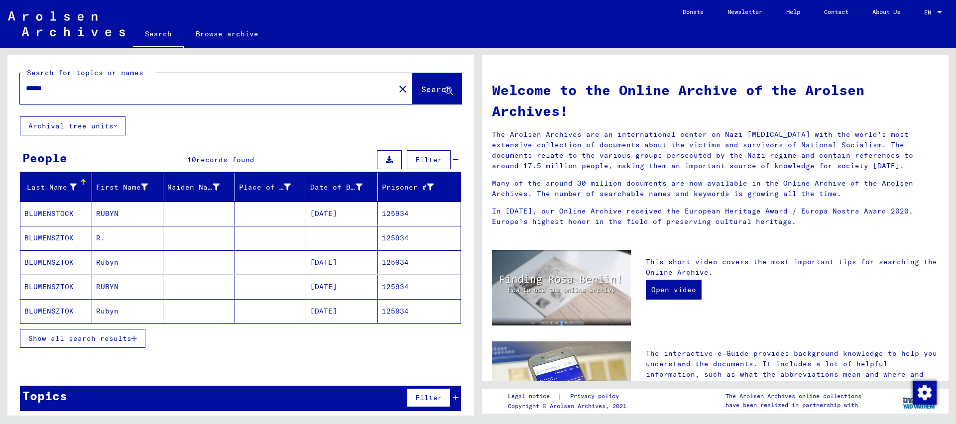
click at [396, 290] on mat-cell "125934" at bounding box center [419, 287] width 83 height 24
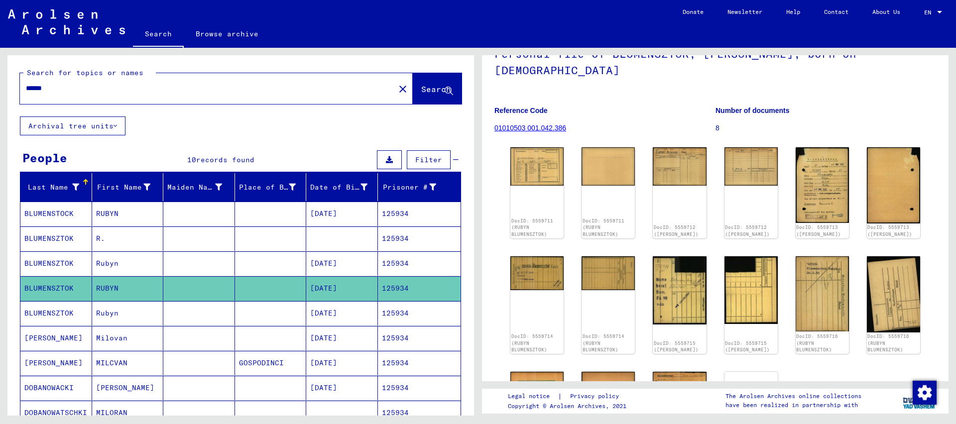
scroll to position [161, 0]
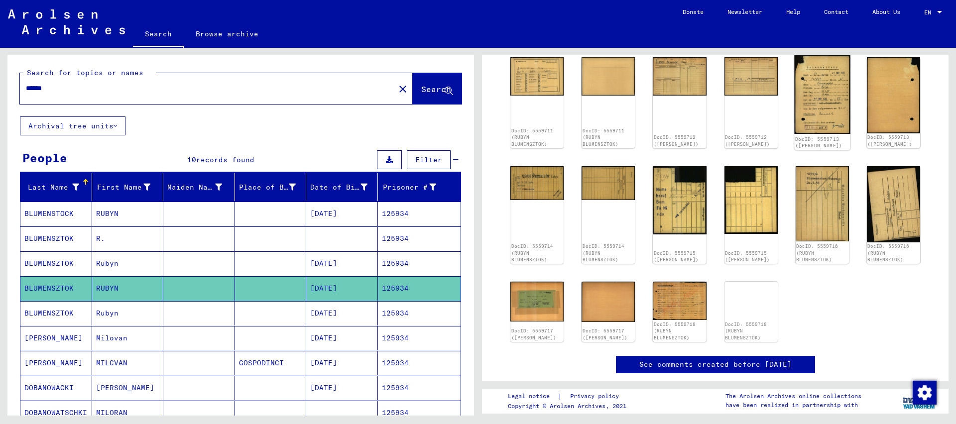
click at [837, 74] on img at bounding box center [822, 94] width 56 height 79
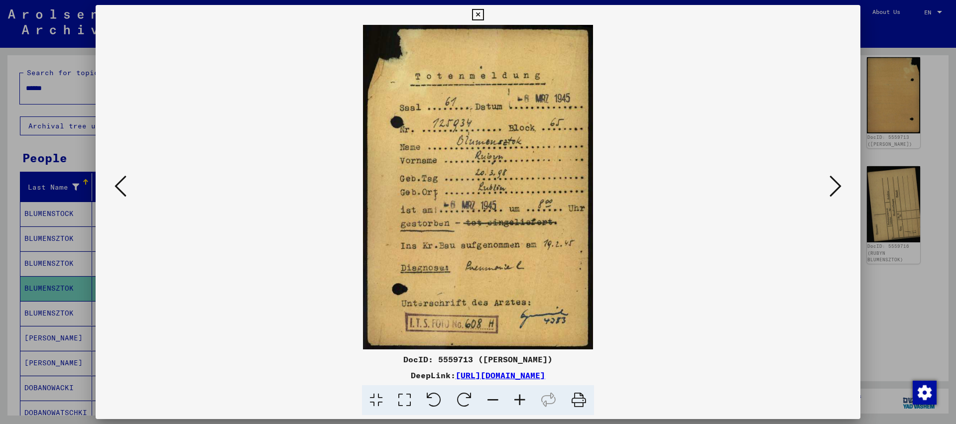
drag, startPoint x: 858, startPoint y: 16, endPoint x: 853, endPoint y: 20, distance: 6.8
click at [484, 17] on icon at bounding box center [477, 15] width 11 height 12
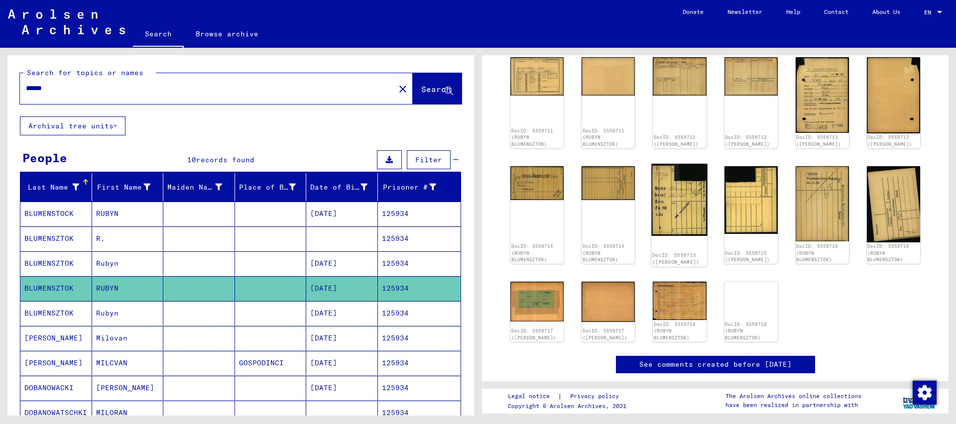
click at [691, 196] on img at bounding box center [680, 200] width 56 height 72
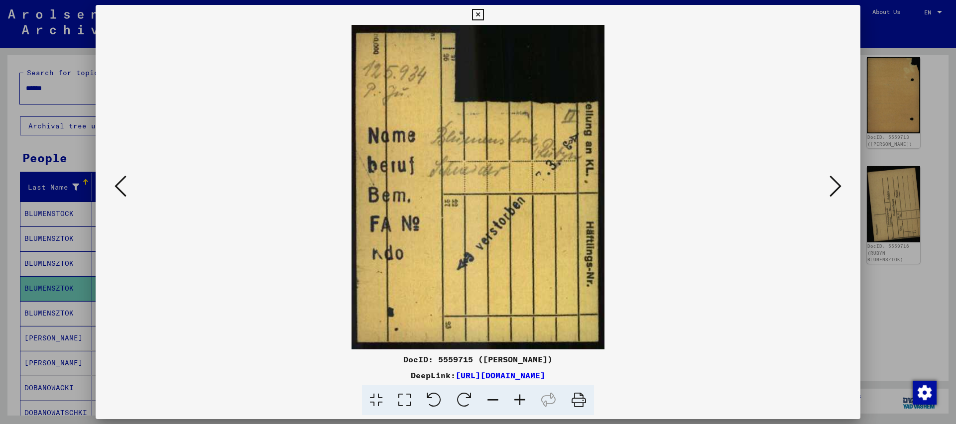
drag, startPoint x: 853, startPoint y: 16, endPoint x: 834, endPoint y: 27, distance: 21.9
click at [484, 16] on icon at bounding box center [477, 15] width 11 height 12
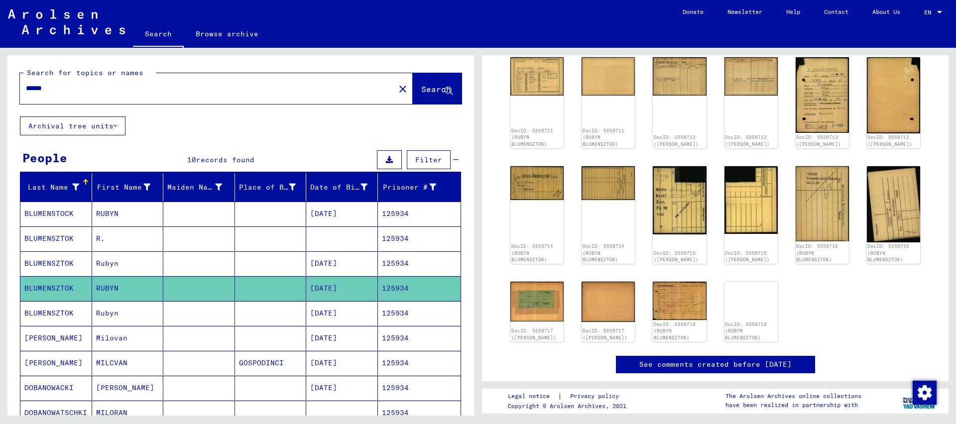
click at [61, 90] on input "******" at bounding box center [207, 88] width 363 height 10
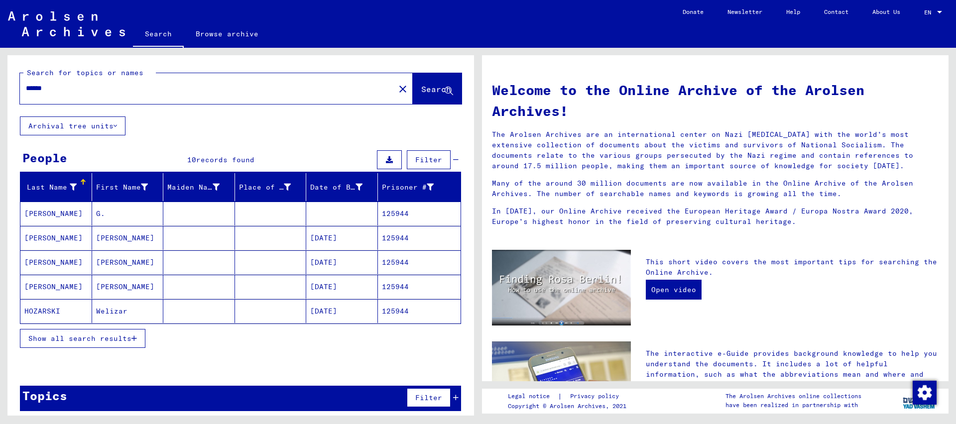
click at [382, 263] on mat-cell "125944" at bounding box center [419, 263] width 83 height 24
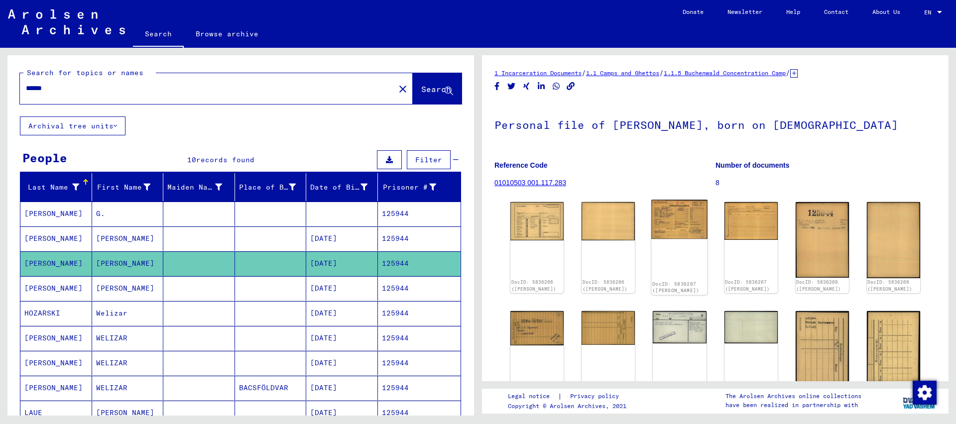
click at [693, 223] on img at bounding box center [680, 219] width 56 height 39
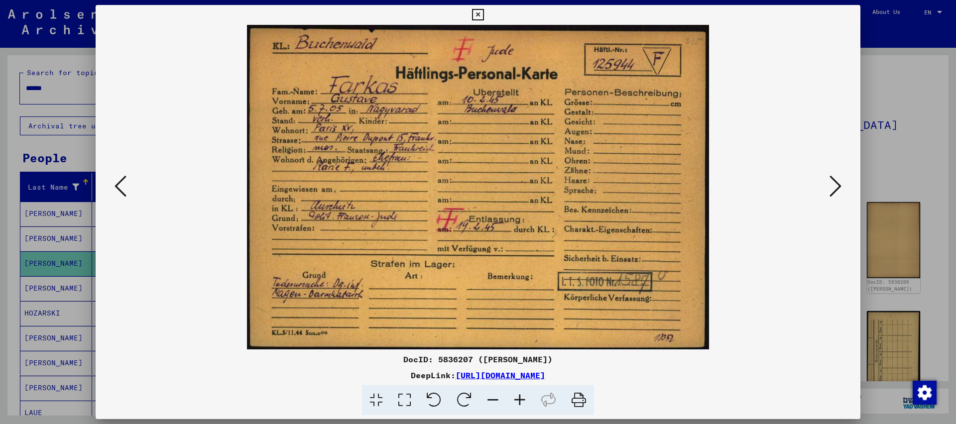
click at [484, 19] on icon at bounding box center [477, 15] width 11 height 12
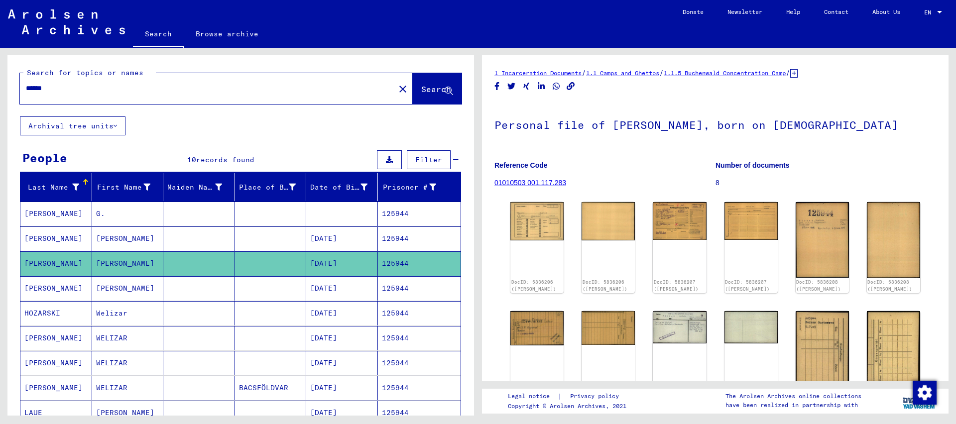
click at [57, 86] on input "******" at bounding box center [207, 88] width 363 height 10
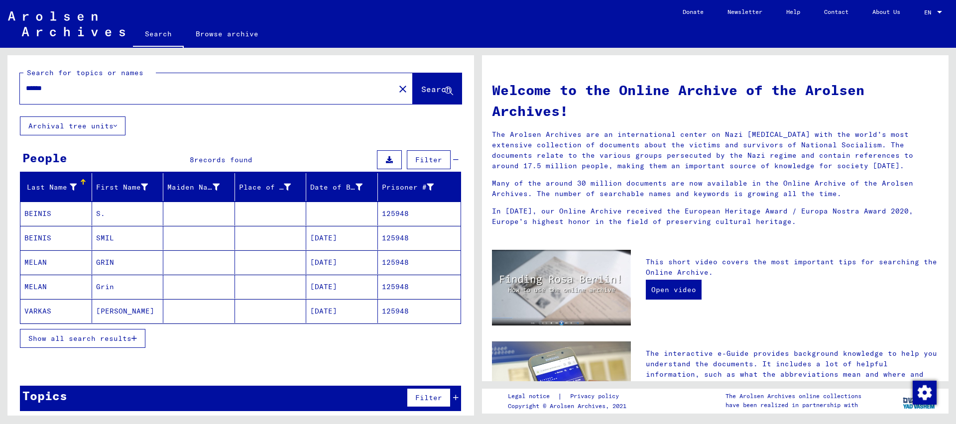
click at [388, 241] on mat-cell "125948" at bounding box center [419, 238] width 83 height 24
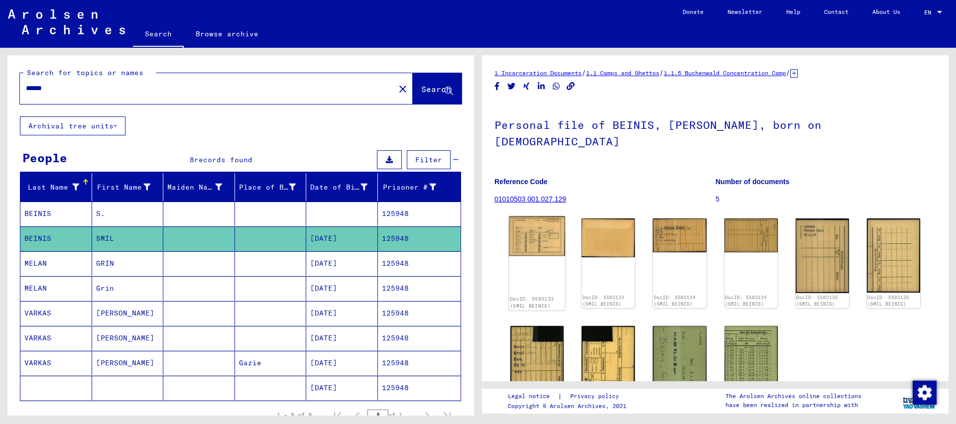
click at [527, 217] on img at bounding box center [537, 237] width 56 height 40
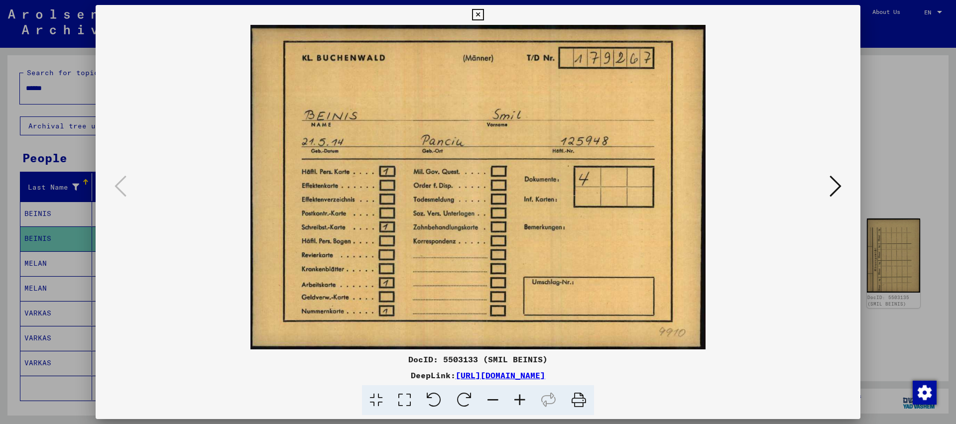
click at [484, 14] on icon at bounding box center [477, 15] width 11 height 12
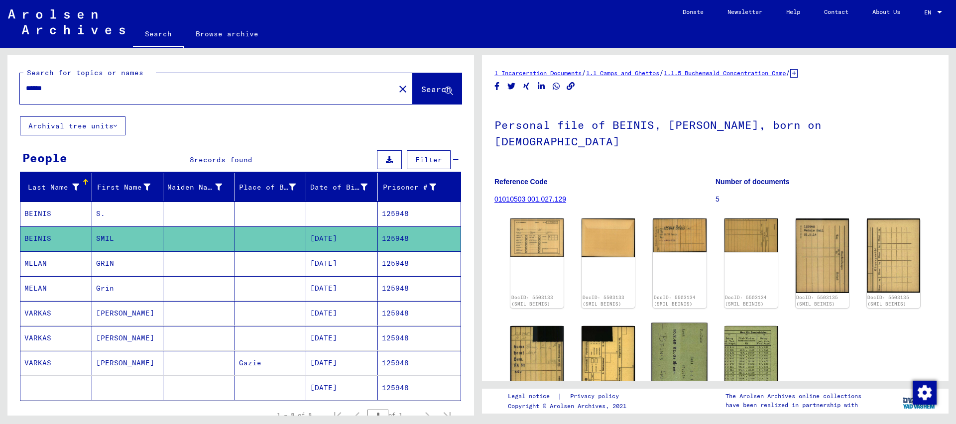
scroll to position [108, 0]
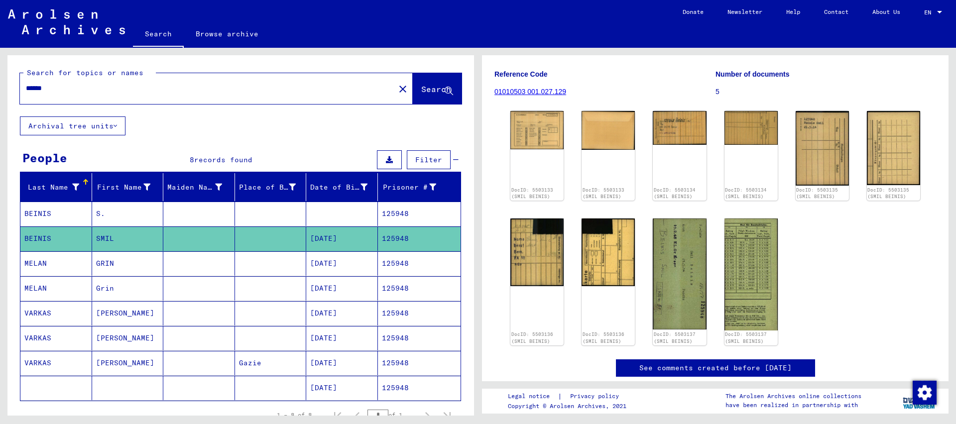
click at [57, 90] on input "******" at bounding box center [207, 88] width 363 height 10
type input "******"
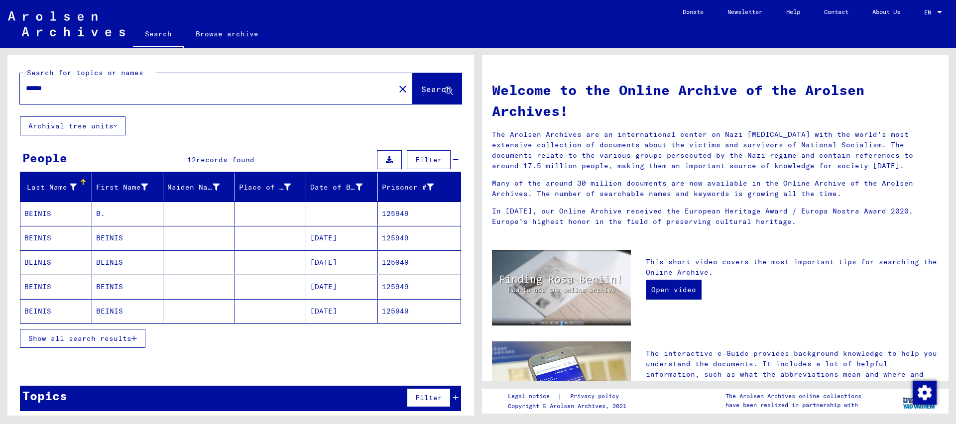
click at [415, 312] on mat-cell "125949" at bounding box center [419, 311] width 83 height 24
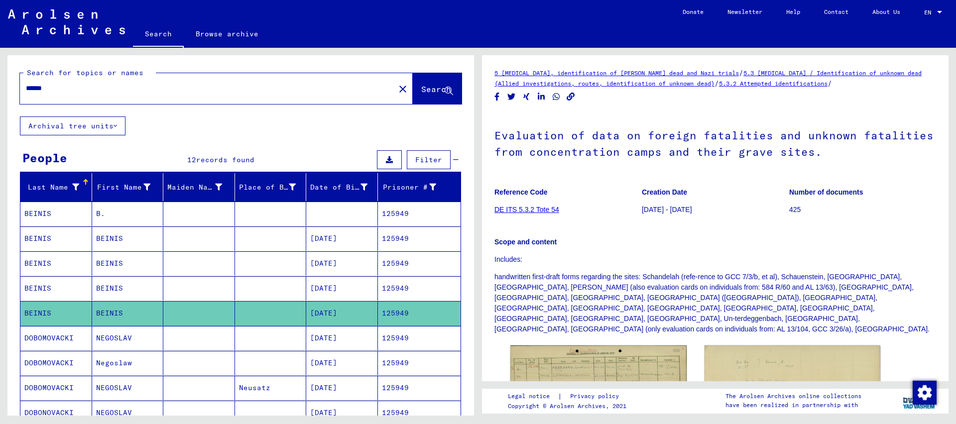
click at [400, 240] on mat-cell "125949" at bounding box center [419, 239] width 83 height 24
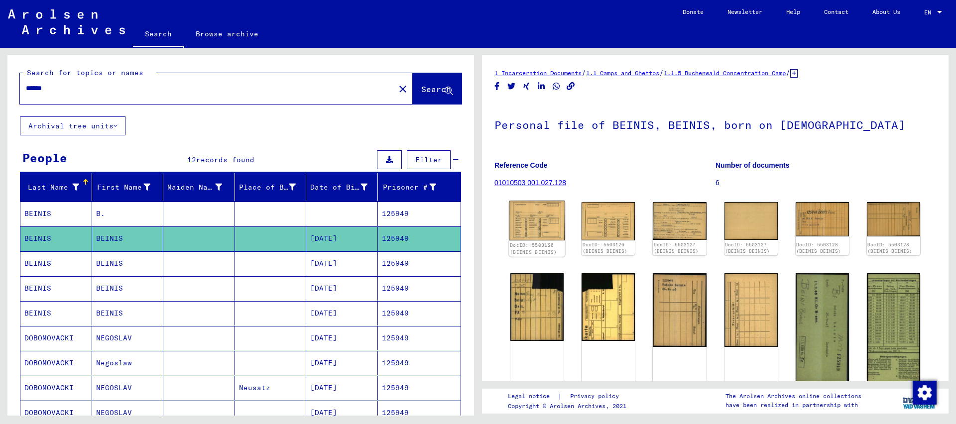
click at [556, 225] on img at bounding box center [537, 221] width 56 height 40
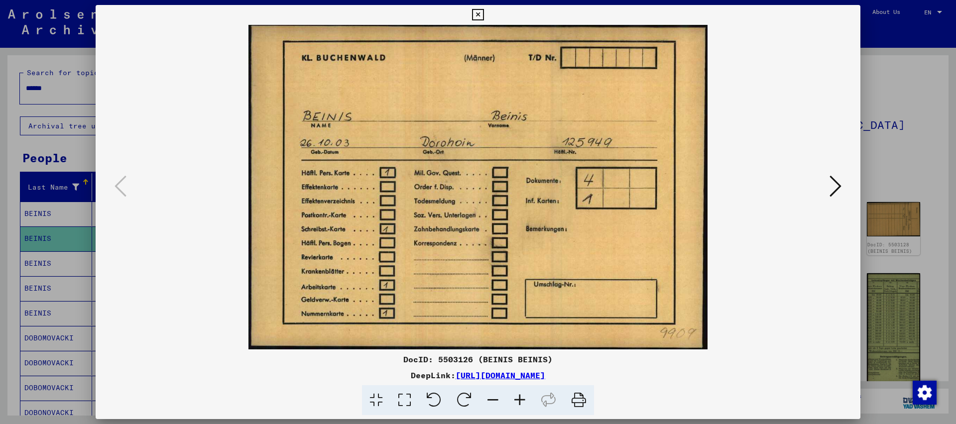
click at [834, 193] on icon at bounding box center [836, 186] width 12 height 24
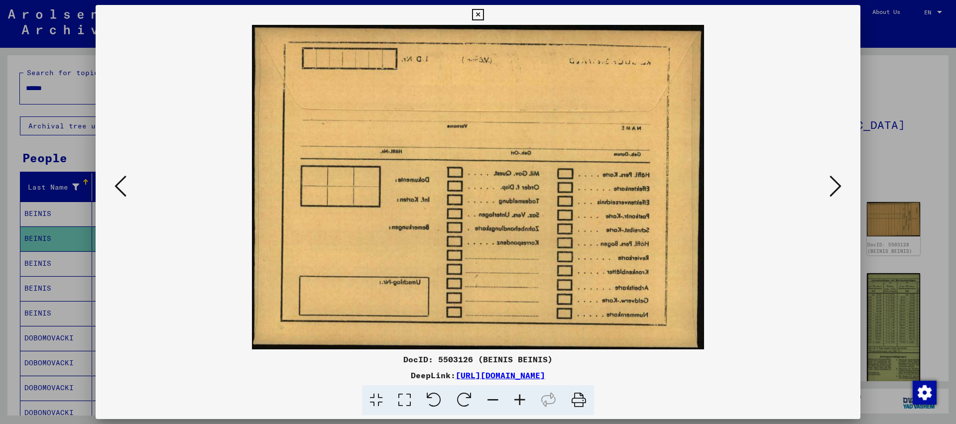
click at [827, 173] on button at bounding box center [836, 187] width 18 height 28
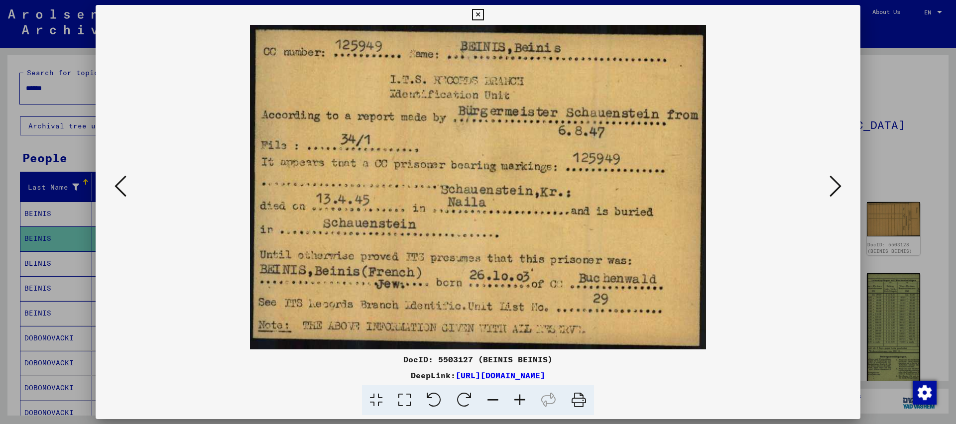
click at [827, 173] on button at bounding box center [836, 187] width 18 height 28
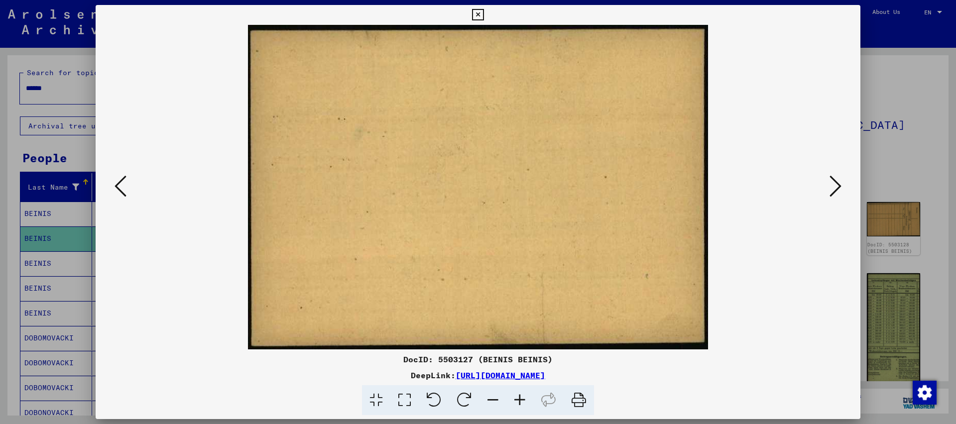
click at [119, 189] on icon at bounding box center [121, 186] width 12 height 24
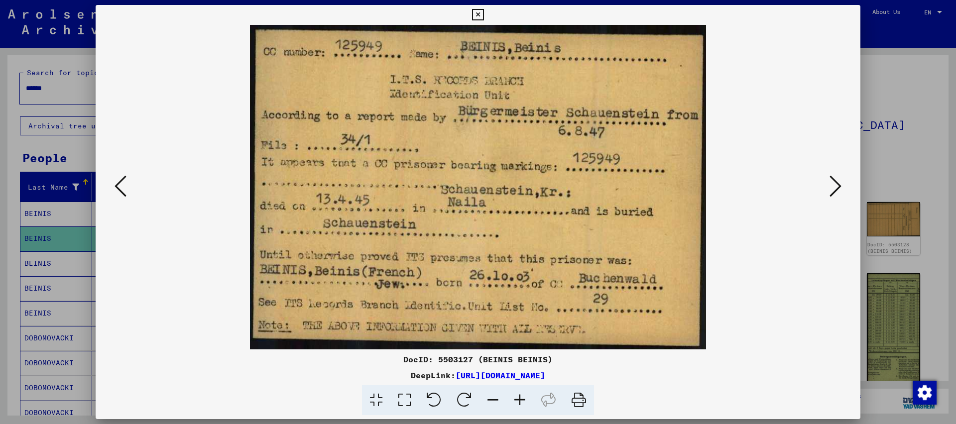
click at [830, 184] on button at bounding box center [836, 187] width 18 height 28
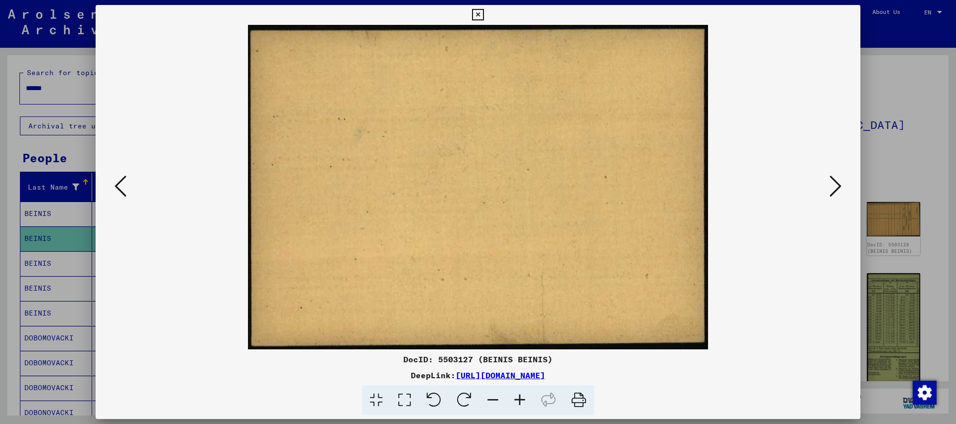
click at [827, 173] on button at bounding box center [836, 187] width 18 height 28
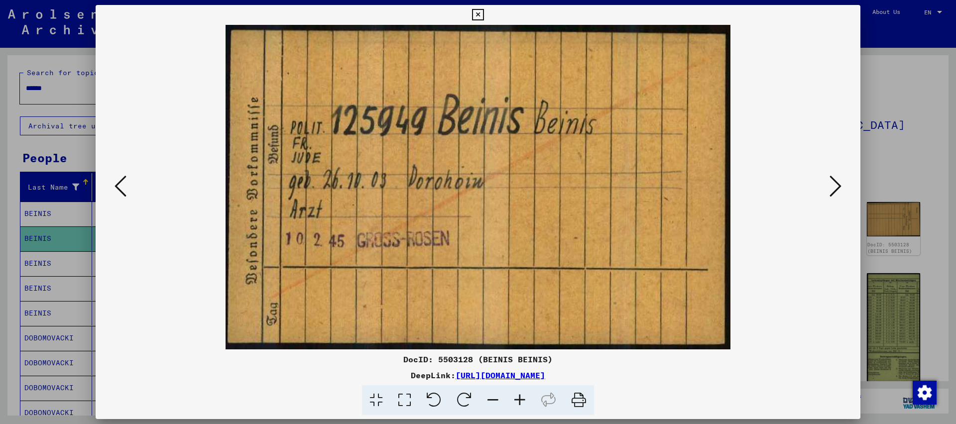
click at [827, 173] on button at bounding box center [836, 187] width 18 height 28
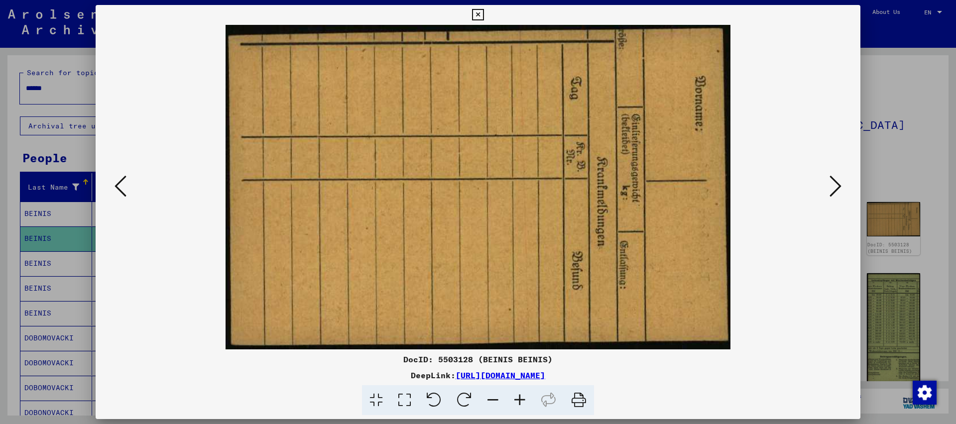
click at [827, 173] on button at bounding box center [836, 187] width 18 height 28
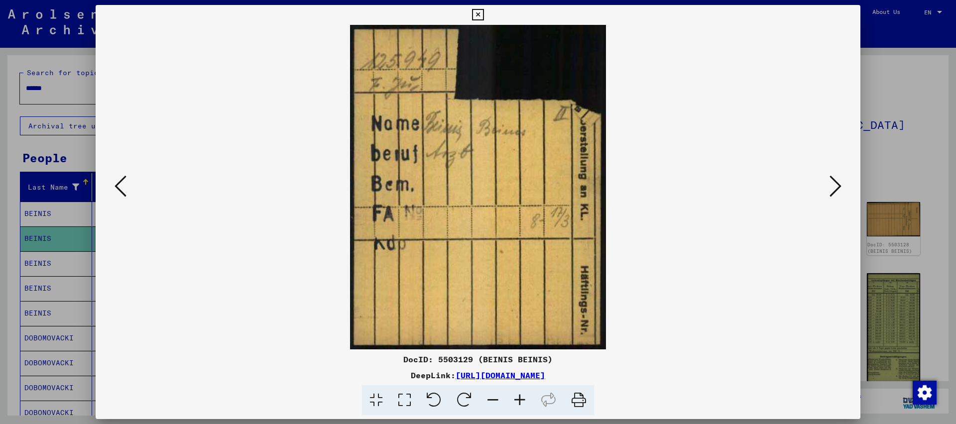
click at [827, 173] on button at bounding box center [836, 187] width 18 height 28
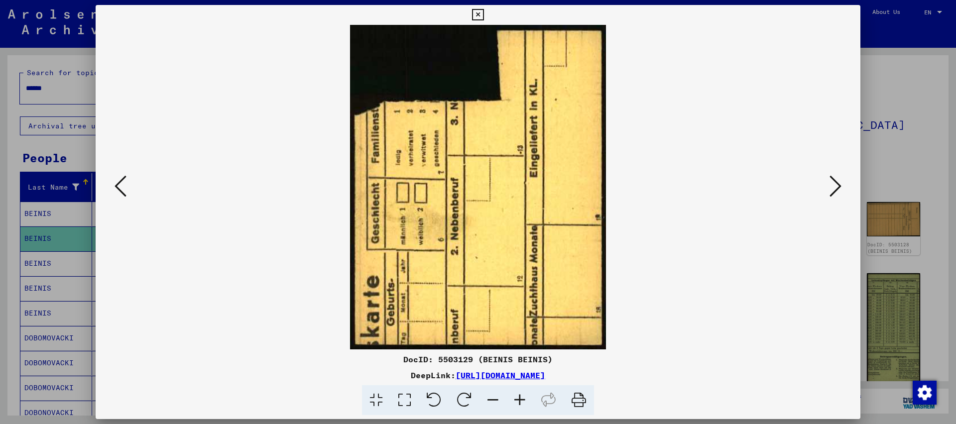
click at [117, 193] on icon at bounding box center [121, 186] width 12 height 24
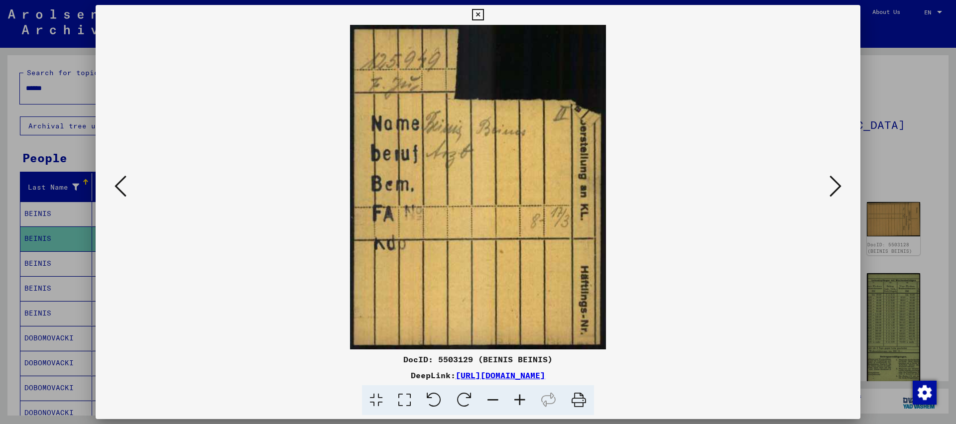
click at [835, 185] on icon at bounding box center [836, 186] width 12 height 24
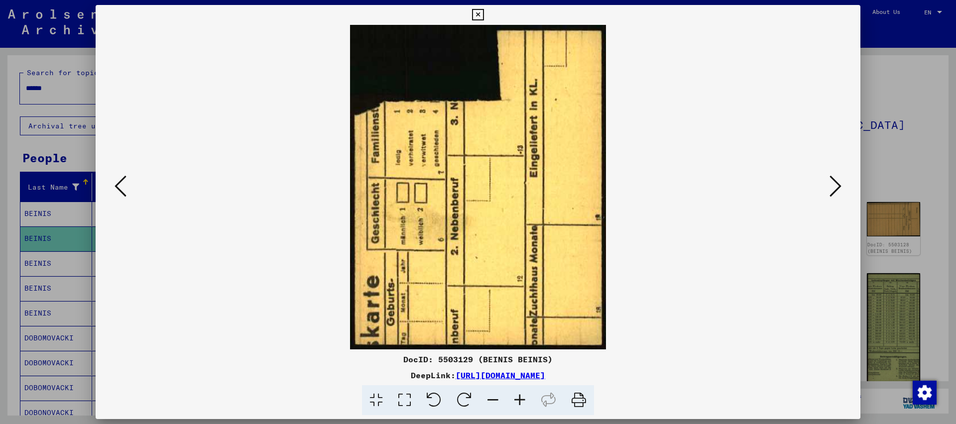
click at [827, 173] on button at bounding box center [836, 187] width 18 height 28
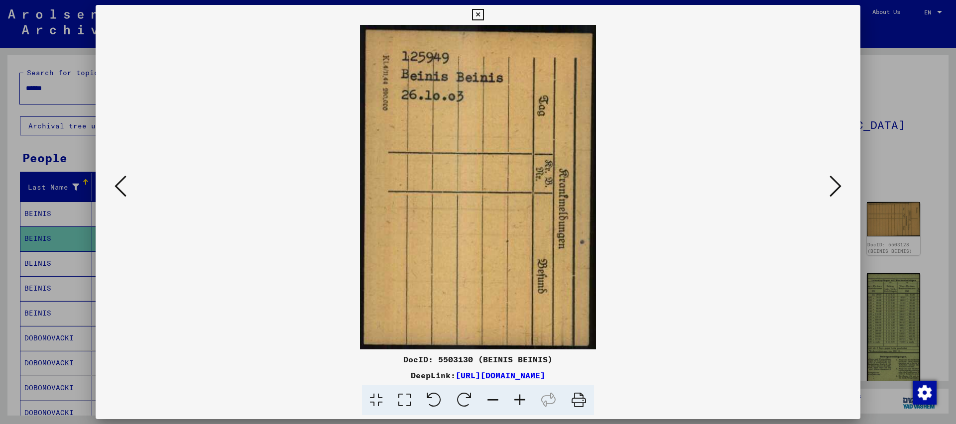
click at [827, 173] on button at bounding box center [836, 187] width 18 height 28
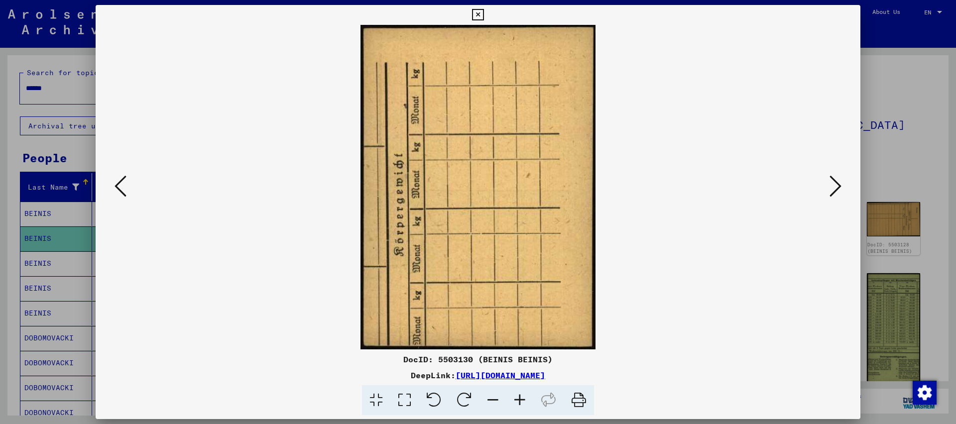
click at [827, 173] on button at bounding box center [836, 187] width 18 height 28
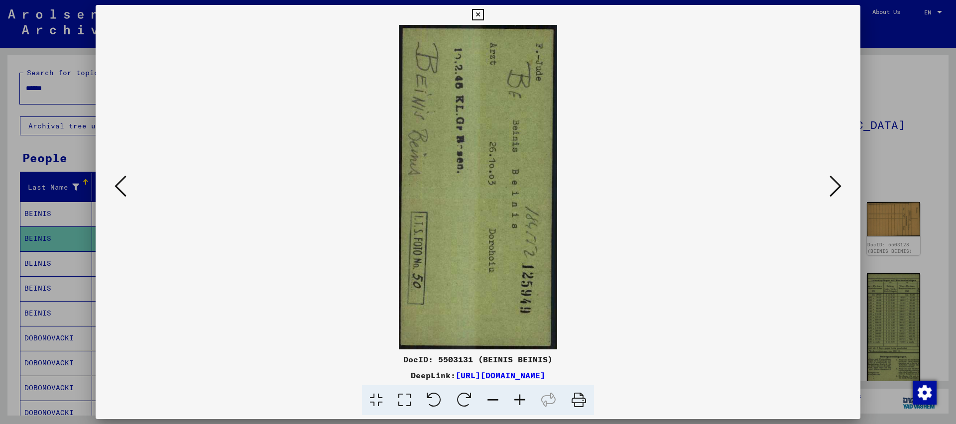
click at [827, 173] on button at bounding box center [836, 187] width 18 height 28
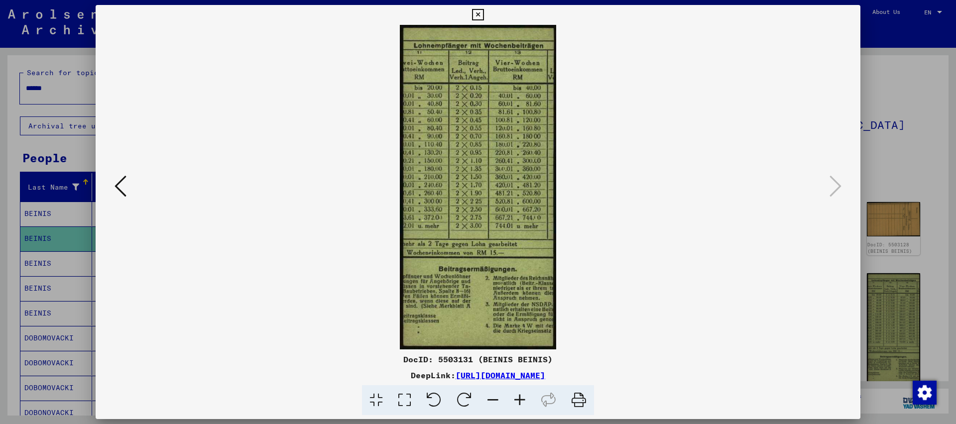
click at [484, 10] on icon at bounding box center [477, 15] width 11 height 12
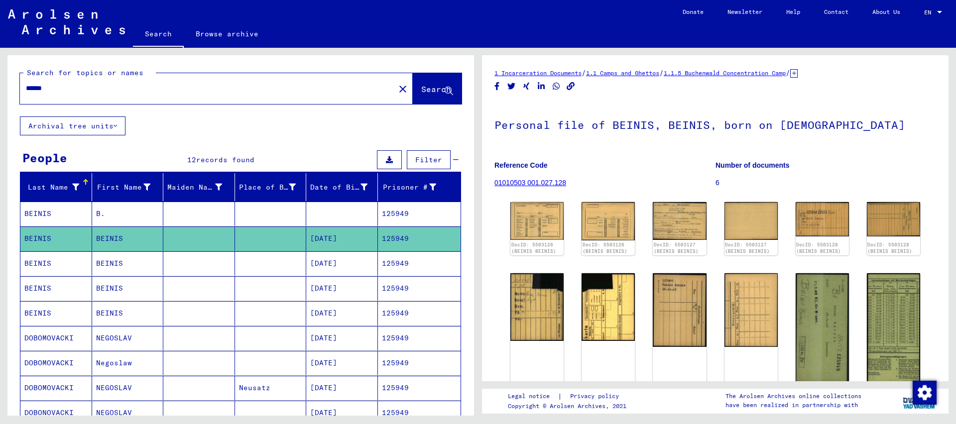
click at [61, 86] on input "******" at bounding box center [207, 88] width 363 height 10
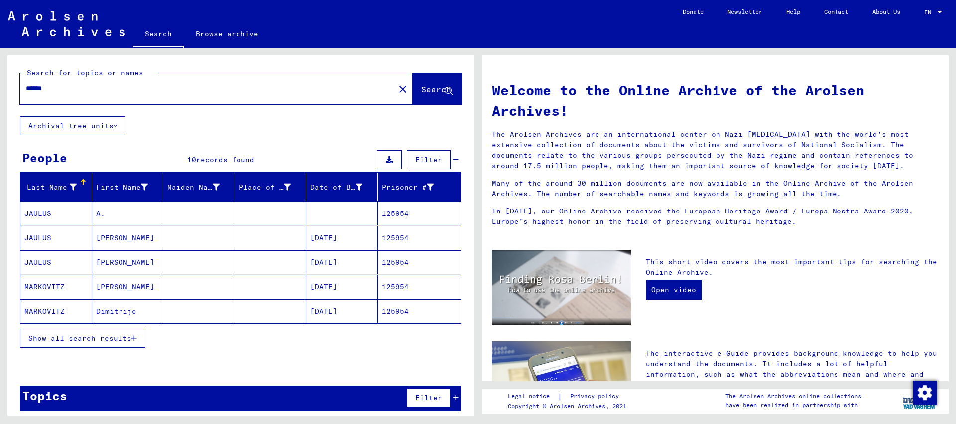
click at [388, 238] on mat-cell "125954" at bounding box center [419, 238] width 83 height 24
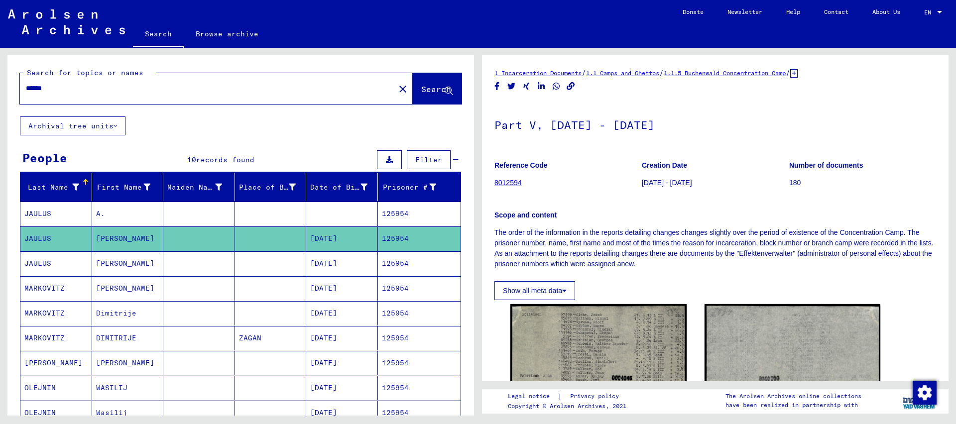
click at [395, 265] on mat-cell "125954" at bounding box center [419, 264] width 83 height 24
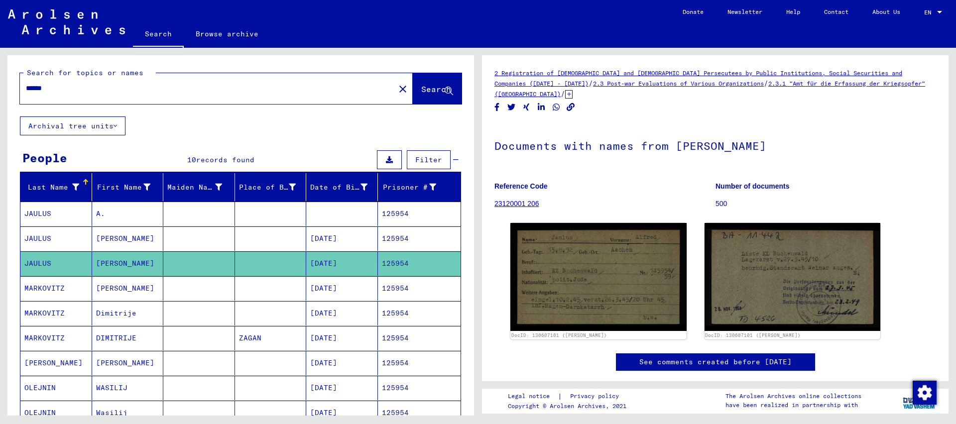
click at [388, 213] on mat-cell "125954" at bounding box center [419, 214] width 83 height 24
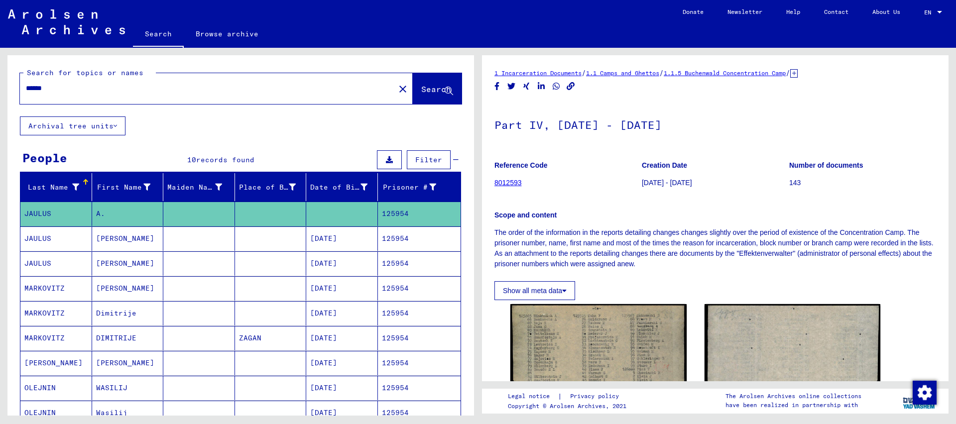
click at [401, 235] on mat-cell "125954" at bounding box center [419, 239] width 83 height 24
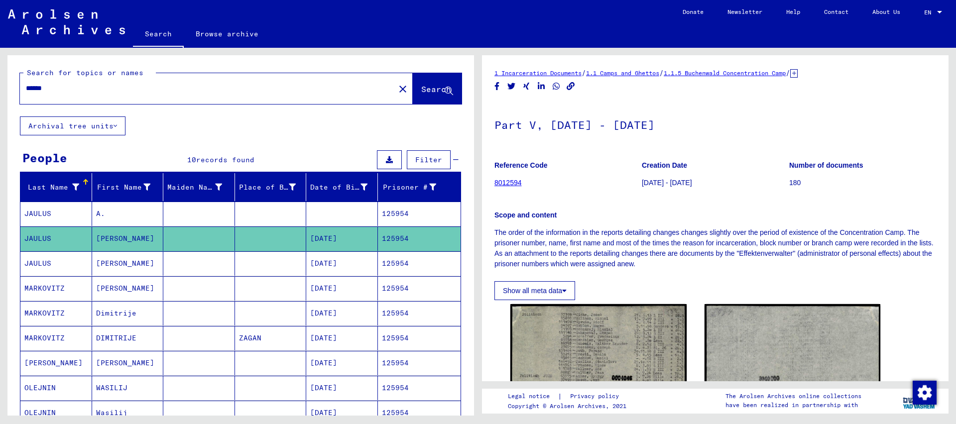
click at [394, 263] on mat-cell "125954" at bounding box center [419, 264] width 83 height 24
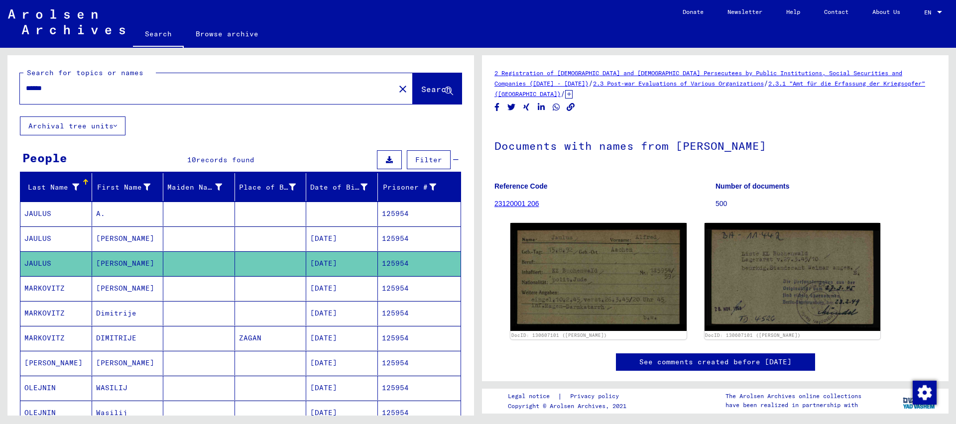
drag, startPoint x: 45, startPoint y: 90, endPoint x: 0, endPoint y: 90, distance: 44.8
click at [26, 90] on input "******" at bounding box center [207, 88] width 363 height 10
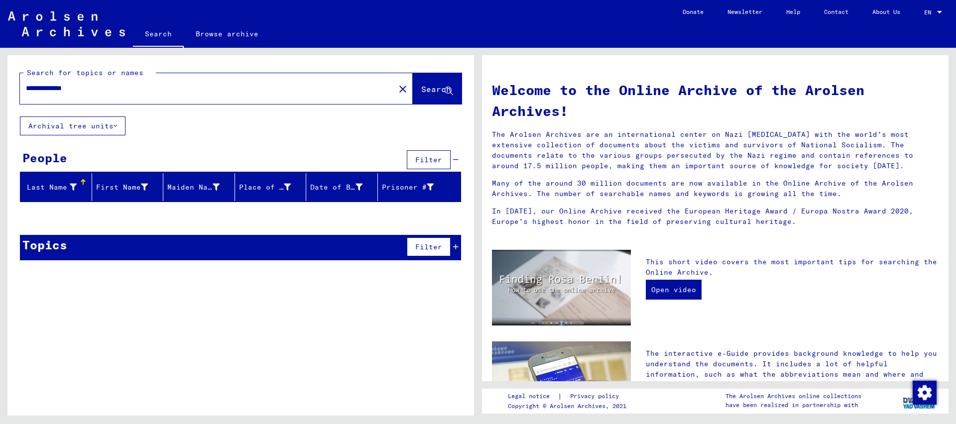
click at [49, 88] on input "**********" at bounding box center [204, 88] width 357 height 10
type input "**********"
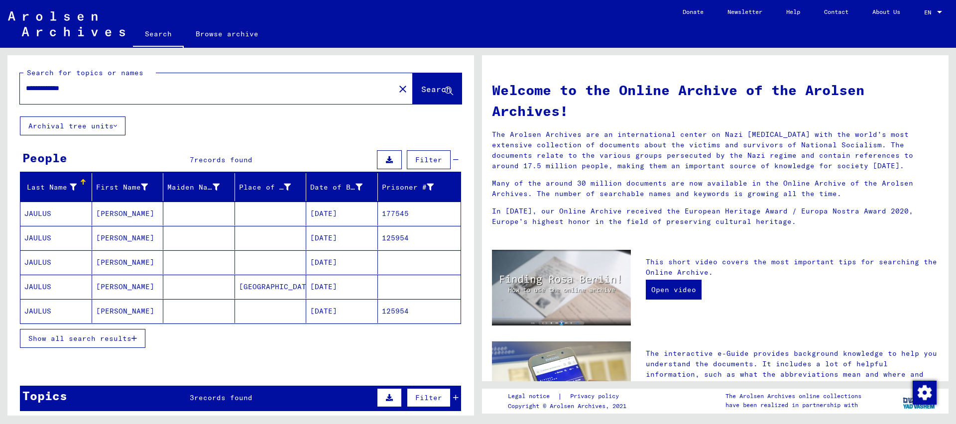
click at [400, 311] on mat-cell "125954" at bounding box center [419, 311] width 83 height 24
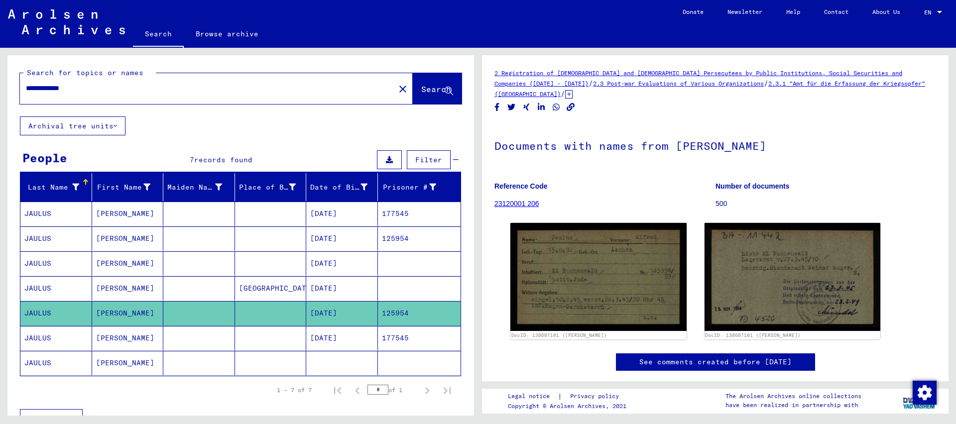
click at [396, 335] on mat-cell "177545" at bounding box center [419, 338] width 83 height 24
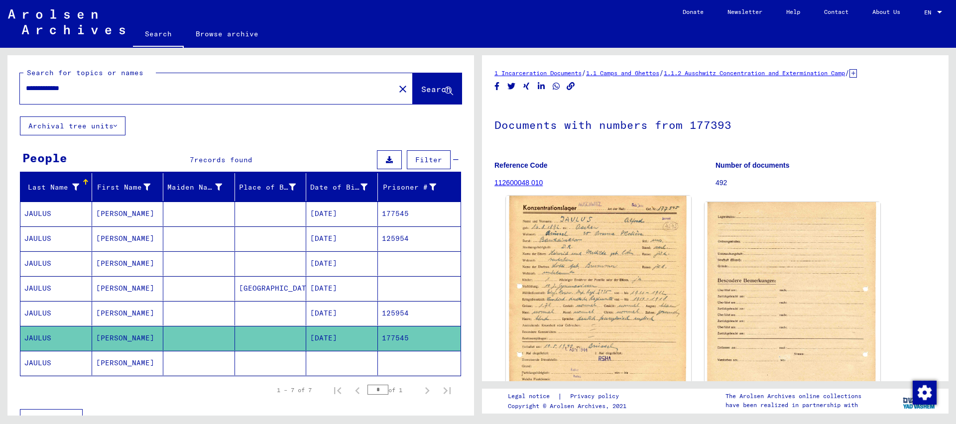
click at [605, 283] on img at bounding box center [598, 323] width 185 height 255
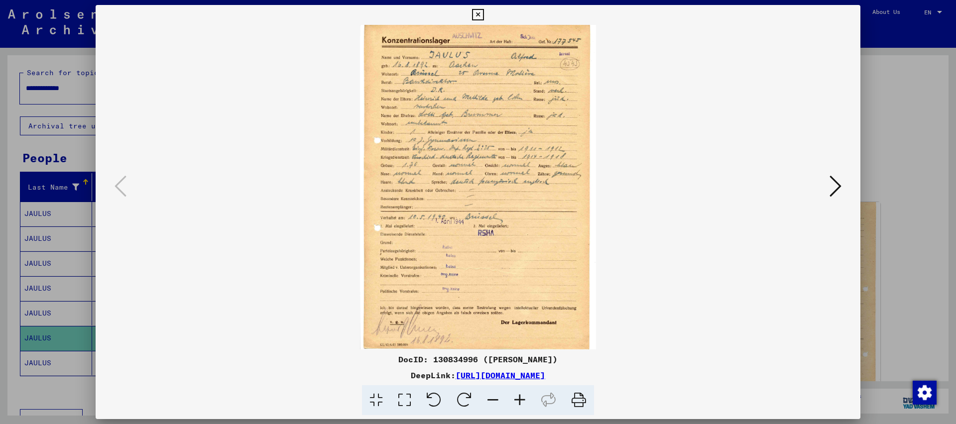
click at [484, 17] on icon at bounding box center [477, 15] width 11 height 12
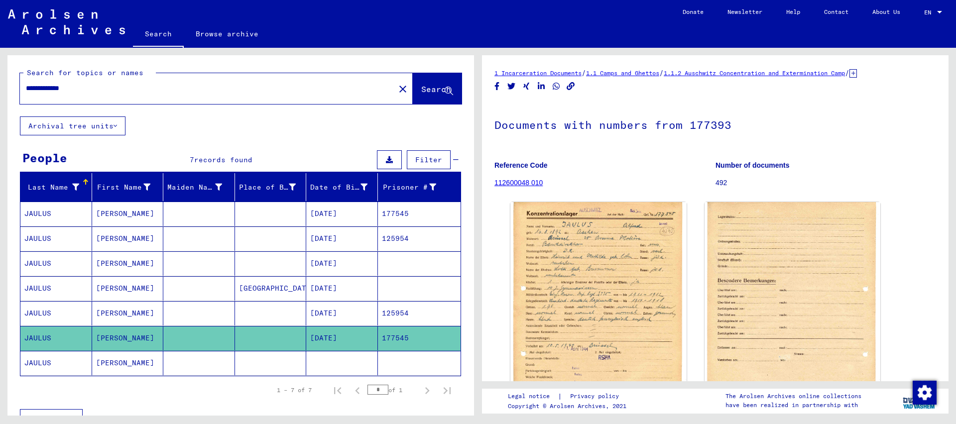
click at [357, 242] on mat-cell "[DATE]" at bounding box center [342, 239] width 72 height 24
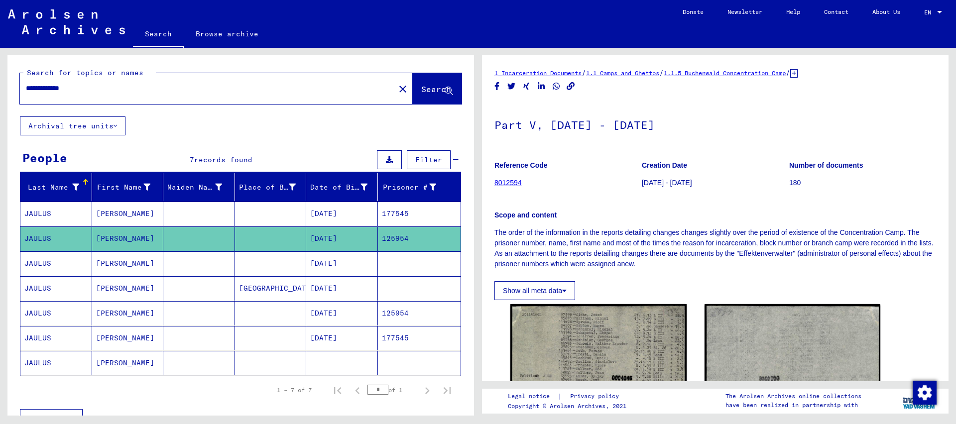
click at [349, 259] on mat-cell "[DATE]" at bounding box center [342, 264] width 72 height 24
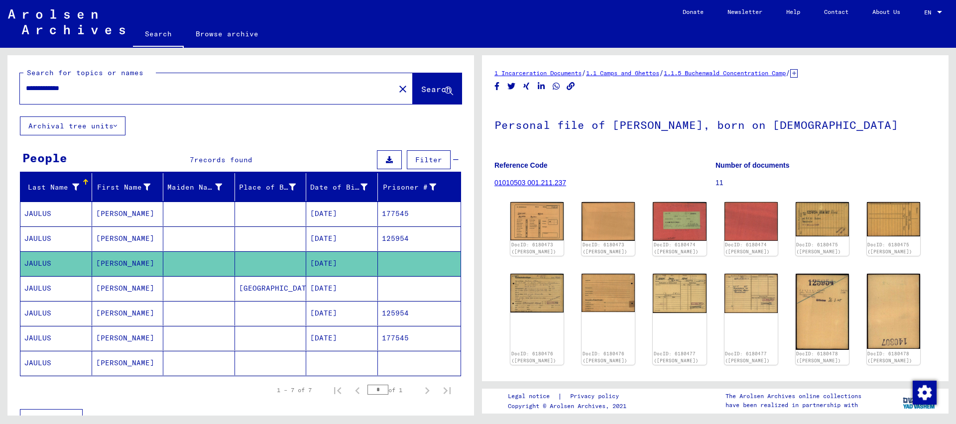
scroll to position [161, 0]
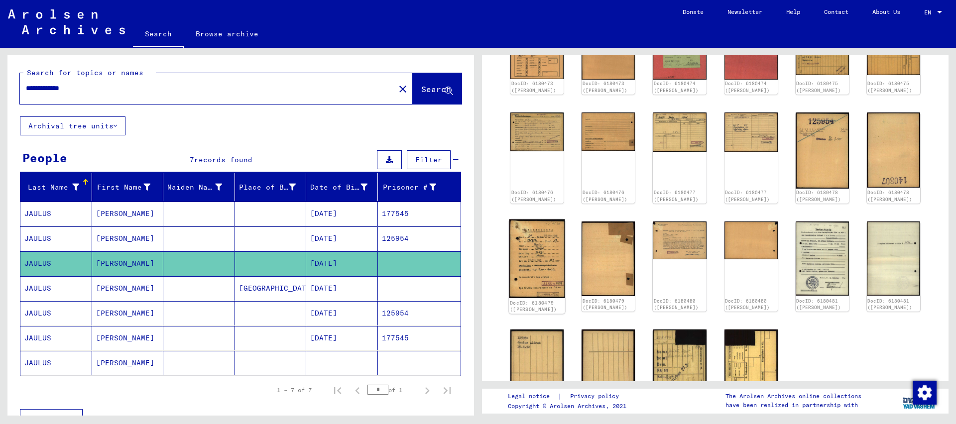
click at [523, 258] on img at bounding box center [537, 258] width 56 height 79
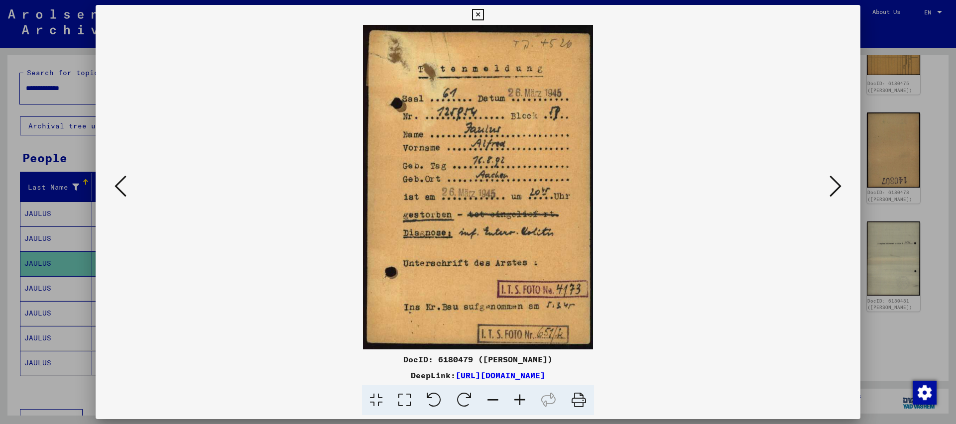
click at [484, 10] on icon at bounding box center [477, 15] width 11 height 12
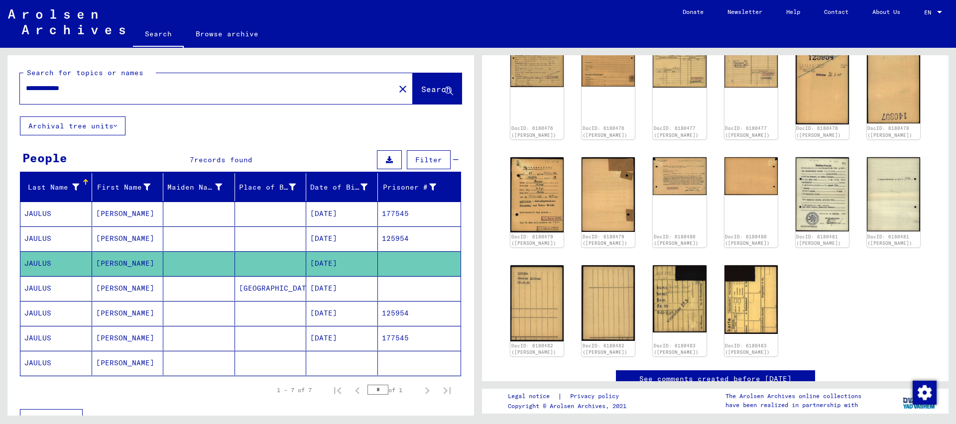
scroll to position [321, 0]
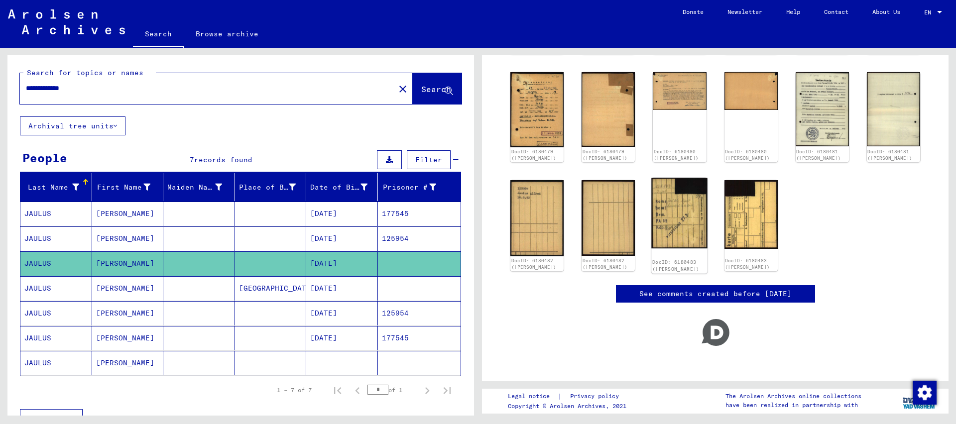
click at [673, 189] on img at bounding box center [680, 213] width 56 height 70
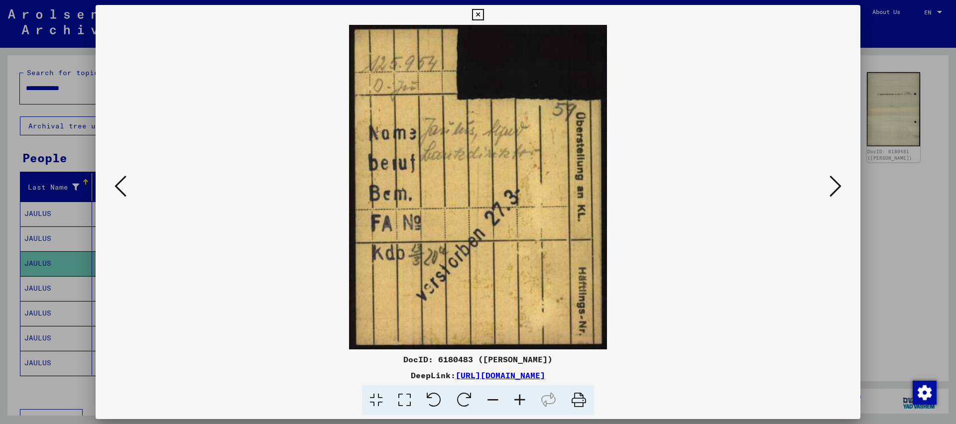
click at [484, 14] on icon at bounding box center [477, 15] width 11 height 12
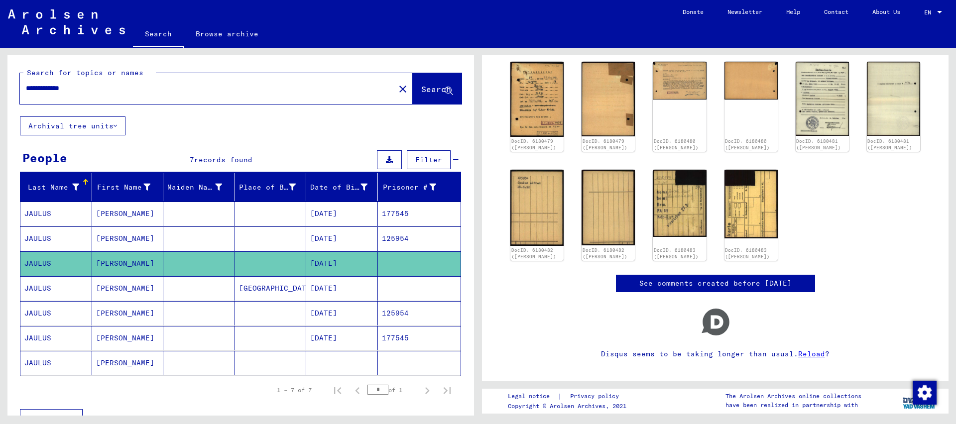
drag, startPoint x: 92, startPoint y: 86, endPoint x: 12, endPoint y: 74, distance: 81.2
click at [26, 83] on input "**********" at bounding box center [207, 88] width 363 height 10
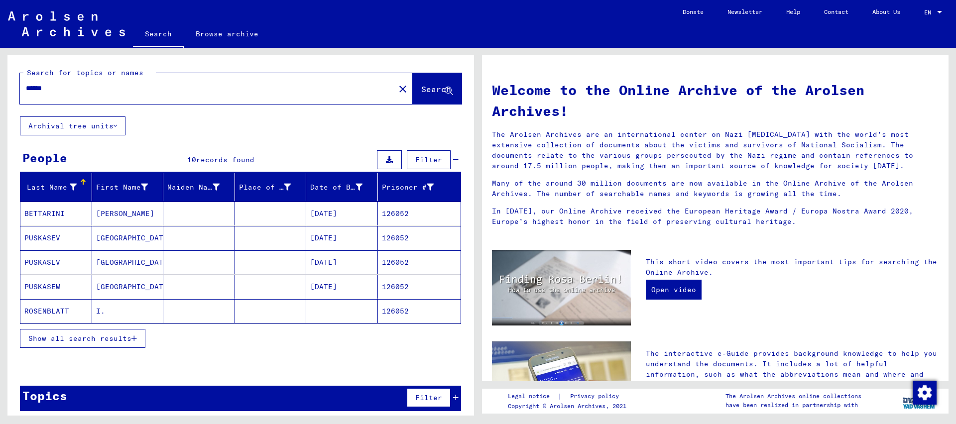
click at [108, 338] on span "Show all search results" at bounding box center [79, 338] width 103 height 9
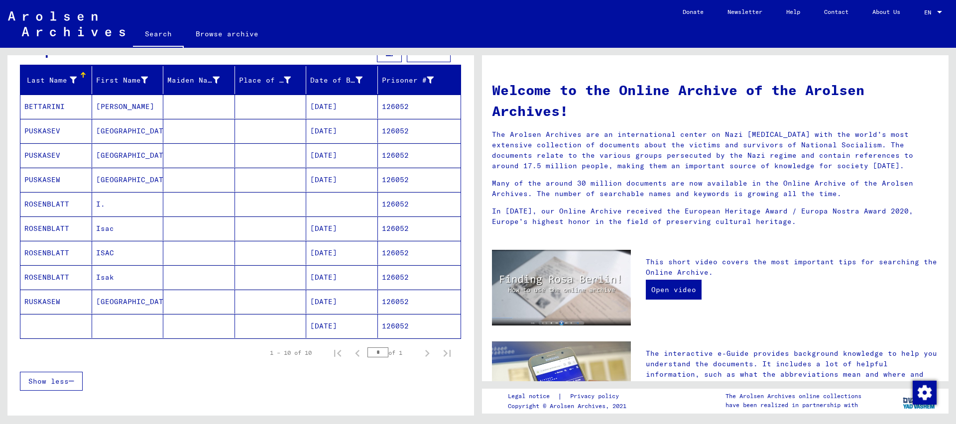
scroll to position [108, 0]
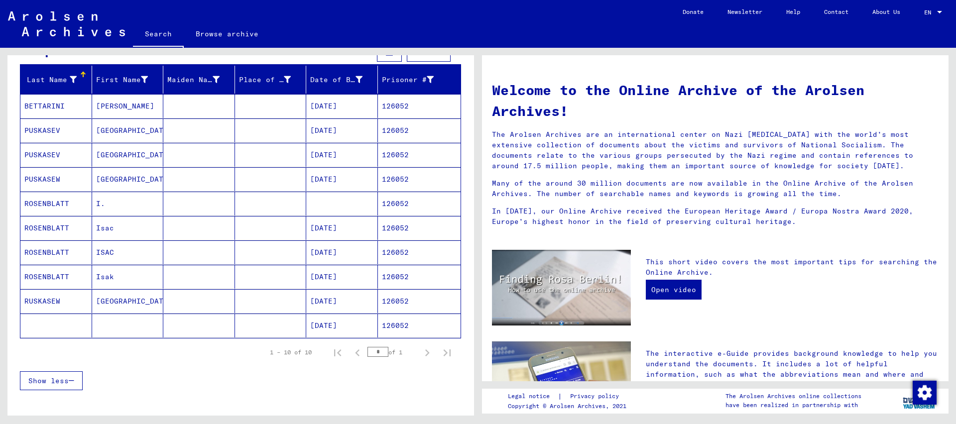
click at [406, 277] on mat-cell "126052" at bounding box center [419, 277] width 83 height 24
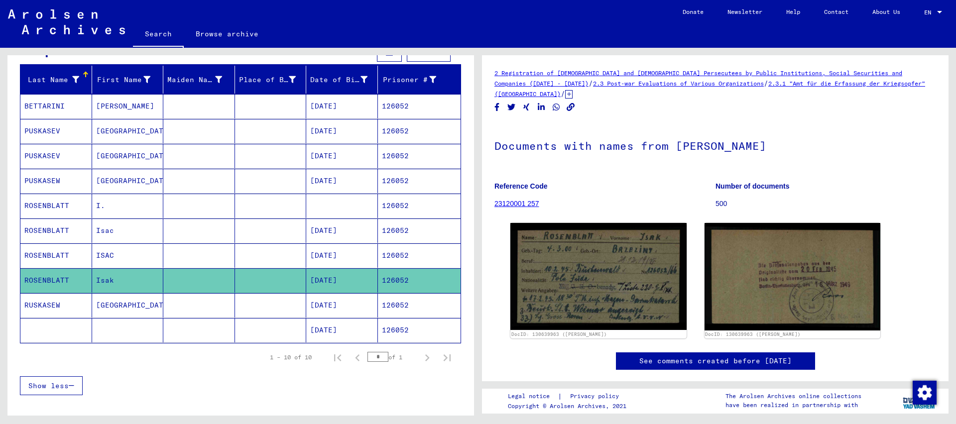
click at [397, 252] on mat-cell "126052" at bounding box center [419, 256] width 83 height 24
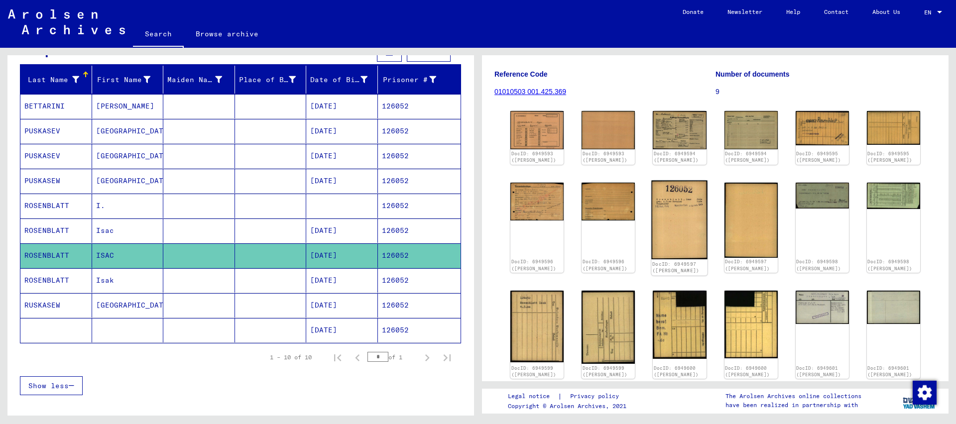
scroll to position [108, 0]
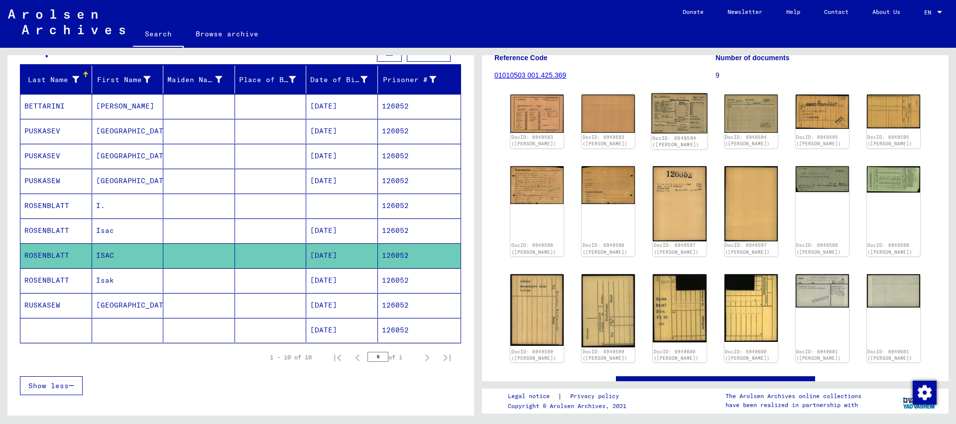
click at [662, 116] on img at bounding box center [680, 114] width 56 height 40
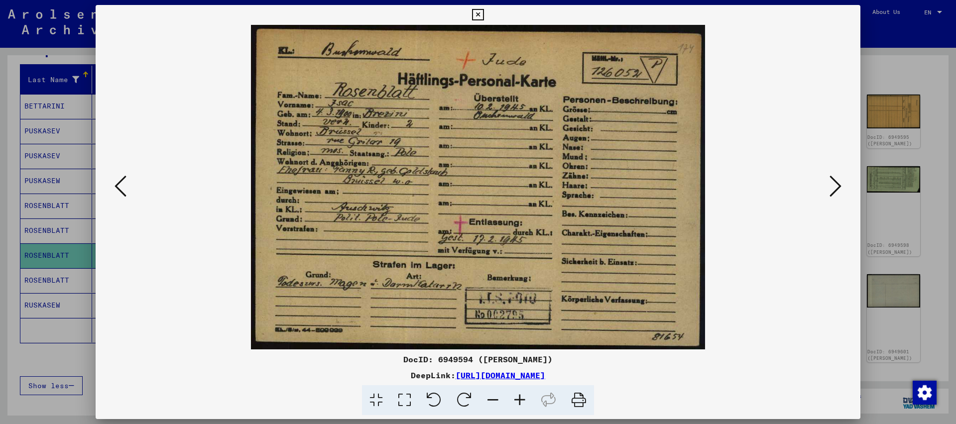
click at [484, 16] on icon at bounding box center [477, 15] width 11 height 12
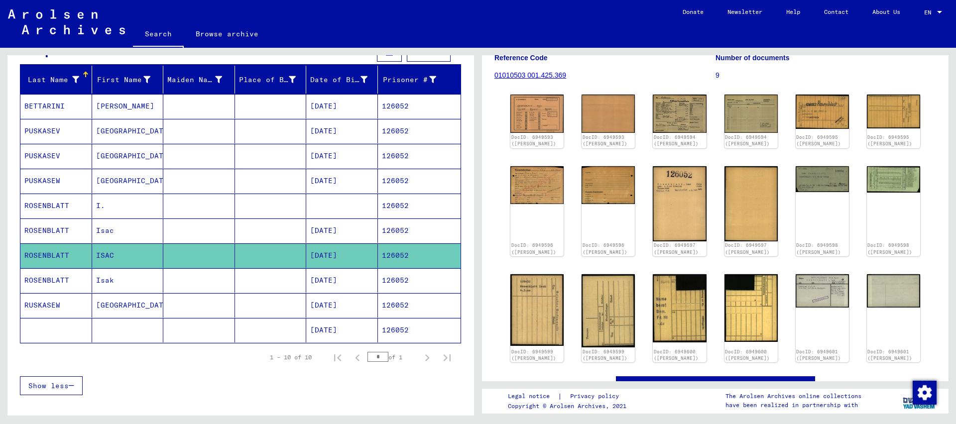
scroll to position [0, 0]
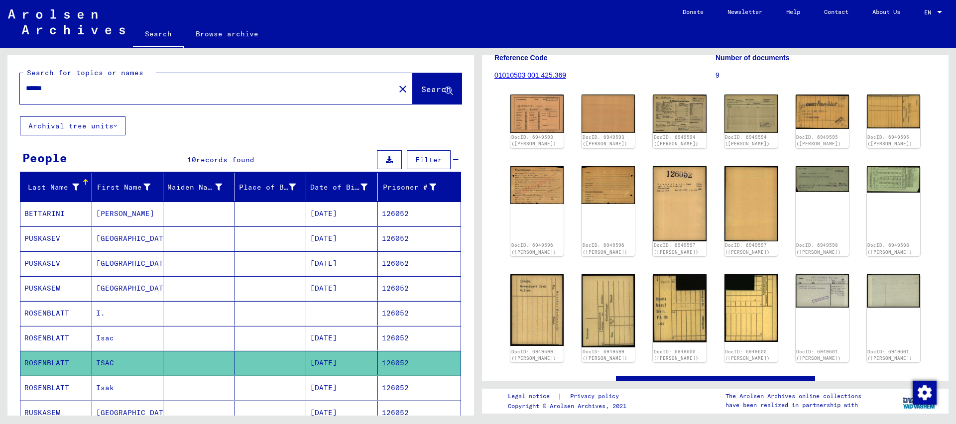
drag, startPoint x: 44, startPoint y: 89, endPoint x: 115, endPoint y: 101, distance: 72.2
click at [120, 94] on input "******" at bounding box center [207, 88] width 363 height 10
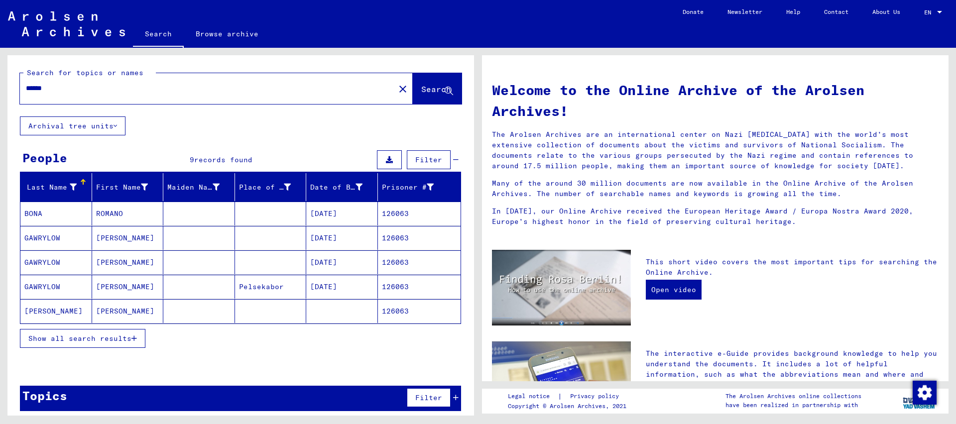
click at [118, 331] on button "Show all search results" at bounding box center [83, 338] width 126 height 19
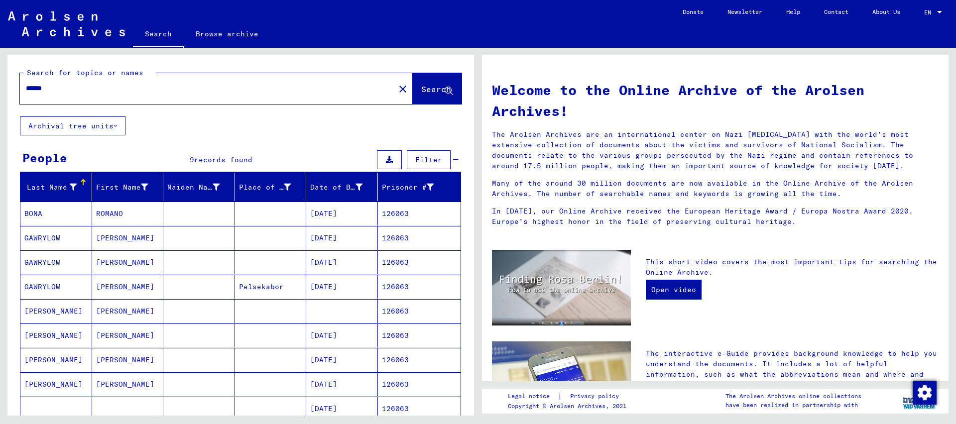
click at [403, 341] on mat-cell "126063" at bounding box center [419, 336] width 83 height 24
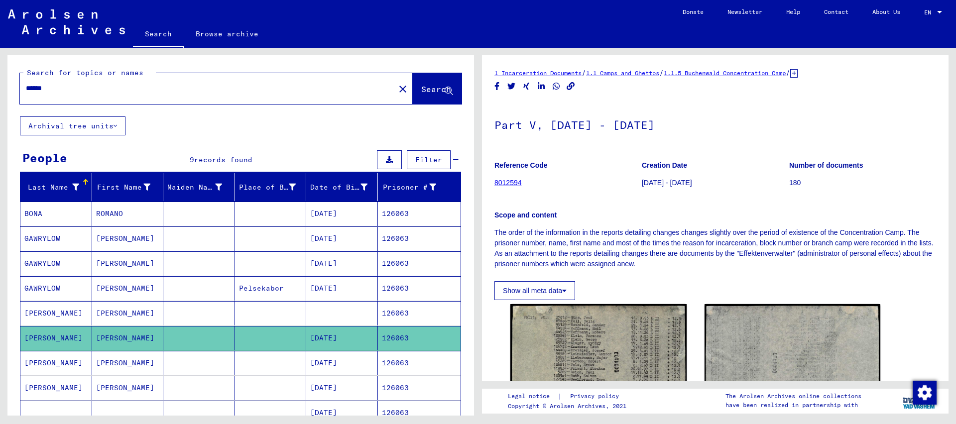
click at [399, 359] on mat-cell "126063" at bounding box center [419, 363] width 83 height 24
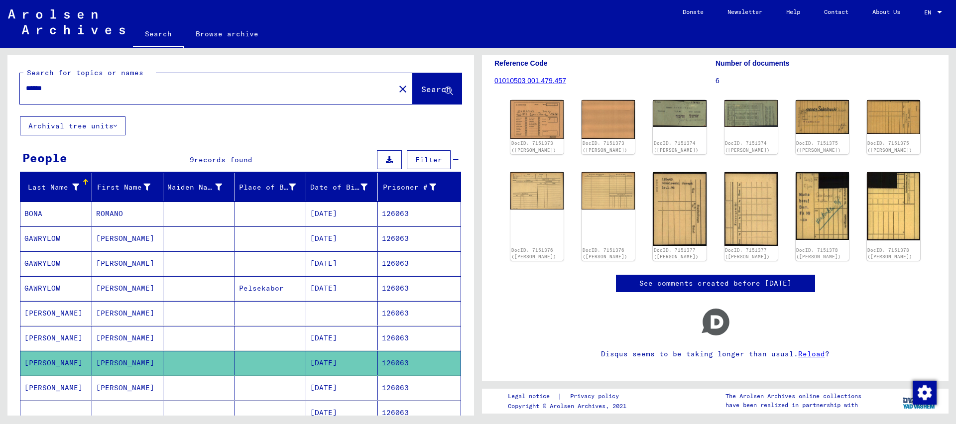
drag, startPoint x: 54, startPoint y: 87, endPoint x: 39, endPoint y: 87, distance: 15.0
click at [39, 87] on input "******" at bounding box center [207, 88] width 363 height 10
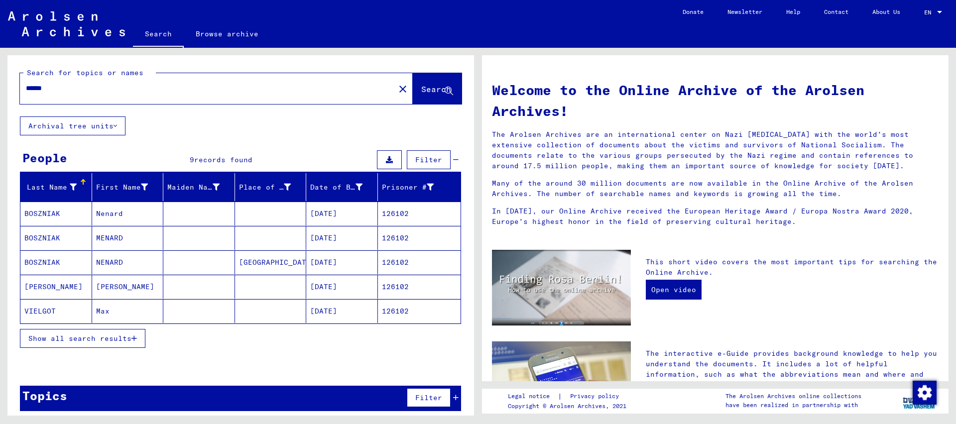
click at [400, 314] on mat-cell "126102" at bounding box center [419, 311] width 83 height 24
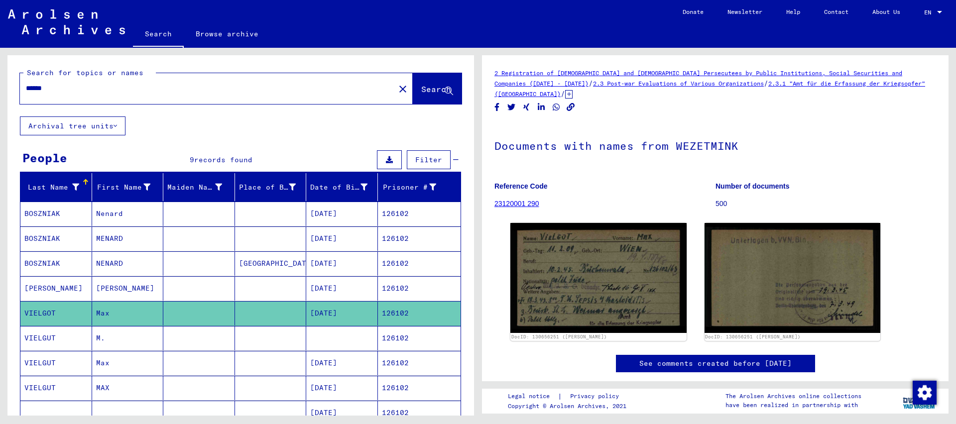
click at [400, 358] on mat-cell "126102" at bounding box center [419, 363] width 83 height 24
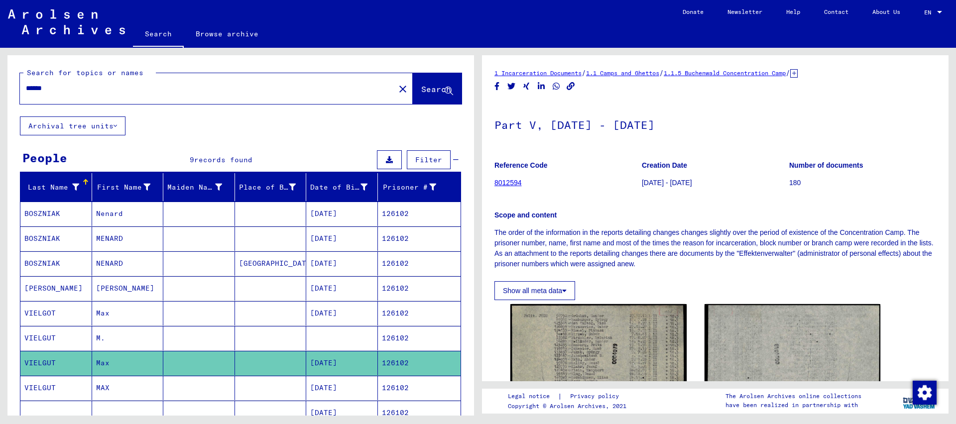
click at [399, 380] on mat-cell "126102" at bounding box center [419, 388] width 83 height 24
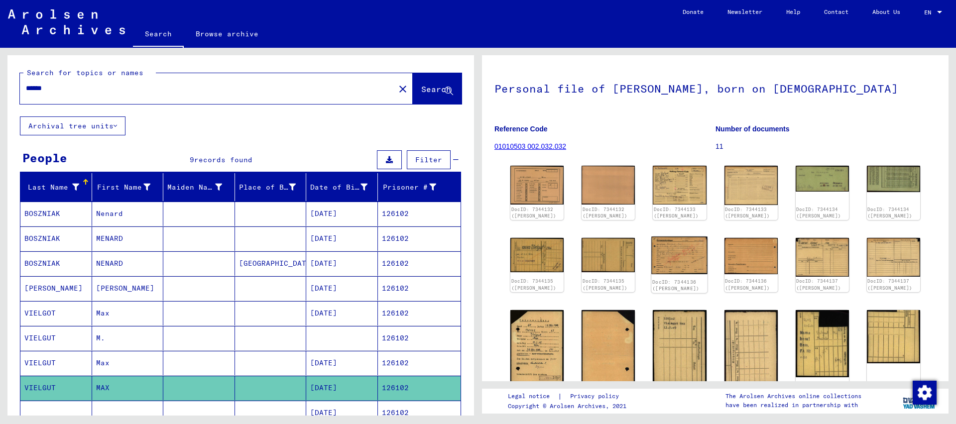
scroll to position [108, 0]
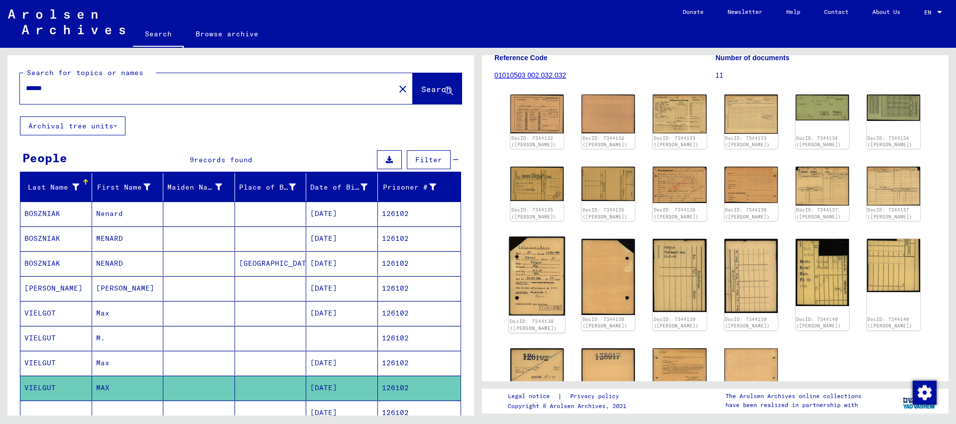
click at [561, 276] on img at bounding box center [537, 276] width 56 height 79
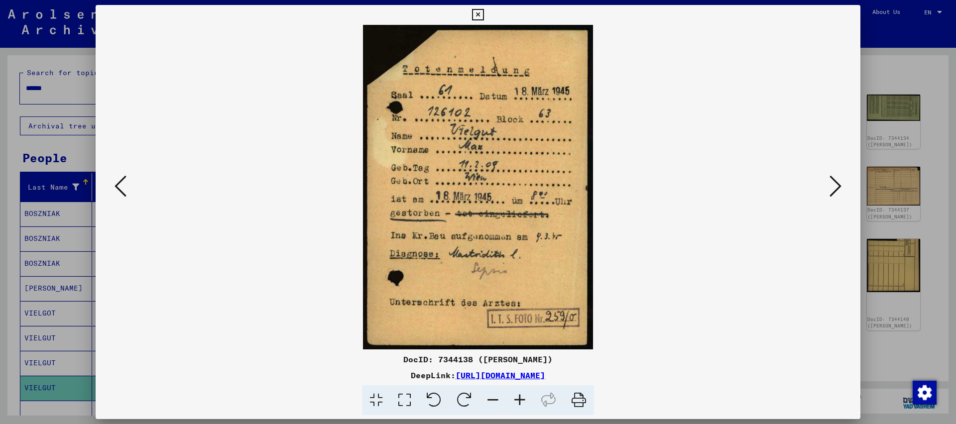
click at [484, 15] on icon at bounding box center [477, 15] width 11 height 12
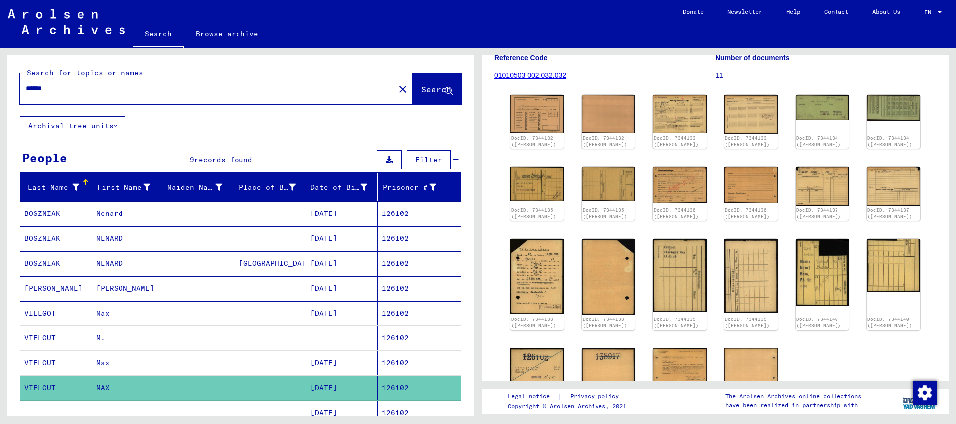
drag, startPoint x: 44, startPoint y: 86, endPoint x: 111, endPoint y: 108, distance: 70.3
click at [111, 94] on input "******" at bounding box center [207, 88] width 363 height 10
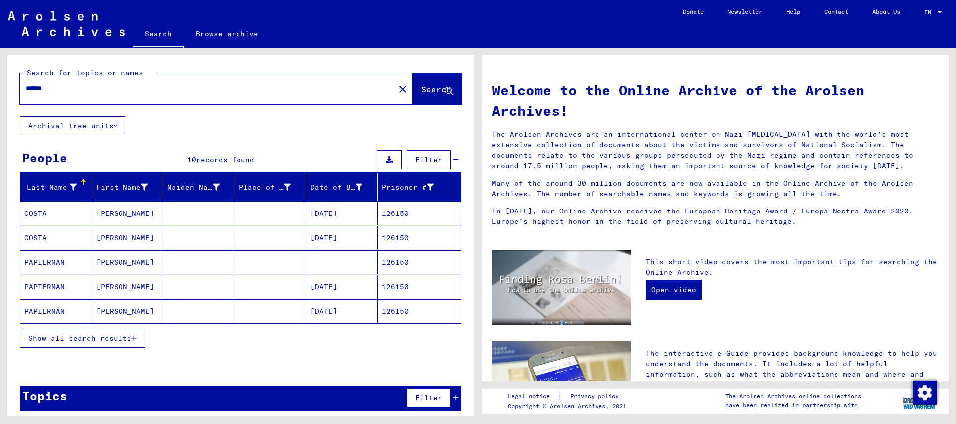
click at [129, 340] on span "Show all search results" at bounding box center [79, 338] width 103 height 9
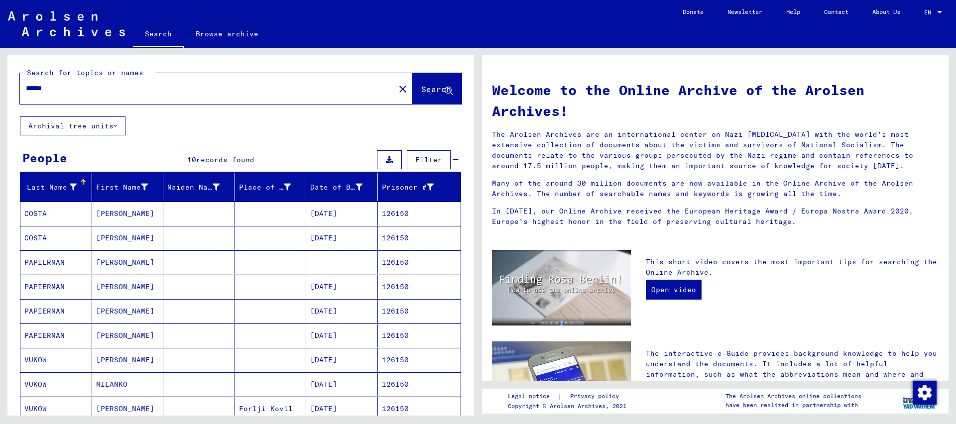
click at [396, 314] on mat-cell "126150" at bounding box center [419, 311] width 83 height 24
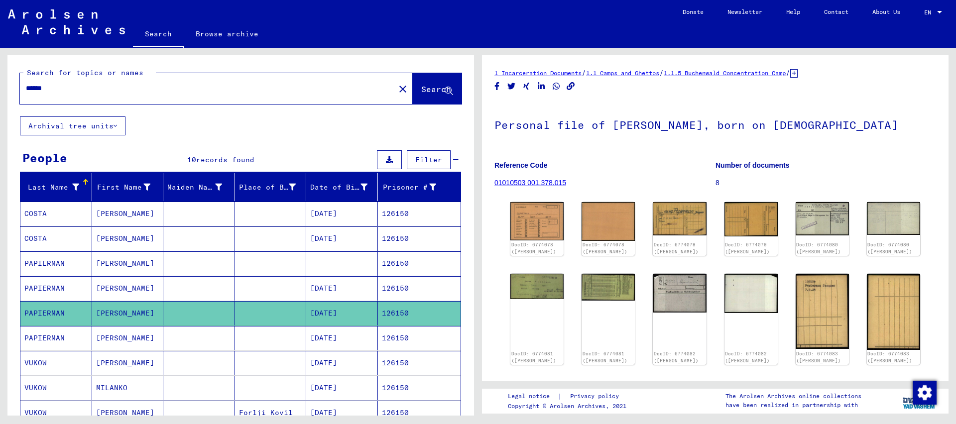
click at [55, 89] on input "******" at bounding box center [207, 88] width 363 height 10
type input "******"
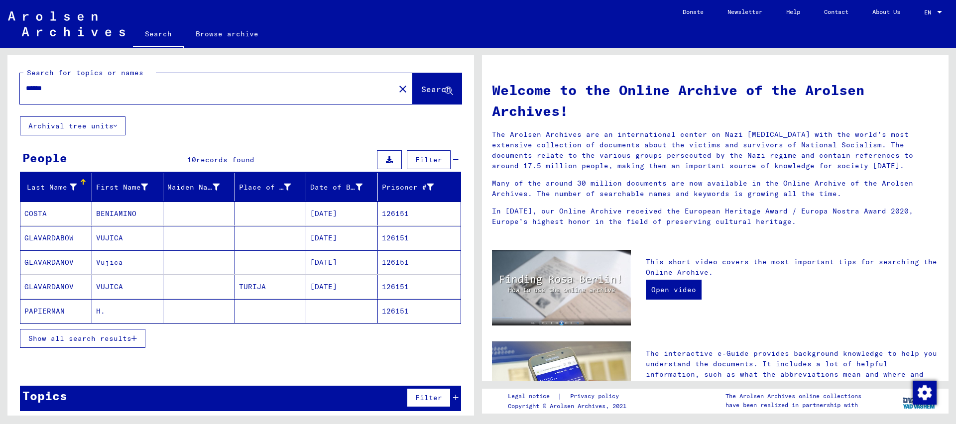
click at [137, 340] on icon "button" at bounding box center [134, 338] width 5 height 7
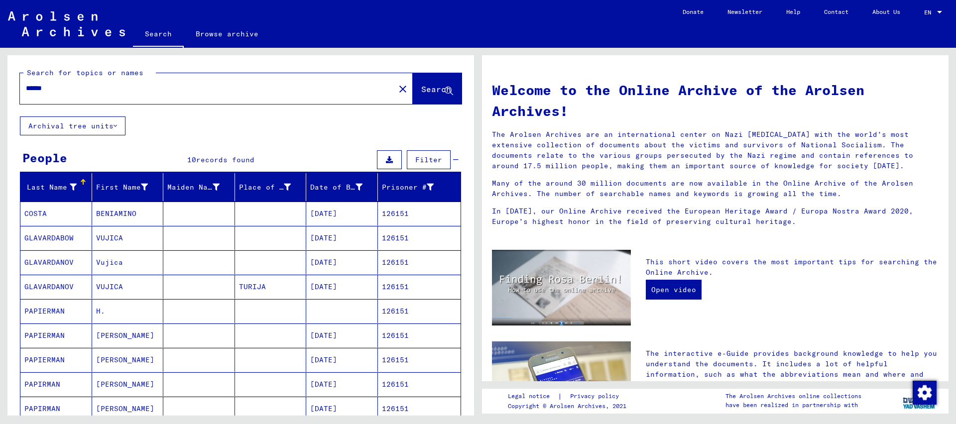
click at [407, 355] on mat-cell "126151" at bounding box center [419, 360] width 83 height 24
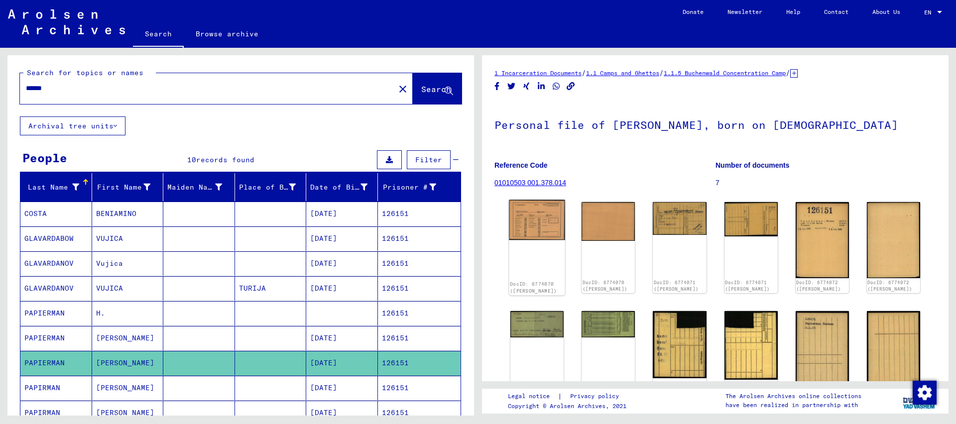
click at [549, 215] on img at bounding box center [537, 220] width 56 height 40
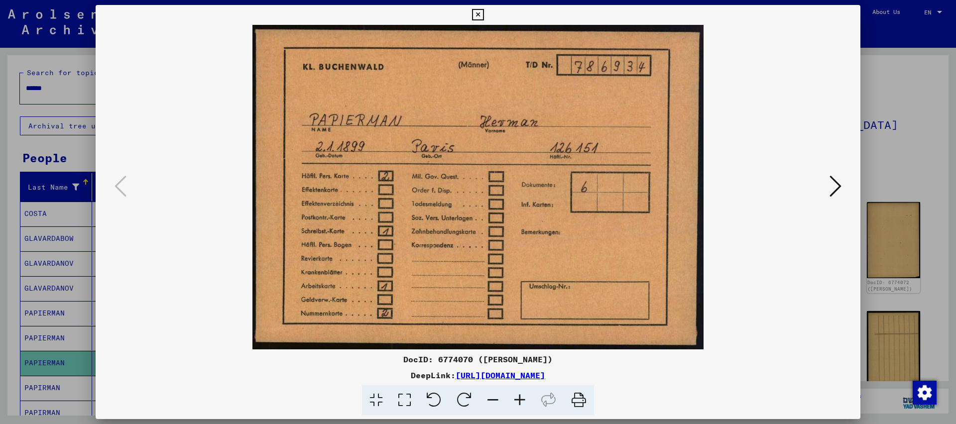
click at [484, 18] on icon at bounding box center [477, 15] width 11 height 12
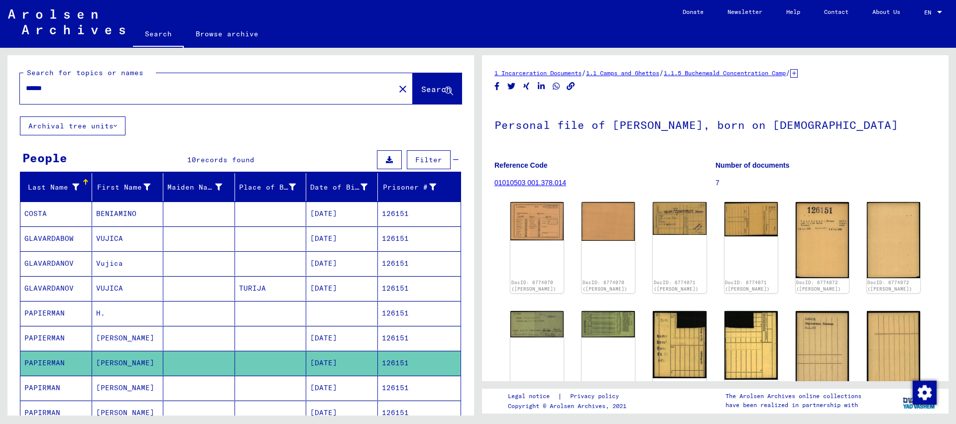
scroll to position [161, 0]
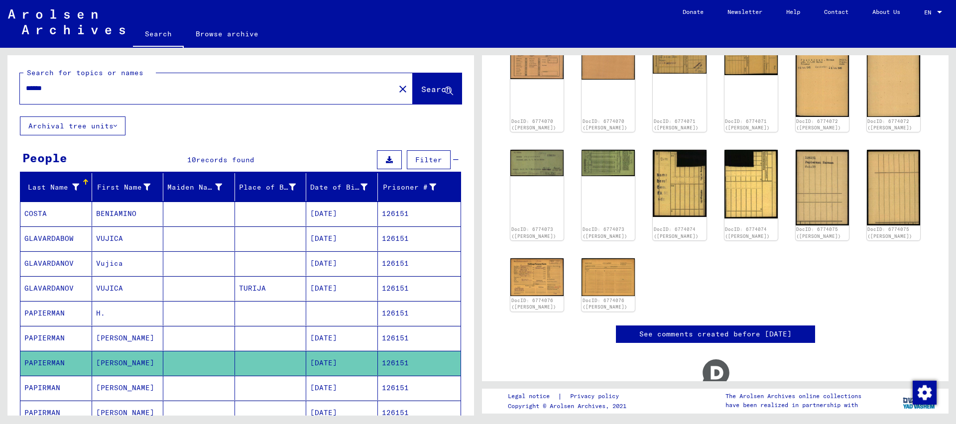
click at [45, 87] on input "******" at bounding box center [207, 88] width 363 height 10
click at [51, 87] on input "******" at bounding box center [207, 88] width 363 height 10
type input "******"
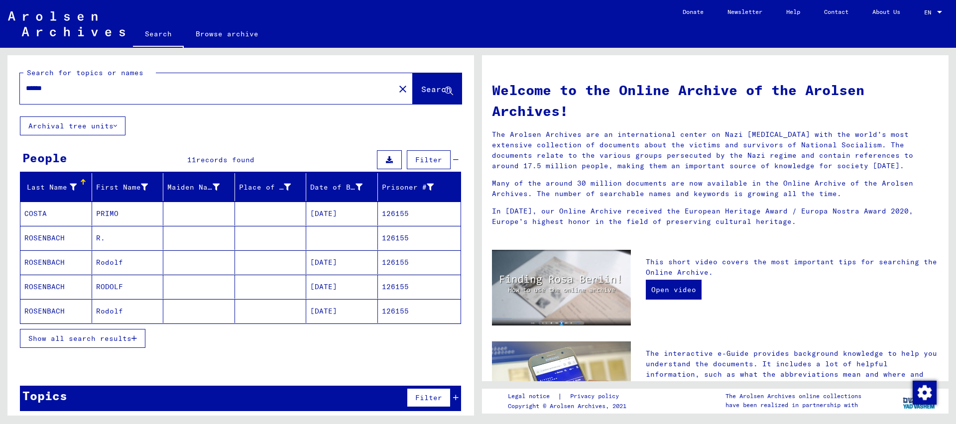
click at [118, 340] on span "Show all search results" at bounding box center [79, 338] width 103 height 9
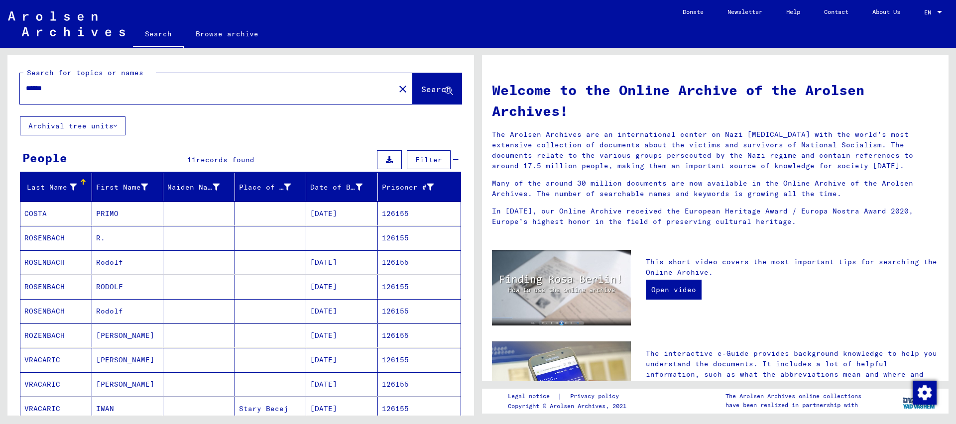
click at [352, 336] on mat-cell "[DATE]" at bounding box center [342, 336] width 72 height 24
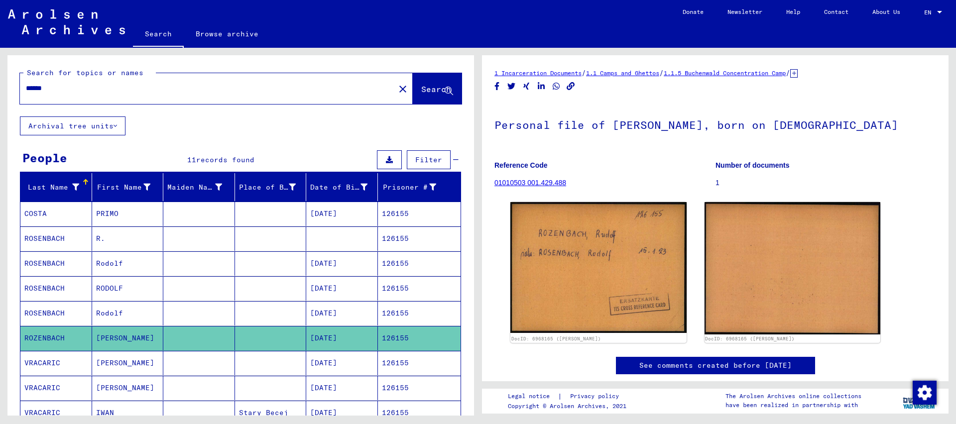
click at [343, 317] on mat-cell "[DATE]" at bounding box center [342, 313] width 72 height 24
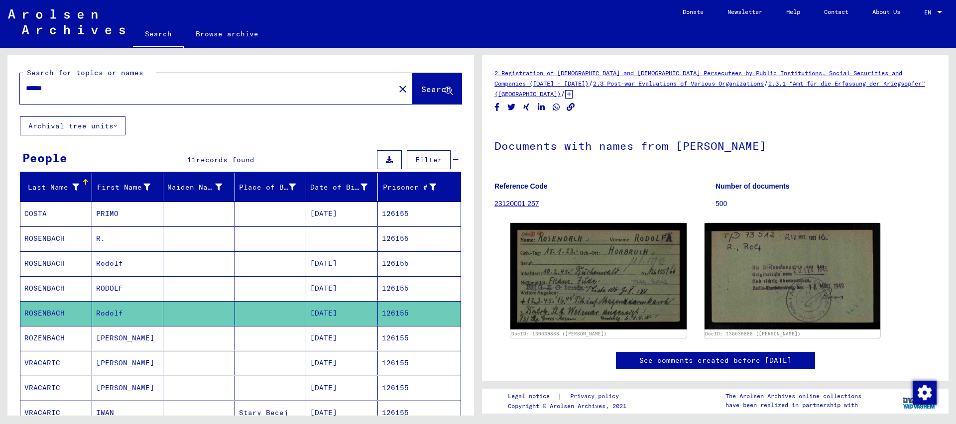
click at [340, 293] on mat-cell "[DATE]" at bounding box center [342, 288] width 72 height 24
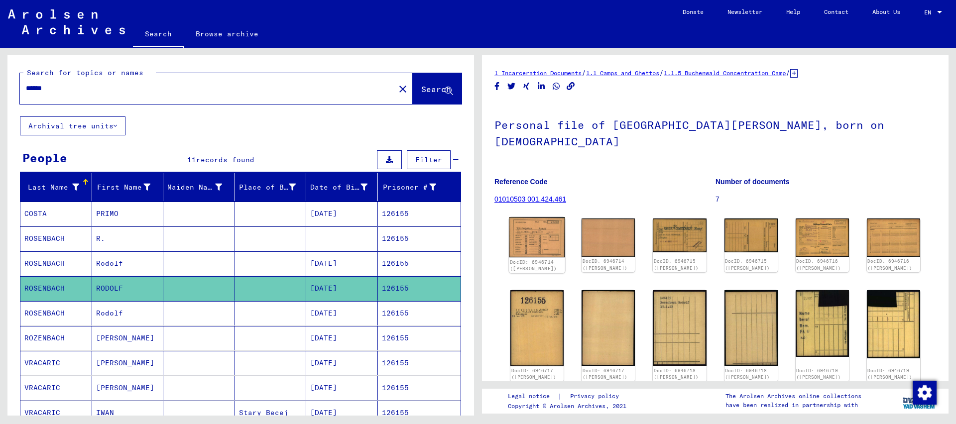
click at [542, 218] on img at bounding box center [537, 238] width 56 height 40
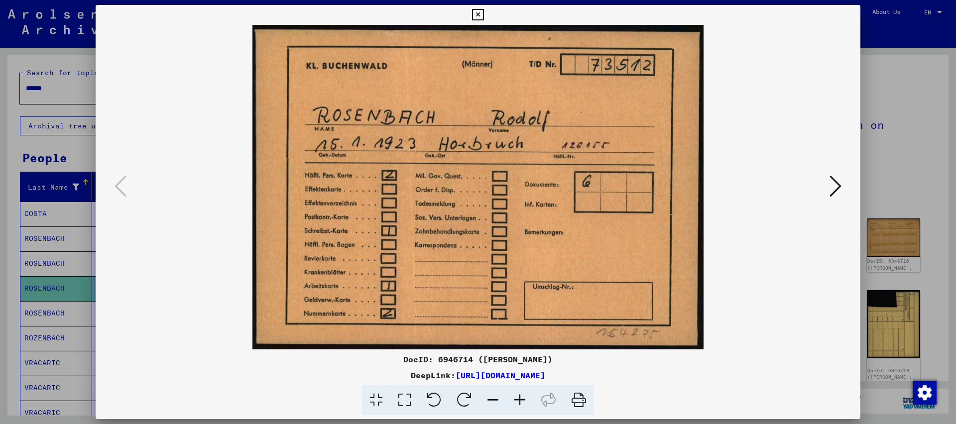
click at [484, 14] on icon at bounding box center [477, 15] width 11 height 12
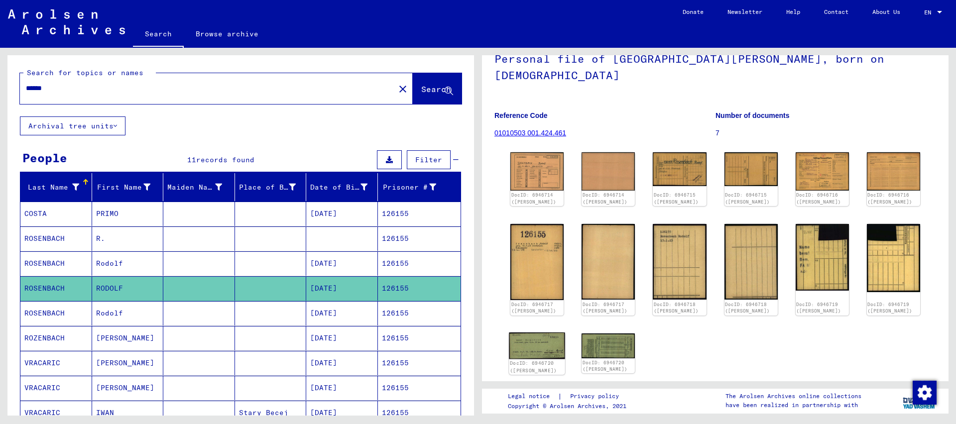
scroll to position [187, 0]
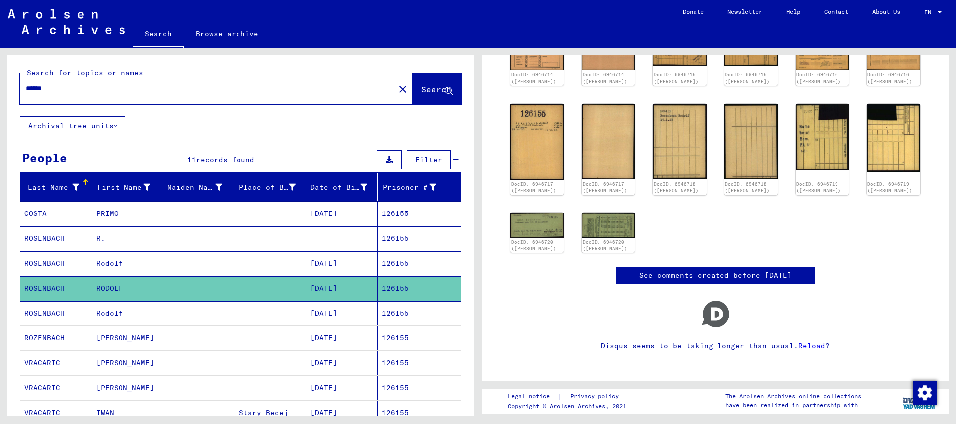
drag, startPoint x: 39, startPoint y: 83, endPoint x: 151, endPoint y: 98, distance: 112.5
click at [148, 94] on input "******" at bounding box center [207, 88] width 363 height 10
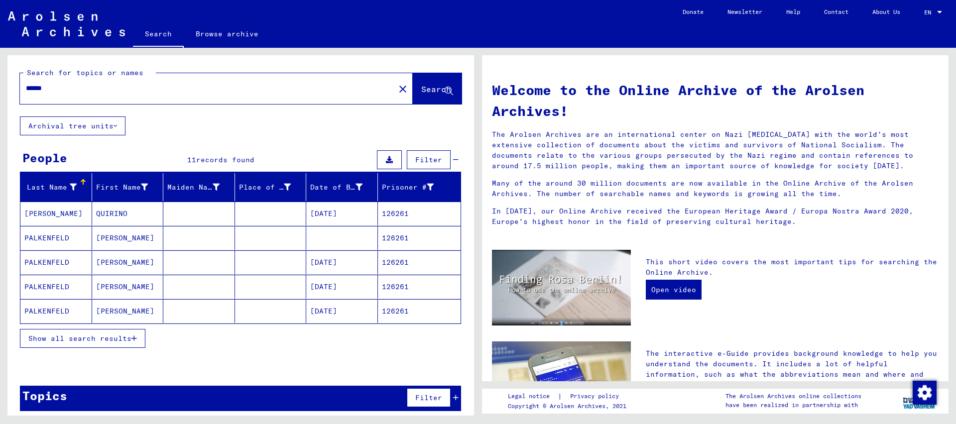
click at [402, 307] on mat-cell "126261" at bounding box center [419, 311] width 83 height 24
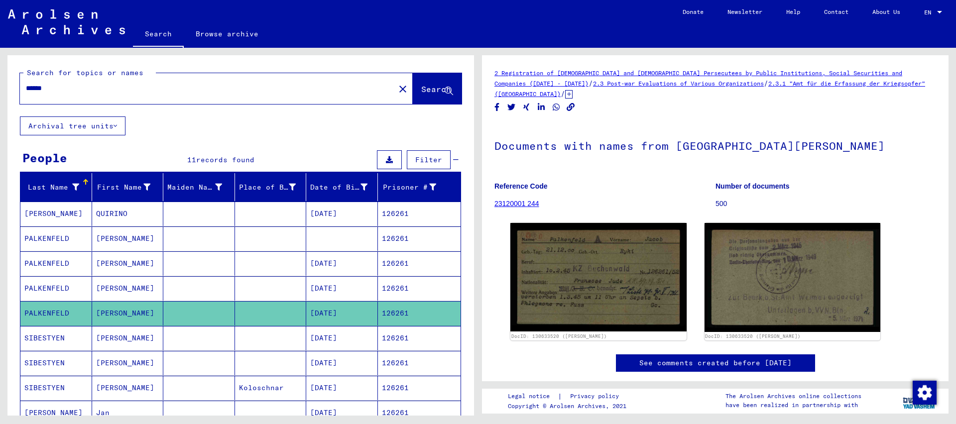
click at [398, 289] on mat-cell "126261" at bounding box center [419, 288] width 83 height 24
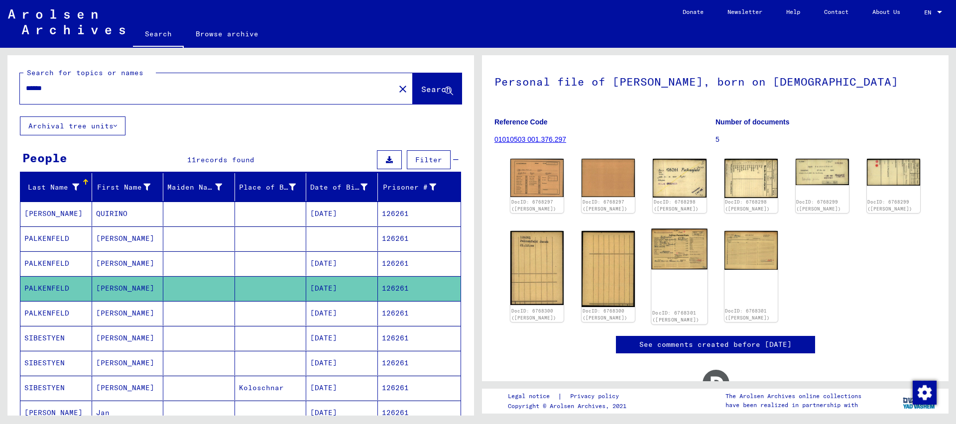
scroll to position [105, 0]
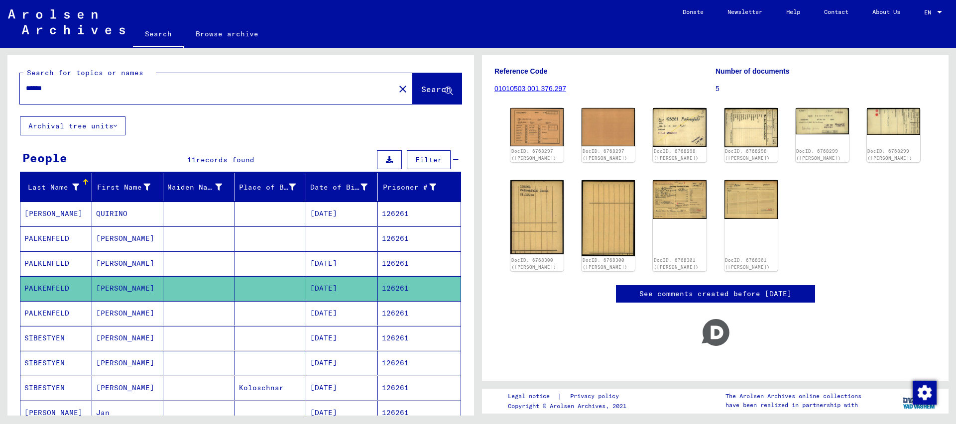
drag, startPoint x: 48, startPoint y: 90, endPoint x: 202, endPoint y: 110, distance: 155.7
click at [212, 94] on input "******" at bounding box center [207, 88] width 363 height 10
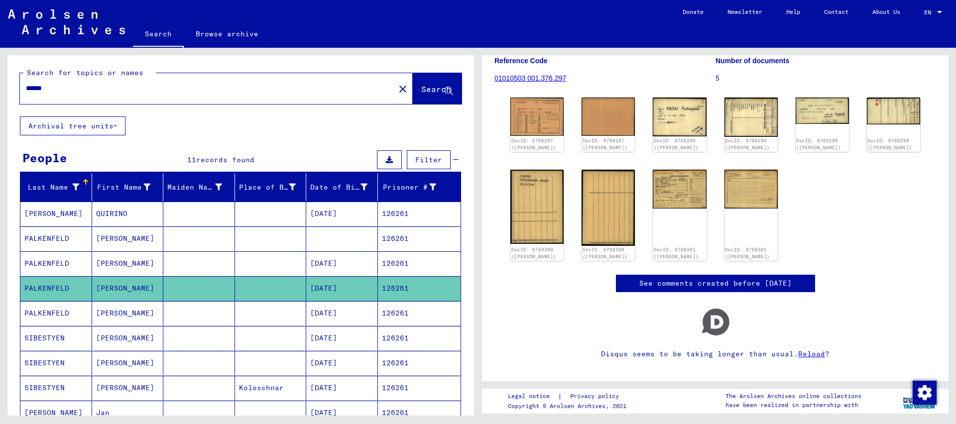
type input "******"
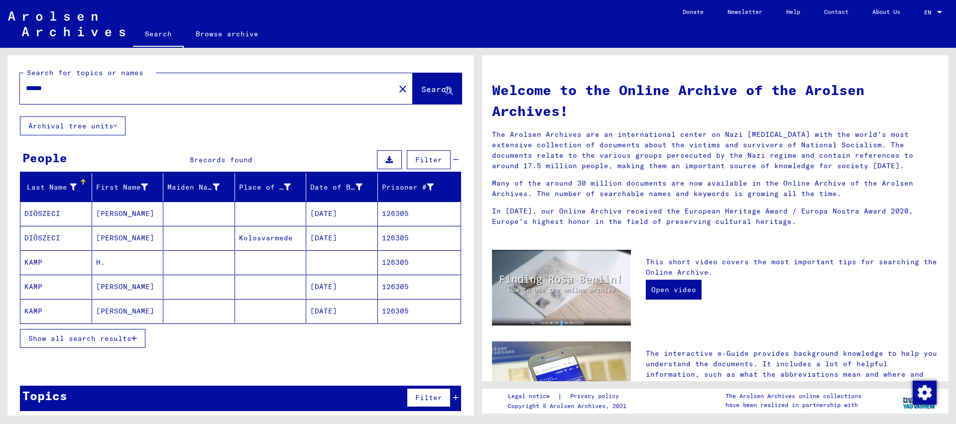
click at [403, 315] on mat-cell "126305" at bounding box center [419, 311] width 83 height 24
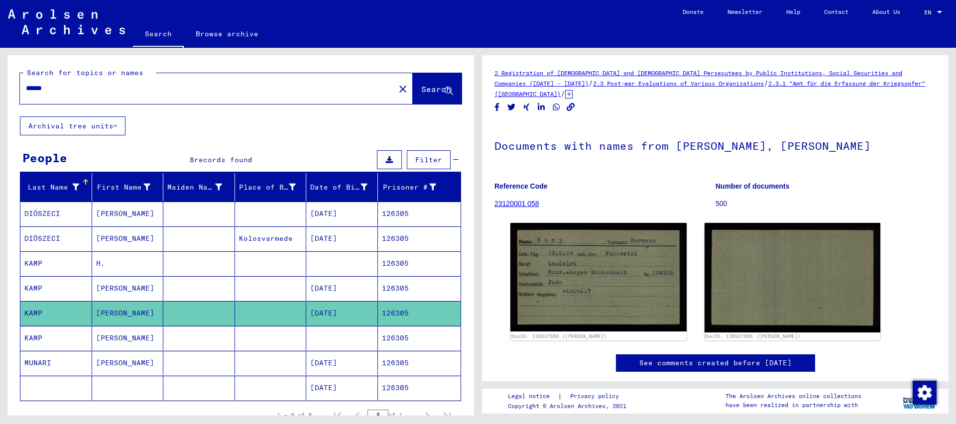
click at [400, 288] on mat-cell "126305" at bounding box center [419, 288] width 83 height 24
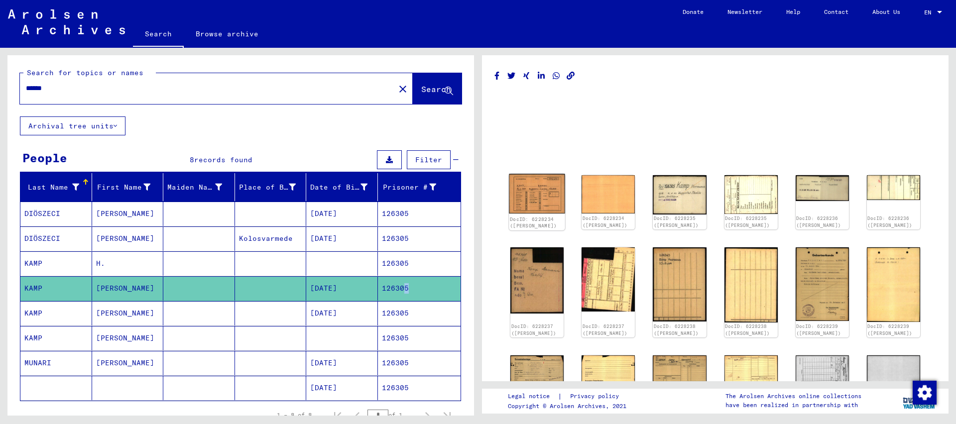
click at [535, 194] on img at bounding box center [537, 194] width 56 height 40
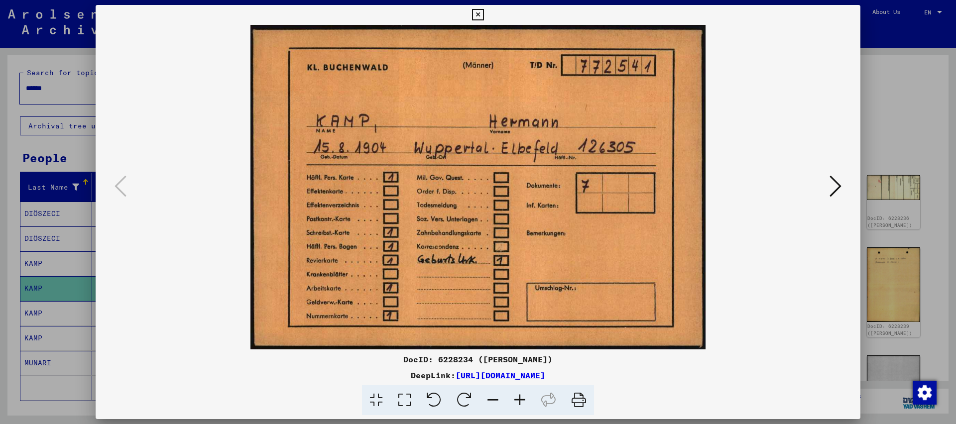
click at [484, 17] on icon at bounding box center [477, 15] width 11 height 12
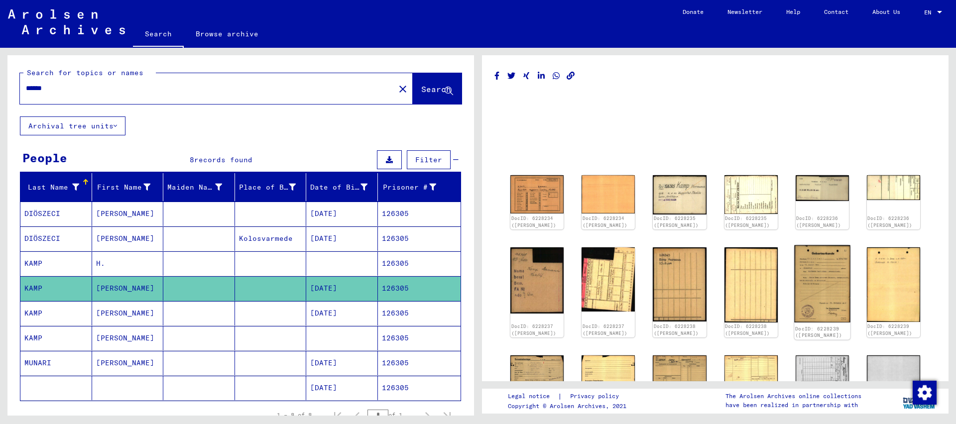
click at [820, 285] on img at bounding box center [822, 284] width 56 height 78
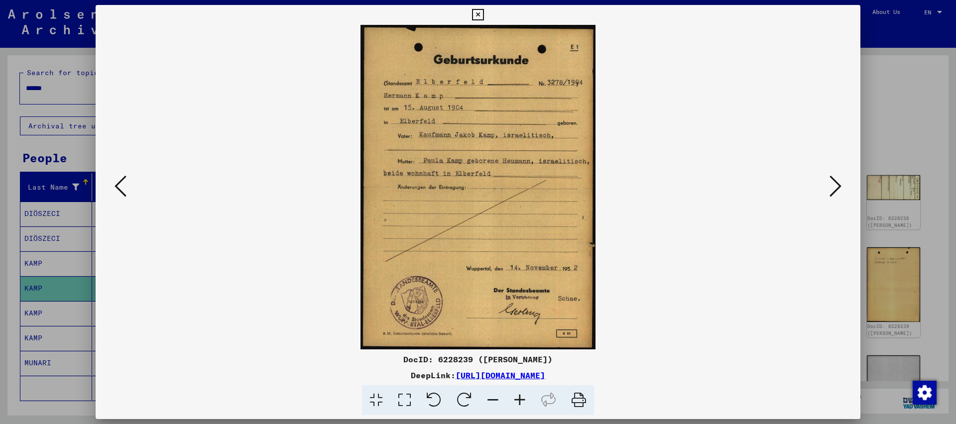
drag, startPoint x: 855, startPoint y: 17, endPoint x: 845, endPoint y: 28, distance: 15.5
click at [484, 17] on icon at bounding box center [477, 15] width 11 height 12
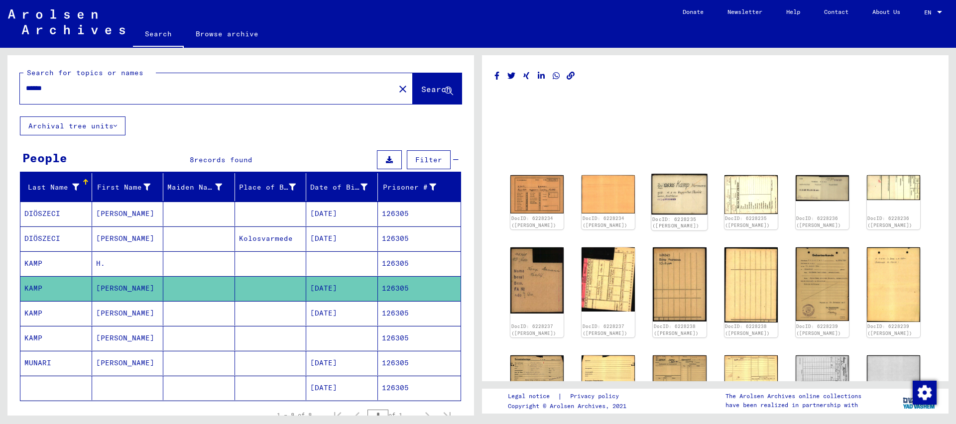
click at [663, 185] on img at bounding box center [680, 194] width 56 height 41
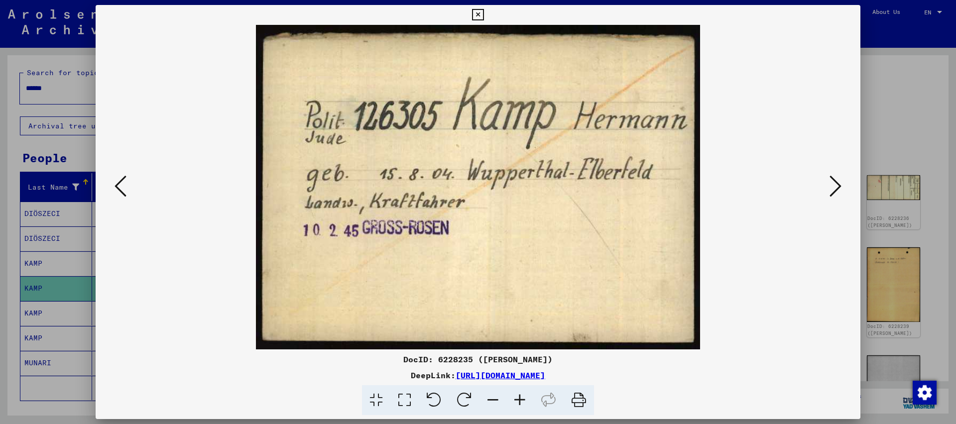
click at [840, 183] on icon at bounding box center [836, 186] width 12 height 24
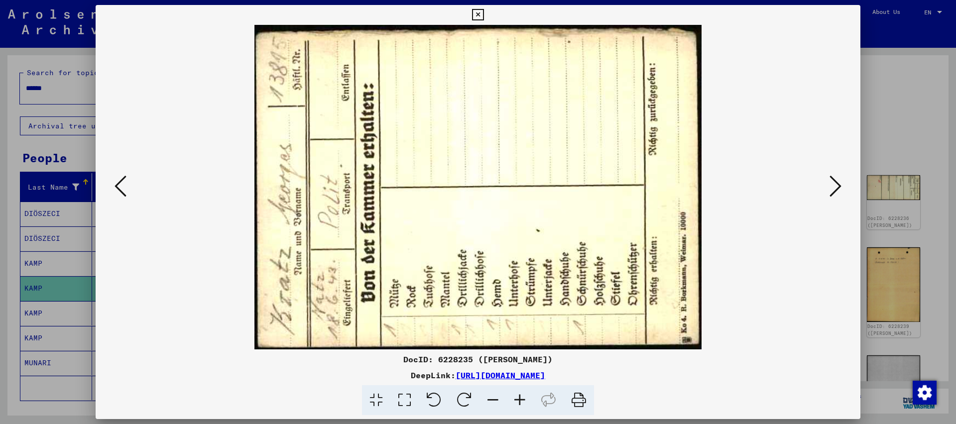
click at [827, 173] on button at bounding box center [836, 187] width 18 height 28
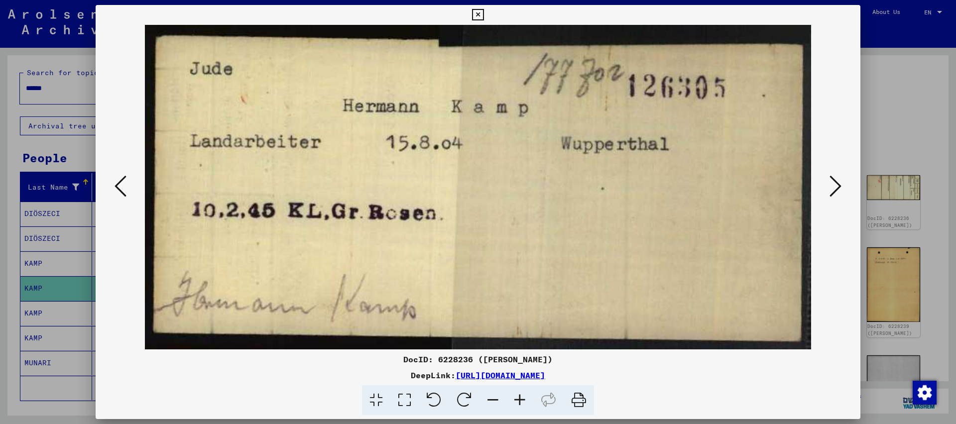
click at [827, 173] on button at bounding box center [836, 187] width 18 height 28
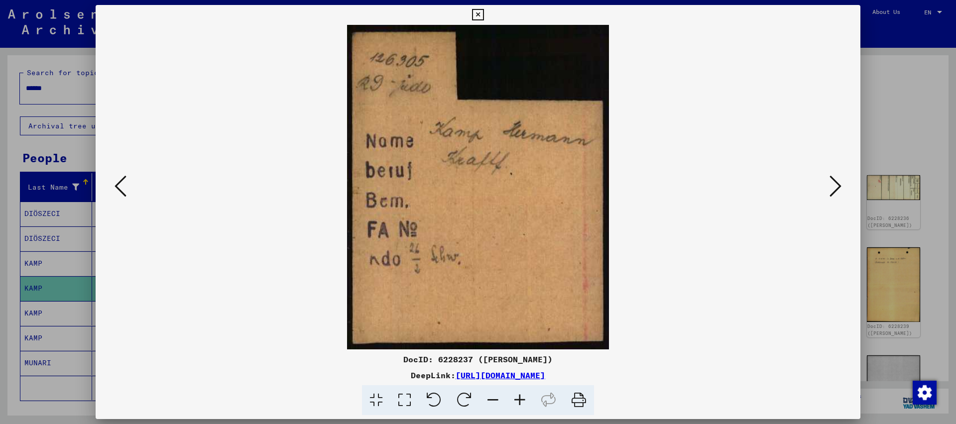
click at [827, 173] on button at bounding box center [836, 187] width 18 height 28
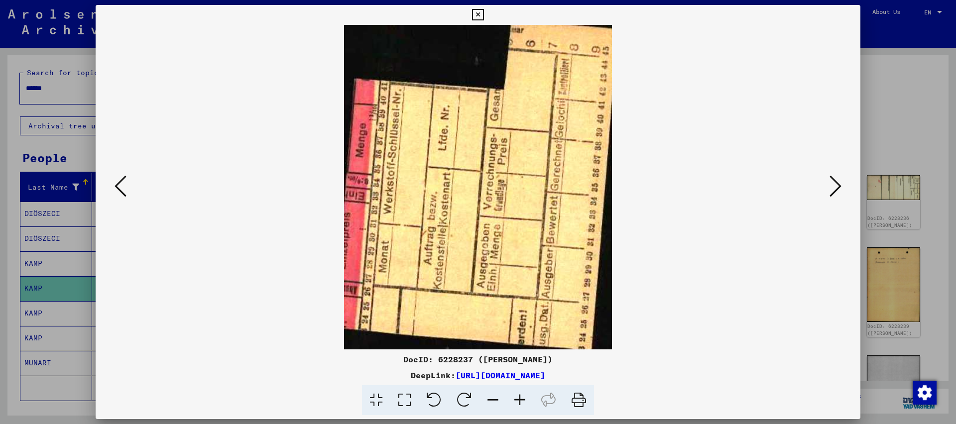
click at [827, 173] on button at bounding box center [836, 187] width 18 height 28
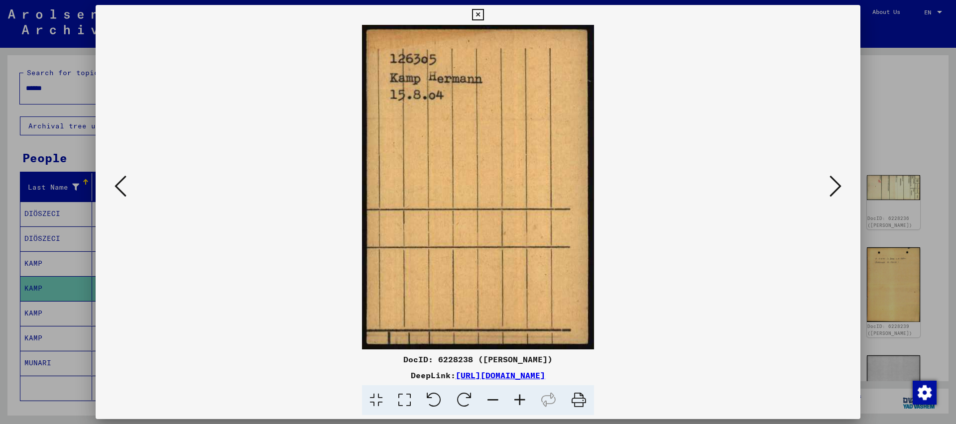
click at [827, 173] on button at bounding box center [836, 187] width 18 height 28
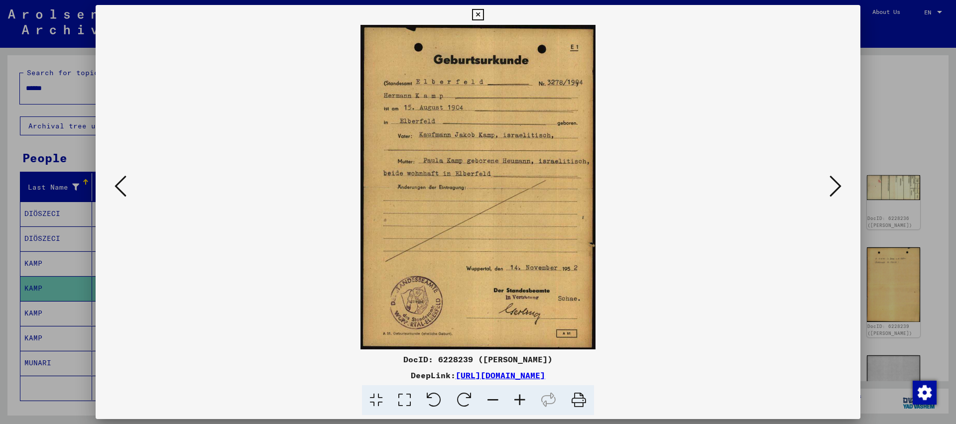
click at [827, 173] on button at bounding box center [836, 187] width 18 height 28
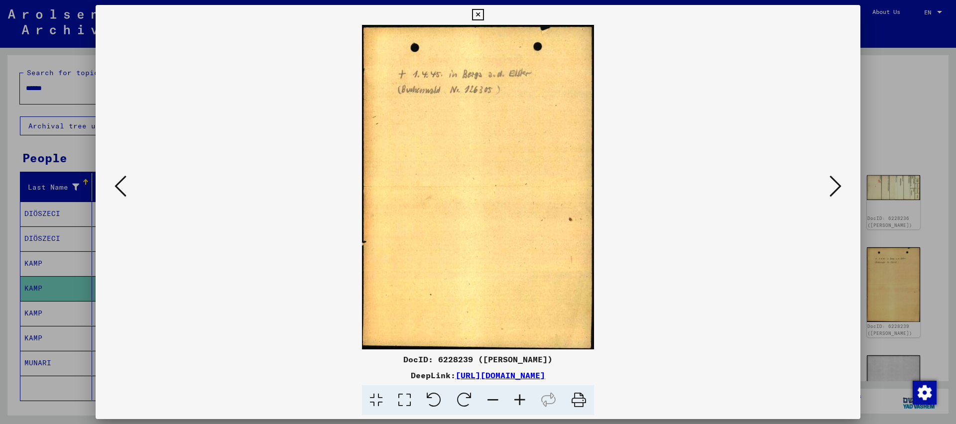
click at [827, 173] on button at bounding box center [836, 187] width 18 height 28
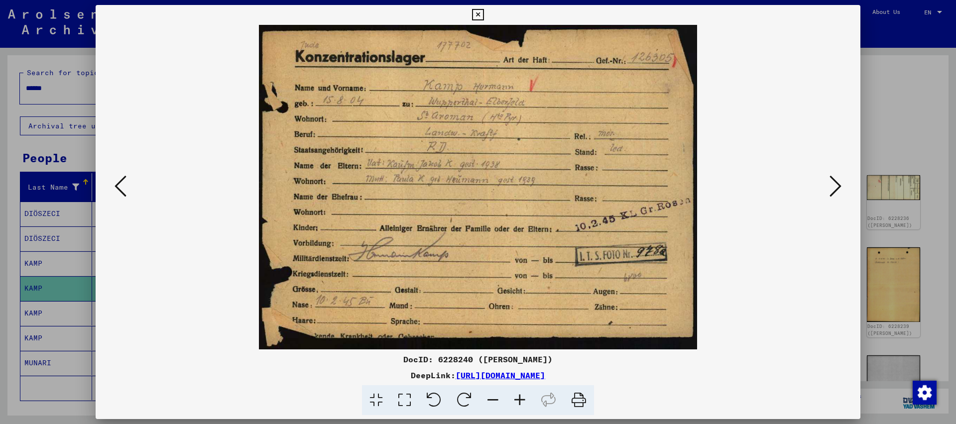
click at [827, 173] on button at bounding box center [836, 187] width 18 height 28
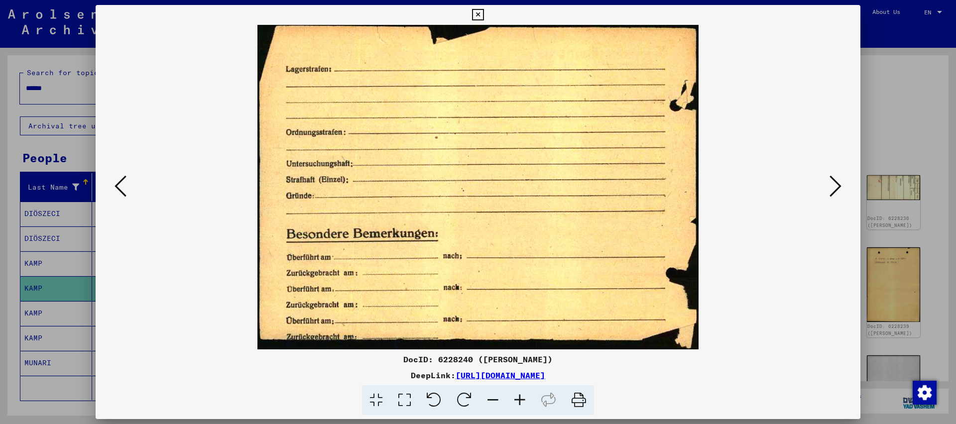
click at [827, 173] on button at bounding box center [836, 187] width 18 height 28
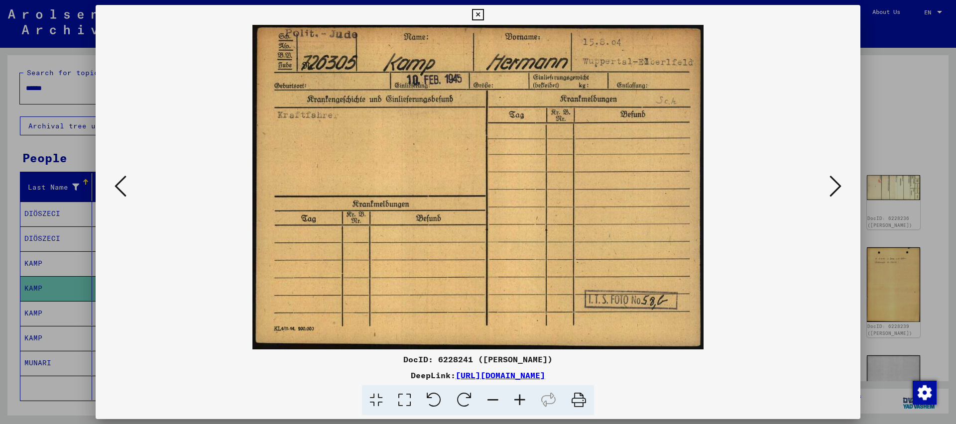
click at [827, 173] on button at bounding box center [836, 187] width 18 height 28
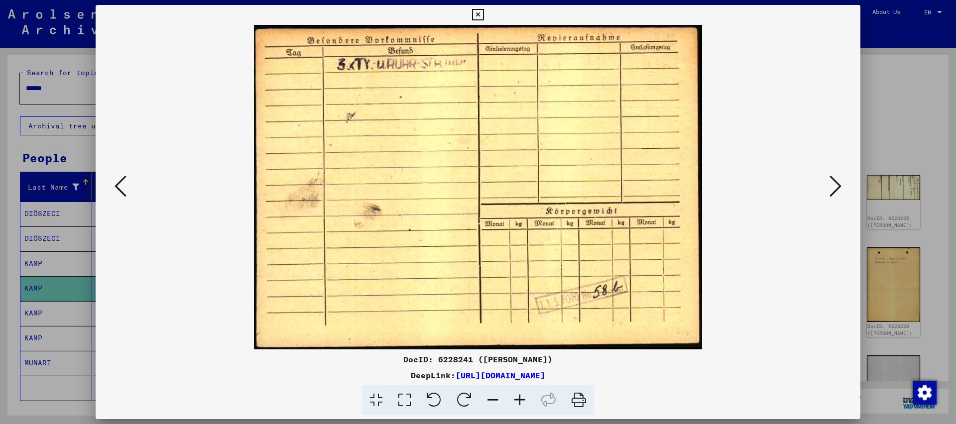
click at [827, 173] on button at bounding box center [836, 187] width 18 height 28
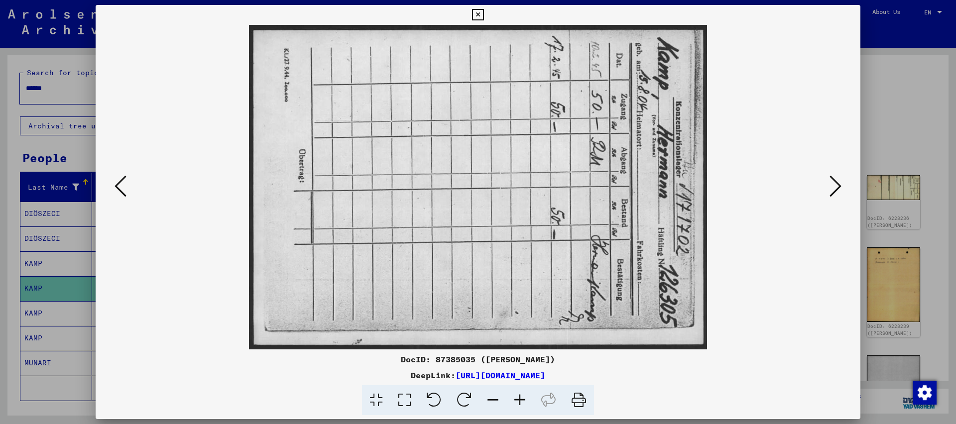
click at [827, 173] on button at bounding box center [836, 187] width 18 height 28
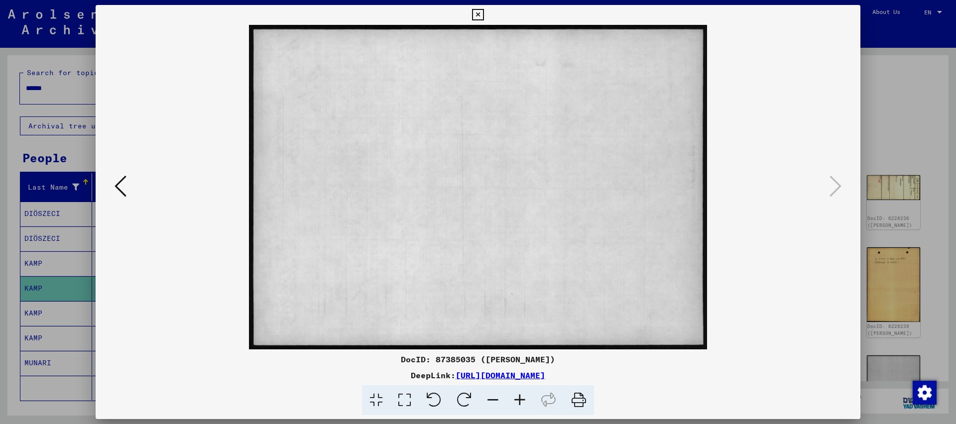
click at [487, 15] on button at bounding box center [477, 15] width 17 height 20
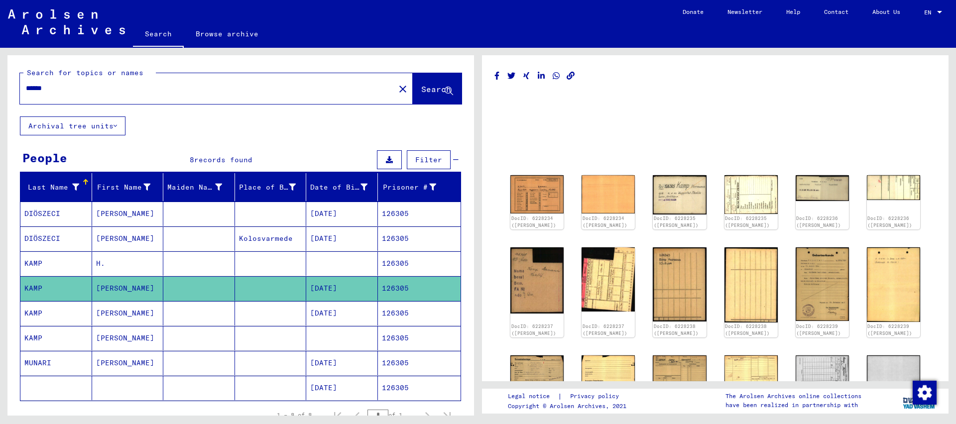
drag, startPoint x: 43, startPoint y: 88, endPoint x: 178, endPoint y: 102, distance: 135.7
click at [177, 94] on input "******" at bounding box center [207, 88] width 363 height 10
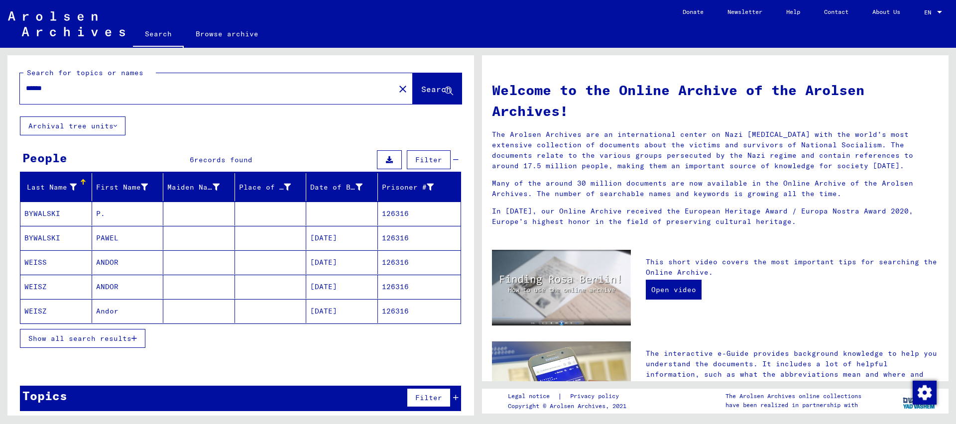
click at [93, 340] on span "Show all search results" at bounding box center [79, 338] width 103 height 9
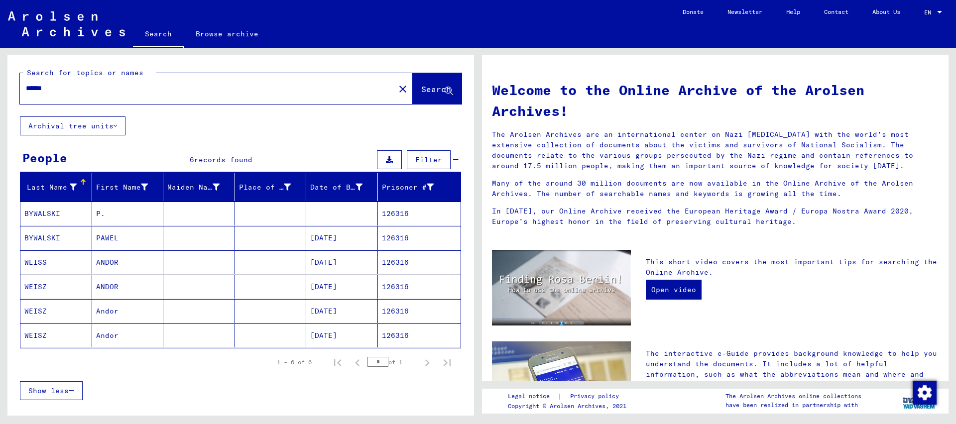
click at [395, 243] on mat-cell "126316" at bounding box center [419, 238] width 83 height 24
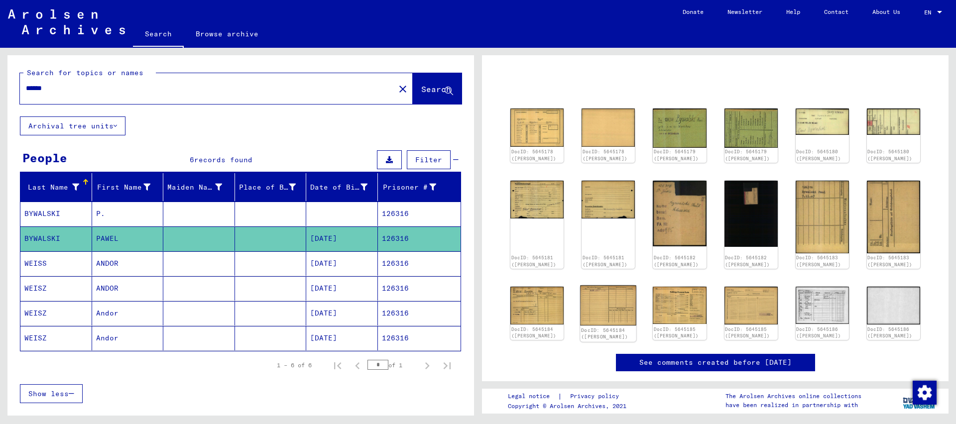
scroll to position [106, 0]
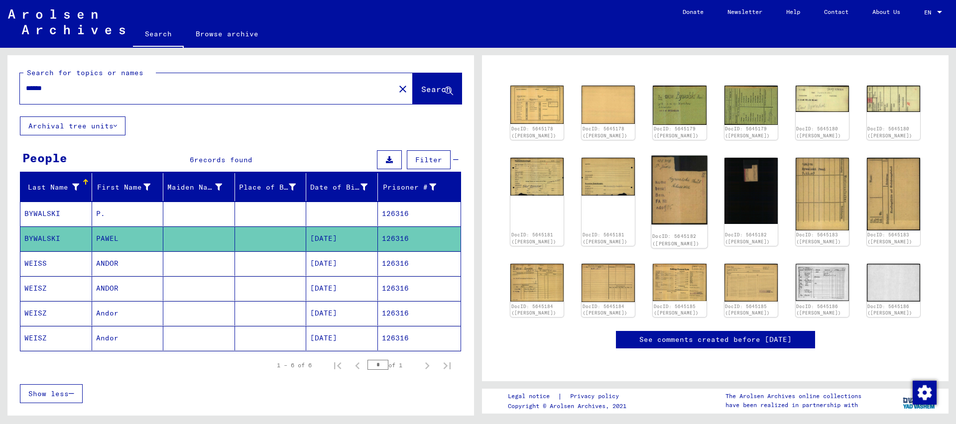
click at [679, 181] on img at bounding box center [680, 189] width 56 height 69
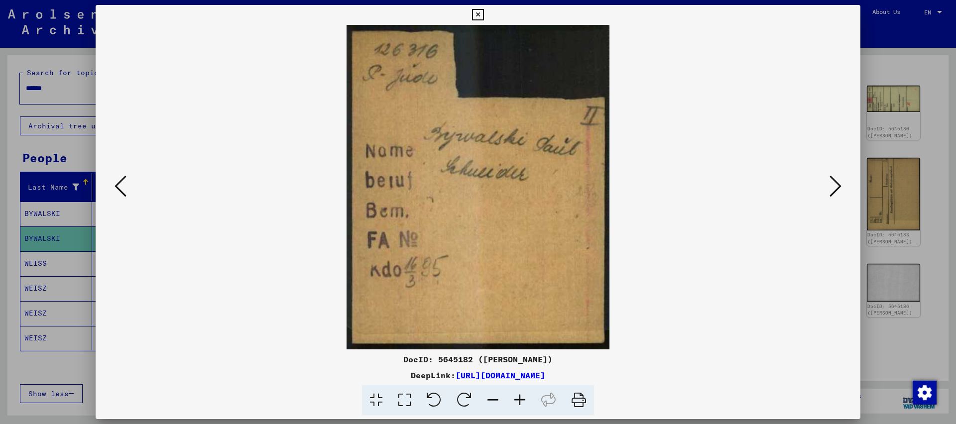
click at [484, 15] on icon at bounding box center [477, 15] width 11 height 12
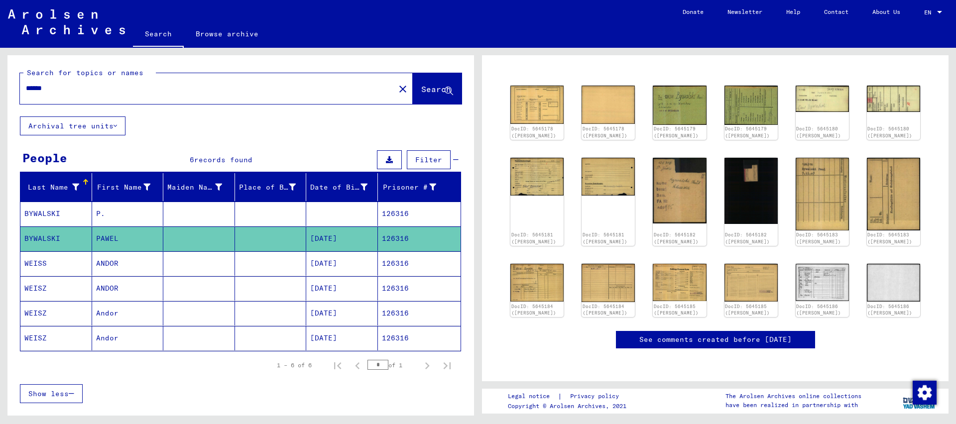
click at [51, 88] on input "******" at bounding box center [207, 88] width 363 height 10
type input "******"
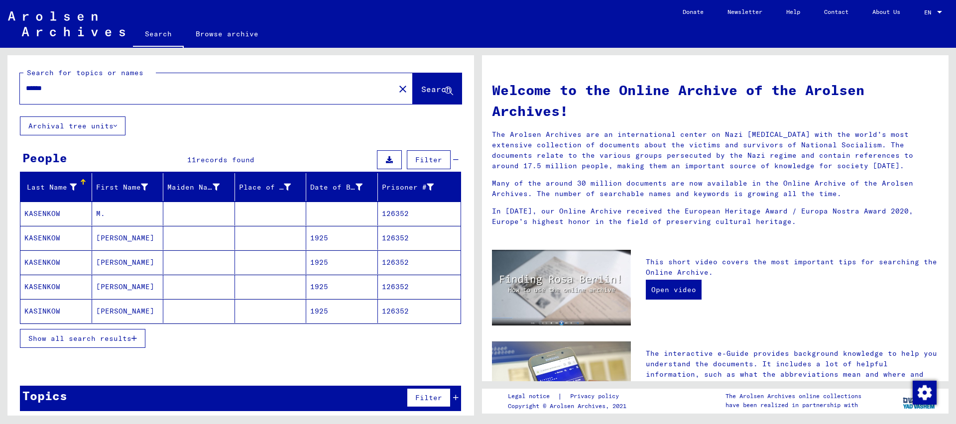
click at [89, 343] on button "Show all search results" at bounding box center [83, 338] width 126 height 19
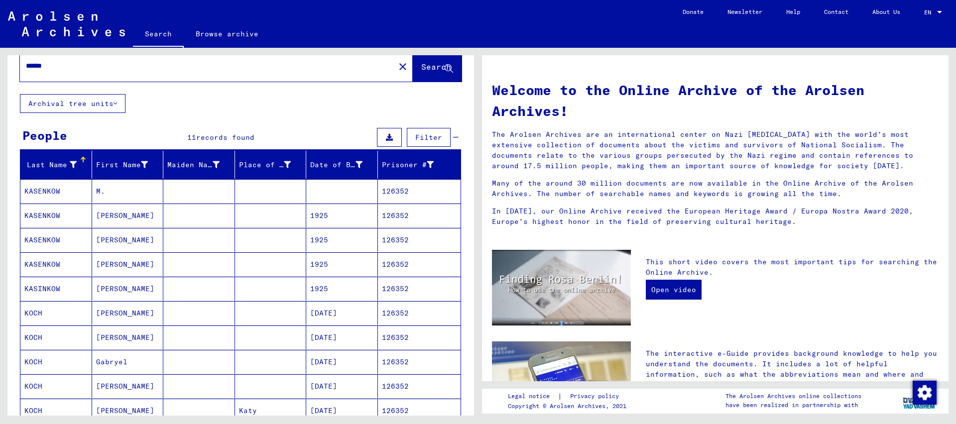
scroll to position [19, 0]
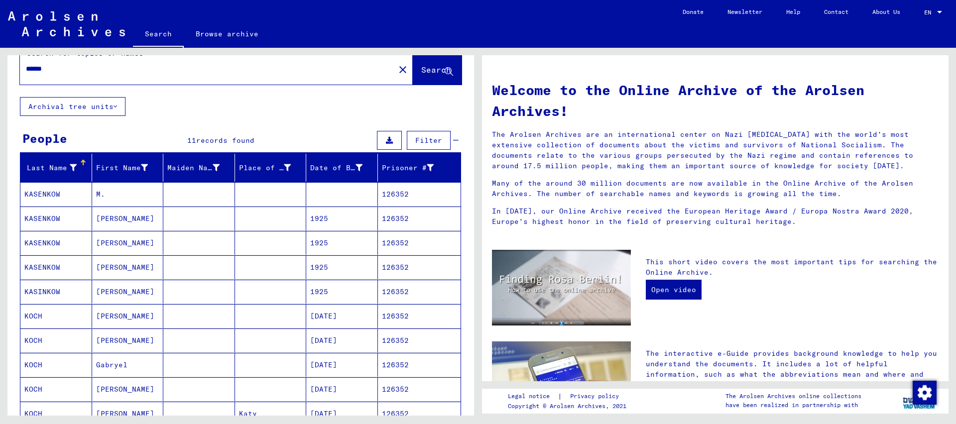
click at [400, 239] on mat-cell "126352" at bounding box center [419, 243] width 83 height 24
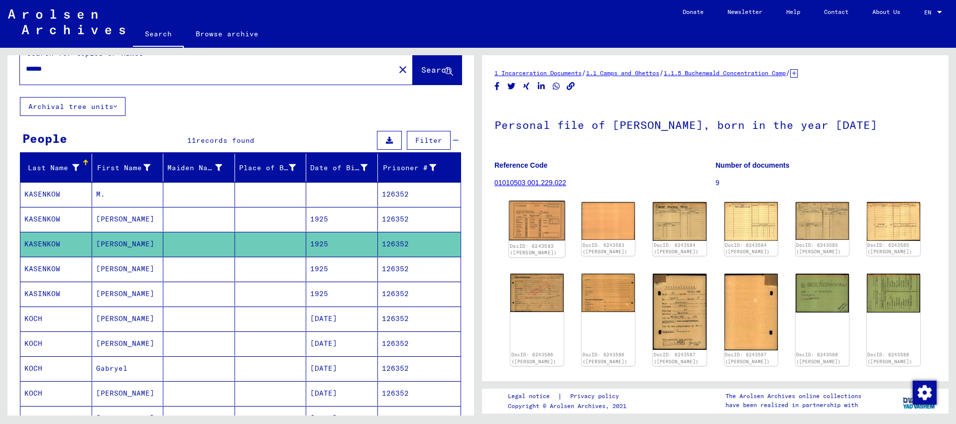
click at [543, 223] on img at bounding box center [537, 221] width 56 height 40
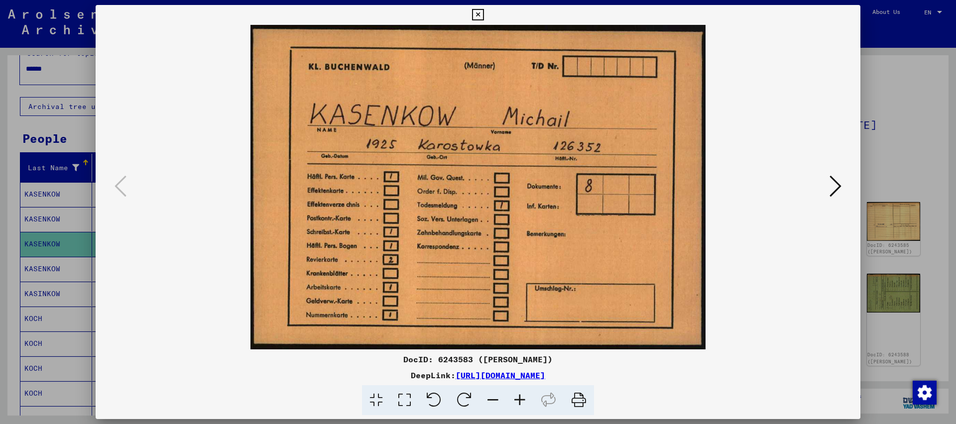
click at [484, 15] on icon at bounding box center [477, 15] width 11 height 12
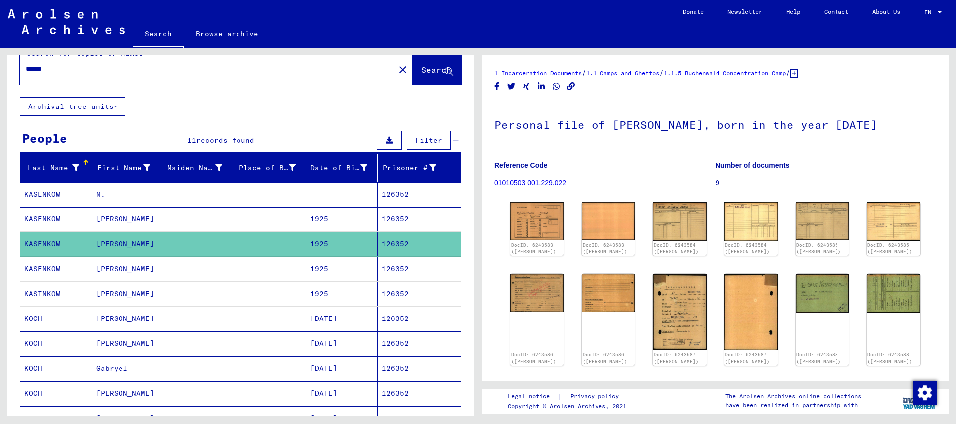
drag, startPoint x: 63, startPoint y: 70, endPoint x: 0, endPoint y: 70, distance: 63.3
click at [26, 70] on input "******" at bounding box center [207, 69] width 363 height 10
type input "**********"
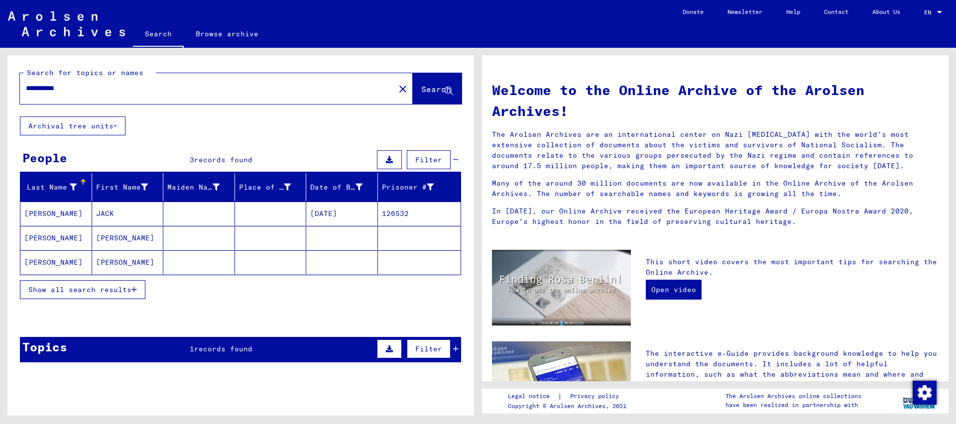
click at [395, 203] on mat-cell "126532" at bounding box center [419, 214] width 83 height 24
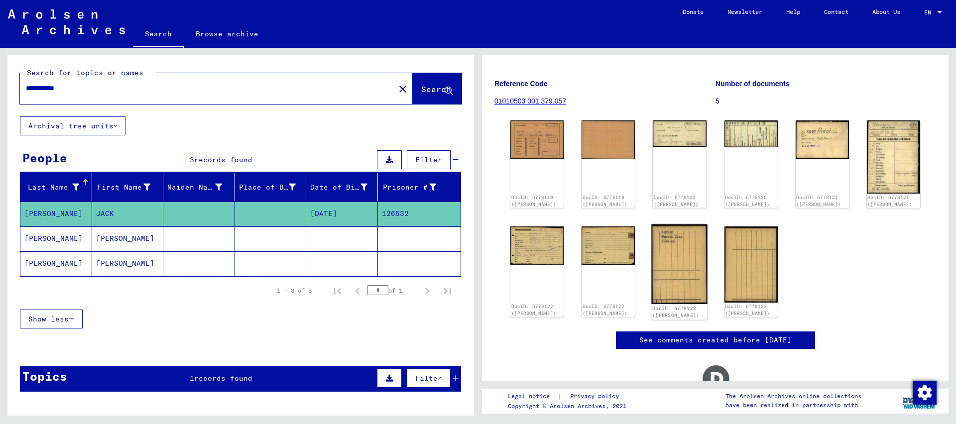
scroll to position [31, 0]
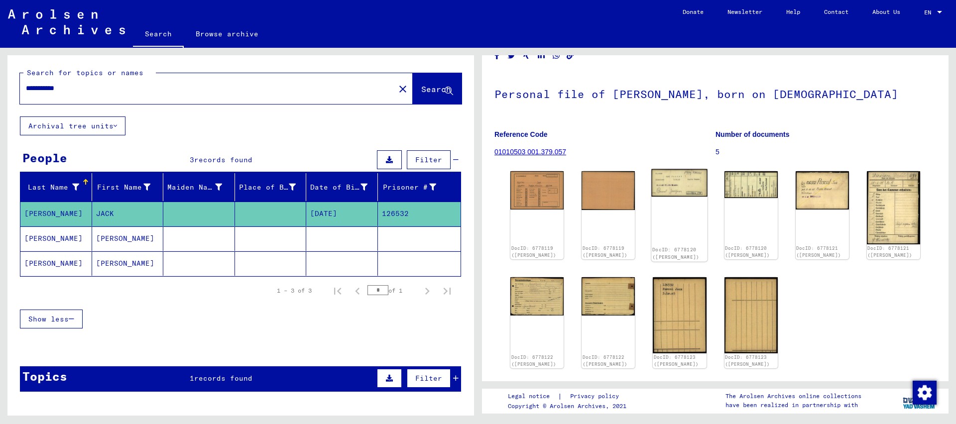
click at [679, 185] on img at bounding box center [680, 183] width 56 height 28
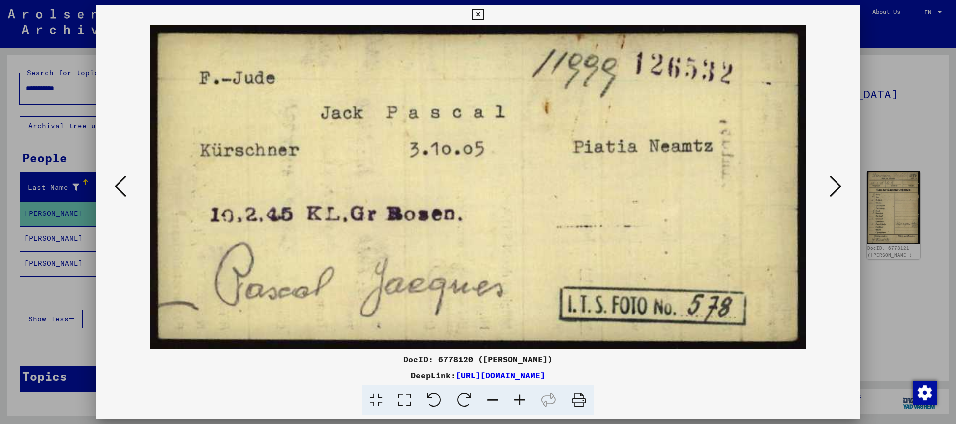
click at [484, 13] on icon at bounding box center [477, 15] width 11 height 12
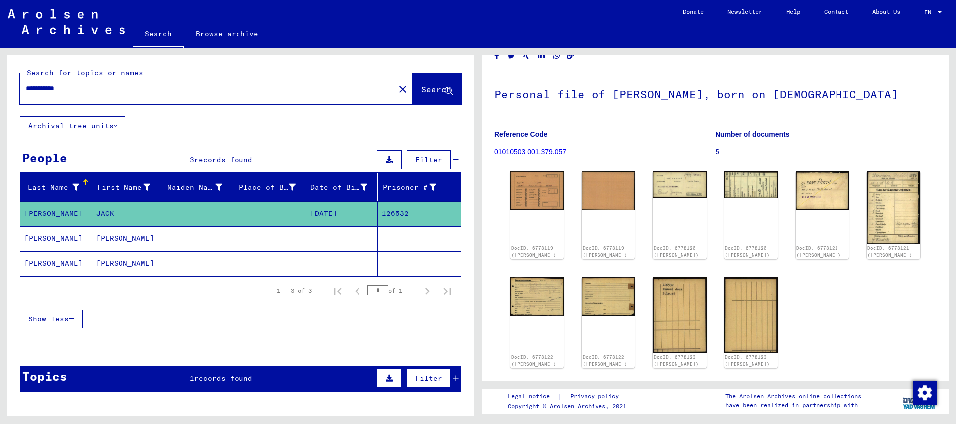
drag, startPoint x: 84, startPoint y: 89, endPoint x: 0, endPoint y: 49, distance: 93.1
click at [26, 83] on input "**********" at bounding box center [207, 88] width 363 height 10
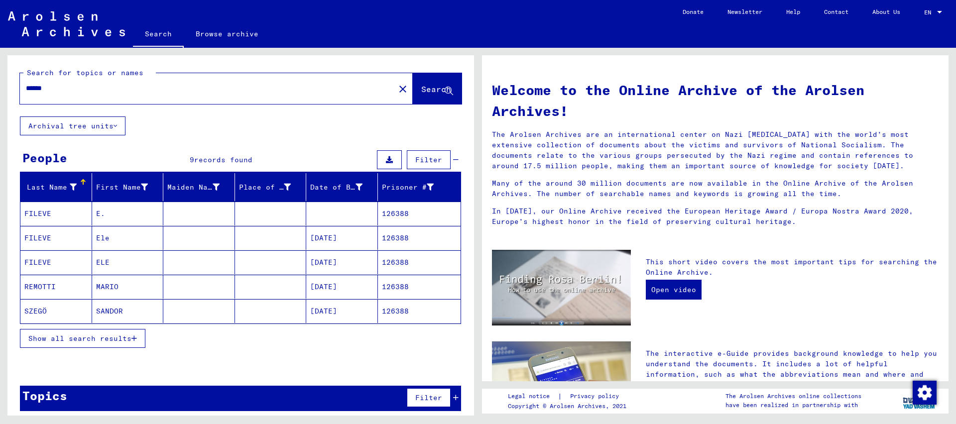
click at [125, 339] on span "Show all search results" at bounding box center [79, 338] width 103 height 9
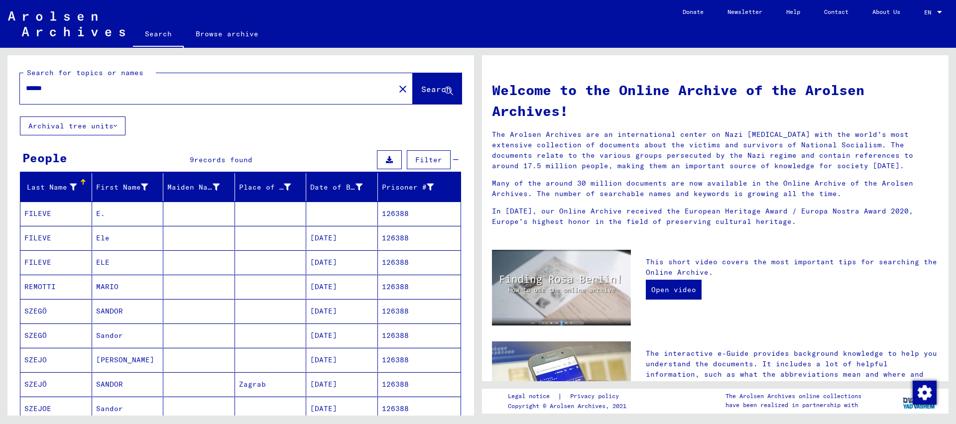
click at [403, 261] on mat-cell "126388" at bounding box center [419, 263] width 83 height 24
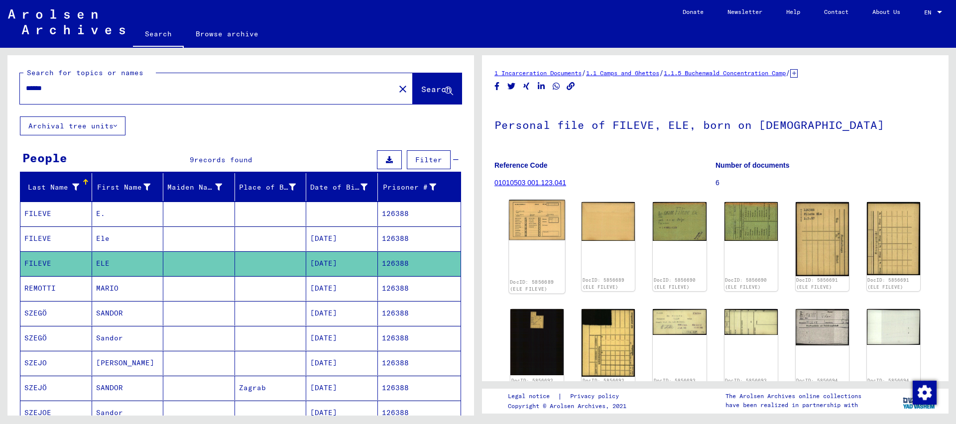
click at [536, 221] on img at bounding box center [537, 220] width 56 height 40
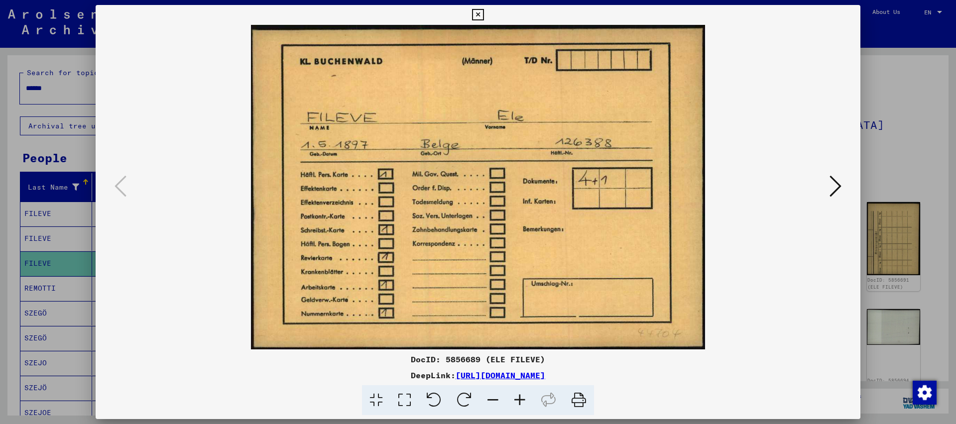
drag, startPoint x: 853, startPoint y: 13, endPoint x: 793, endPoint y: 68, distance: 81.1
click at [484, 14] on icon at bounding box center [477, 15] width 11 height 12
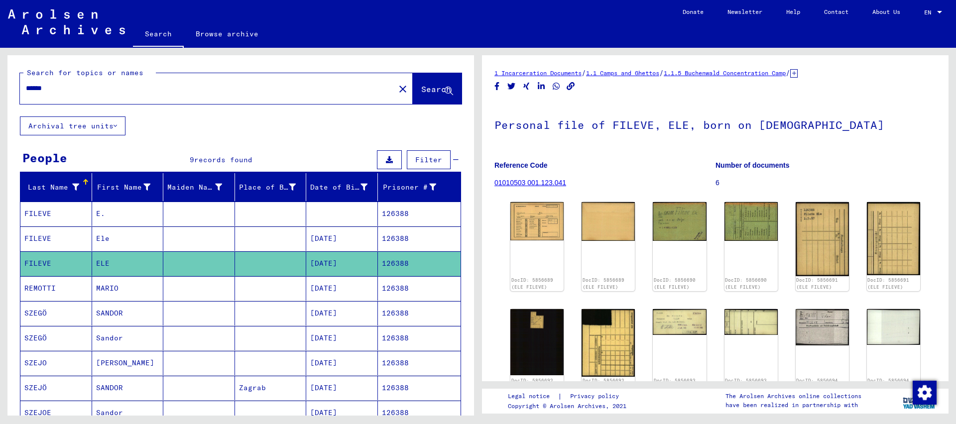
click at [390, 240] on mat-cell "126388" at bounding box center [419, 239] width 83 height 24
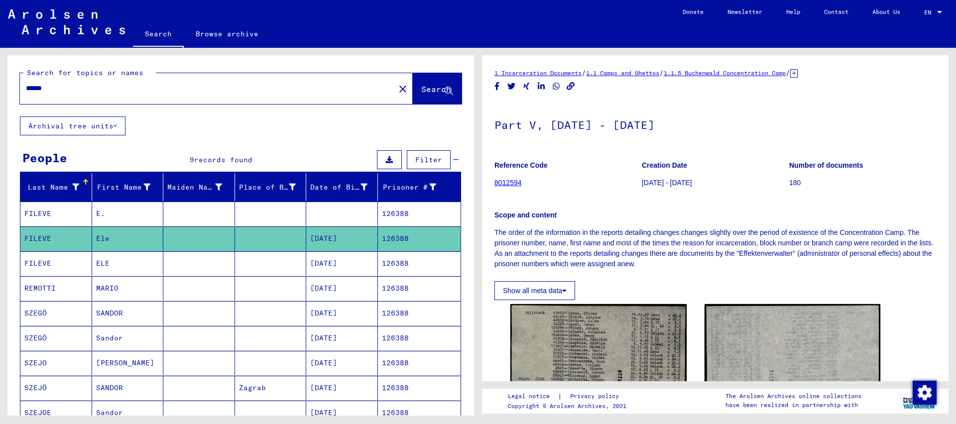
click at [393, 263] on mat-cell "126388" at bounding box center [419, 264] width 83 height 24
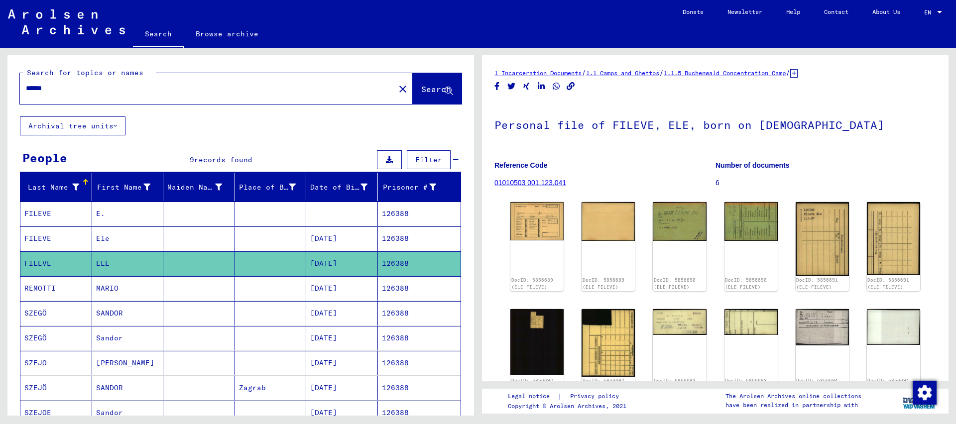
drag, startPoint x: 38, startPoint y: 89, endPoint x: 240, endPoint y: 128, distance: 205.4
click at [239, 94] on input "******" at bounding box center [207, 88] width 363 height 10
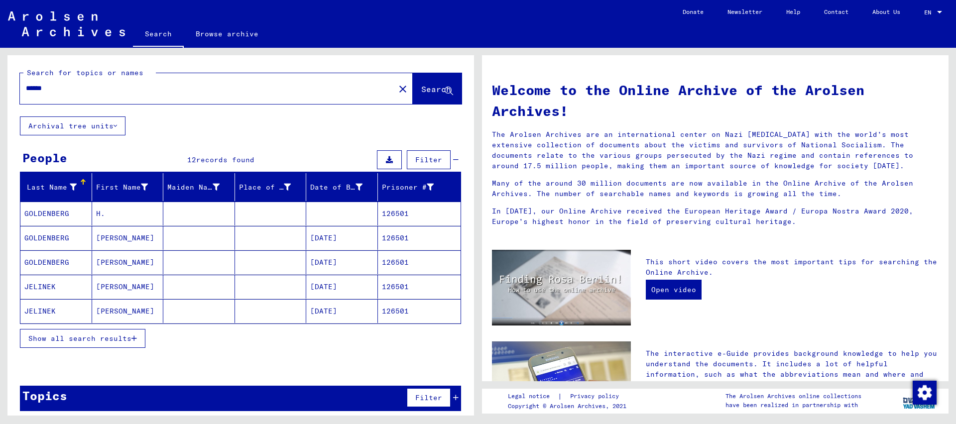
click at [405, 260] on mat-cell "126501" at bounding box center [419, 263] width 83 height 24
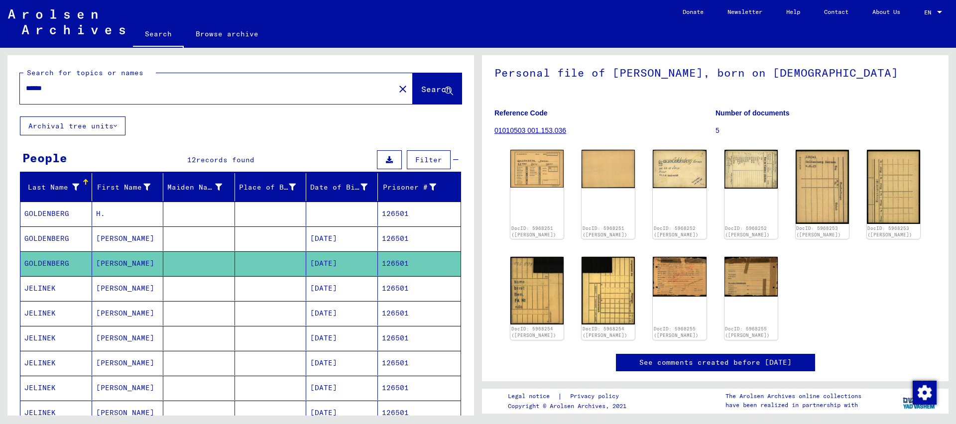
scroll to position [145, 0]
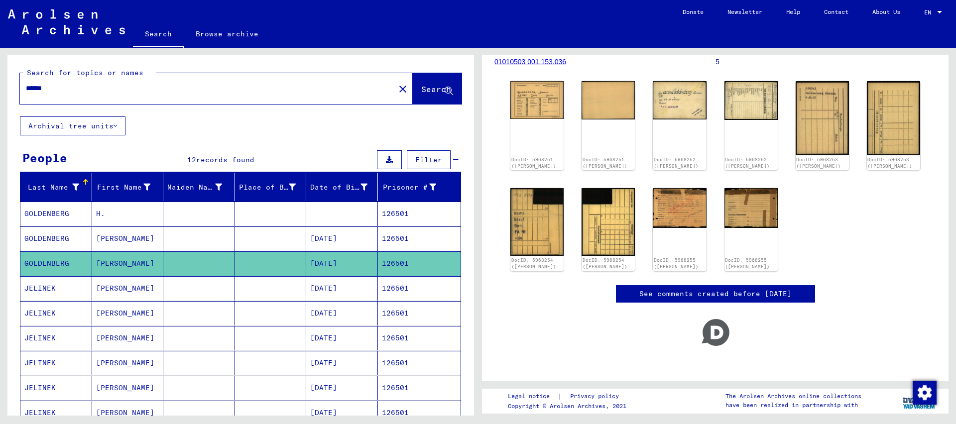
drag, startPoint x: 45, startPoint y: 90, endPoint x: 94, endPoint y: 98, distance: 49.5
click at [94, 93] on input "******" at bounding box center [207, 88] width 363 height 10
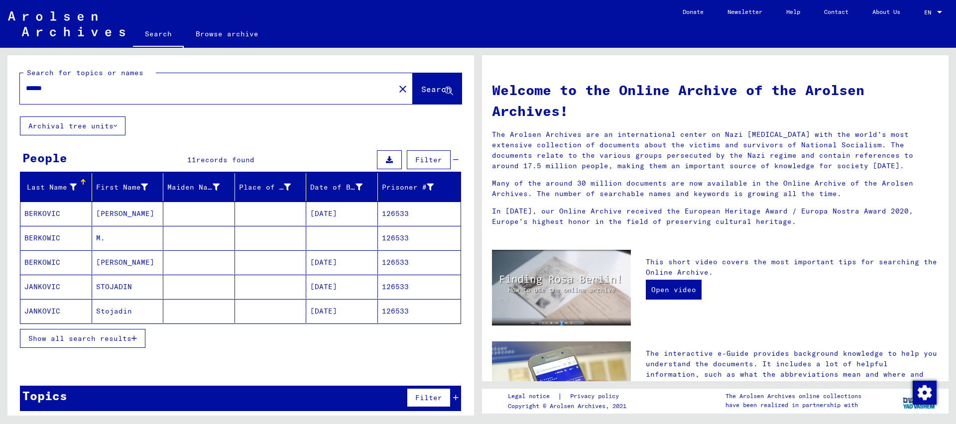
click at [403, 263] on mat-cell "126533" at bounding box center [419, 263] width 83 height 24
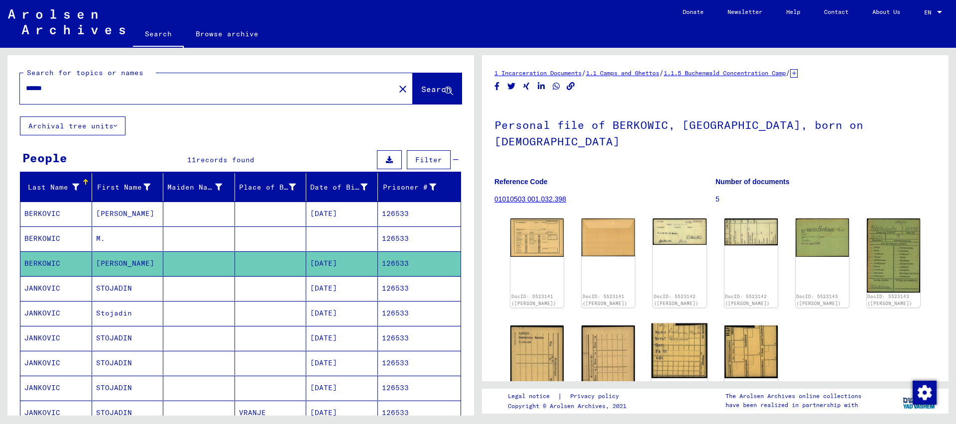
click at [687, 332] on img at bounding box center [680, 351] width 56 height 55
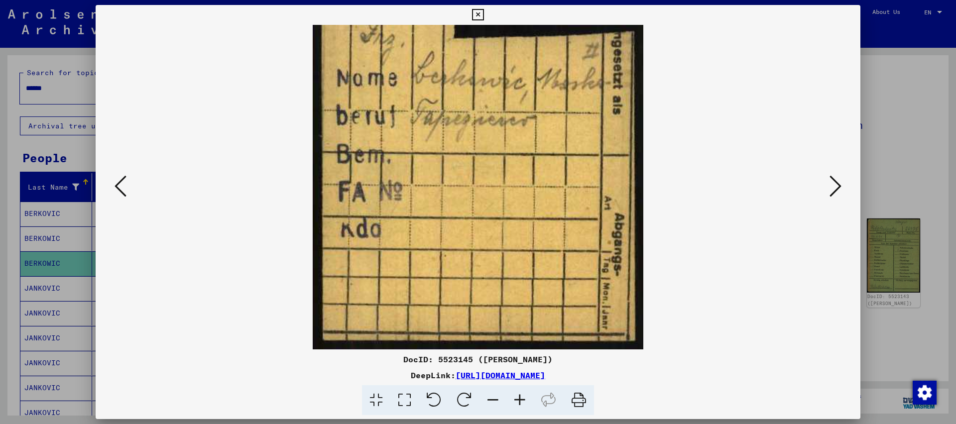
click at [484, 15] on icon at bounding box center [477, 15] width 11 height 12
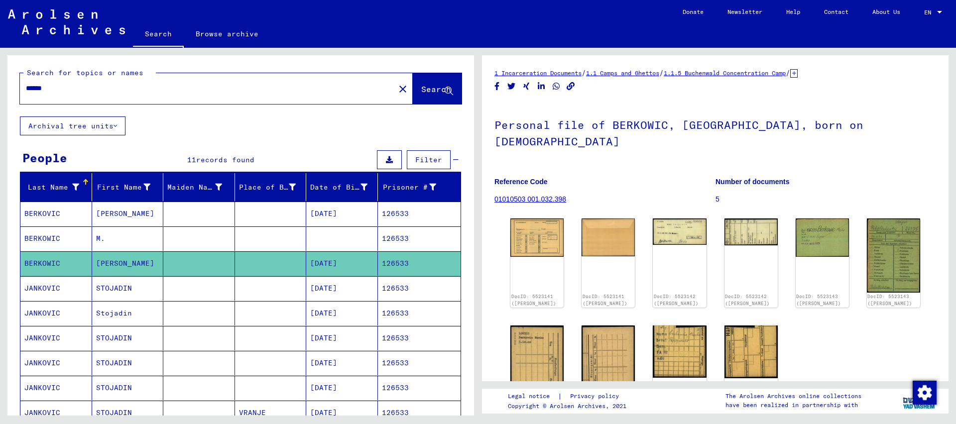
drag, startPoint x: 44, startPoint y: 88, endPoint x: 99, endPoint y: 98, distance: 56.1
click at [99, 94] on input "******" at bounding box center [207, 88] width 363 height 10
type input "******"
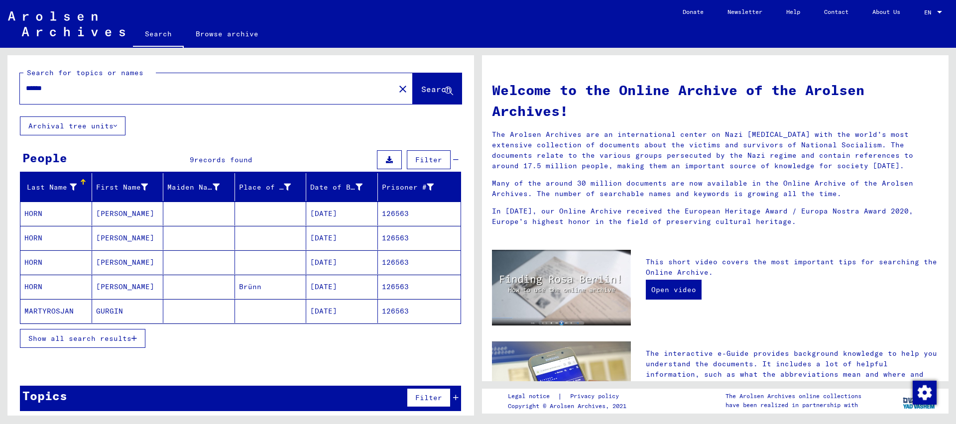
click at [104, 341] on span "Show all search results" at bounding box center [79, 338] width 103 height 9
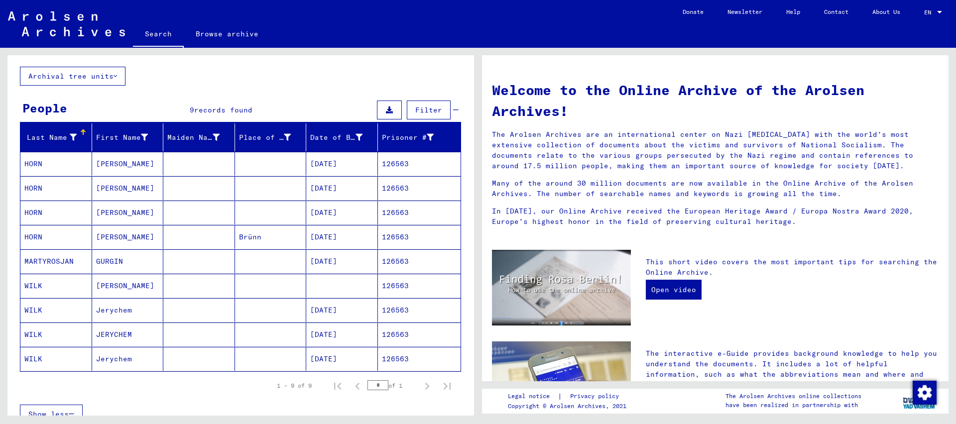
scroll to position [108, 0]
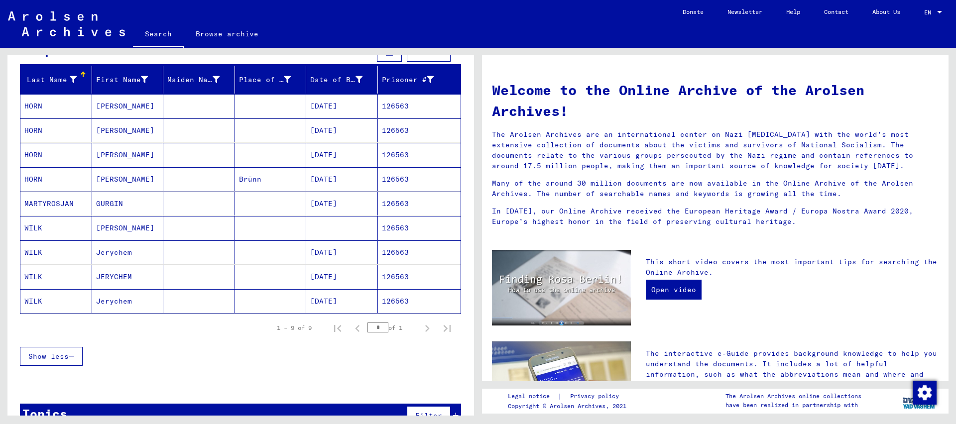
click at [400, 277] on mat-cell "126563" at bounding box center [419, 277] width 83 height 24
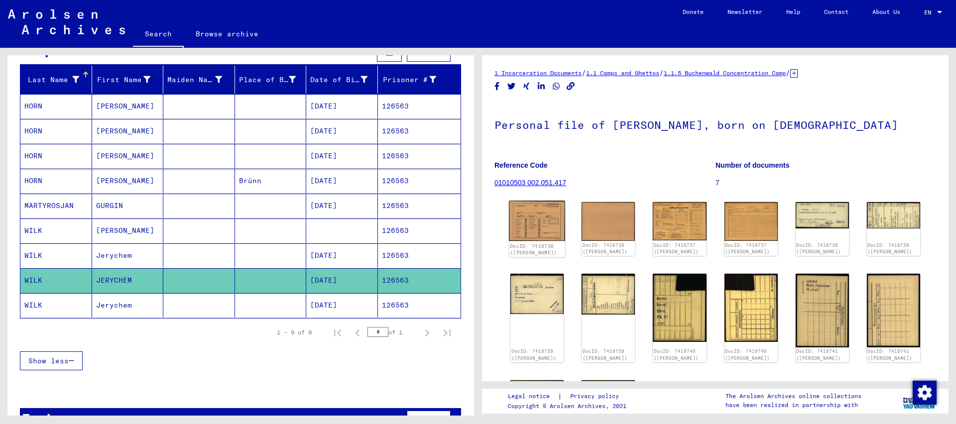
click at [550, 216] on img at bounding box center [537, 221] width 56 height 40
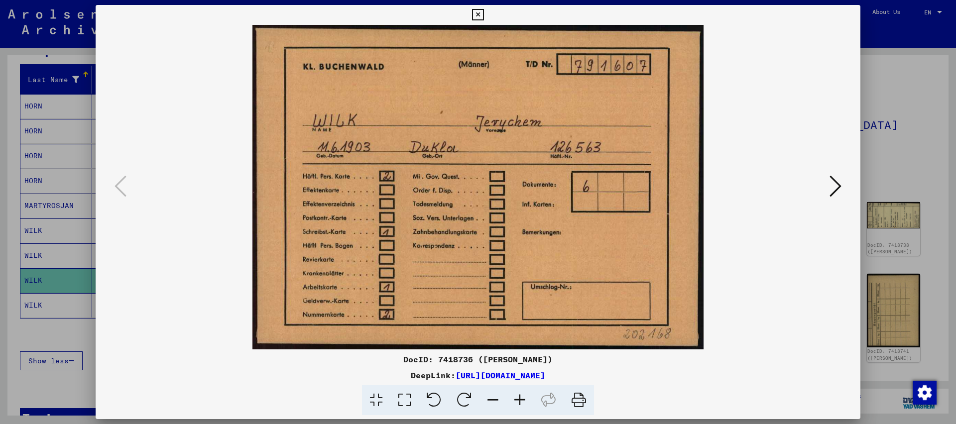
click at [484, 12] on icon at bounding box center [477, 15] width 11 height 12
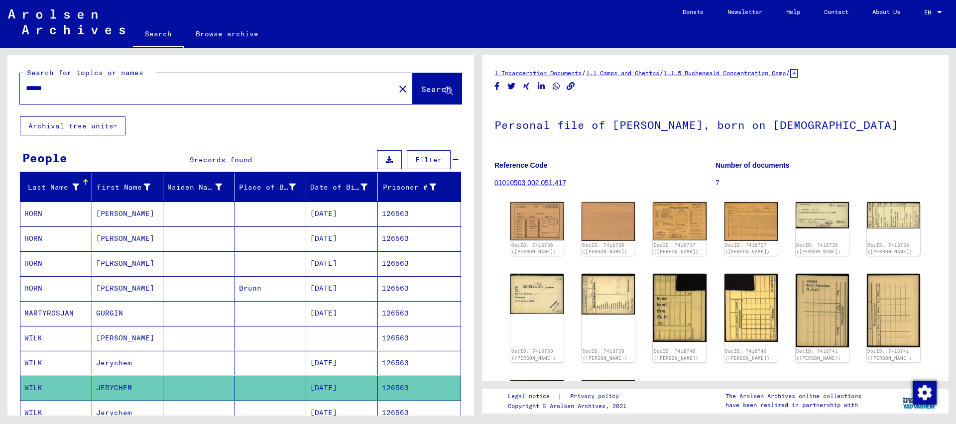
drag, startPoint x: 38, startPoint y: 89, endPoint x: 239, endPoint y: 127, distance: 203.8
click at [234, 94] on input "******" at bounding box center [207, 88] width 363 height 10
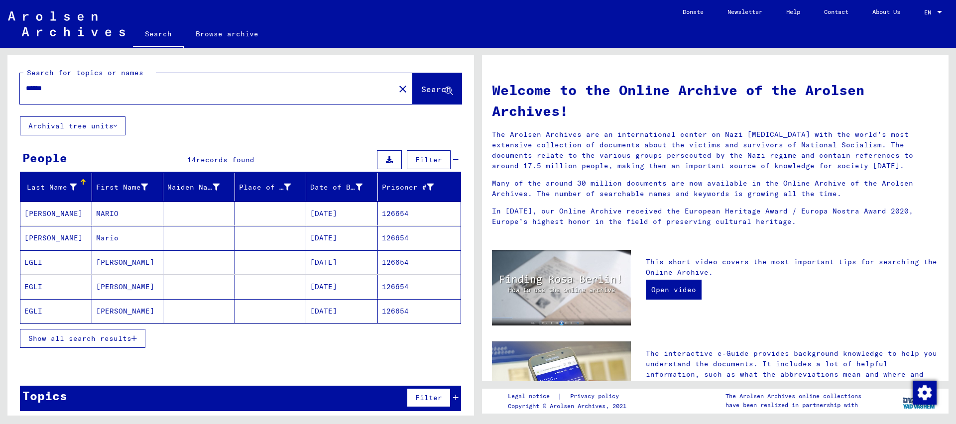
click at [114, 332] on button "Show all search results" at bounding box center [83, 338] width 126 height 19
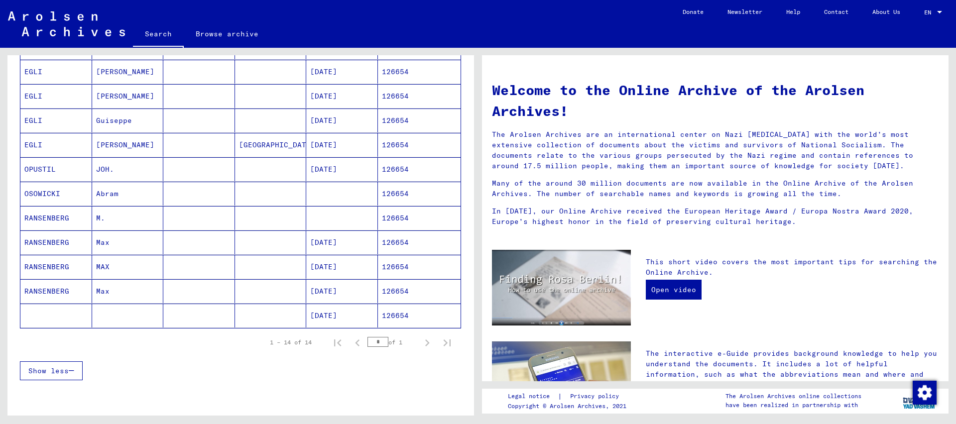
click at [408, 297] on mat-cell "126654" at bounding box center [419, 291] width 83 height 24
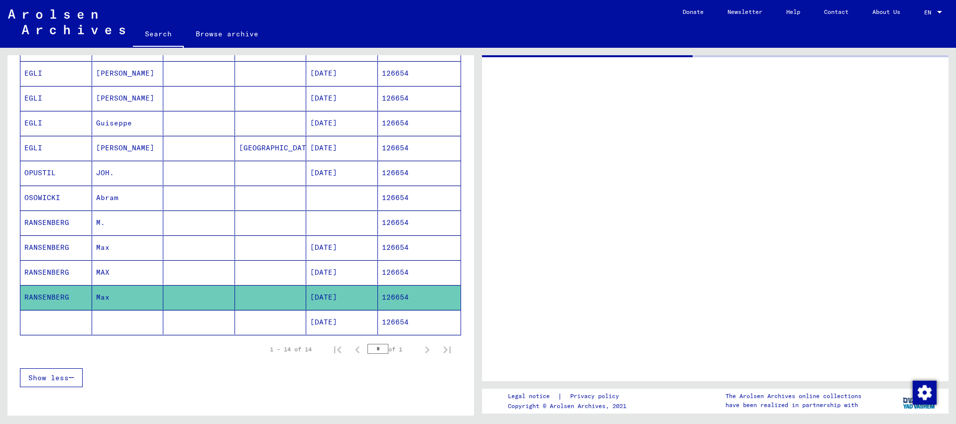
scroll to position [216, 0]
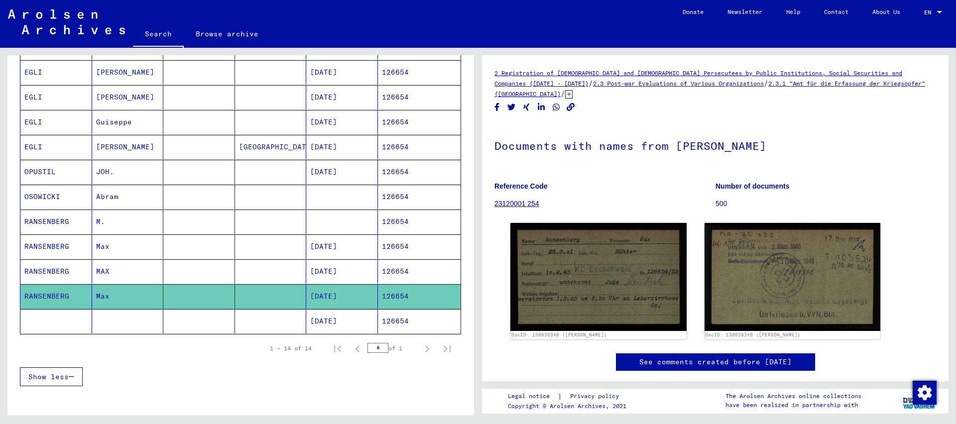
click at [402, 271] on mat-cell "126654" at bounding box center [419, 272] width 83 height 24
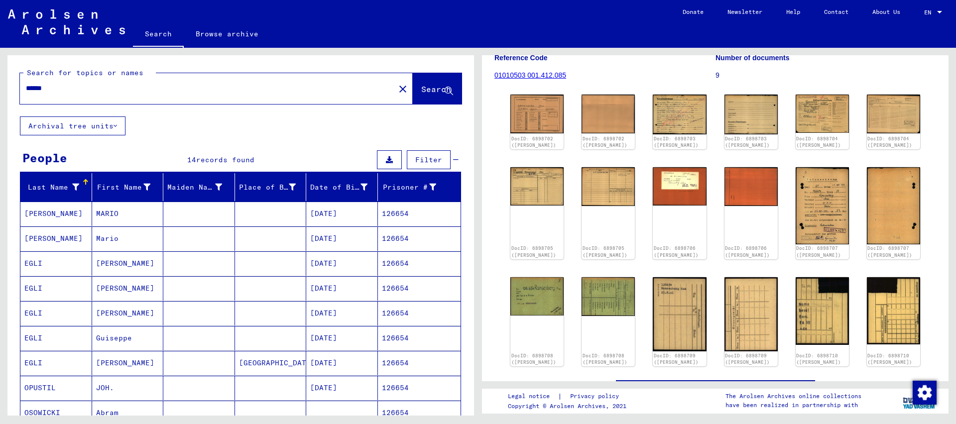
drag, startPoint x: 39, startPoint y: 89, endPoint x: 114, endPoint y: 111, distance: 77.4
click at [113, 94] on input "******" at bounding box center [207, 88] width 363 height 10
type input "******"
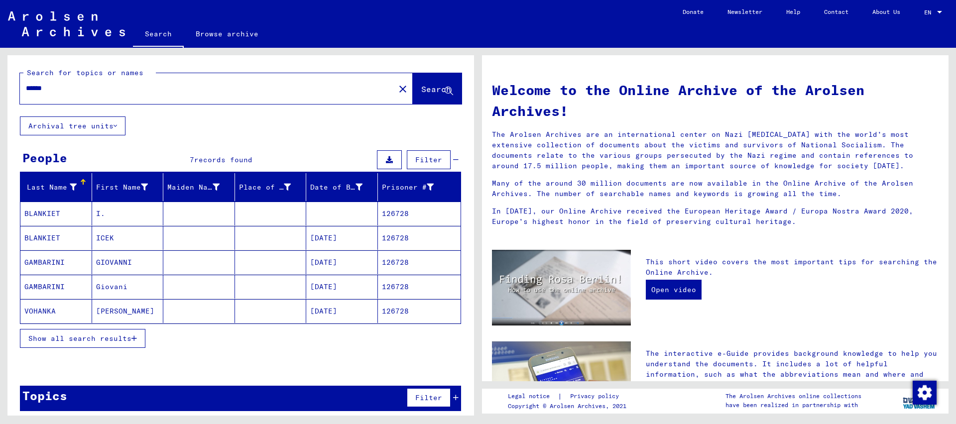
click at [394, 239] on mat-cell "126728" at bounding box center [419, 238] width 83 height 24
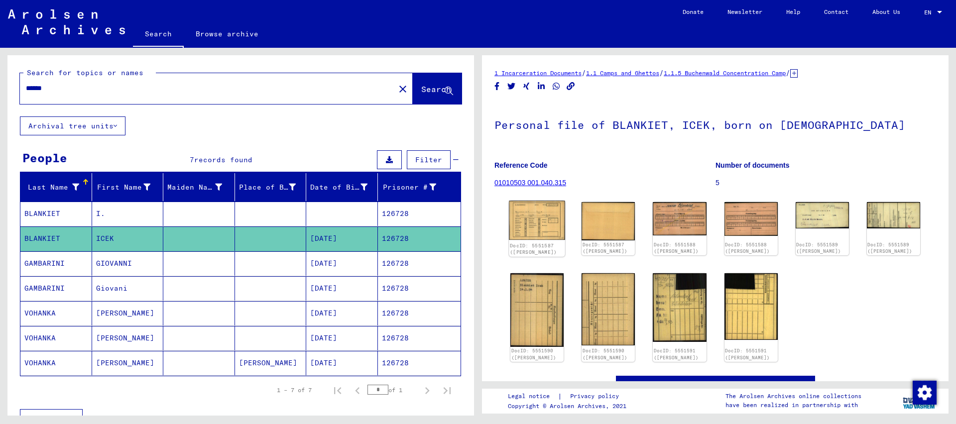
click at [549, 216] on img at bounding box center [537, 220] width 56 height 39
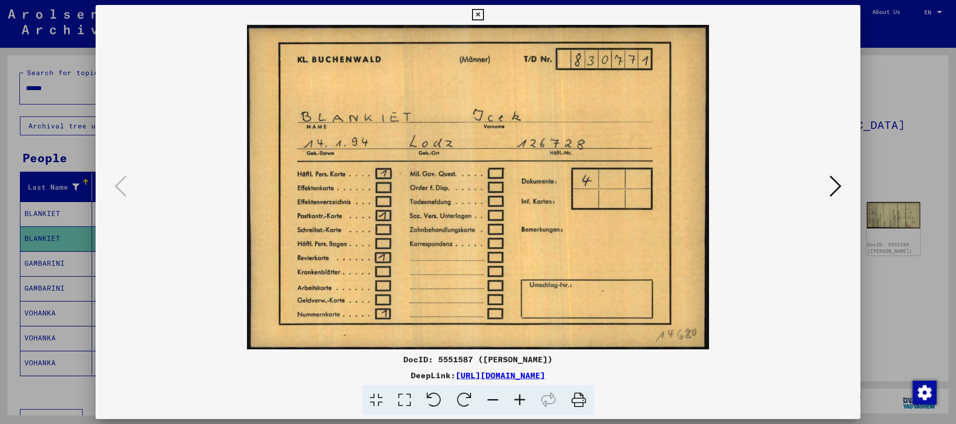
click at [831, 192] on icon at bounding box center [836, 186] width 12 height 24
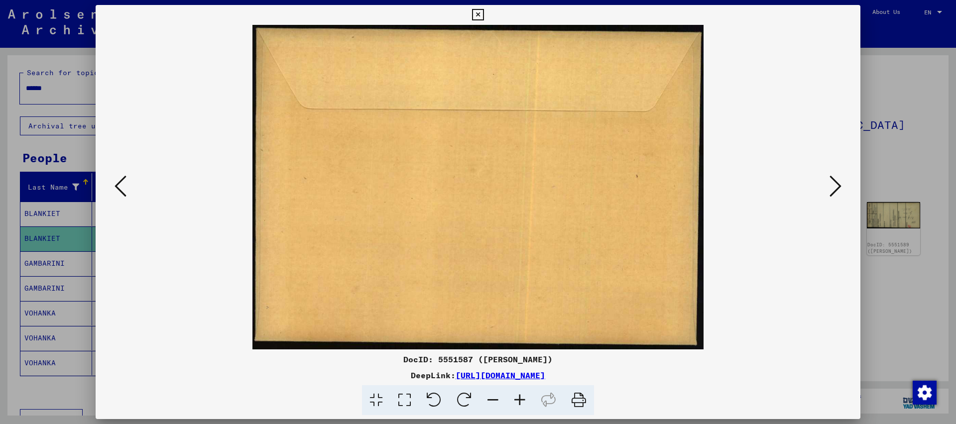
click at [827, 173] on button at bounding box center [836, 187] width 18 height 28
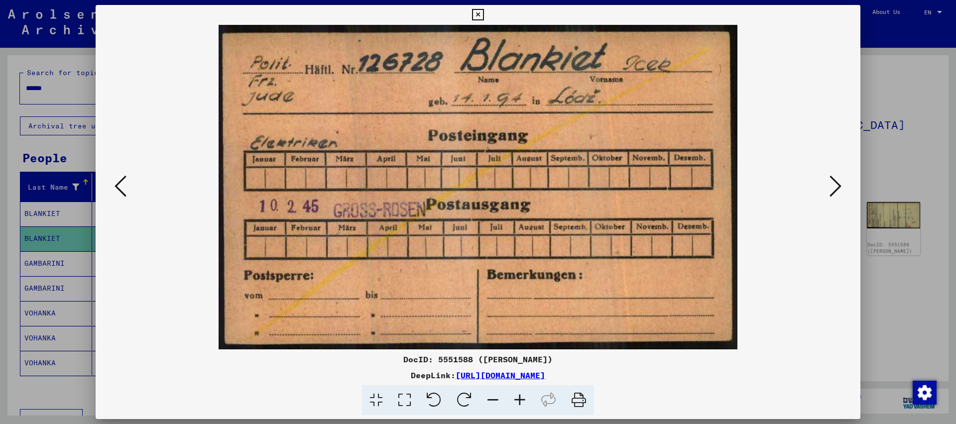
click at [827, 173] on button at bounding box center [836, 187] width 18 height 28
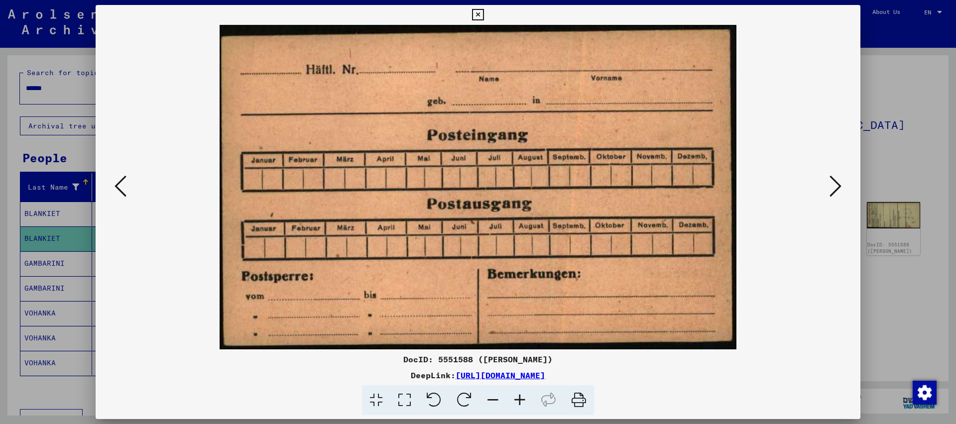
click at [827, 173] on button at bounding box center [836, 187] width 18 height 28
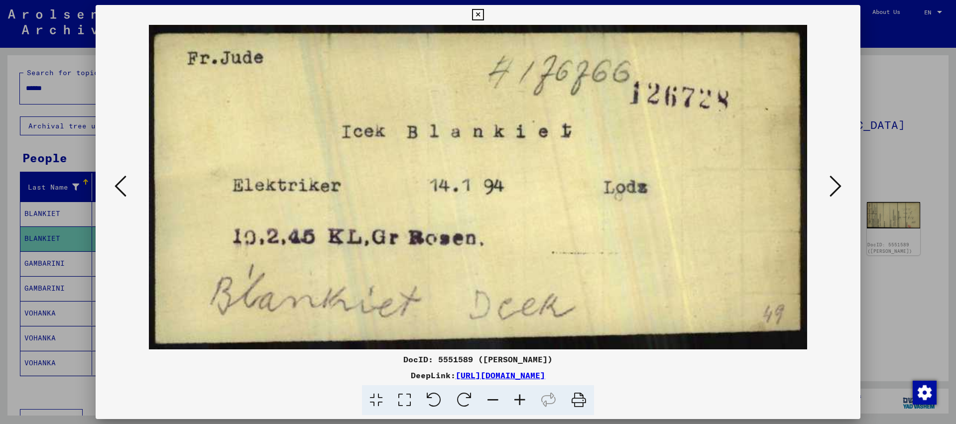
click at [827, 173] on button at bounding box center [836, 187] width 18 height 28
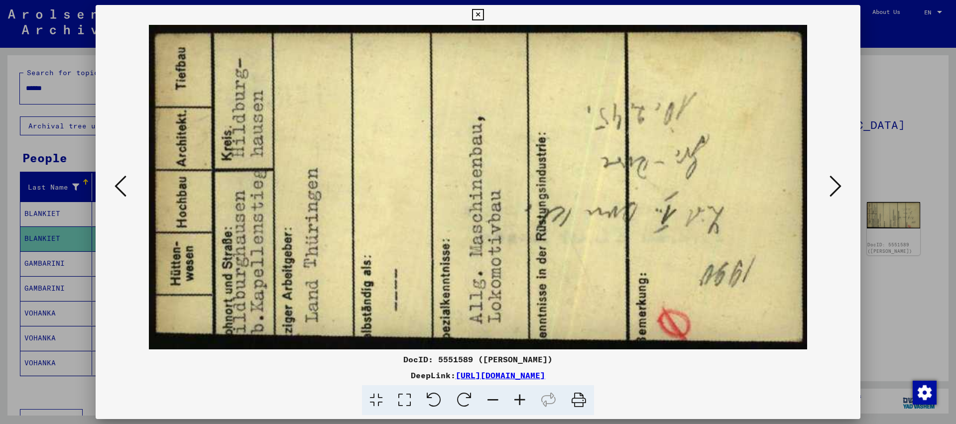
click at [827, 173] on button at bounding box center [836, 187] width 18 height 28
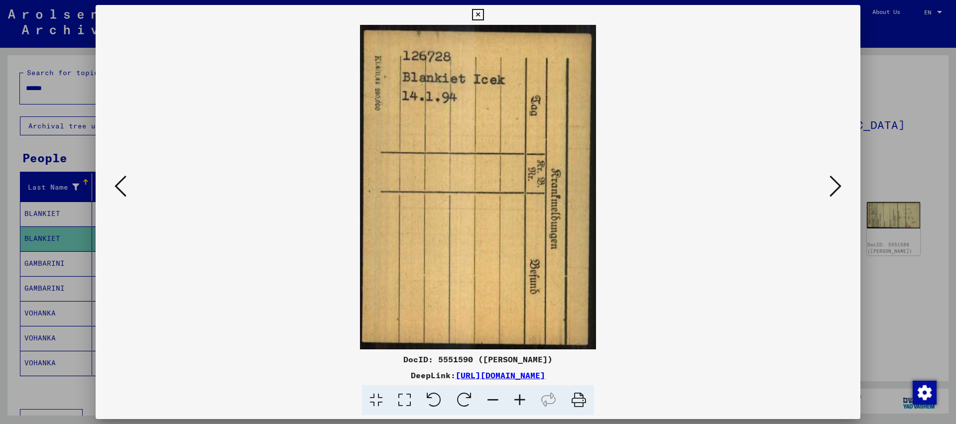
click at [827, 173] on button at bounding box center [836, 187] width 18 height 28
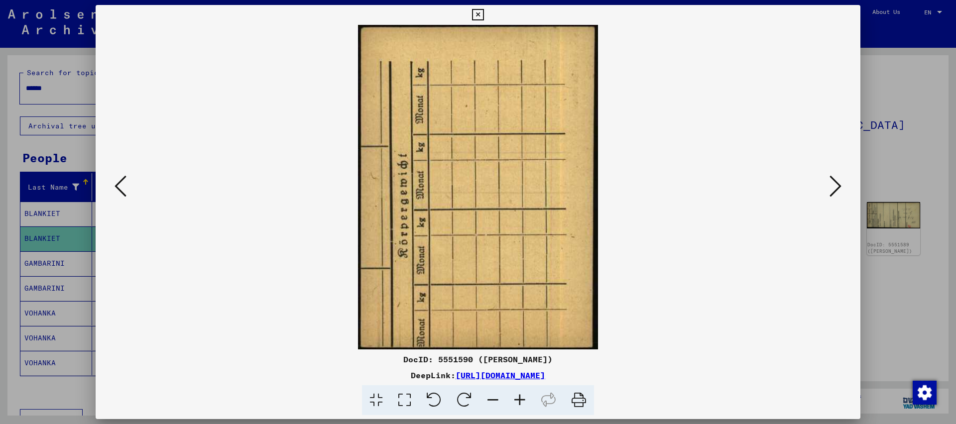
click at [827, 173] on button at bounding box center [836, 187] width 18 height 28
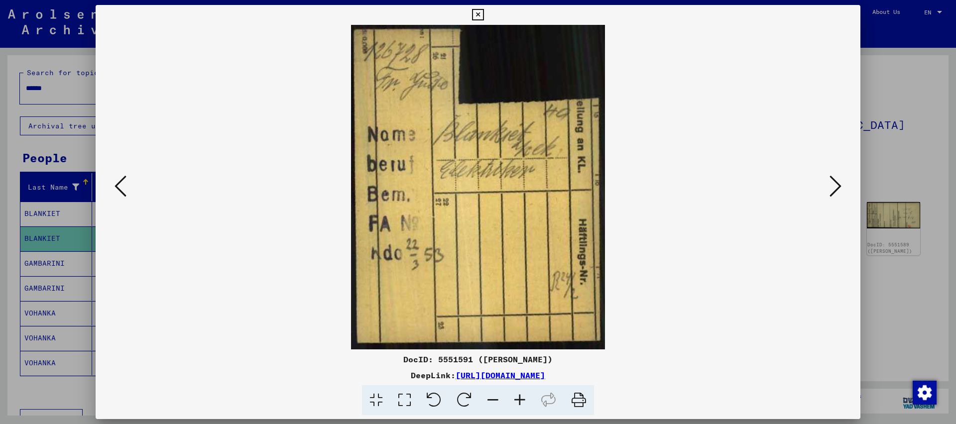
click at [484, 16] on icon at bounding box center [477, 15] width 11 height 12
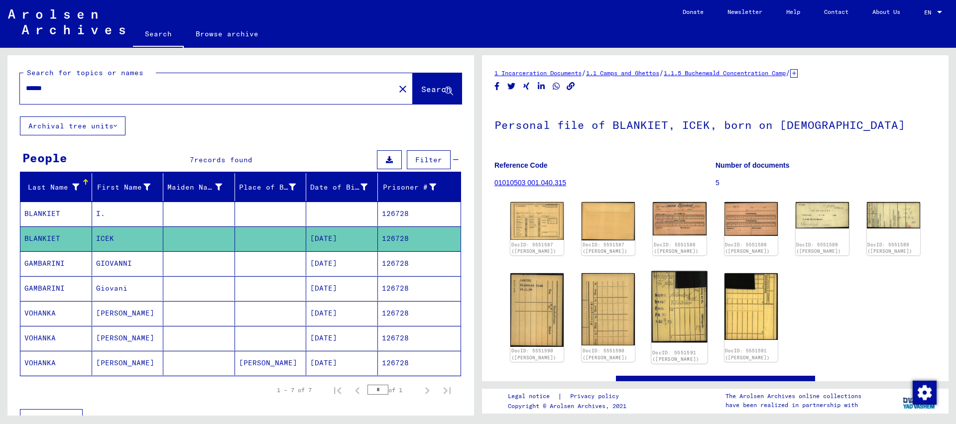
click at [673, 309] on img at bounding box center [680, 307] width 56 height 72
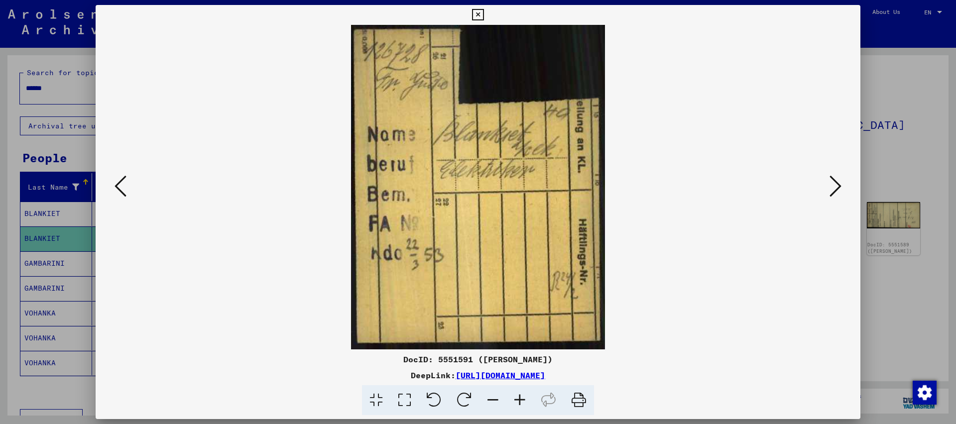
click at [484, 15] on icon at bounding box center [477, 15] width 11 height 12
